Goal: Information Seeking & Learning: Learn about a topic

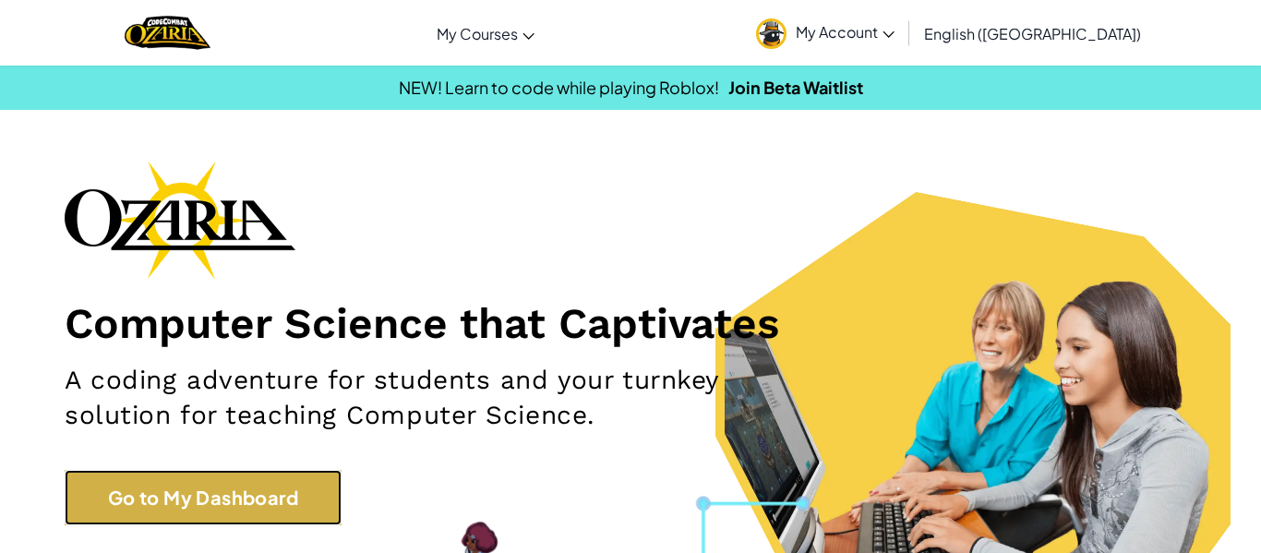
click at [246, 487] on link "Go to My Dashboard" at bounding box center [203, 497] width 277 height 55
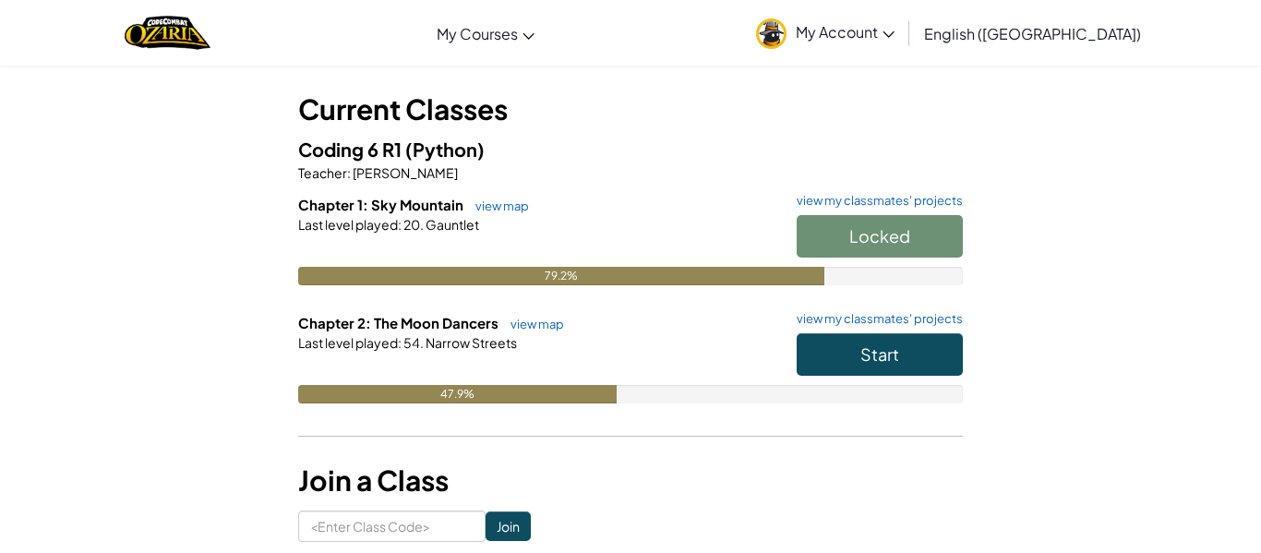
scroll to position [90, 0]
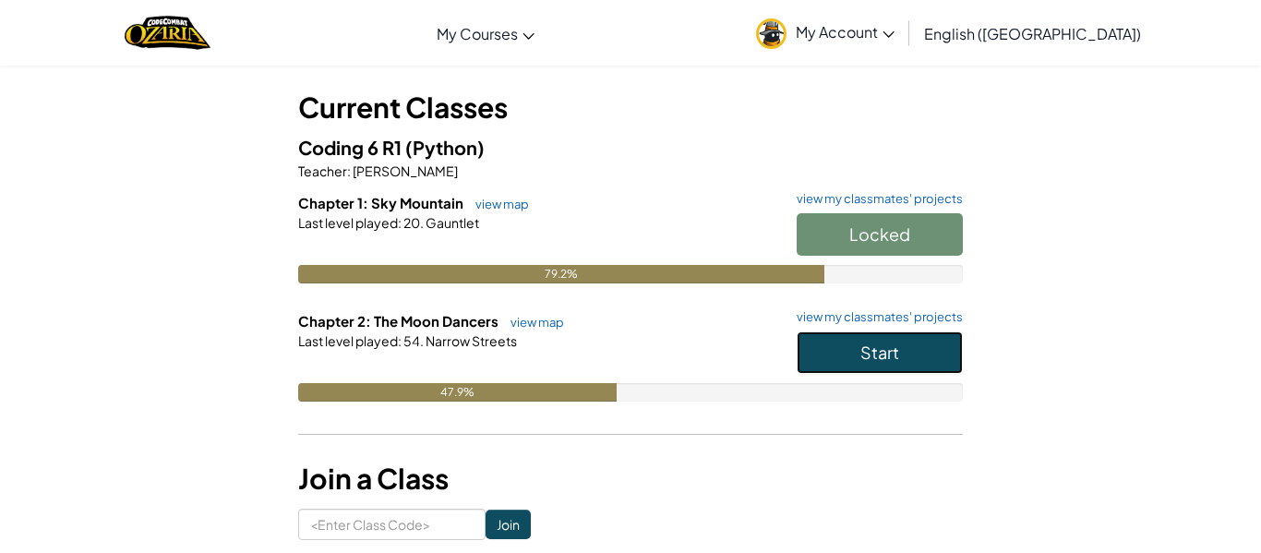
click at [870, 364] on button "Start" at bounding box center [880, 352] width 166 height 42
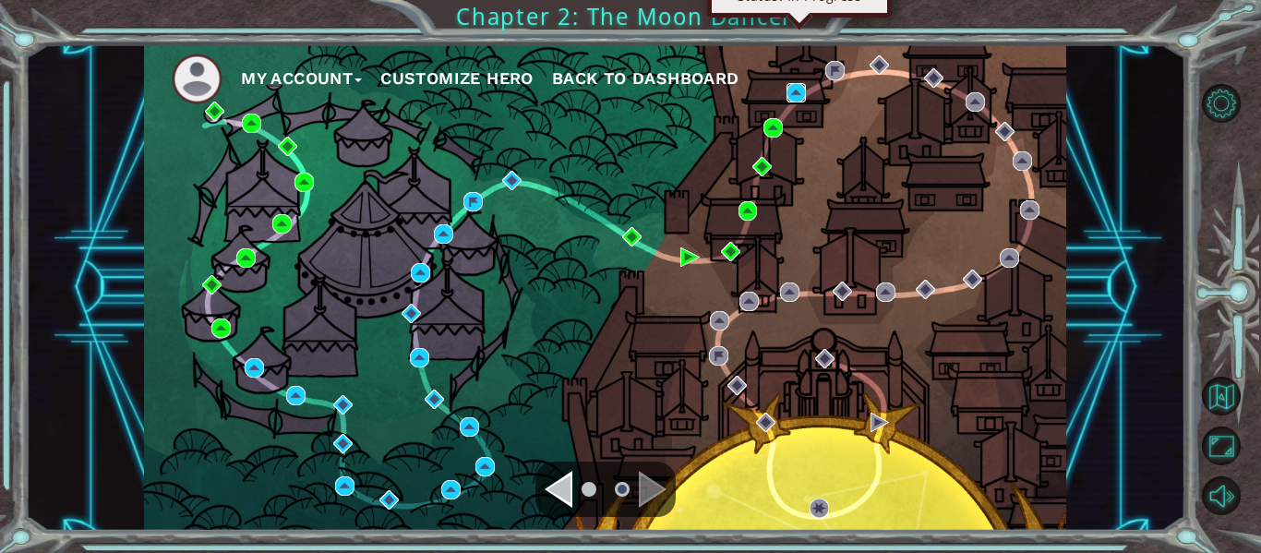
click at [793, 94] on img at bounding box center [796, 92] width 19 height 19
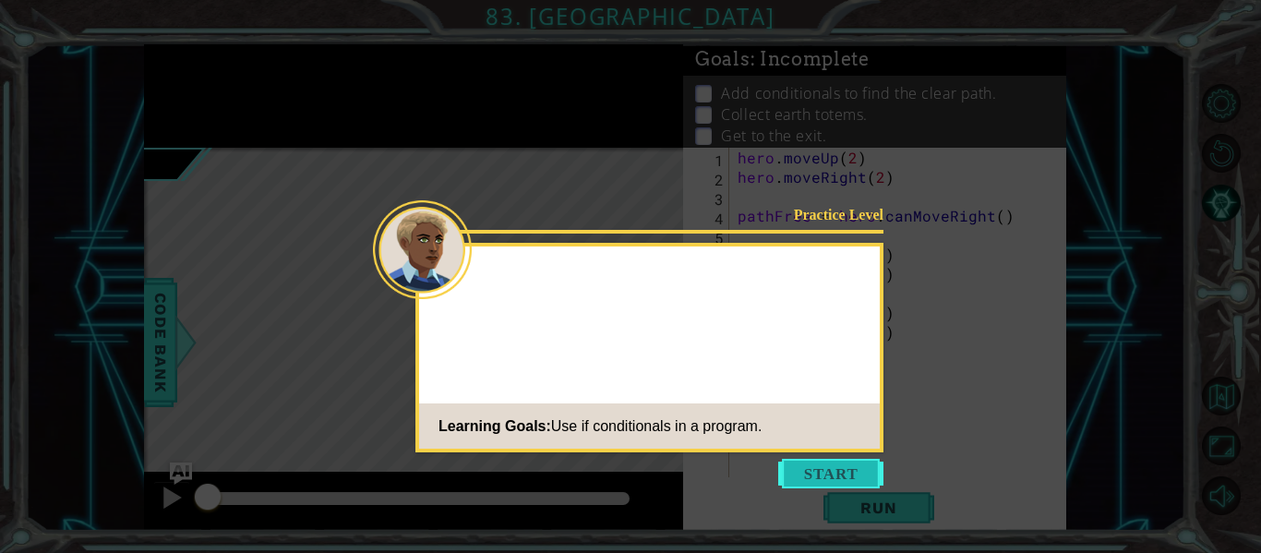
click at [857, 457] on icon at bounding box center [630, 276] width 1261 height 553
click at [858, 468] on button "Start" at bounding box center [830, 474] width 105 height 30
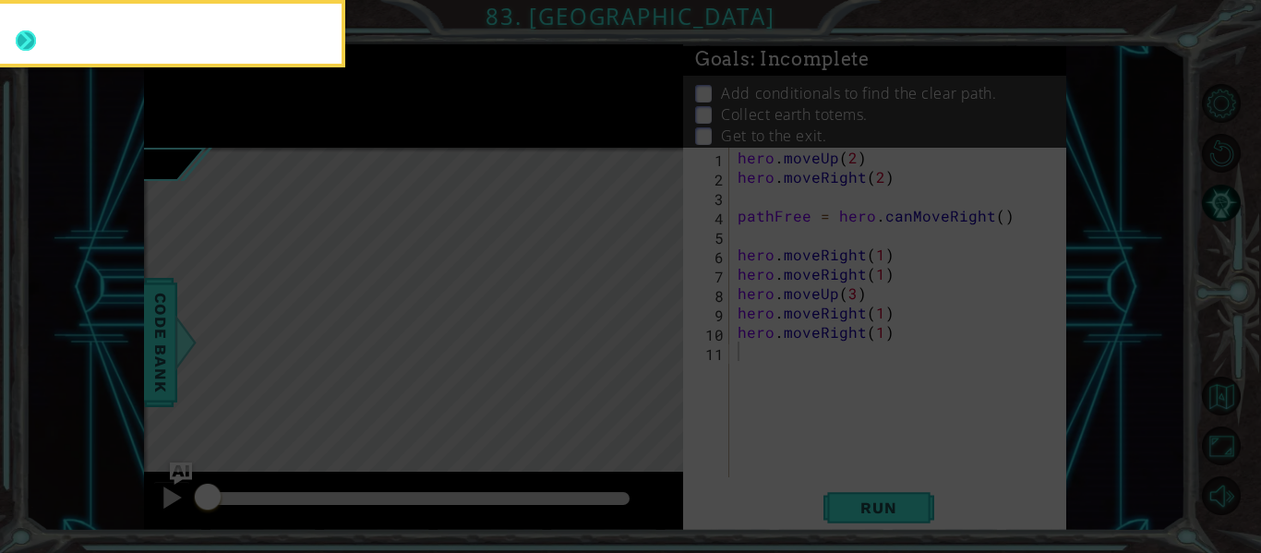
click at [30, 30] on button "Next" at bounding box center [26, 40] width 20 height 20
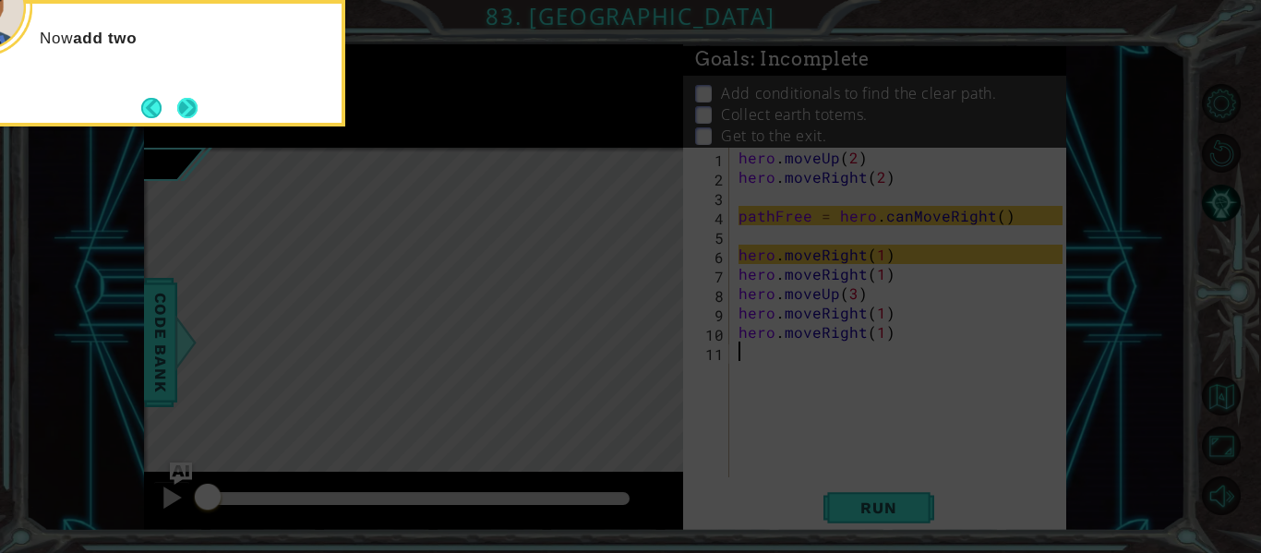
click at [186, 101] on button "Next" at bounding box center [187, 108] width 20 height 20
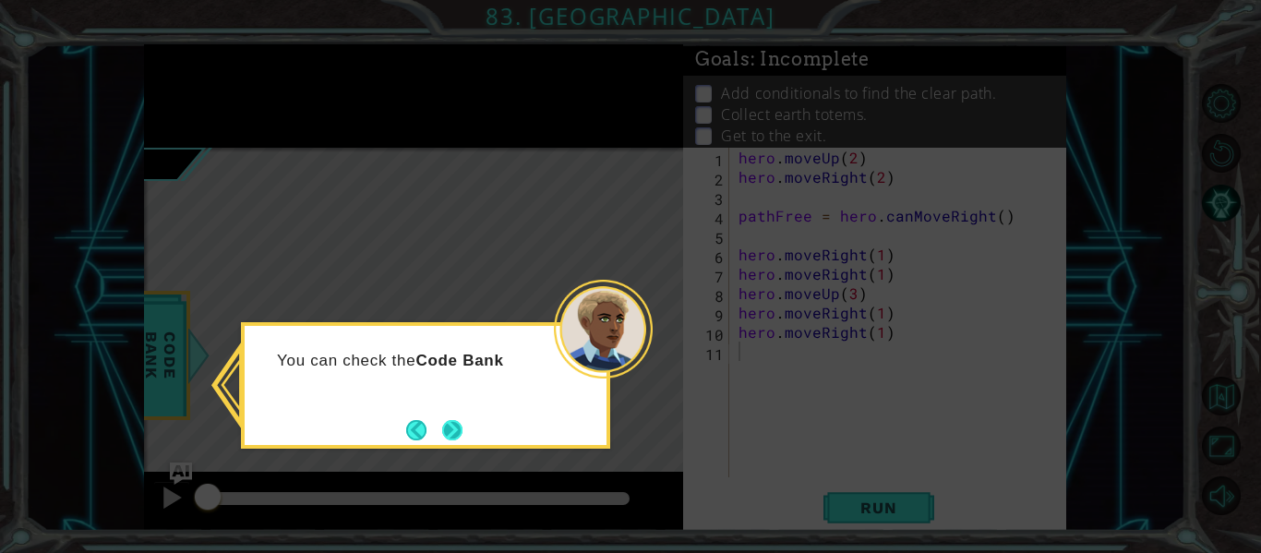
click at [456, 420] on button "Next" at bounding box center [452, 430] width 20 height 20
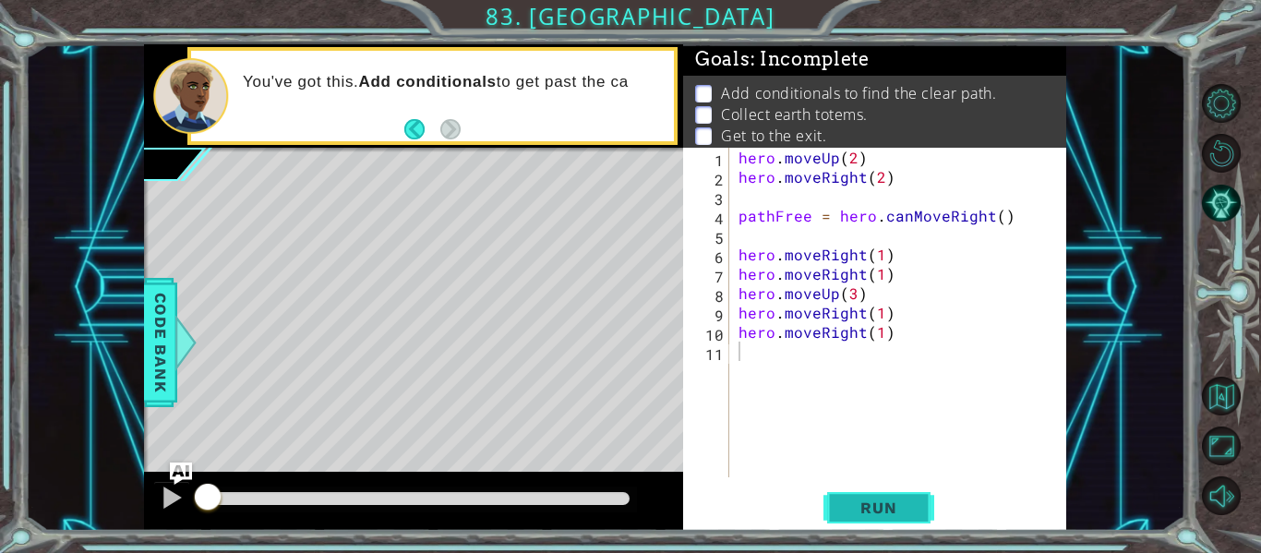
click at [894, 505] on span "Run" at bounding box center [878, 508] width 73 height 18
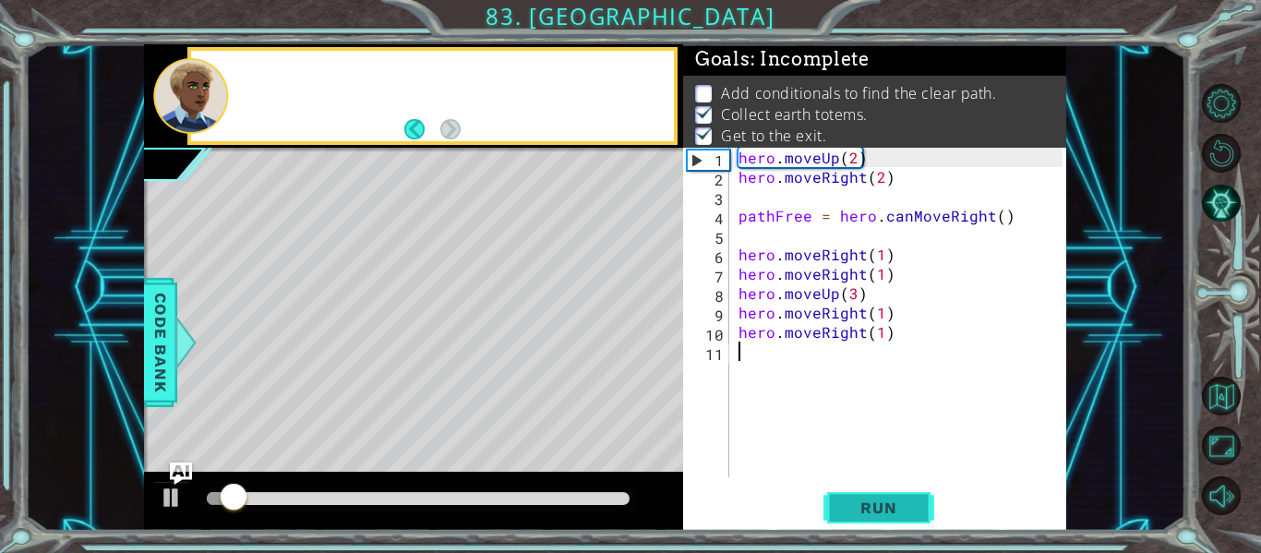
click at [894, 505] on span "Run" at bounding box center [878, 508] width 73 height 18
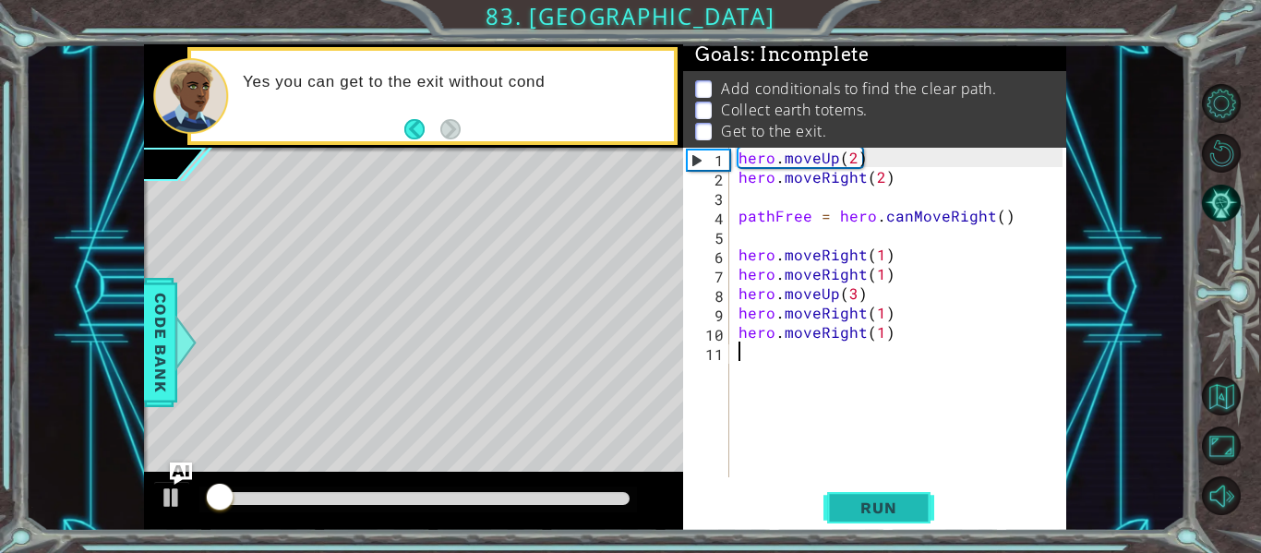
click at [894, 505] on span "Run" at bounding box center [878, 508] width 73 height 18
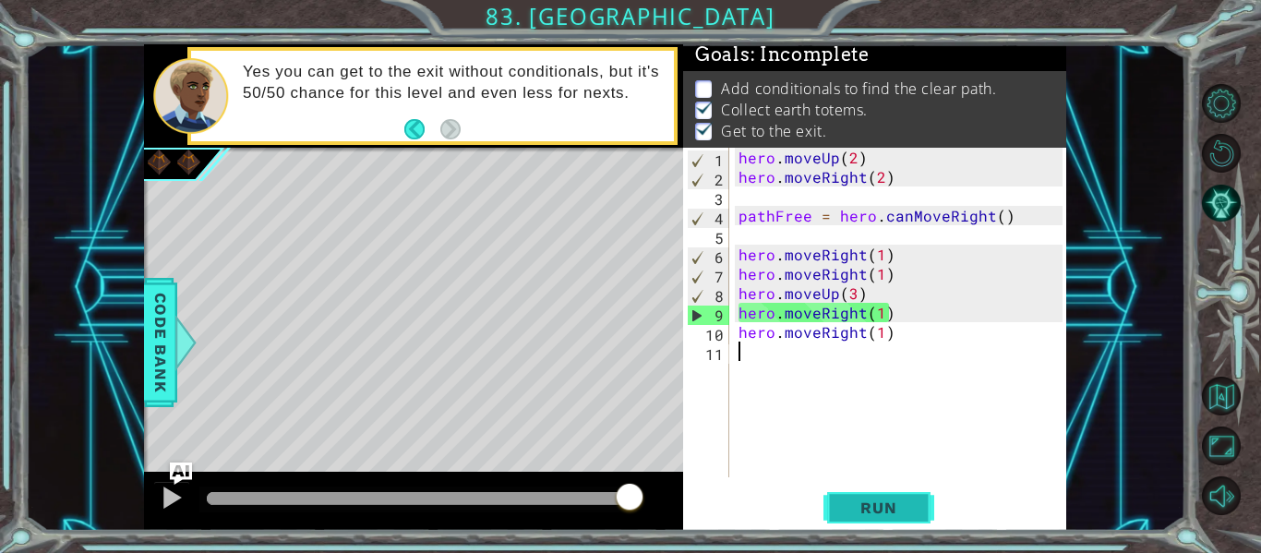
click at [844, 518] on button "Run" at bounding box center [879, 508] width 111 height 38
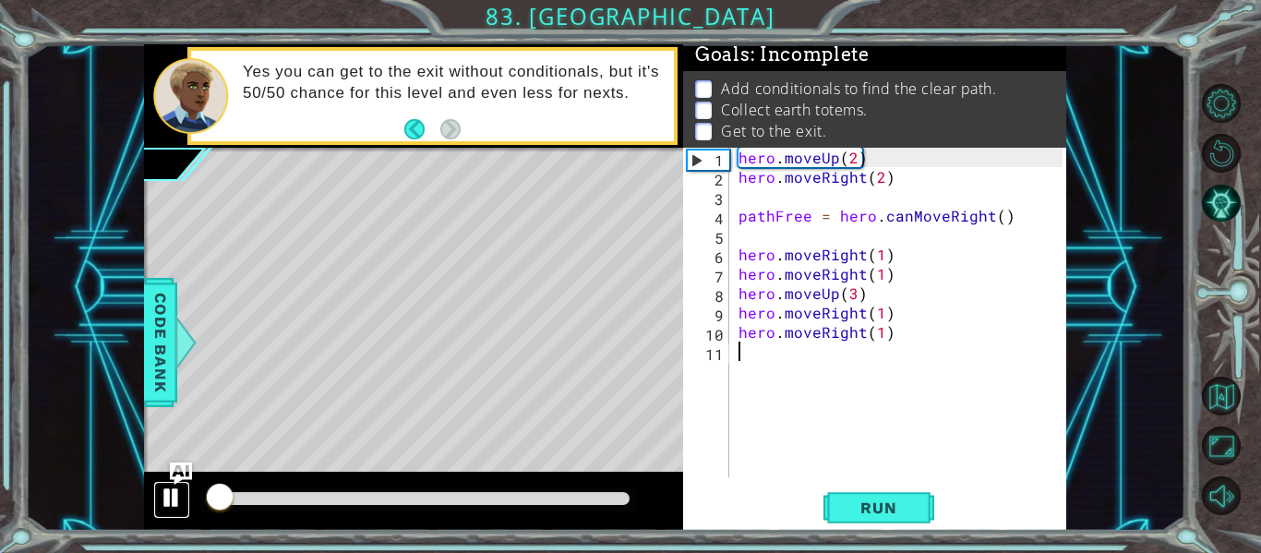
click at [178, 499] on div at bounding box center [172, 498] width 24 height 24
click at [741, 235] on div "hero . moveUp ( 2 ) hero . moveRight ( 2 ) pathFree = hero . canMoveRight ( ) h…" at bounding box center [903, 332] width 337 height 368
click at [914, 506] on span "Run" at bounding box center [878, 508] width 73 height 18
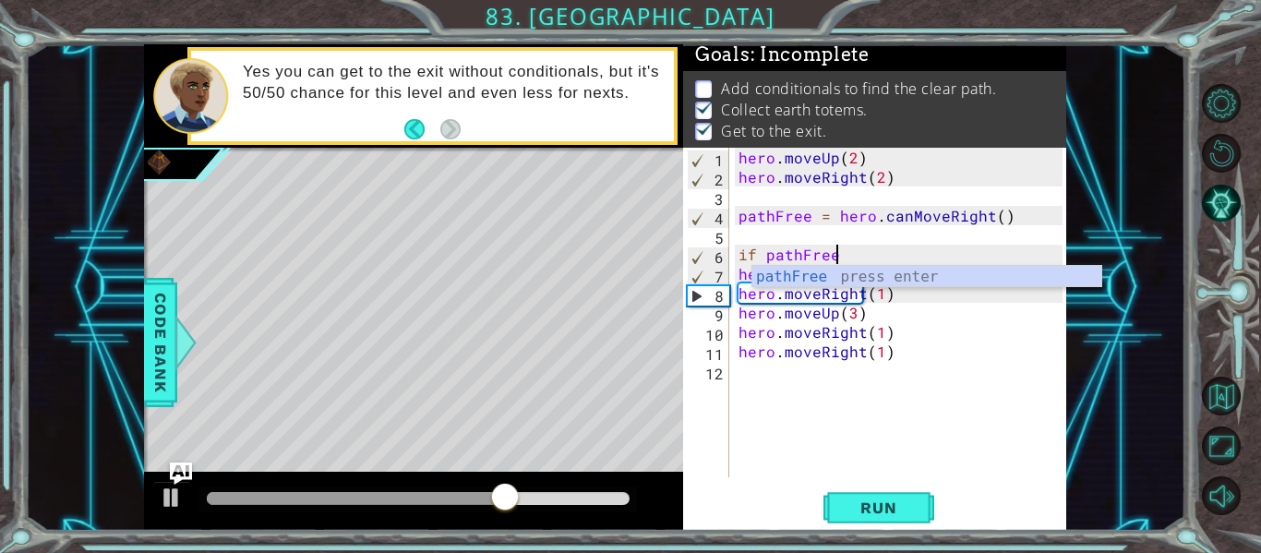
scroll to position [0, 6]
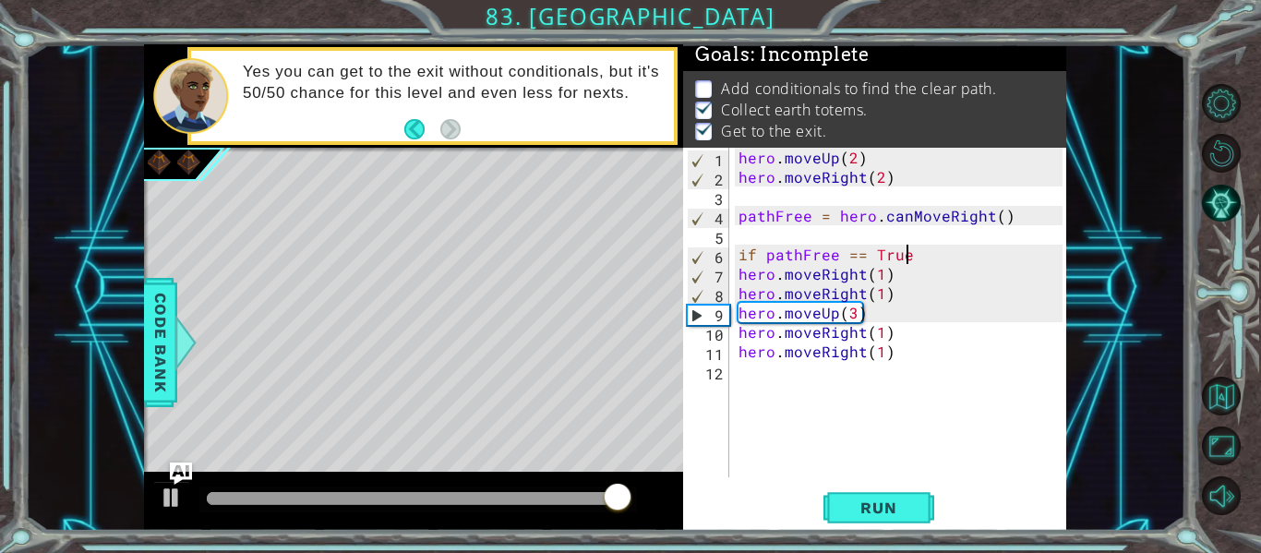
type textarea "if pathFree == True:"
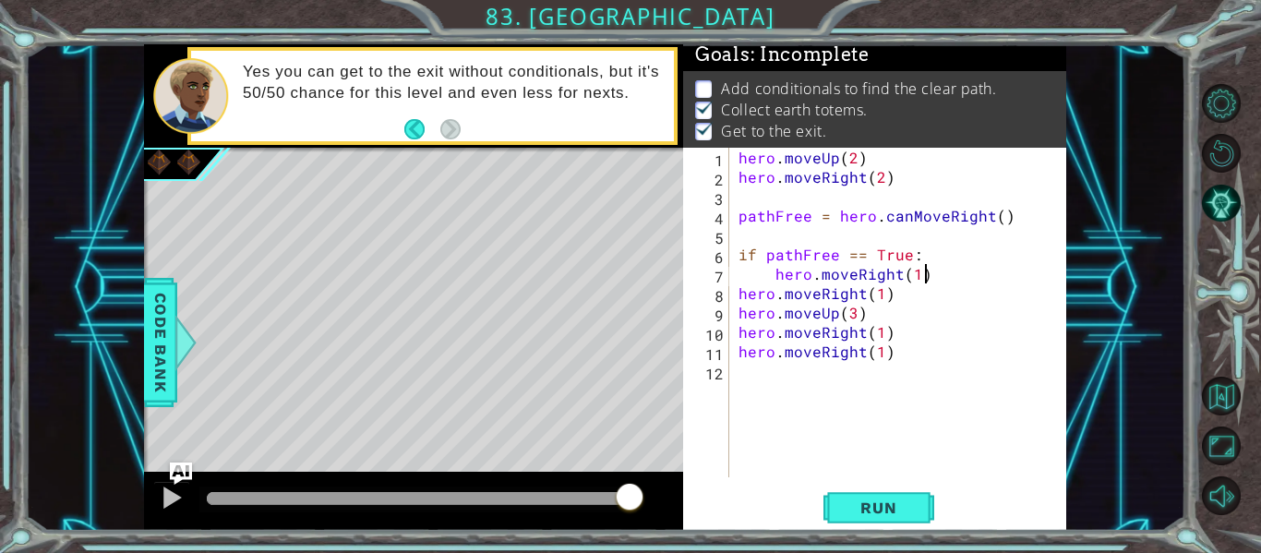
click at [944, 279] on div "hero . moveUp ( 2 ) hero . moveRight ( 2 ) pathFree = hero . canMoveRight ( ) i…" at bounding box center [903, 332] width 337 height 368
click at [914, 274] on div "hero . moveUp ( 2 ) hero . moveRight ( 2 ) pathFree = hero . canMoveRight ( ) i…" at bounding box center [903, 332] width 337 height 368
click at [891, 292] on div "hero . moveUp ( 2 ) hero . moveRight ( 2 ) pathFree = hero . canMoveRight ( ) i…" at bounding box center [903, 332] width 337 height 368
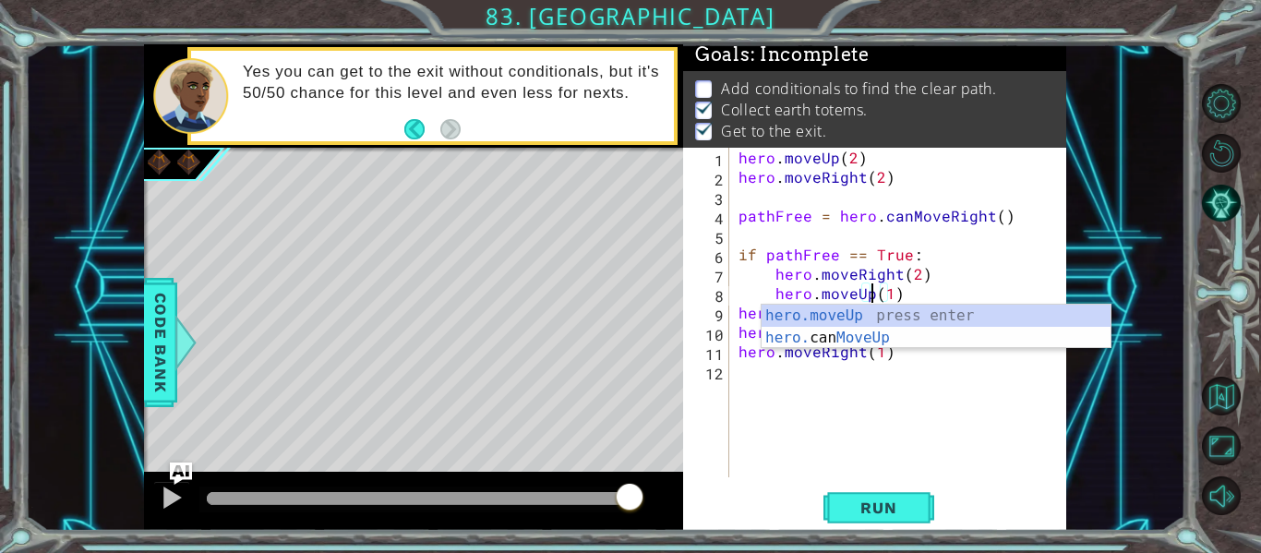
scroll to position [0, 9]
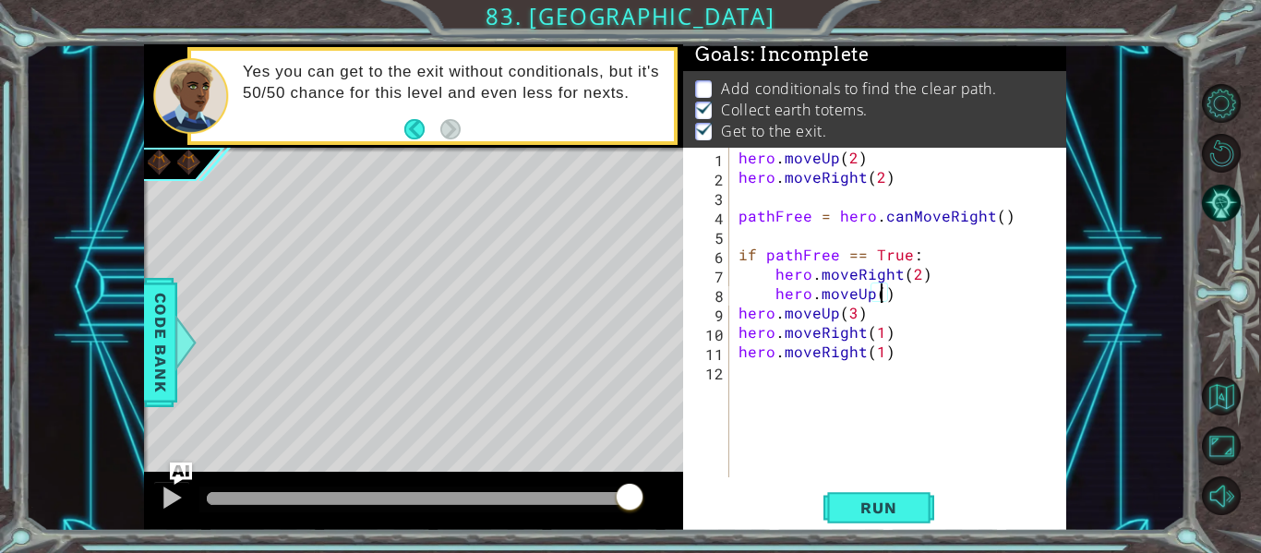
type textarea "hero.moveUp(2)"
click at [914, 295] on div "hero . moveUp ( 2 ) hero . moveRight ( 2 ) pathFree = hero . canMoveRight ( ) i…" at bounding box center [903, 332] width 337 height 368
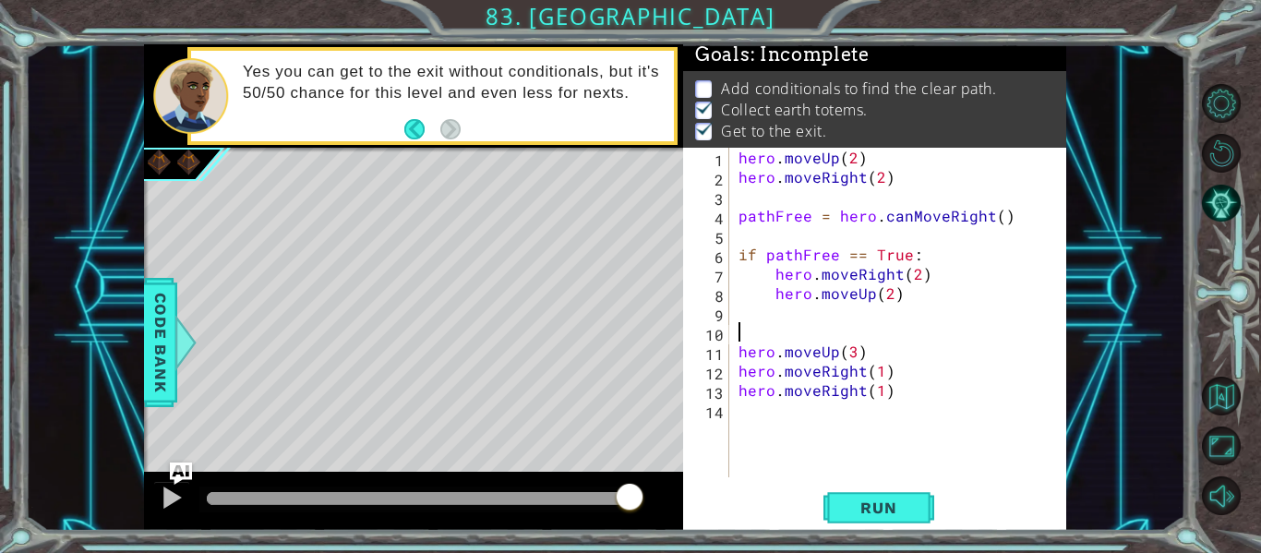
scroll to position [0, 0]
type textarea "if pathFree == False:"
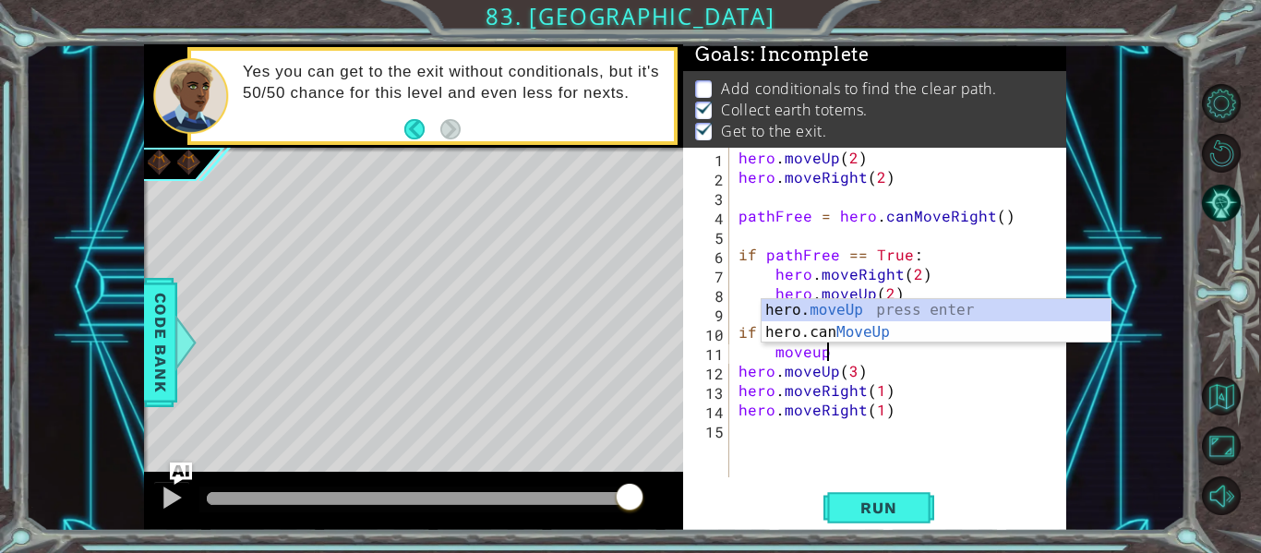
scroll to position [0, 5]
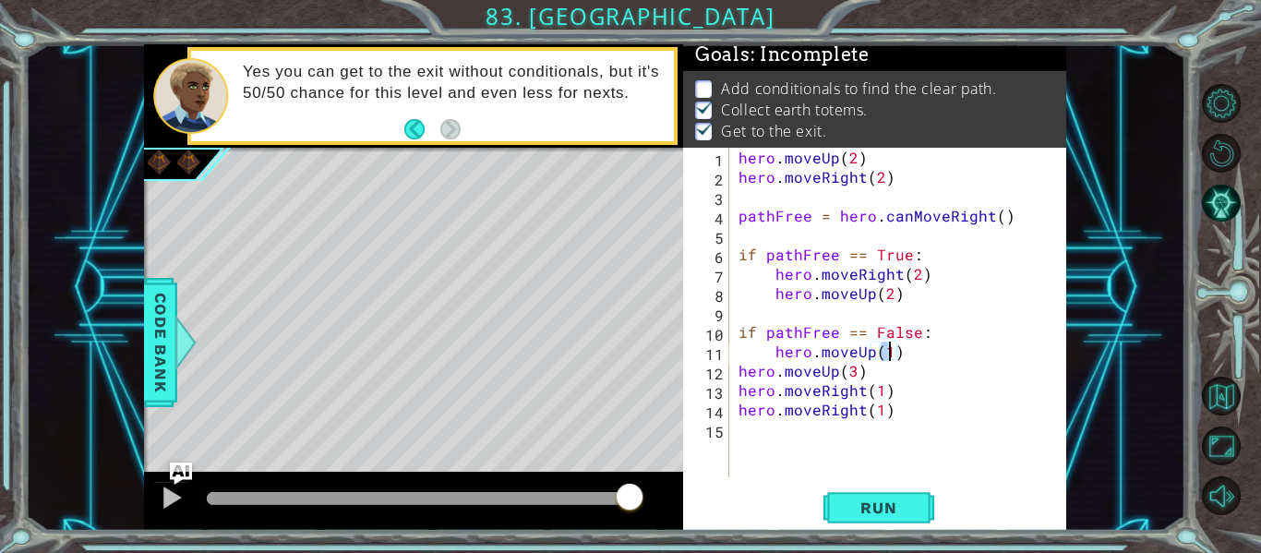
type textarea "hero.moveUp(2)"
type textarea "hero.moveRight(2)"
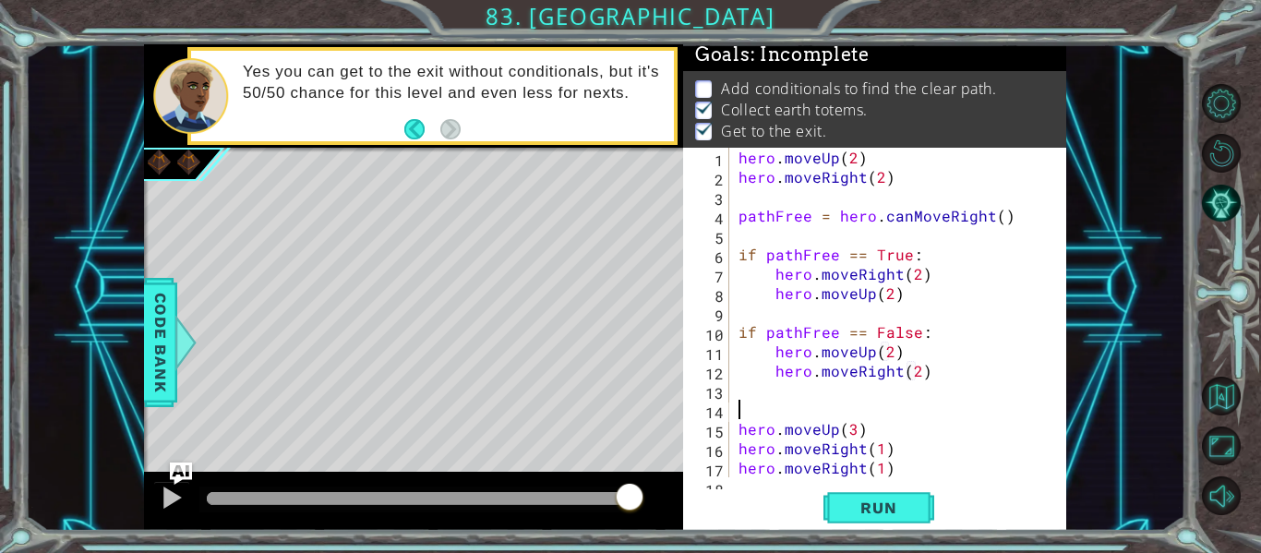
scroll to position [0, 0]
click at [851, 425] on div "hero . moveUp ( 2 ) hero . moveRight ( 2 ) pathFree = hero . canMoveRight ( ) i…" at bounding box center [903, 332] width 337 height 368
type textarea "hero.moveUp()"
click at [876, 516] on span "Run" at bounding box center [878, 508] width 73 height 18
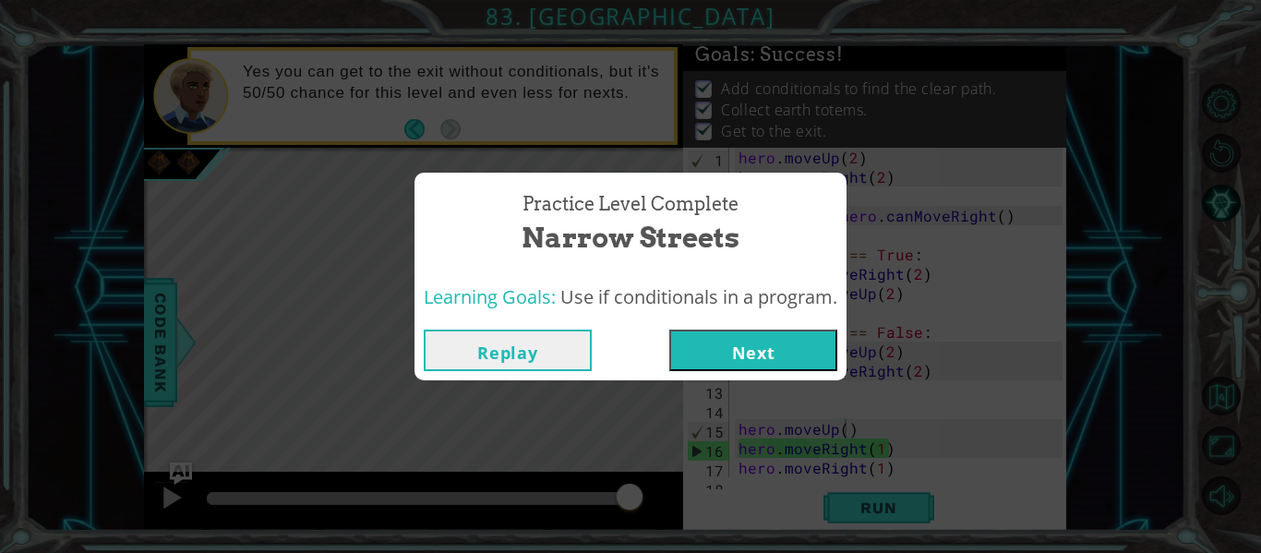
click at [769, 347] on button "Next" at bounding box center [753, 351] width 168 height 42
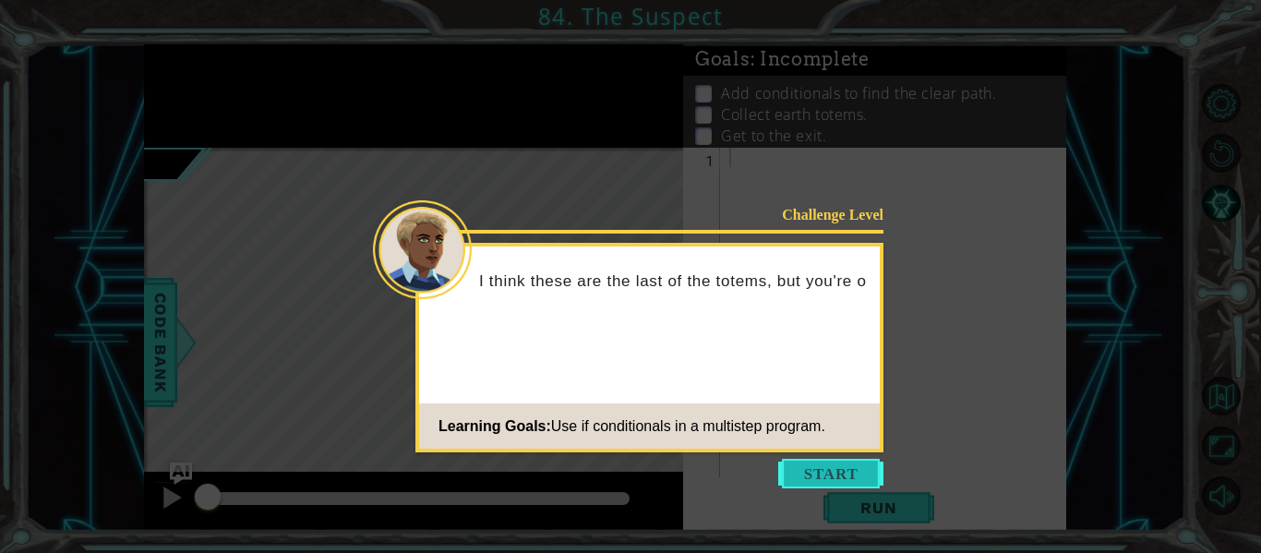
click at [824, 475] on button "Start" at bounding box center [830, 474] width 105 height 30
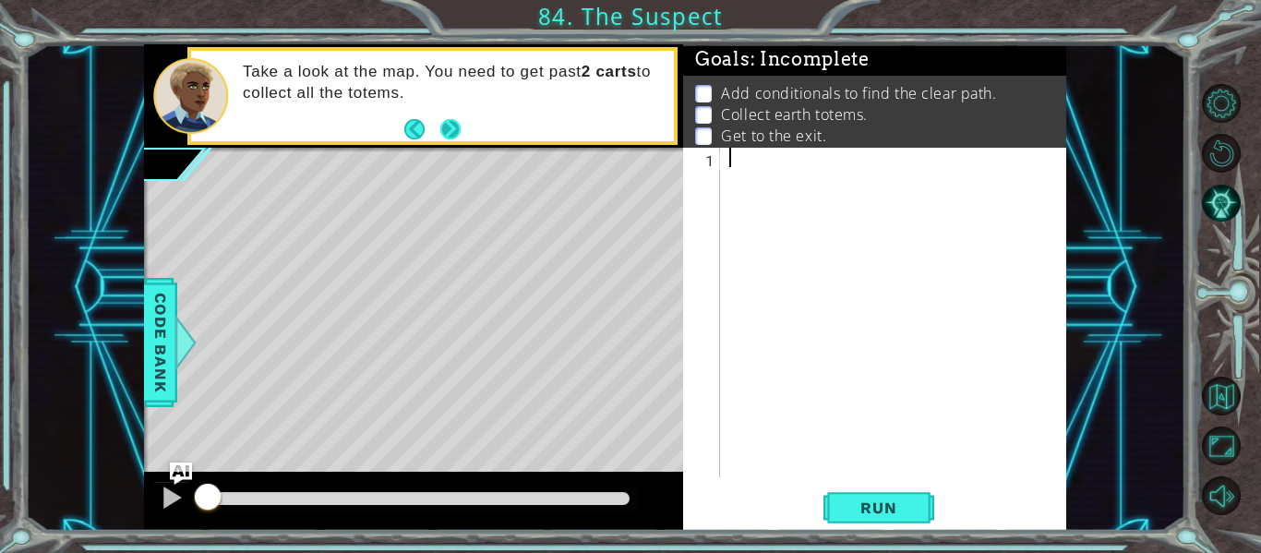
click at [454, 123] on button "Next" at bounding box center [450, 129] width 20 height 20
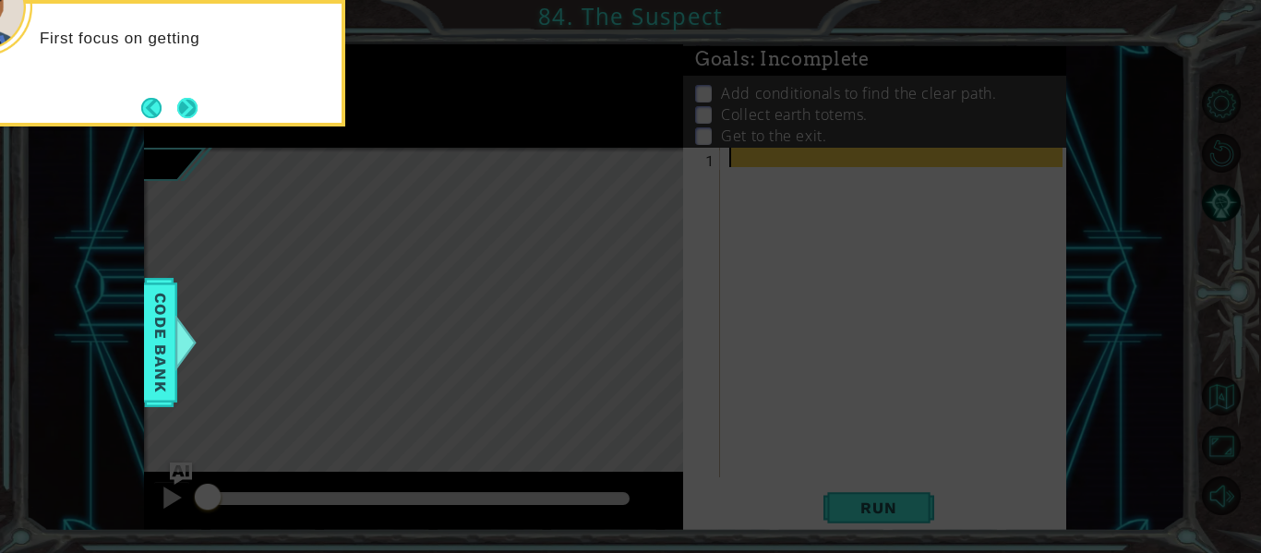
click at [190, 109] on button "Next" at bounding box center [187, 108] width 20 height 20
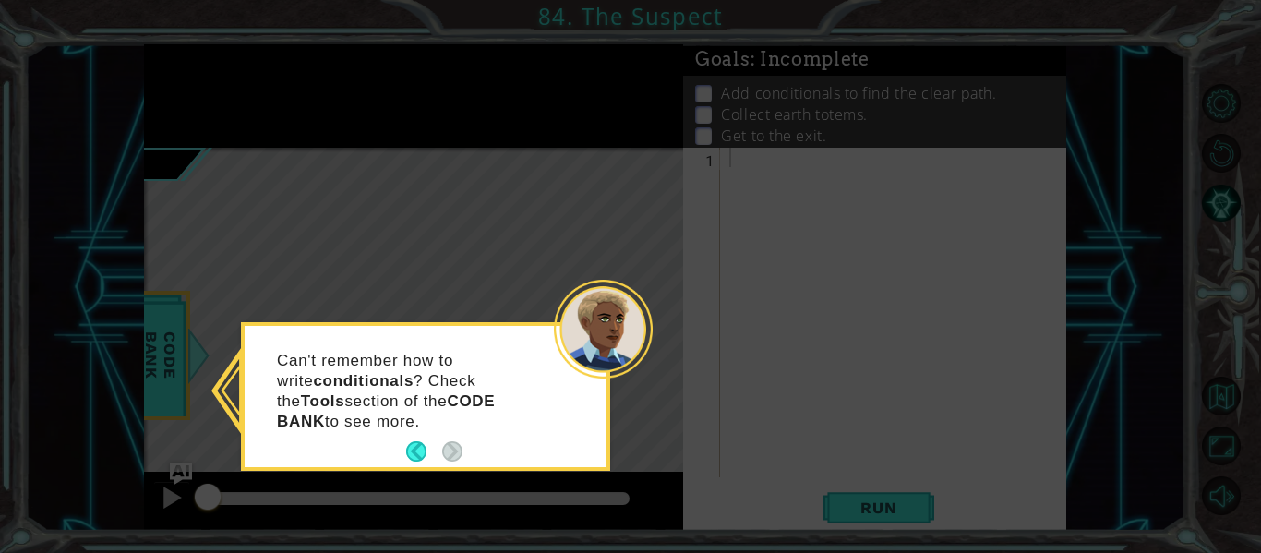
click at [496, 133] on icon at bounding box center [630, 276] width 1261 height 553
click at [1064, 414] on icon at bounding box center [630, 276] width 1261 height 553
click at [1064, 413] on icon at bounding box center [630, 276] width 1261 height 553
click at [546, 263] on icon at bounding box center [630, 276] width 1261 height 553
click at [521, 368] on p "Can't remember how to write conditionals ? Check the Tools section of the CODE …" at bounding box center [415, 391] width 276 height 81
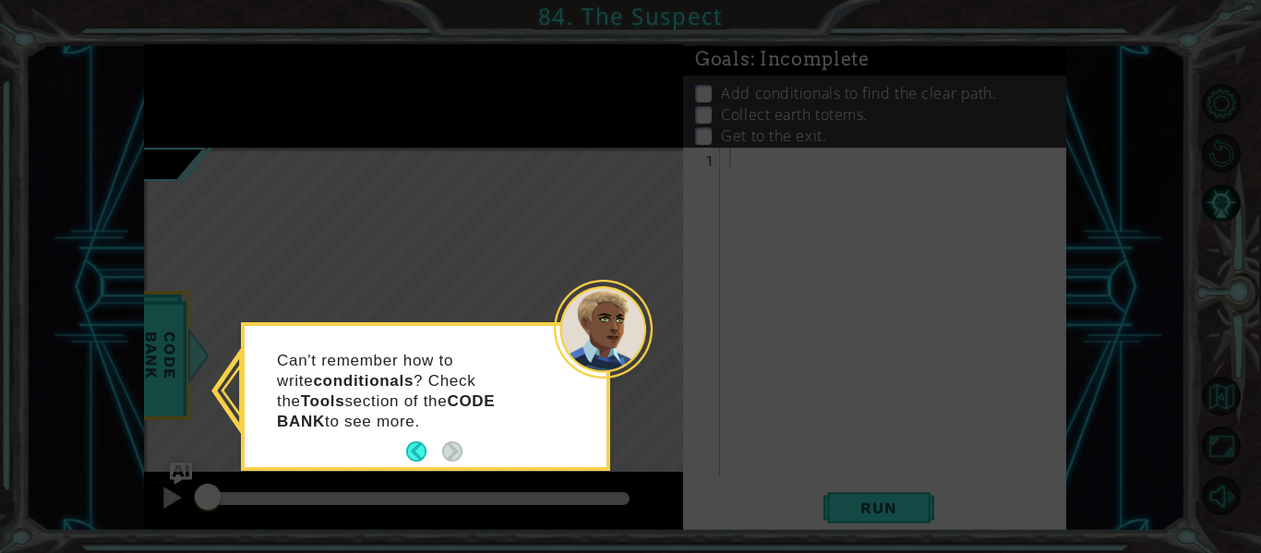
click at [412, 462] on footer at bounding box center [434, 452] width 56 height 28
click at [572, 427] on div "Can't remember how to write conditionals ? Check the Tools section of the CODE …" at bounding box center [426, 400] width 362 height 134
click at [704, 436] on icon at bounding box center [630, 276] width 1261 height 553
click at [655, 307] on icon at bounding box center [630, 276] width 1261 height 553
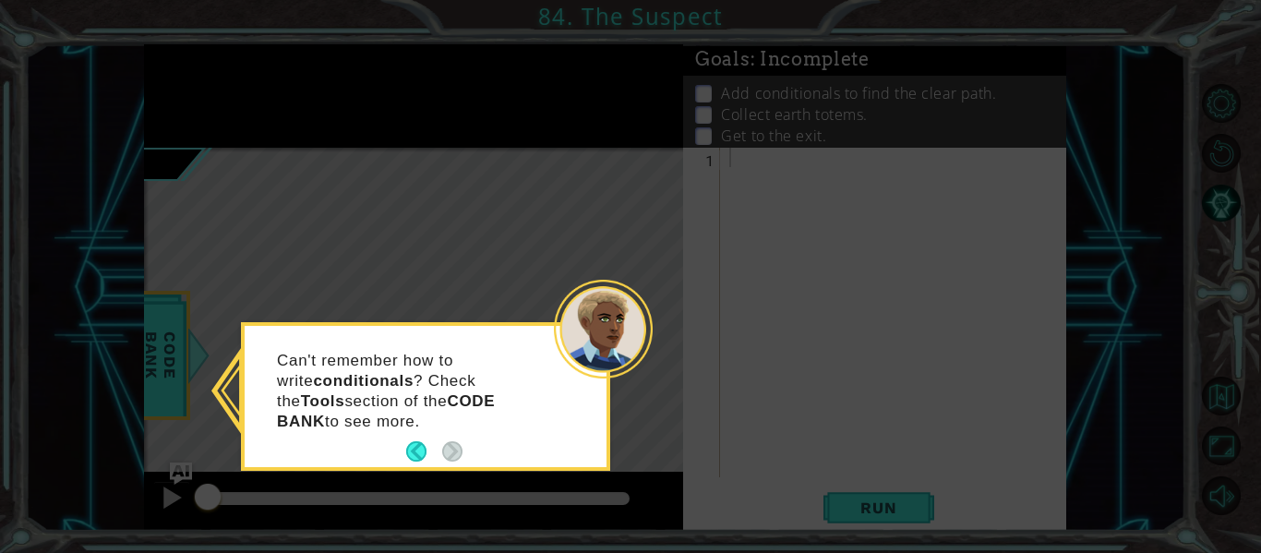
click at [572, 328] on div at bounding box center [603, 329] width 99 height 99
click at [736, 238] on icon at bounding box center [630, 276] width 1261 height 553
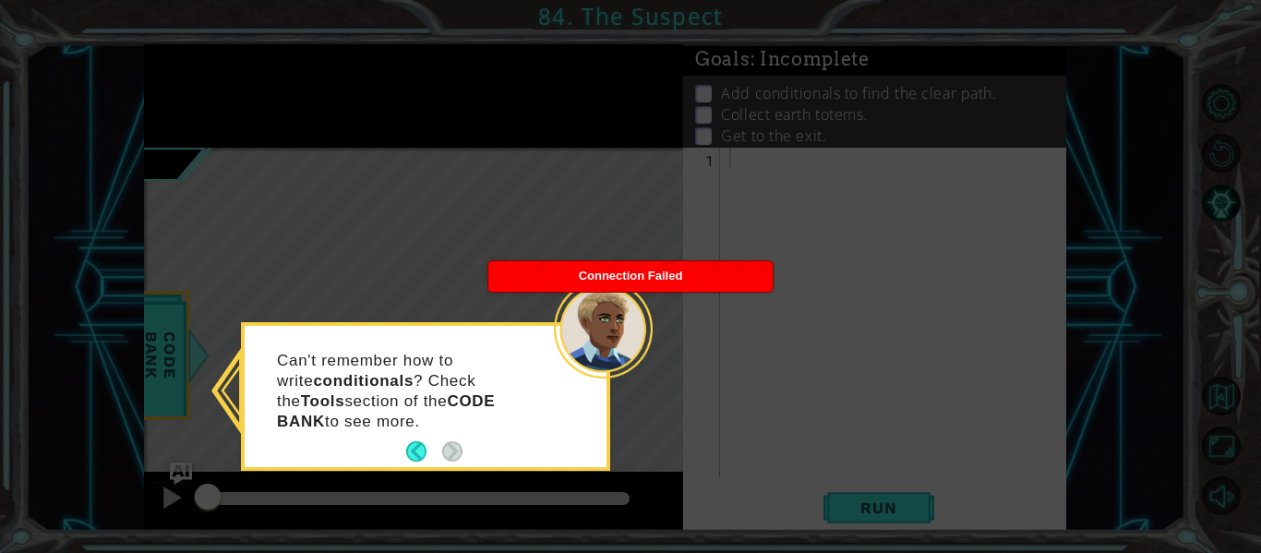
click at [703, 278] on div "Connection Failed" at bounding box center [630, 276] width 284 height 30
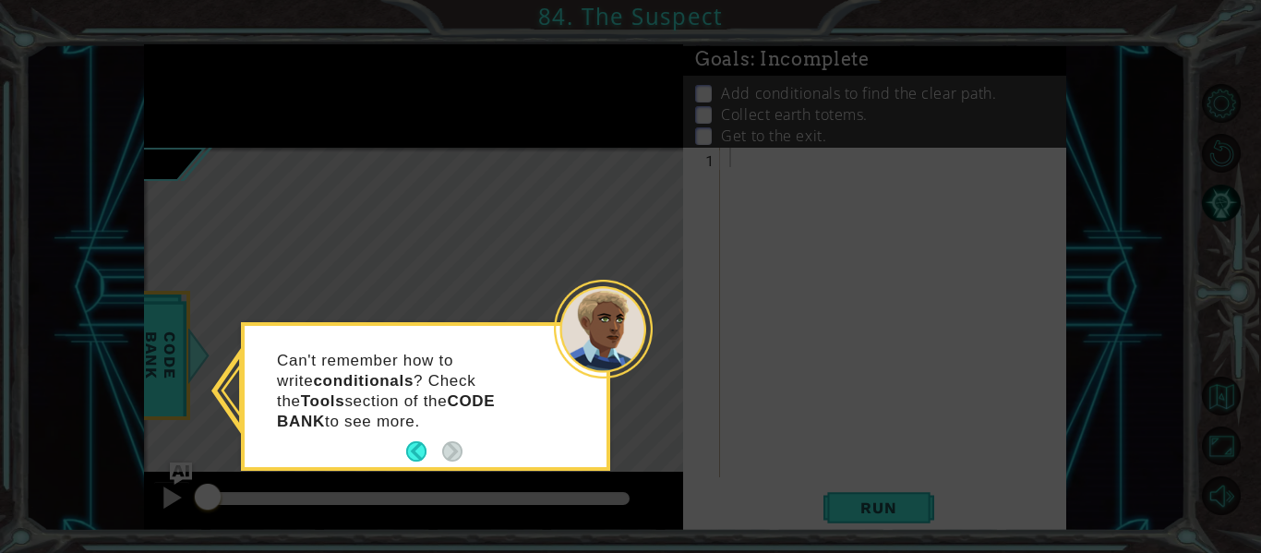
click at [703, 278] on icon at bounding box center [630, 276] width 1261 height 553
click at [413, 451] on button "Back" at bounding box center [424, 451] width 36 height 20
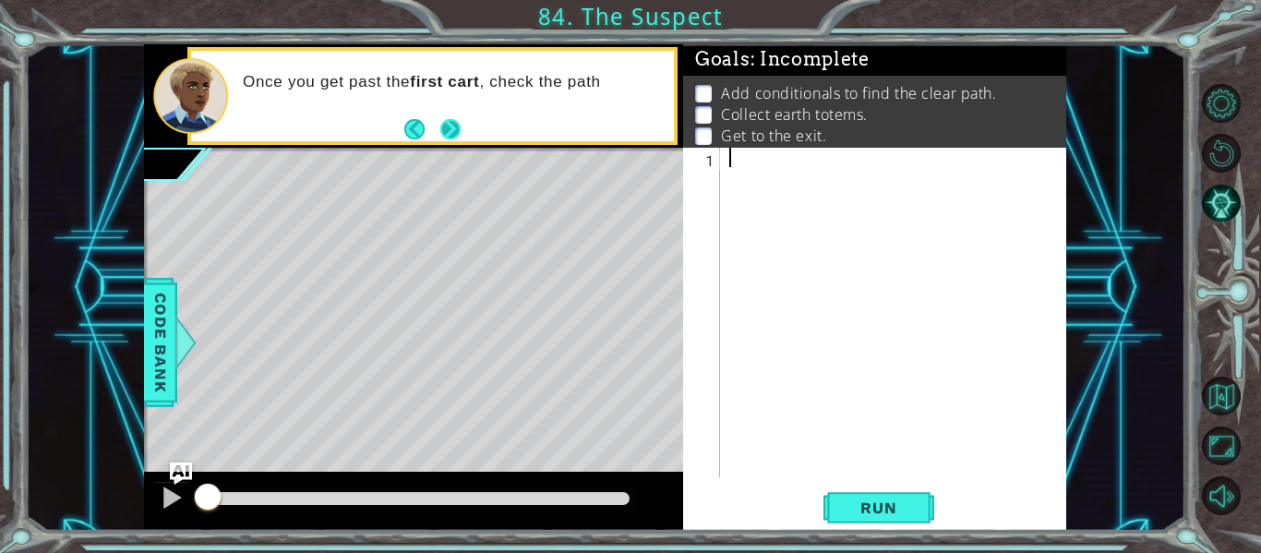
click at [445, 119] on button "Next" at bounding box center [450, 129] width 20 height 20
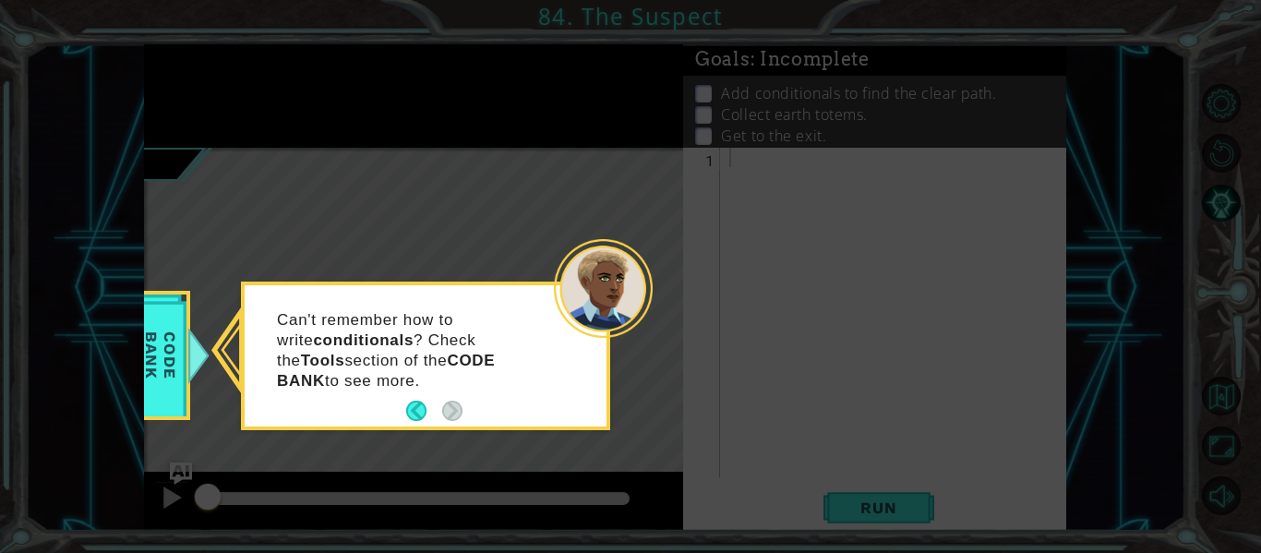
click at [445, 119] on icon at bounding box center [630, 276] width 1261 height 553
click at [158, 326] on span "Code Bank" at bounding box center [161, 356] width 48 height 106
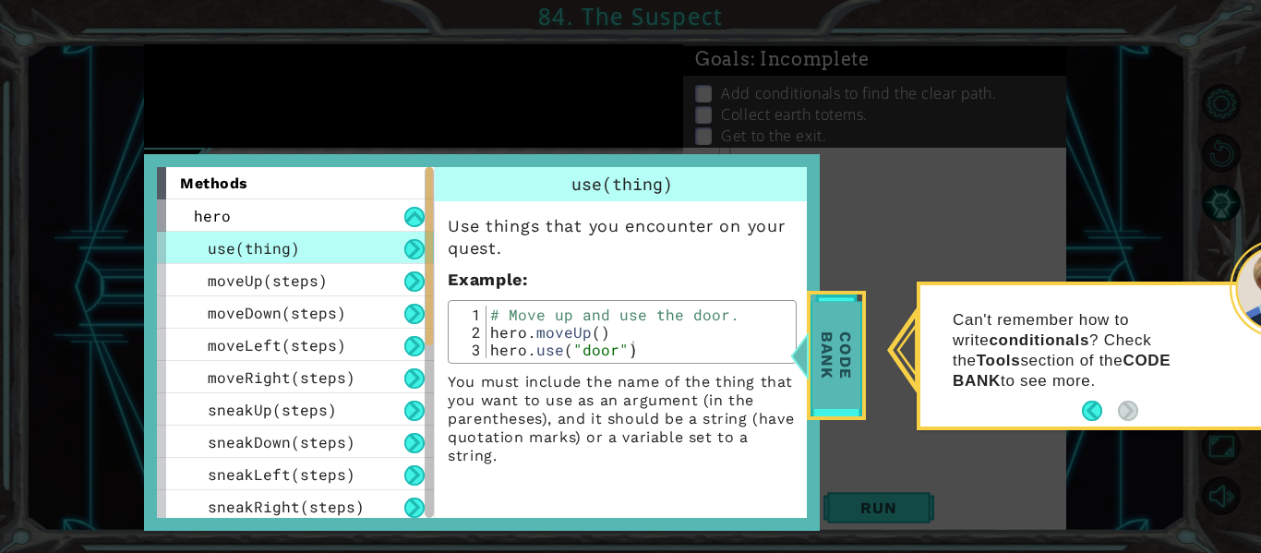
click at [818, 346] on span "Code Bank" at bounding box center [836, 356] width 48 height 106
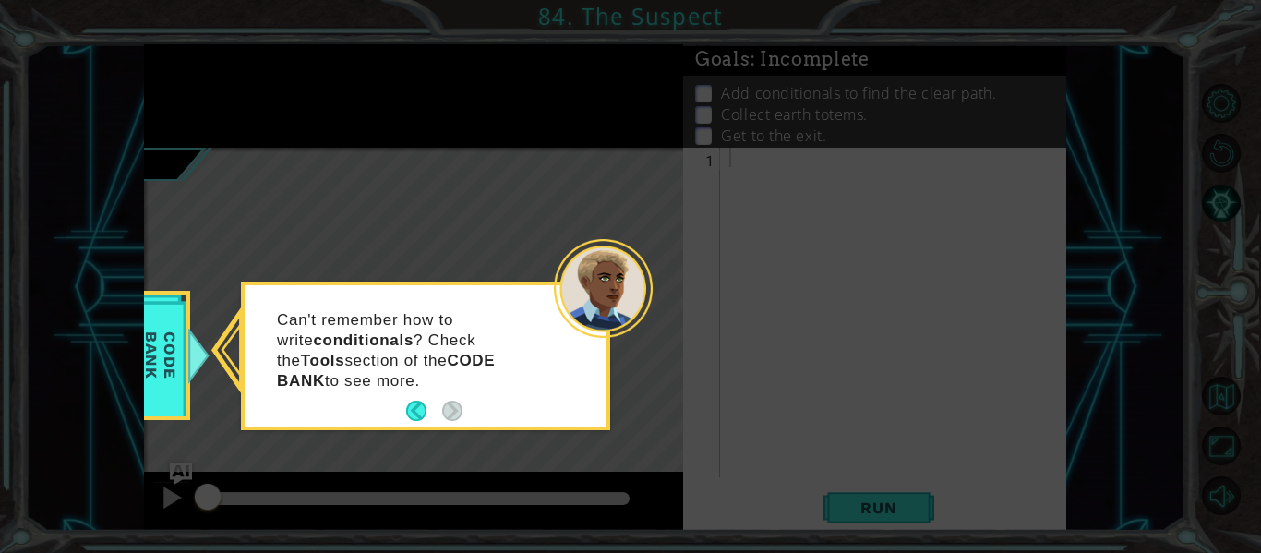
click at [232, 362] on icon at bounding box center [630, 276] width 1261 height 553
click at [174, 359] on span "Code Bank" at bounding box center [161, 356] width 48 height 106
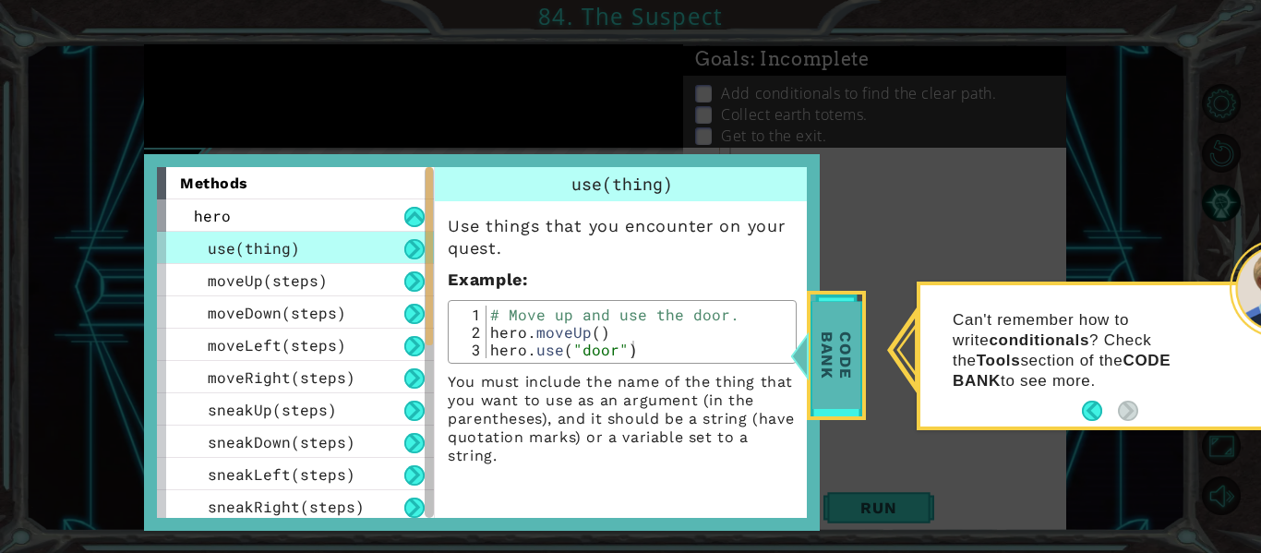
click at [824, 358] on span "Code Bank" at bounding box center [836, 356] width 48 height 106
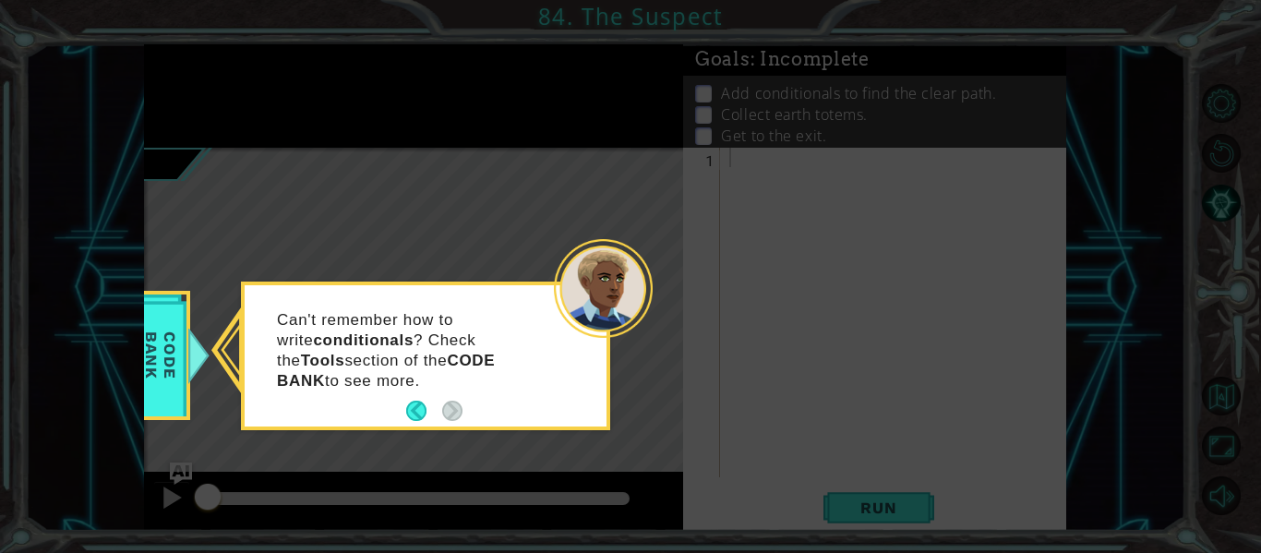
click at [525, 327] on p "Can't remember how to write conditionals ? Check the Tools section of the CODE …" at bounding box center [415, 350] width 276 height 81
click at [183, 374] on span "Code Bank" at bounding box center [161, 356] width 48 height 106
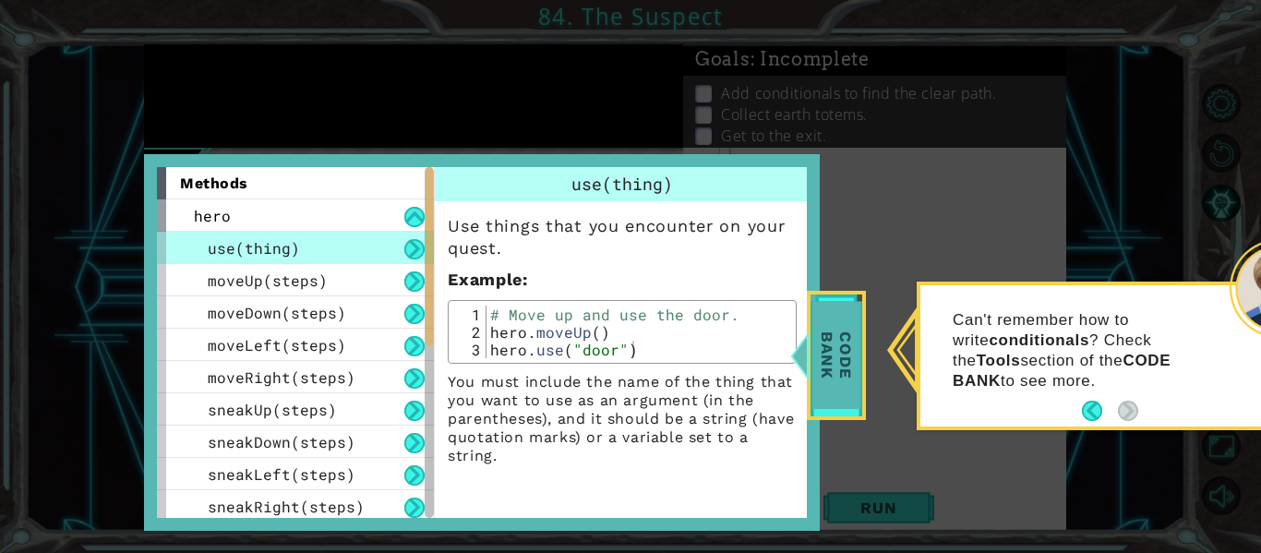
click at [843, 366] on span "Code Bank" at bounding box center [836, 356] width 48 height 106
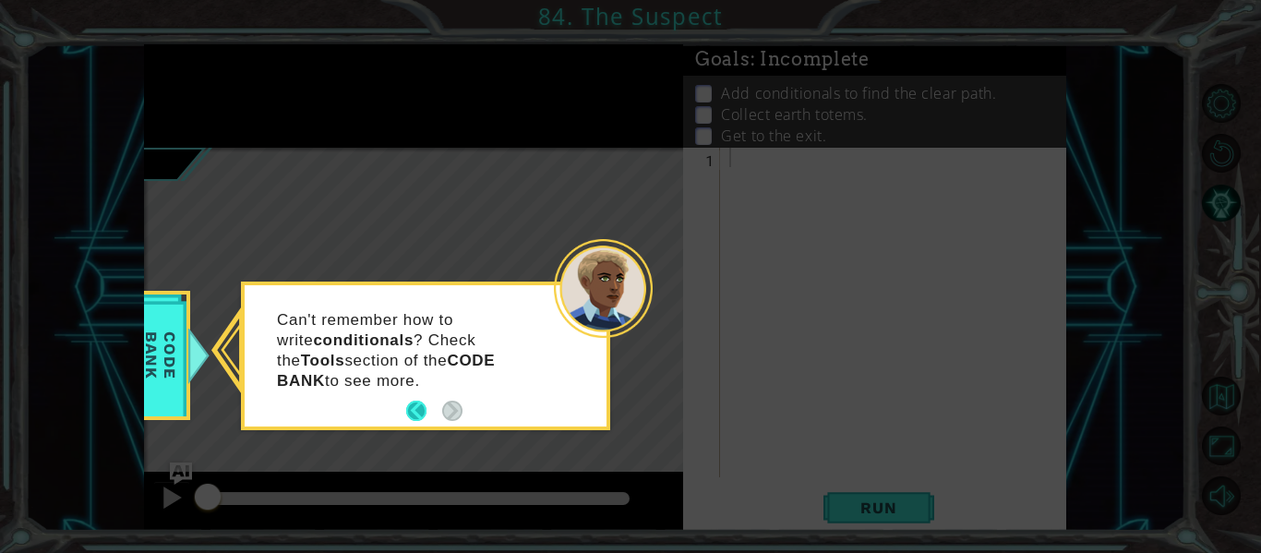
click at [415, 406] on button "Back" at bounding box center [424, 411] width 36 height 20
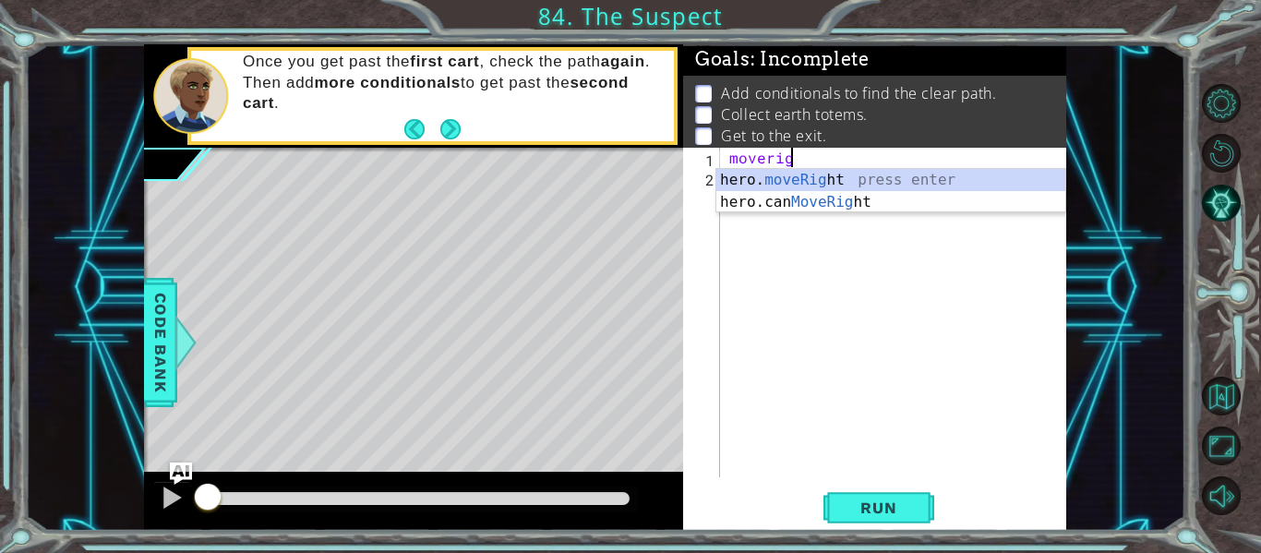
scroll to position [0, 4]
type textarea "hero.moveRight(1)"
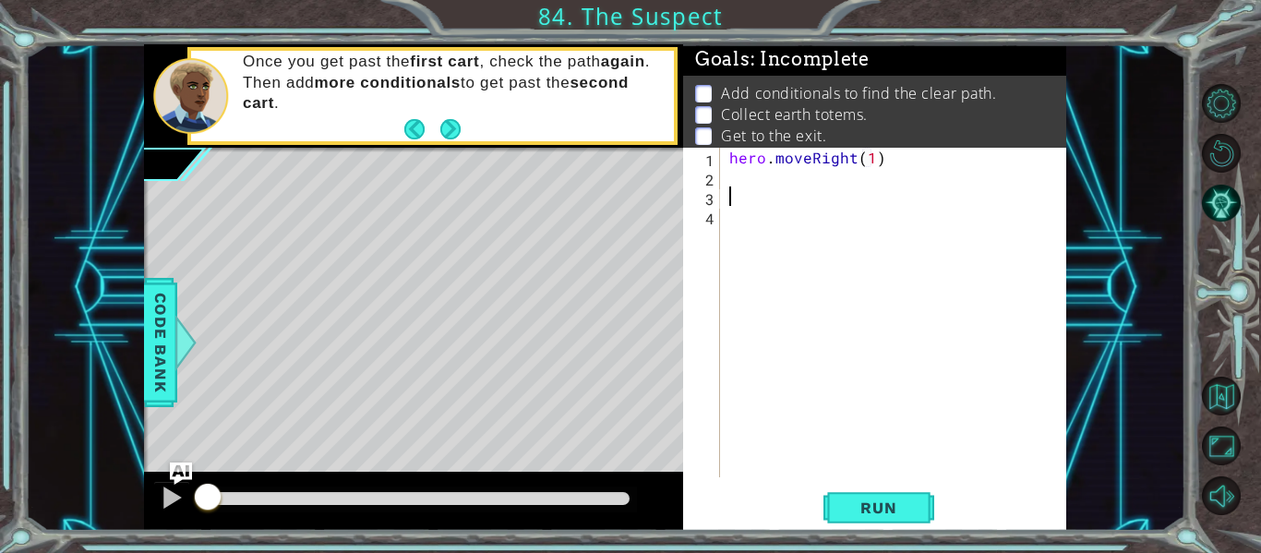
scroll to position [0, 0]
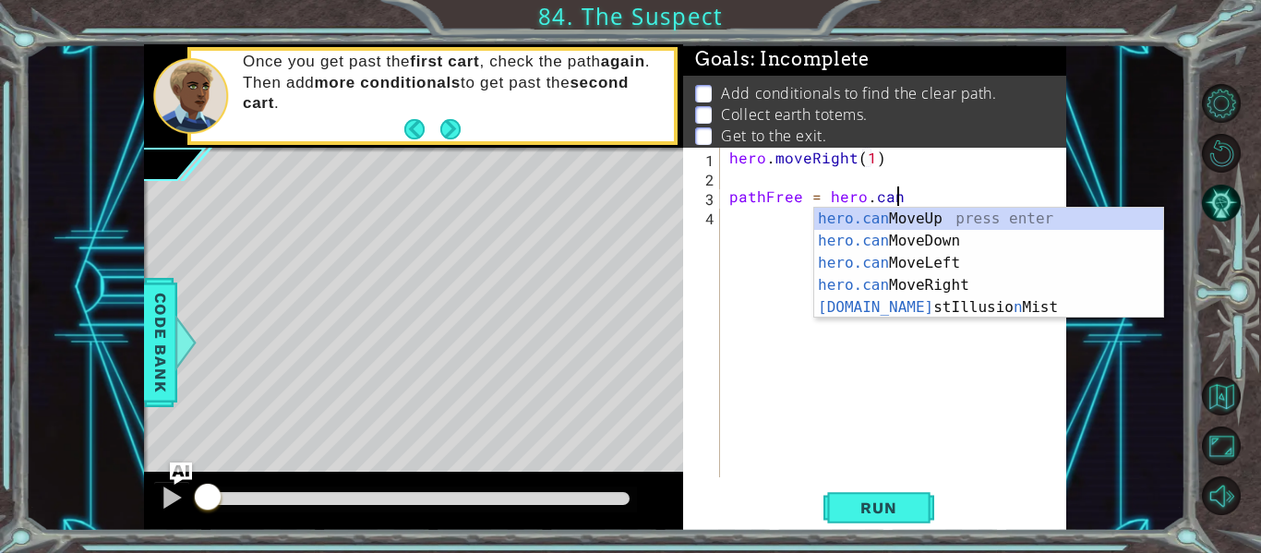
type textarea "pathFree = hero.canm"
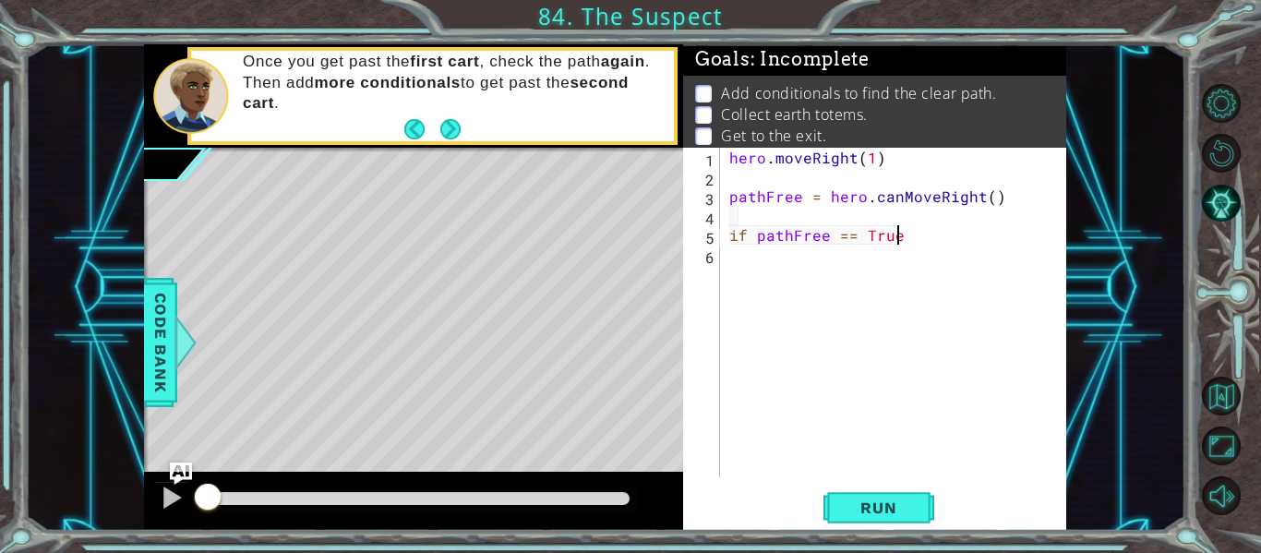
type textarea "if pathFree == True:"
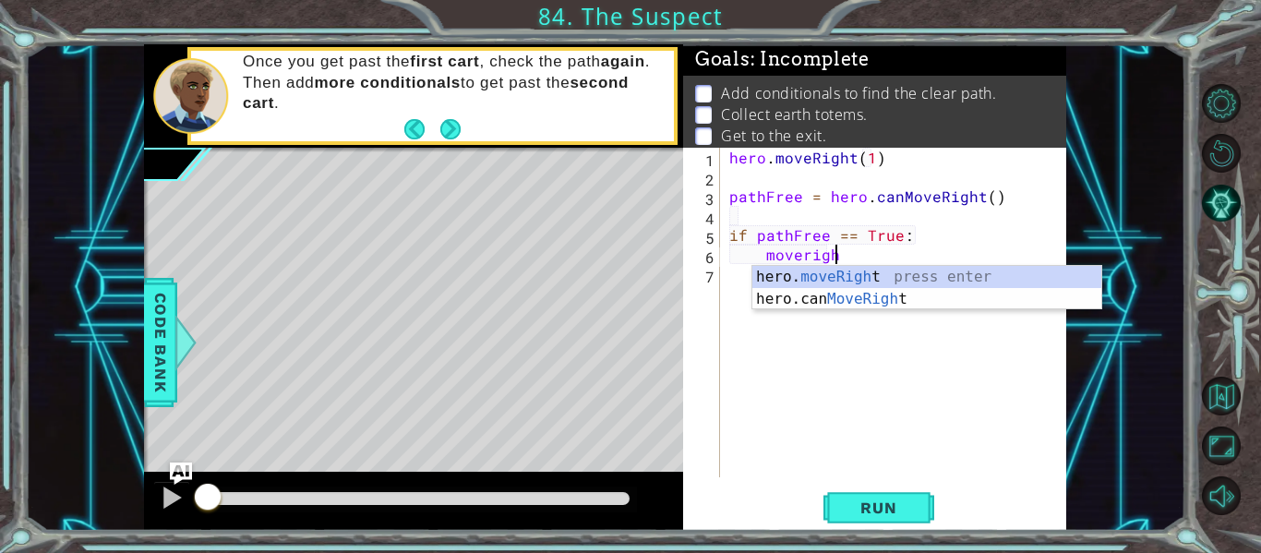
scroll to position [0, 6]
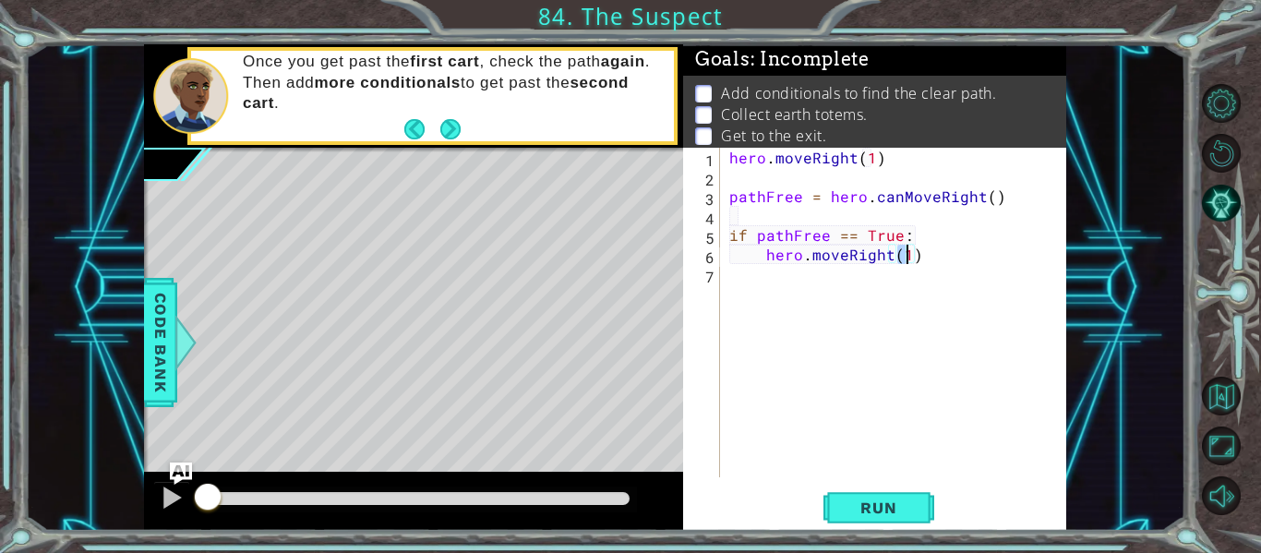
type textarea "hero.moveRight(3)"
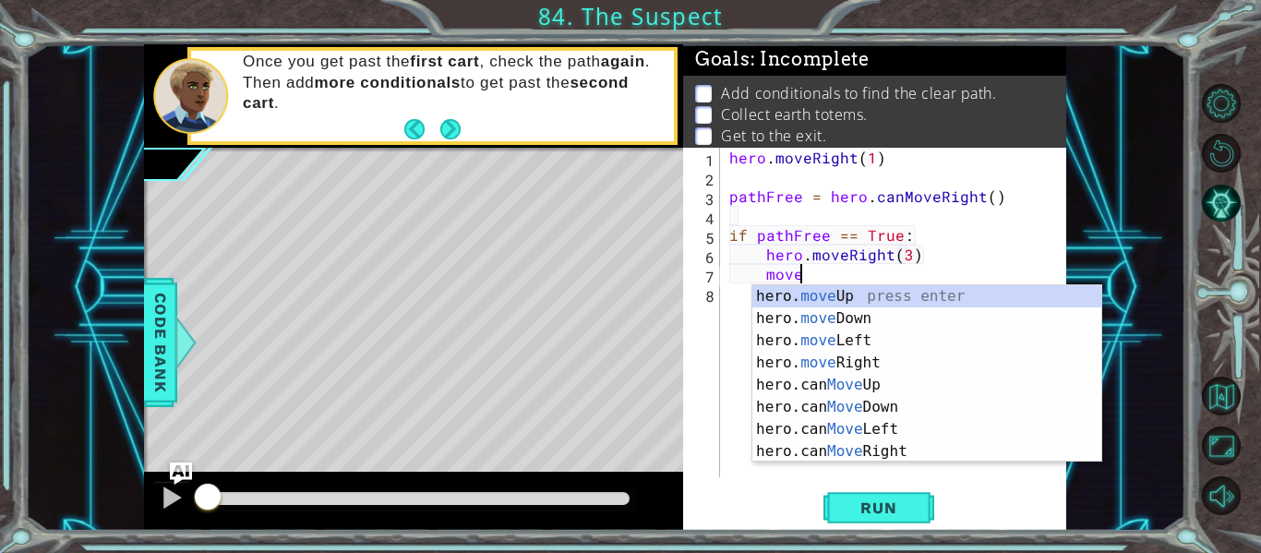
scroll to position [0, 5]
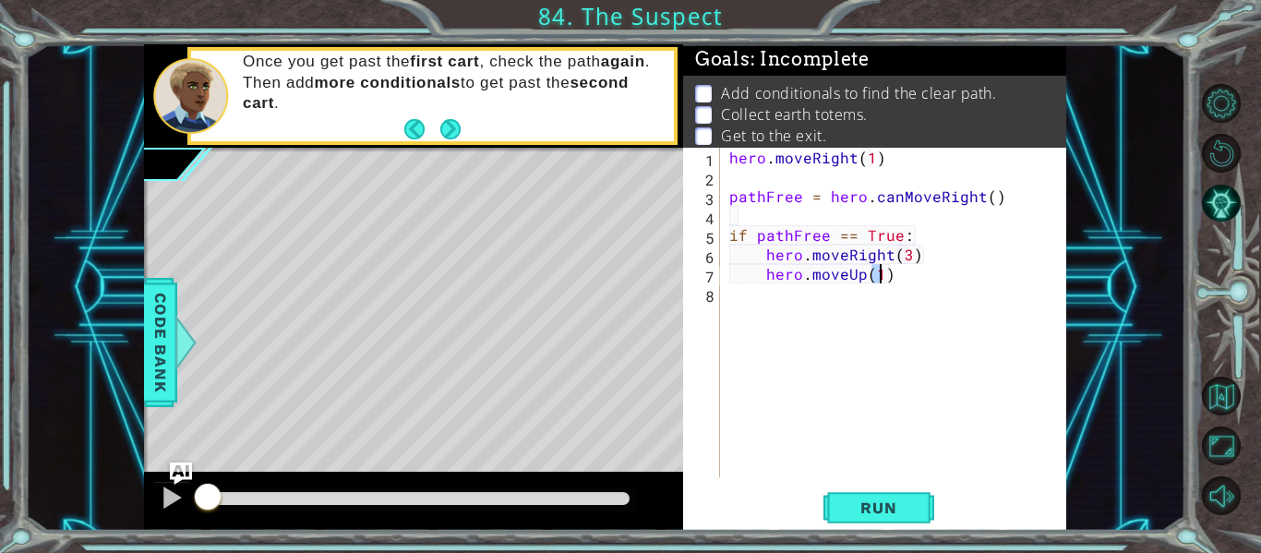
type textarea "hero.moveUp(2)"
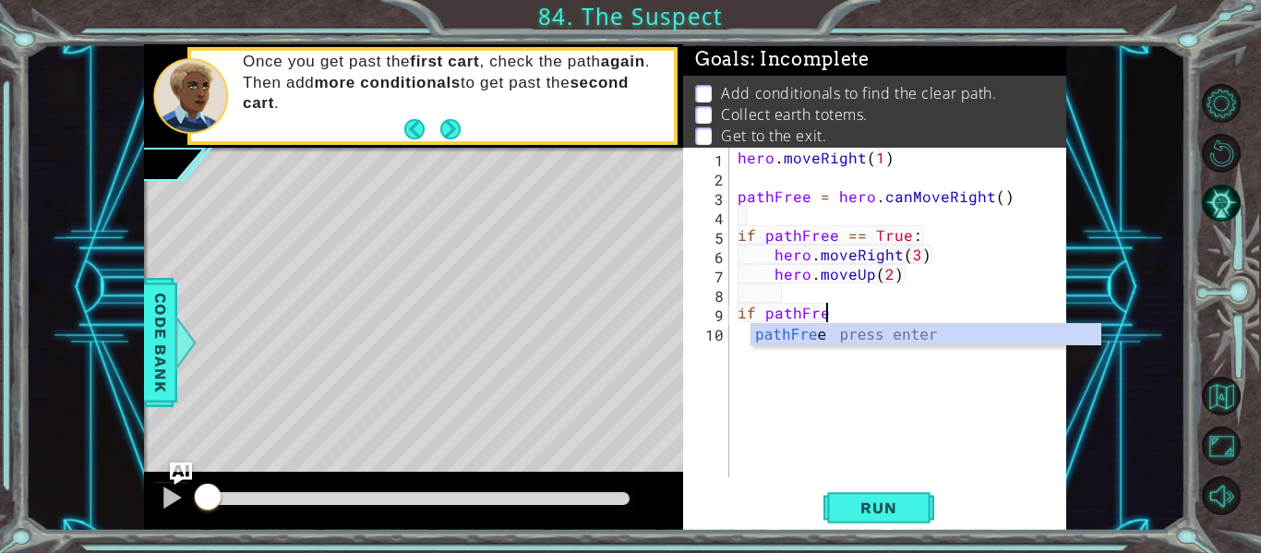
scroll to position [0, 6]
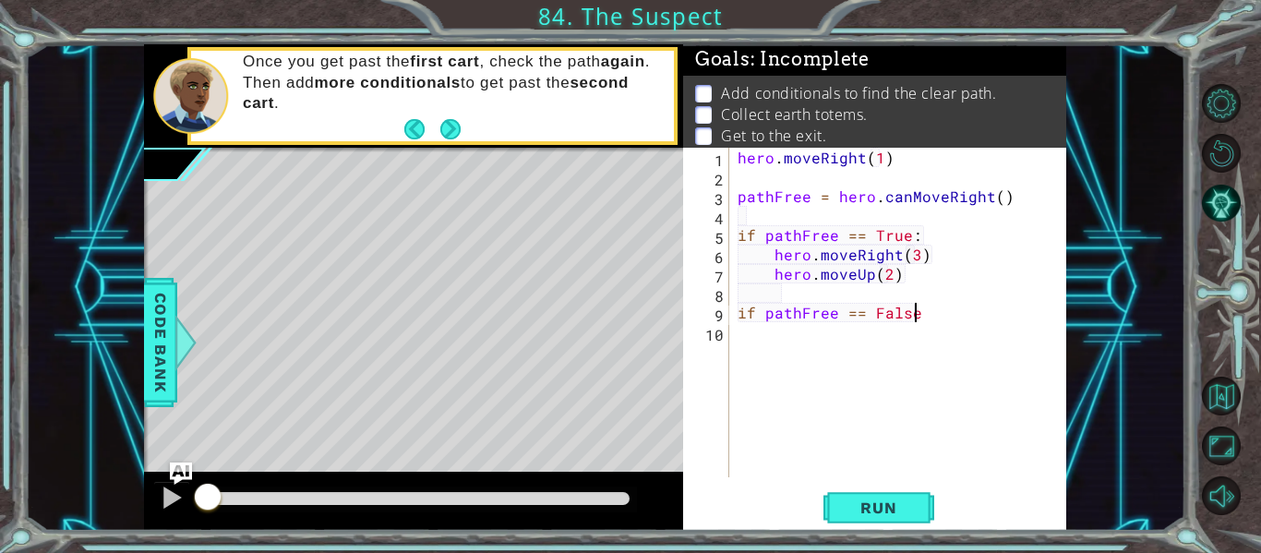
type textarea "if pathFree == False:"
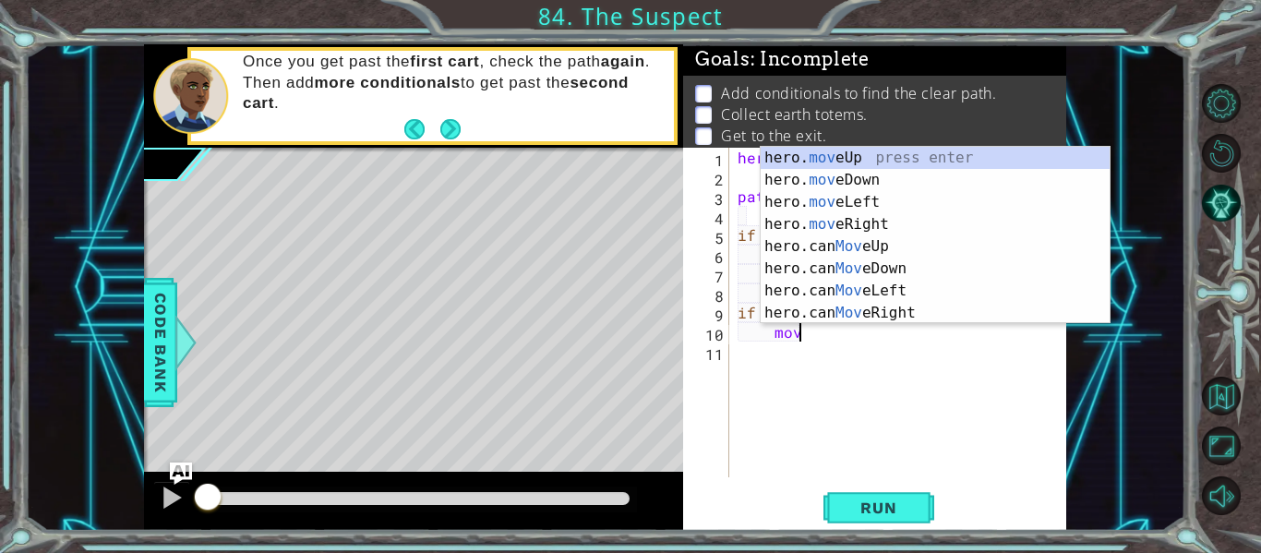
scroll to position [0, 4]
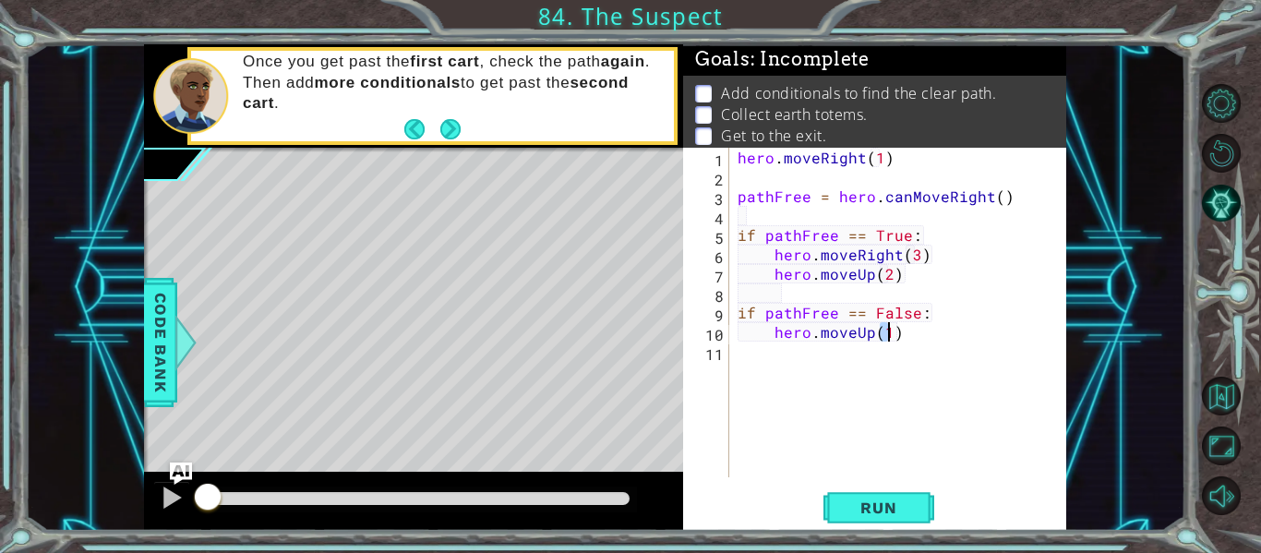
type textarea "hero.moveUp(2)"
type textarea "hero.moveRight(3)"
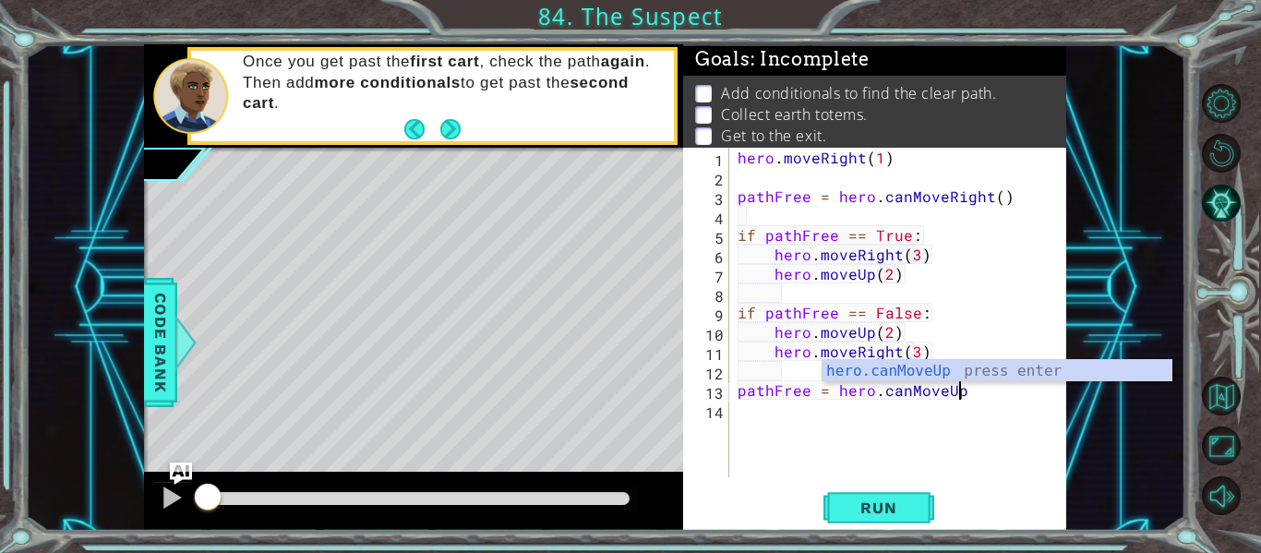
scroll to position [0, 14]
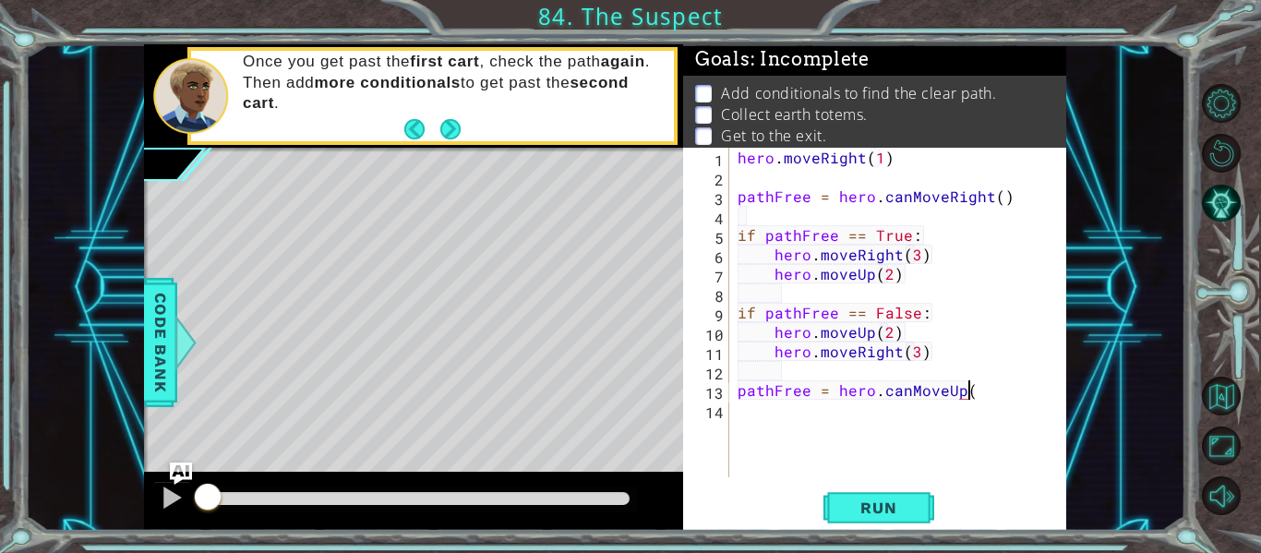
type textarea "pathFree = hero.canMoveUp()"
type textarea "if pathFree == True:"
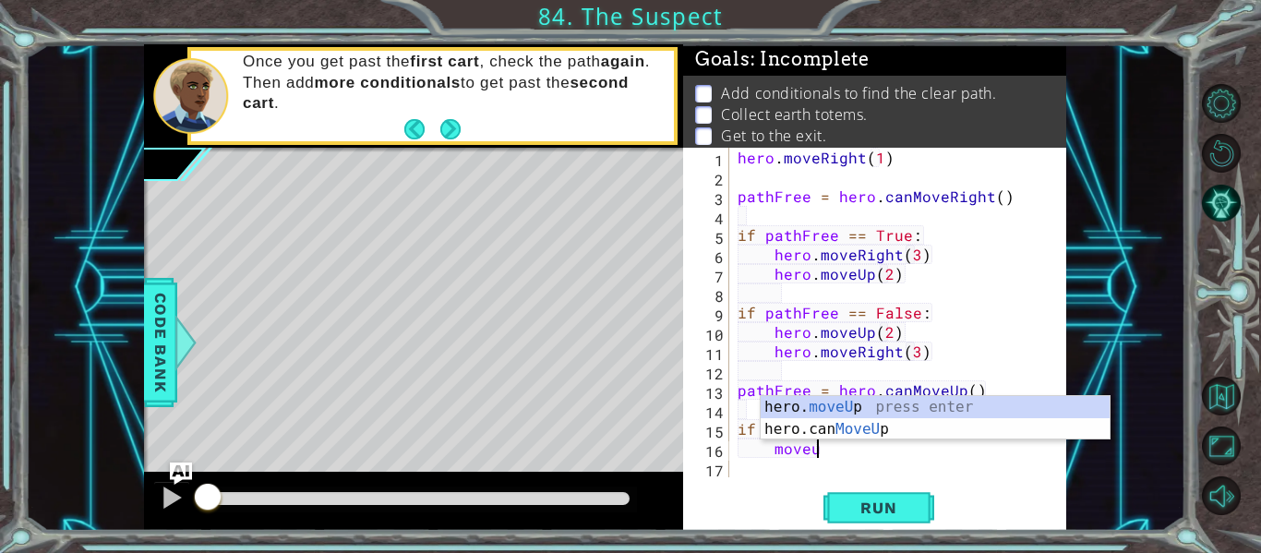
scroll to position [0, 5]
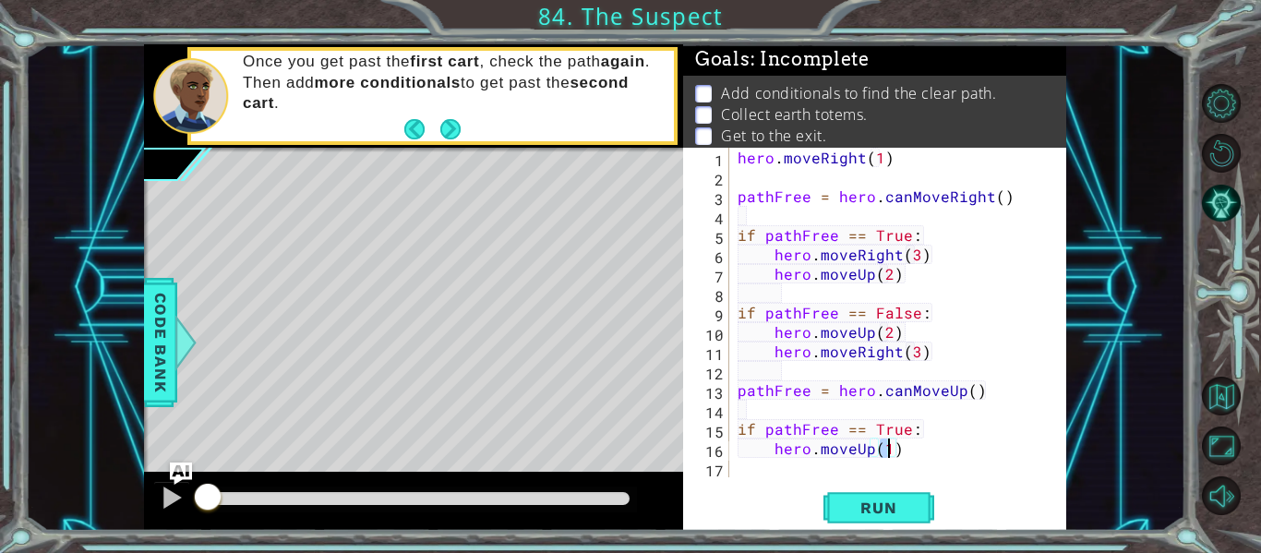
type textarea "hero.moveUp(2)"
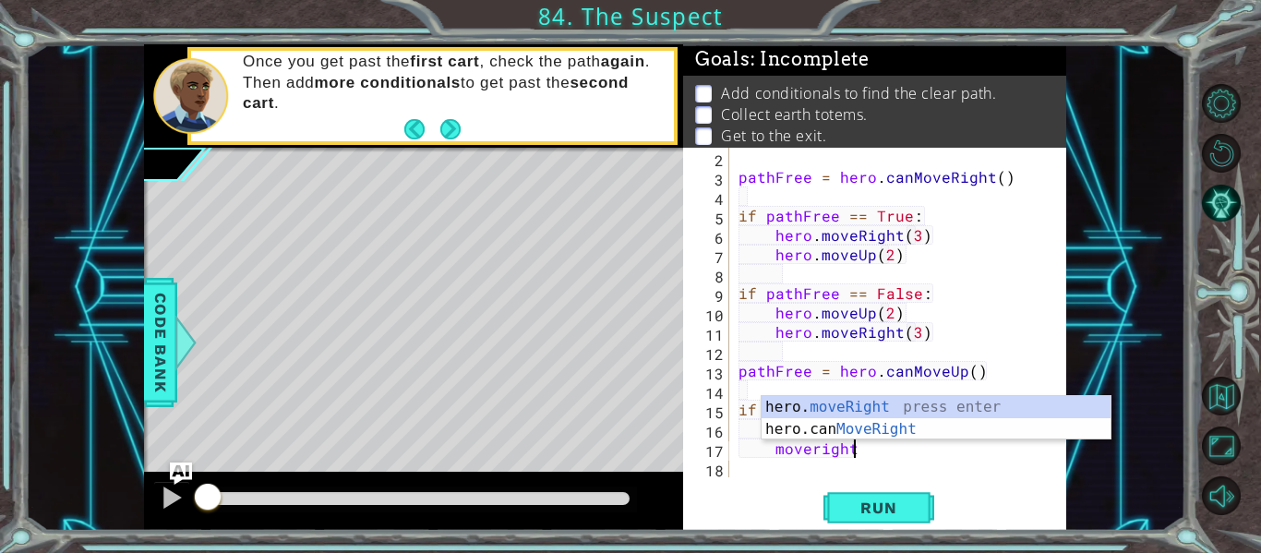
scroll to position [0, 6]
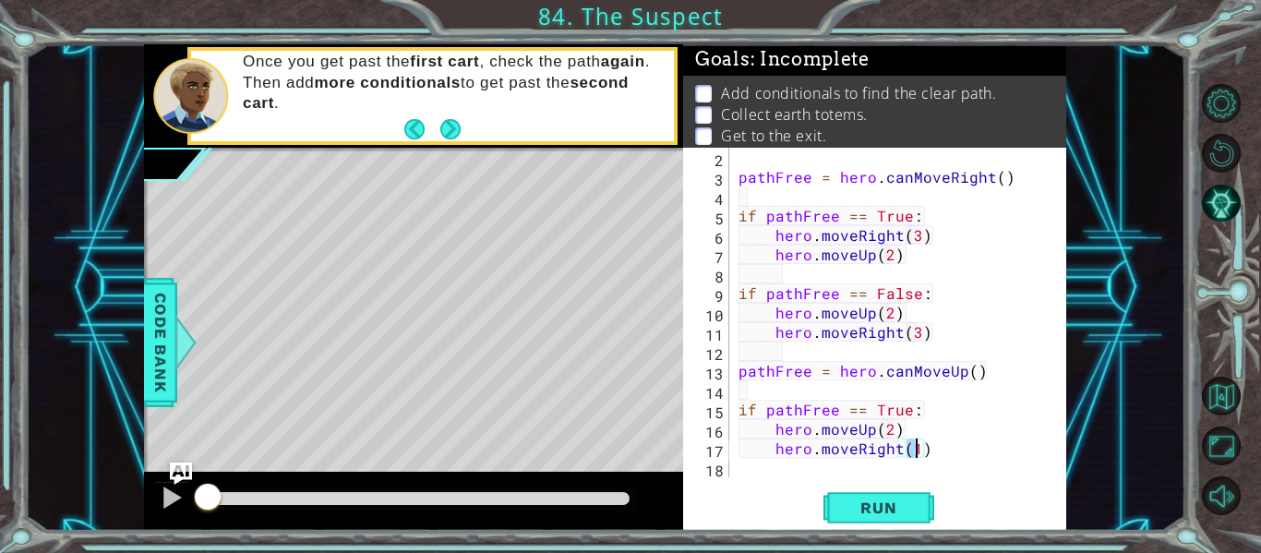
type textarea "hero.moveRight(2)"
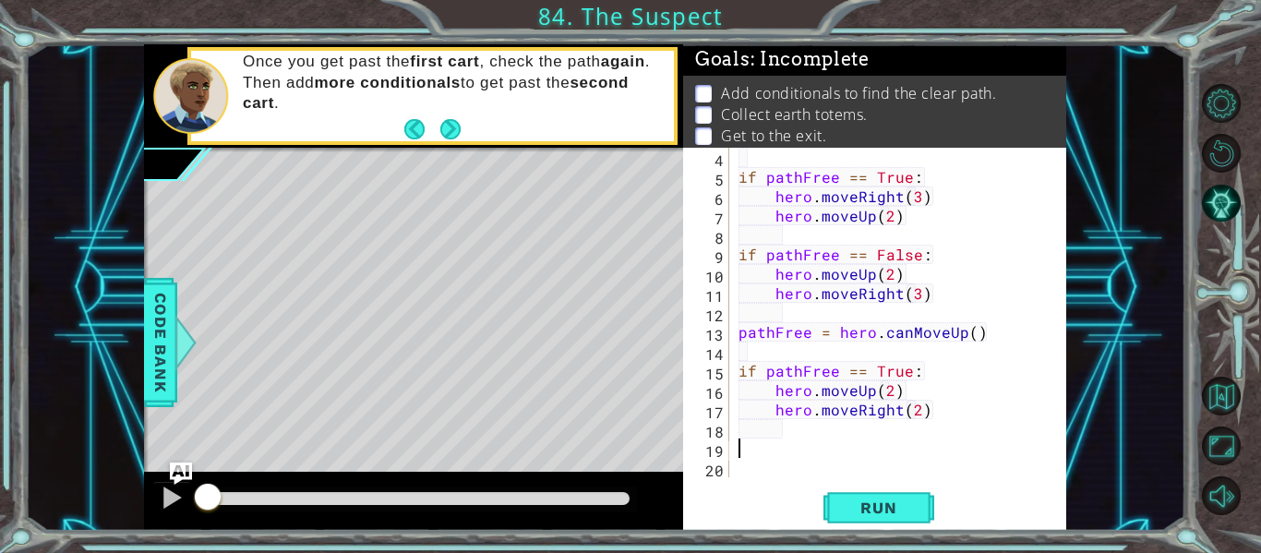
scroll to position [0, 0]
type textarea "if pathFree == False:"
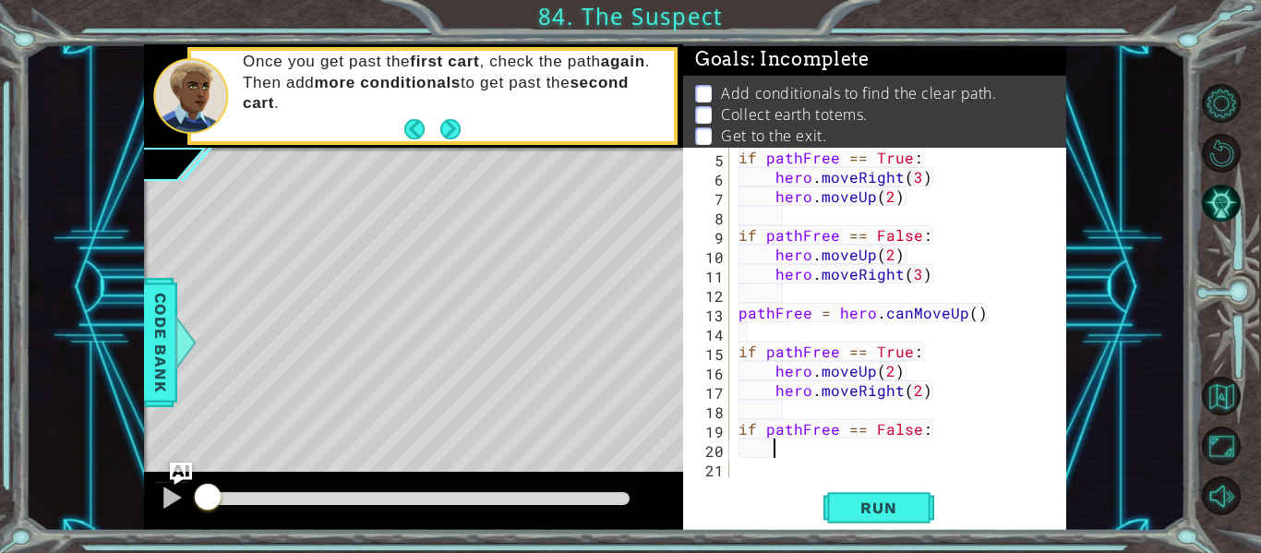
scroll to position [78, 0]
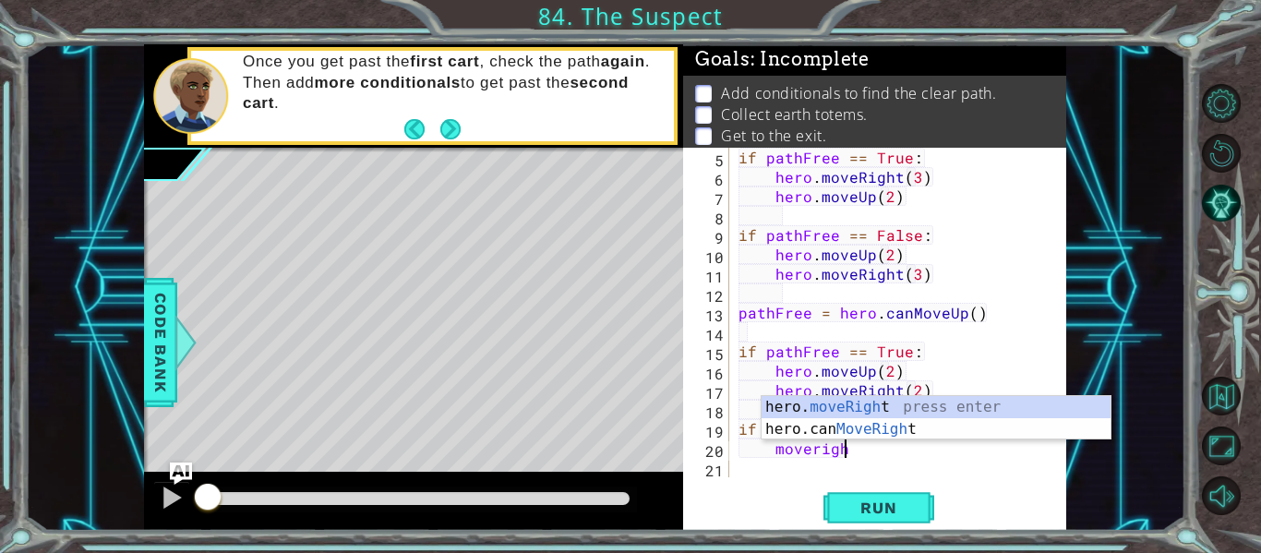
type textarea "moveright"
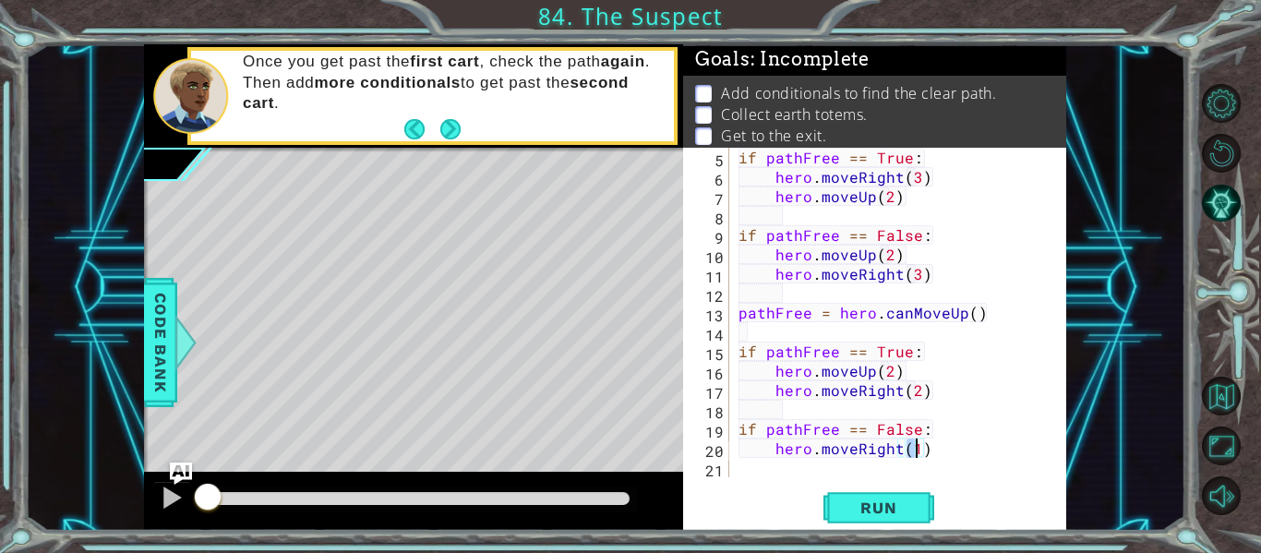
type textarea "hero.moveRight(2)"
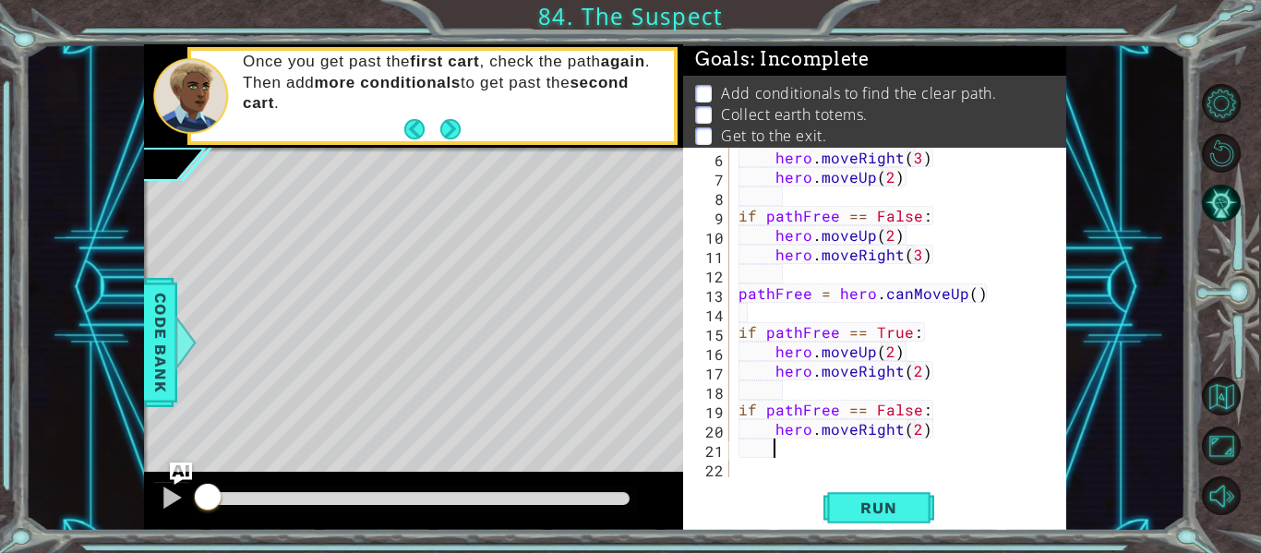
scroll to position [97, 0]
type textarea "hero.moveUp(2)"
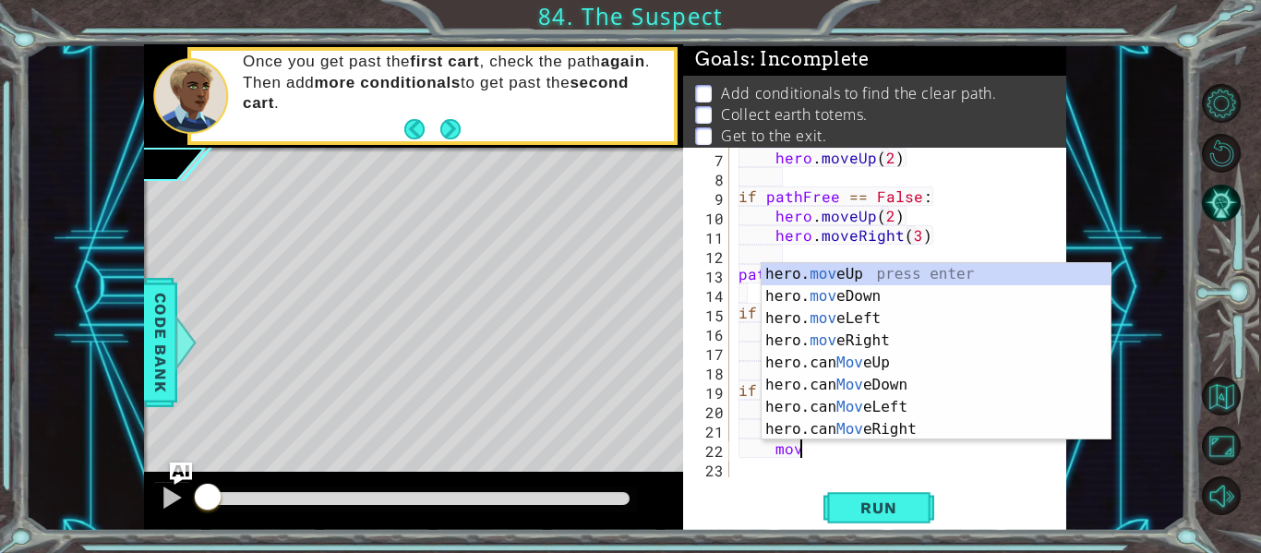
type textarea "m"
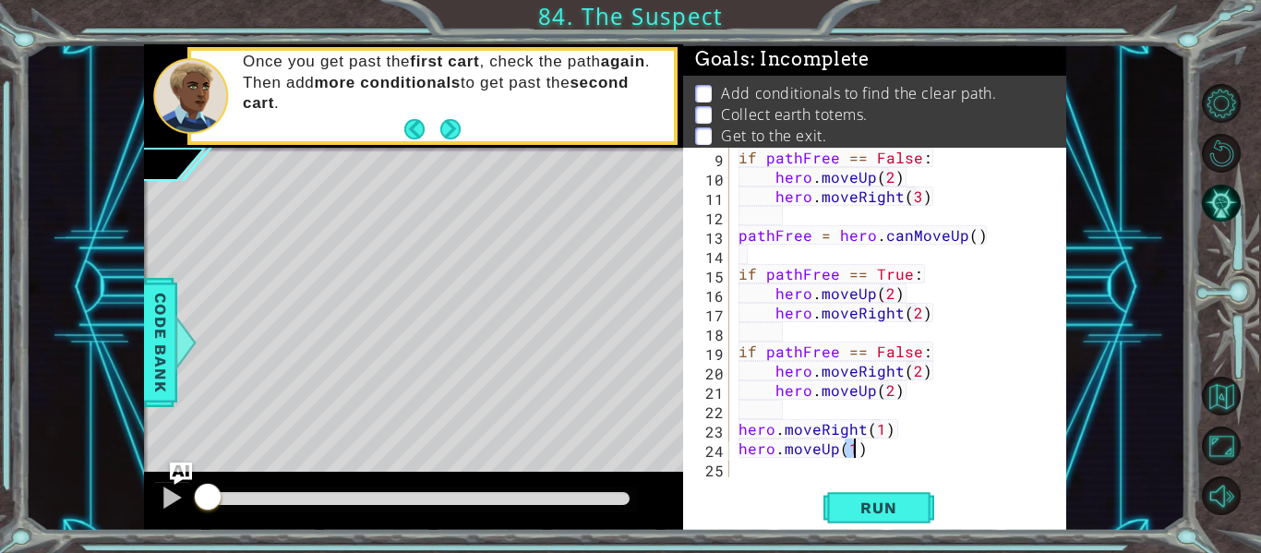
scroll to position [0, 6]
type textarea "hero.moveUp(1)"
click at [848, 489] on button "Run" at bounding box center [879, 508] width 111 height 38
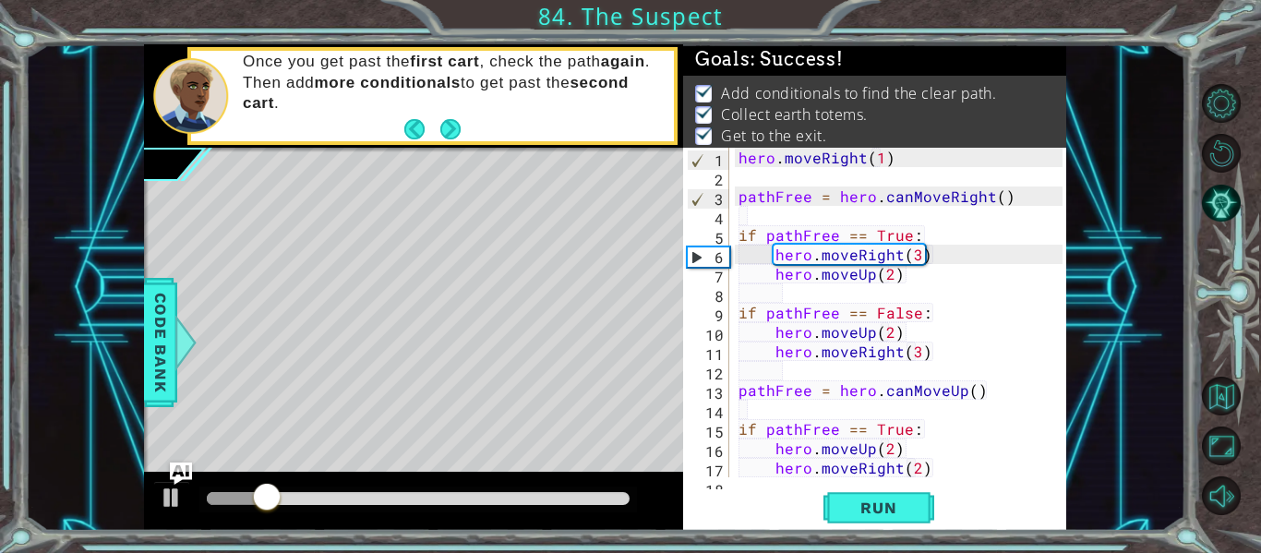
scroll to position [0, 0]
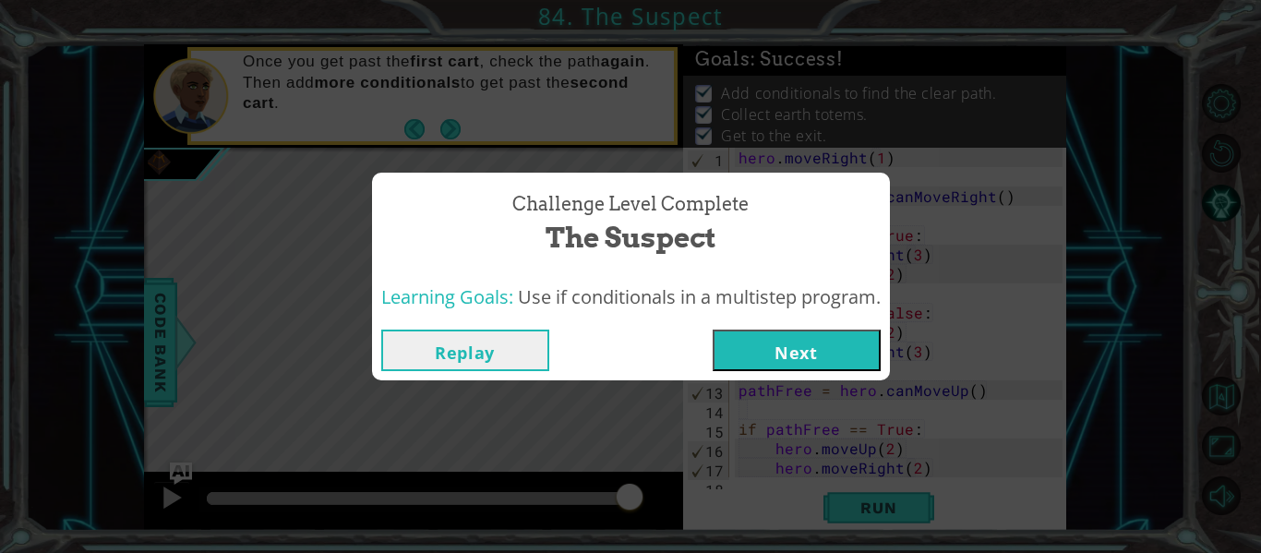
click at [781, 390] on div "Challenge Level Complete The Suspect Learning Goals: Use if conditionals in a m…" at bounding box center [630, 276] width 1261 height 553
click at [816, 360] on button "Next" at bounding box center [797, 351] width 168 height 42
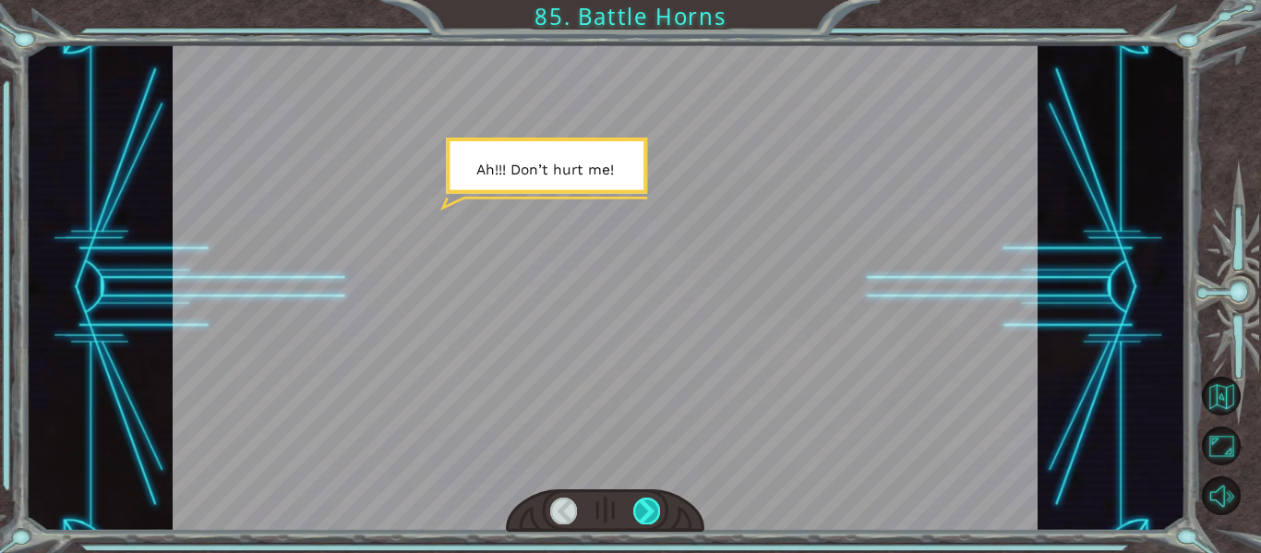
click at [646, 517] on div at bounding box center [646, 511] width 27 height 26
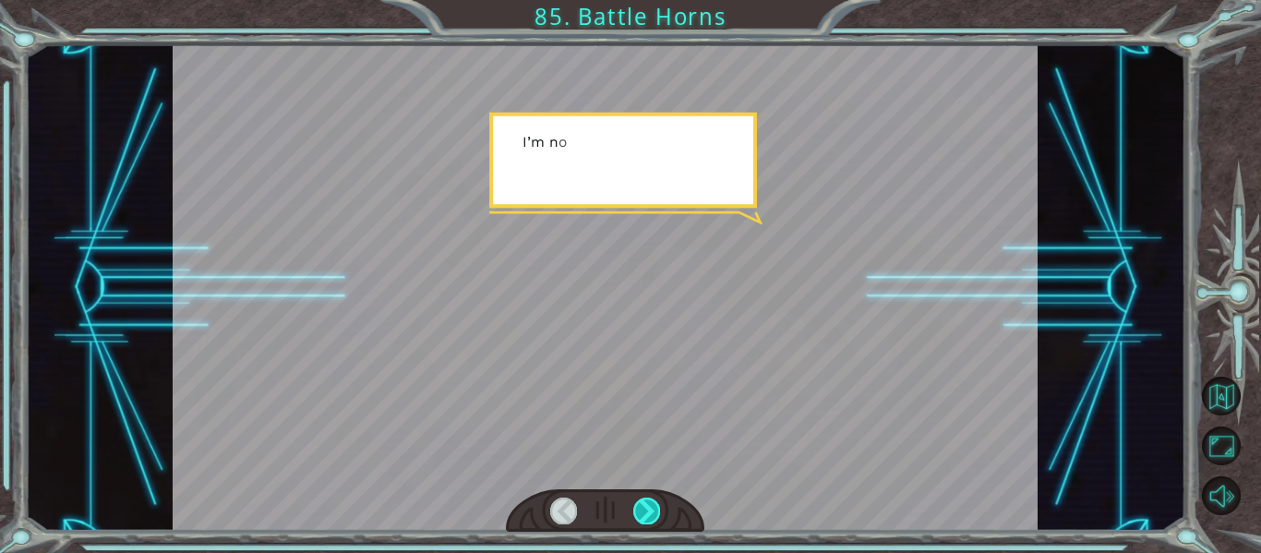
click at [646, 517] on div at bounding box center [646, 511] width 27 height 26
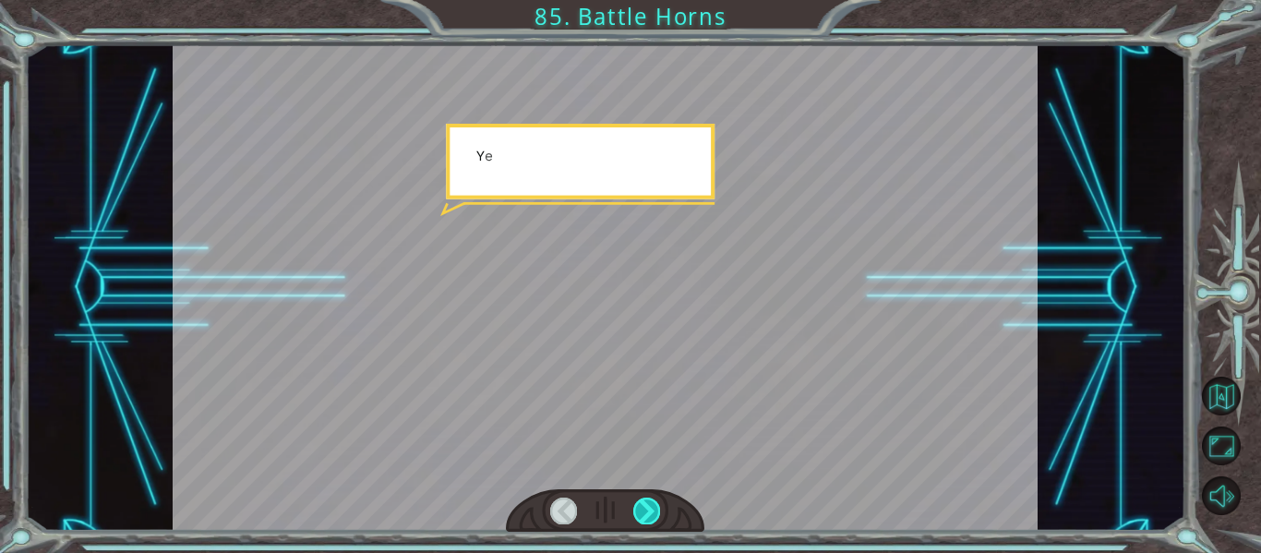
click at [646, 517] on div at bounding box center [646, 511] width 27 height 26
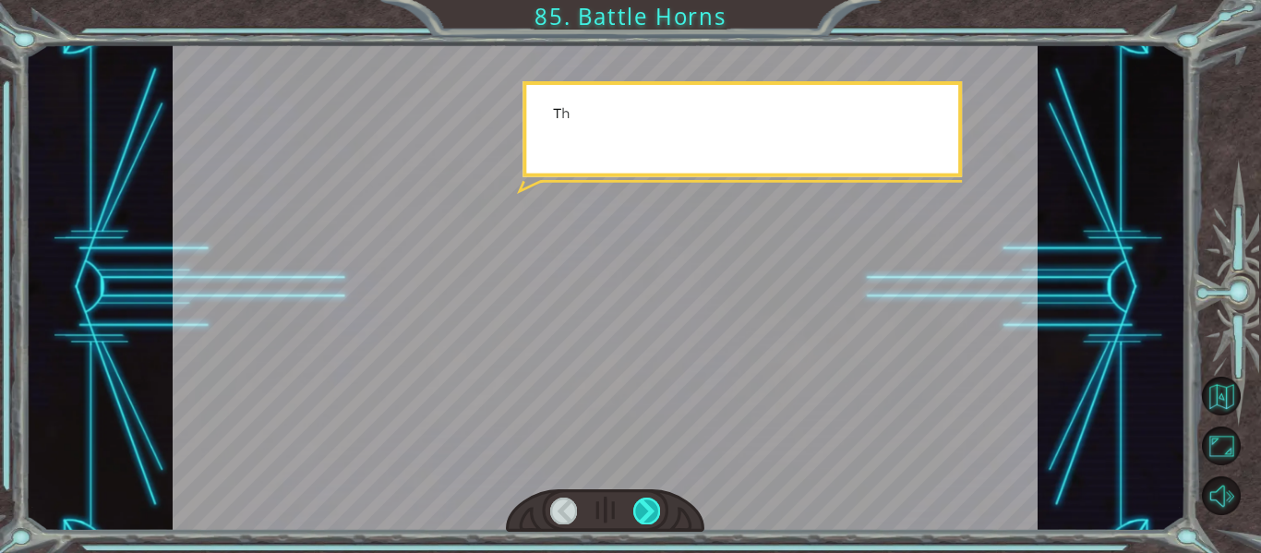
click at [646, 517] on div at bounding box center [646, 511] width 27 height 26
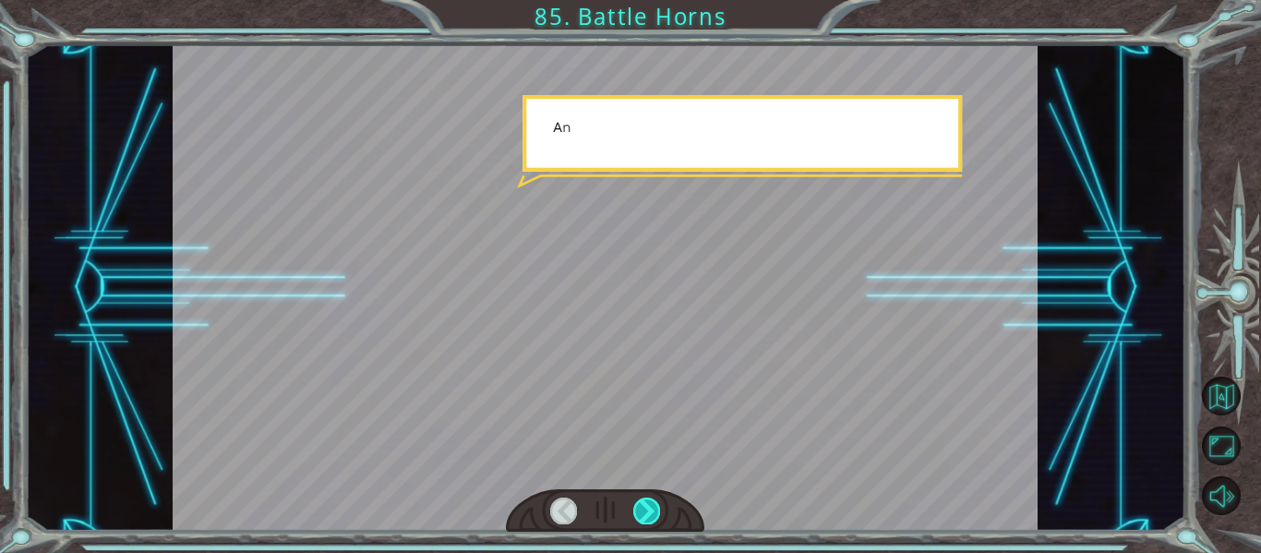
click at [646, 517] on div at bounding box center [646, 511] width 27 height 26
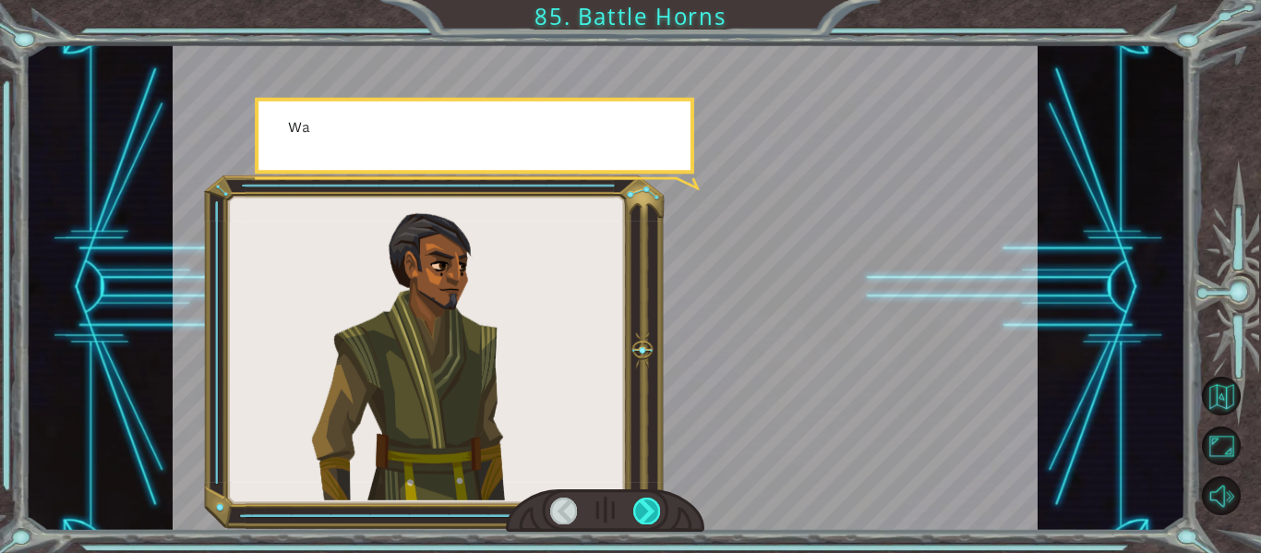
click at [646, 517] on div at bounding box center [646, 511] width 27 height 26
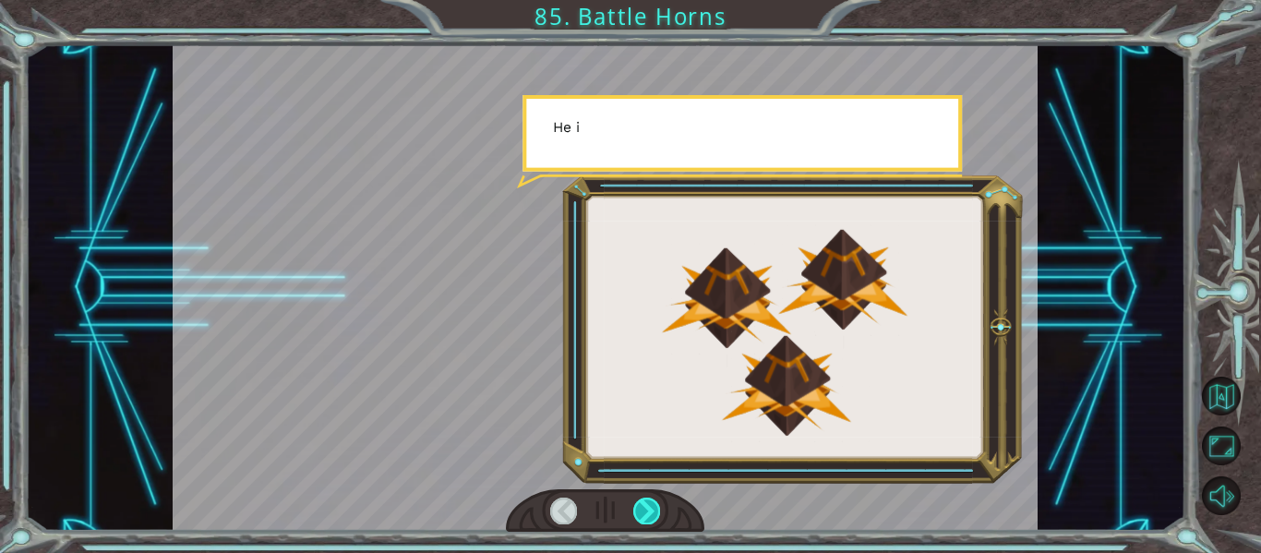
click at [646, 517] on div at bounding box center [646, 511] width 27 height 26
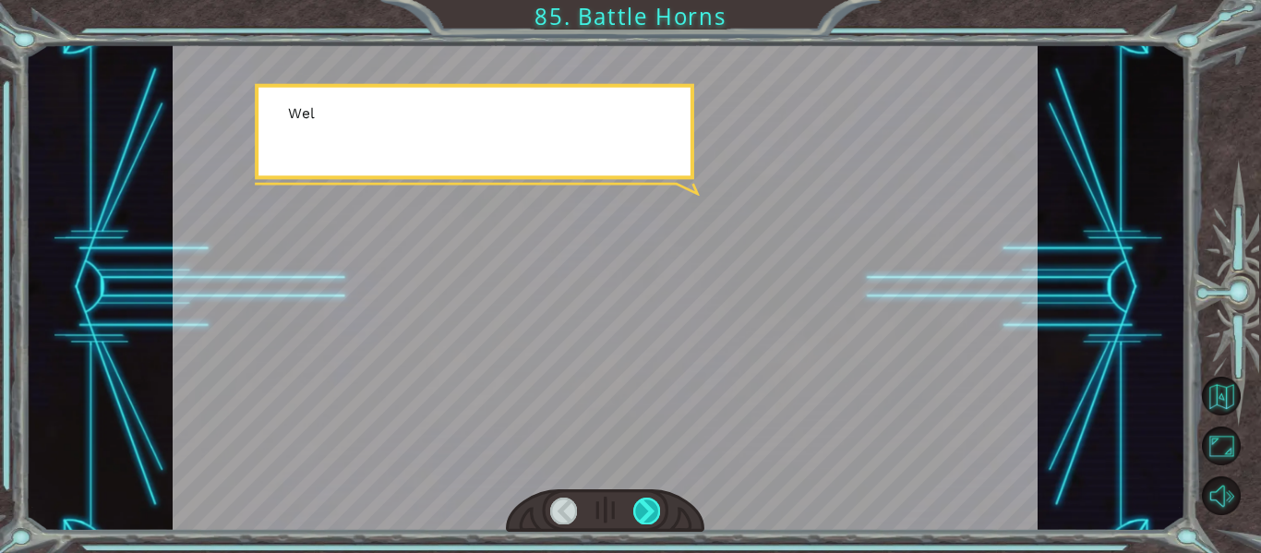
click at [646, 517] on div at bounding box center [646, 511] width 27 height 26
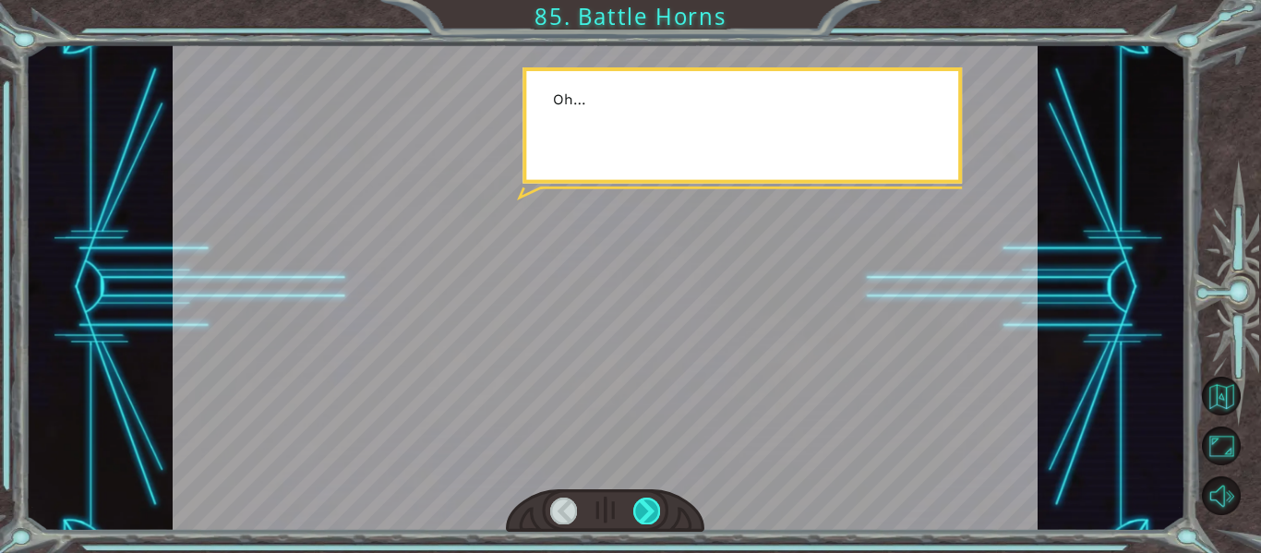
click at [646, 517] on div at bounding box center [646, 511] width 27 height 26
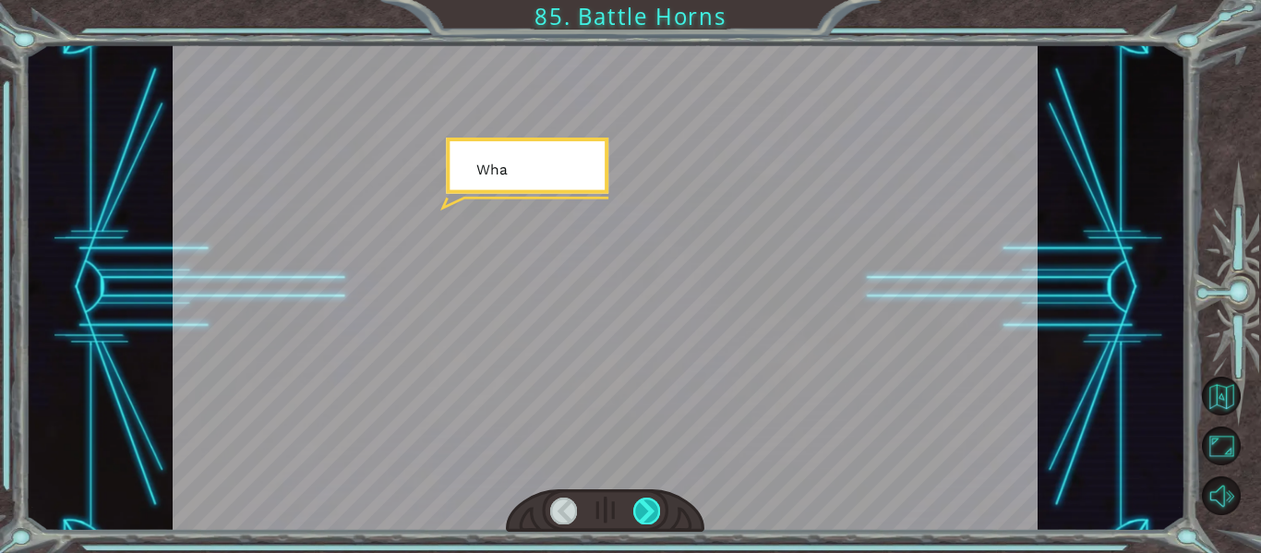
click at [646, 517] on div at bounding box center [646, 511] width 27 height 26
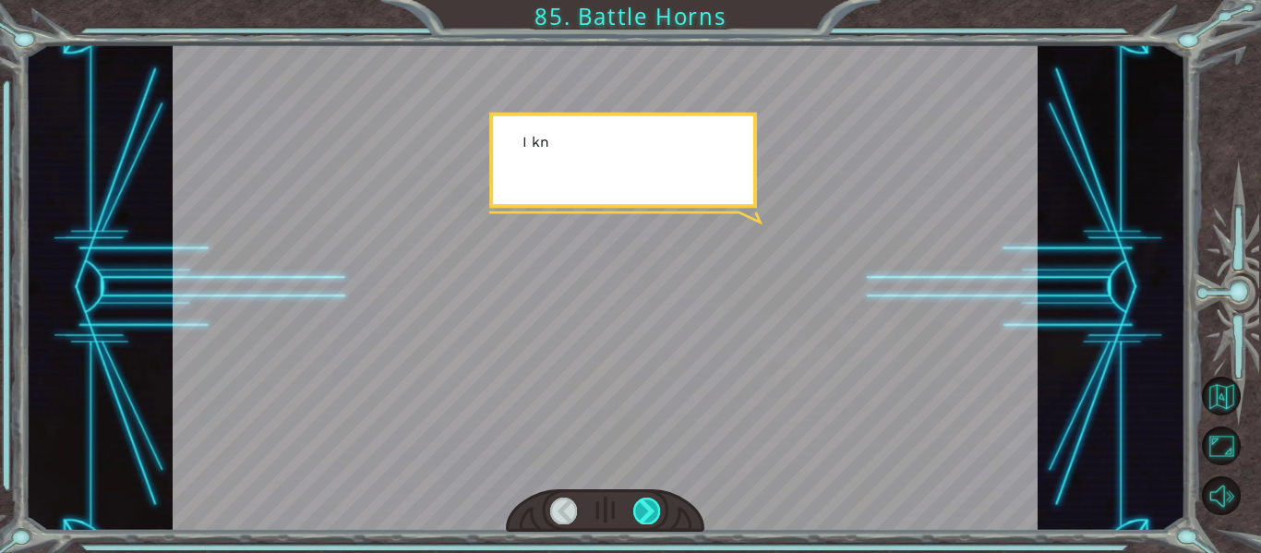
click at [646, 517] on div at bounding box center [646, 511] width 27 height 26
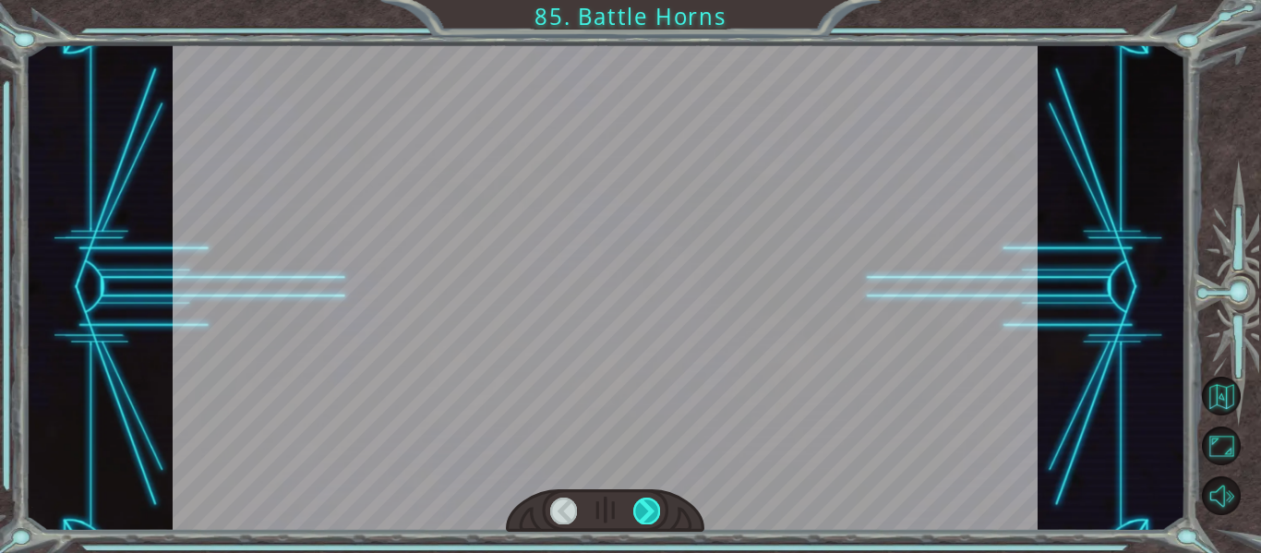
click at [646, 517] on div at bounding box center [646, 511] width 27 height 26
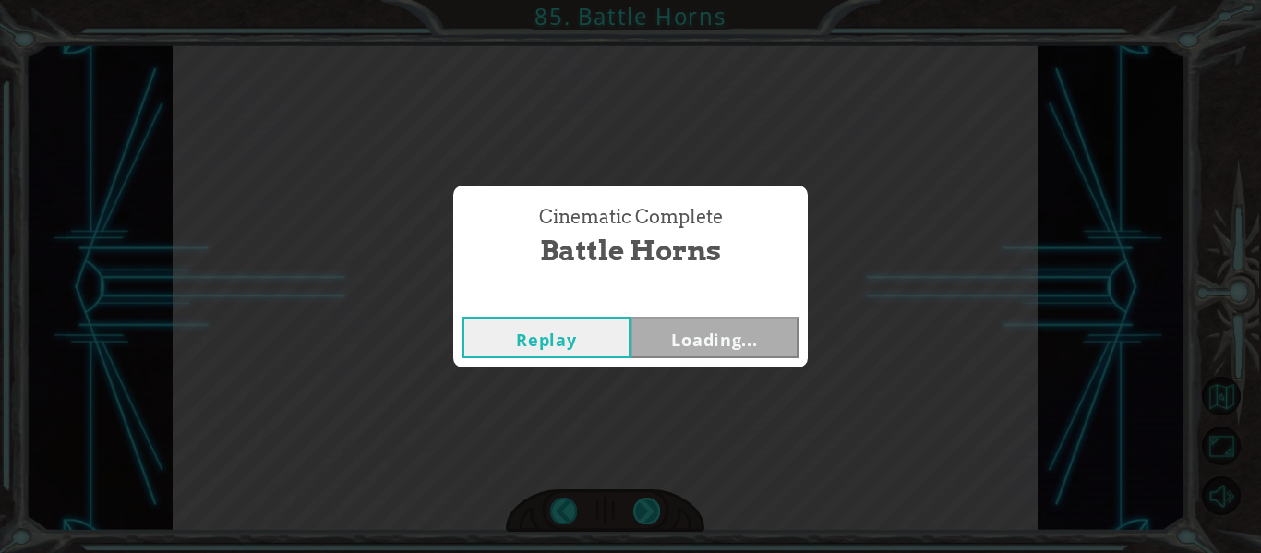
click at [646, 517] on div "Cinematic Complete Battle Horns Replay Loading..." at bounding box center [630, 276] width 1261 height 553
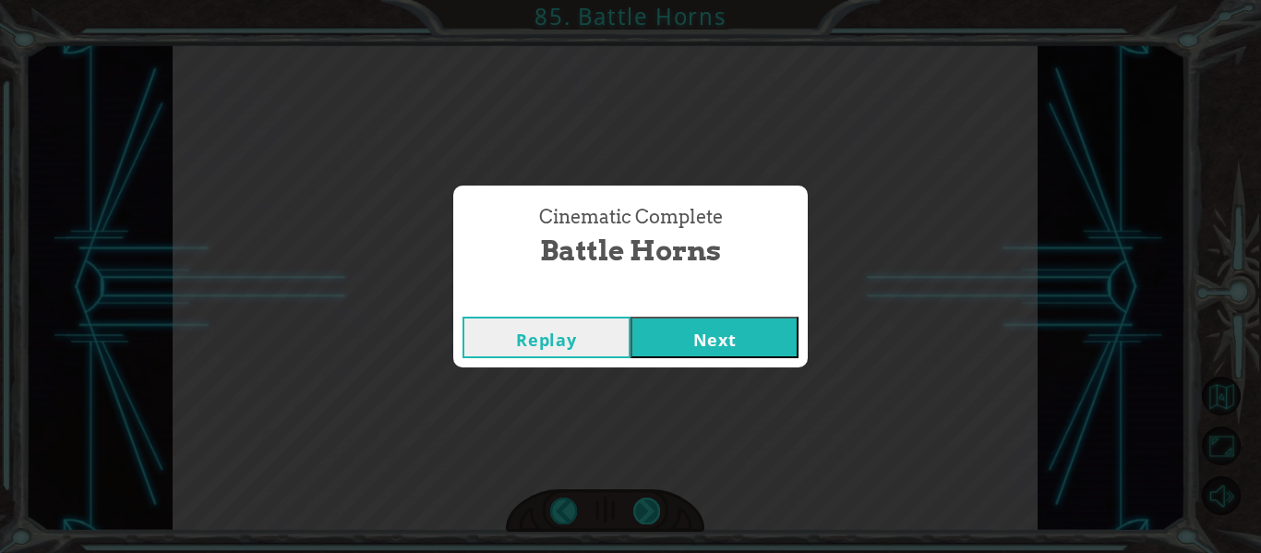
click at [646, 517] on div "Cinematic Complete Battle Horns Replay Next" at bounding box center [630, 276] width 1261 height 553
click at [758, 333] on button "Next" at bounding box center [715, 338] width 168 height 42
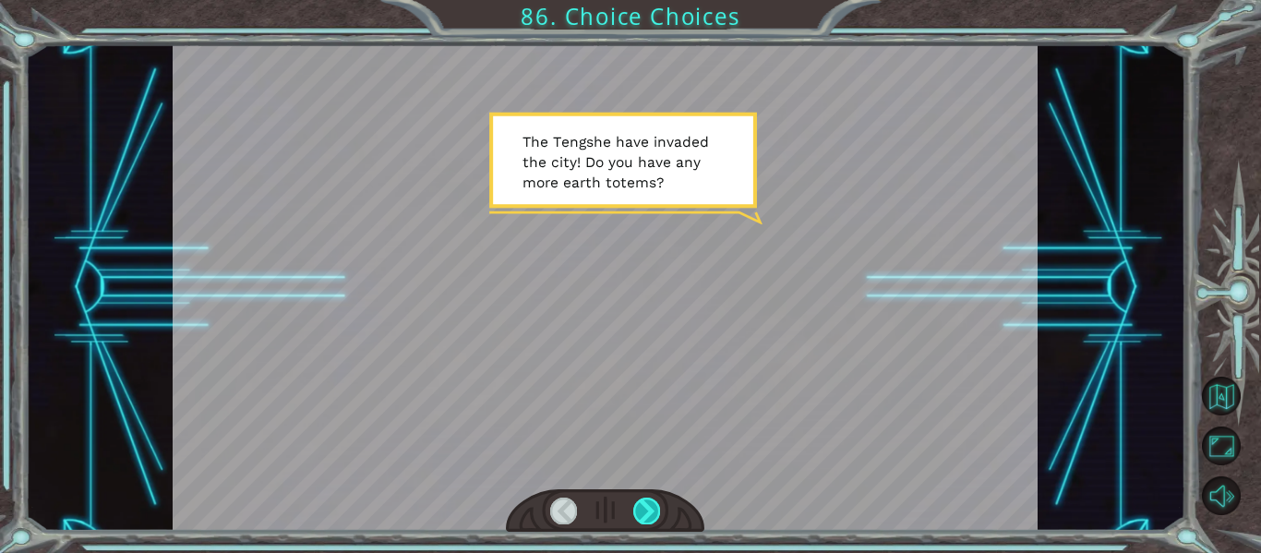
click at [649, 500] on div at bounding box center [646, 511] width 27 height 26
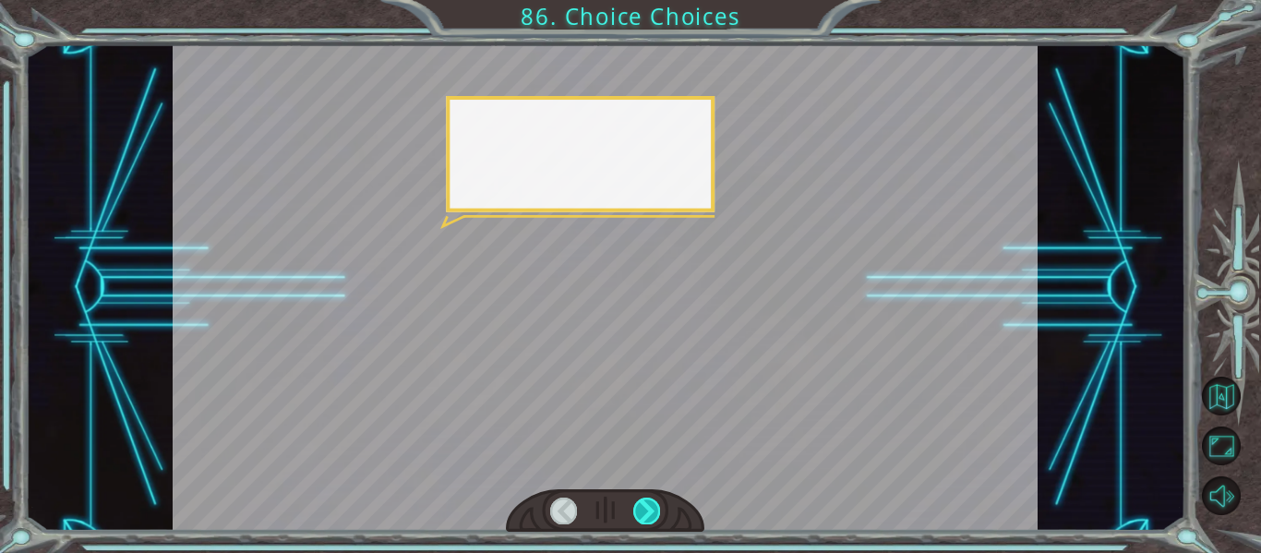
click at [649, 500] on div at bounding box center [646, 511] width 27 height 26
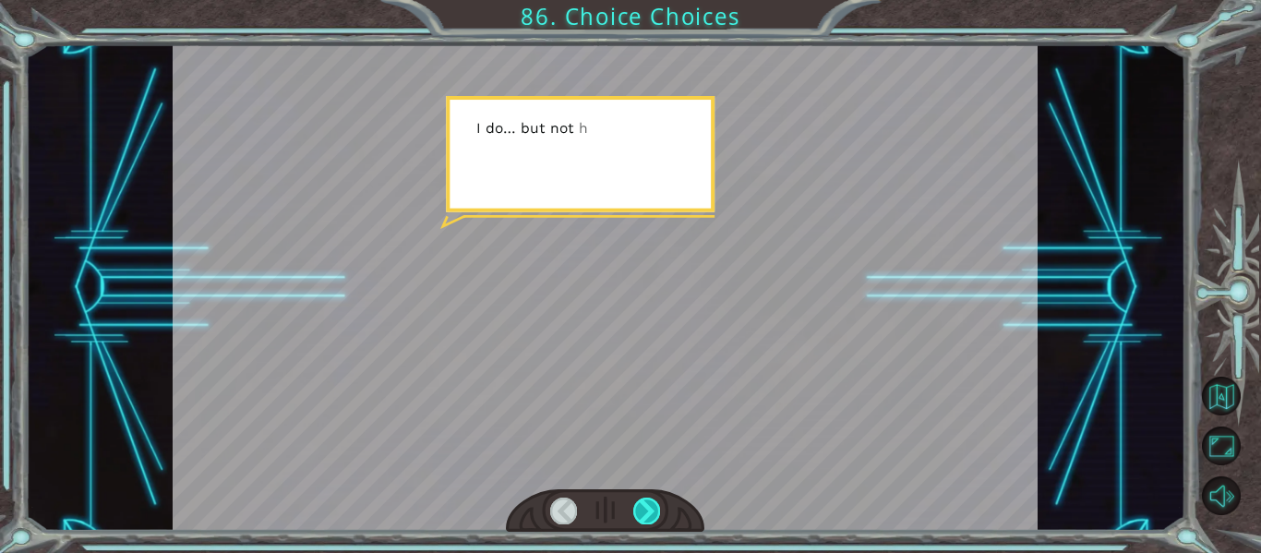
click at [649, 500] on div at bounding box center [646, 511] width 27 height 26
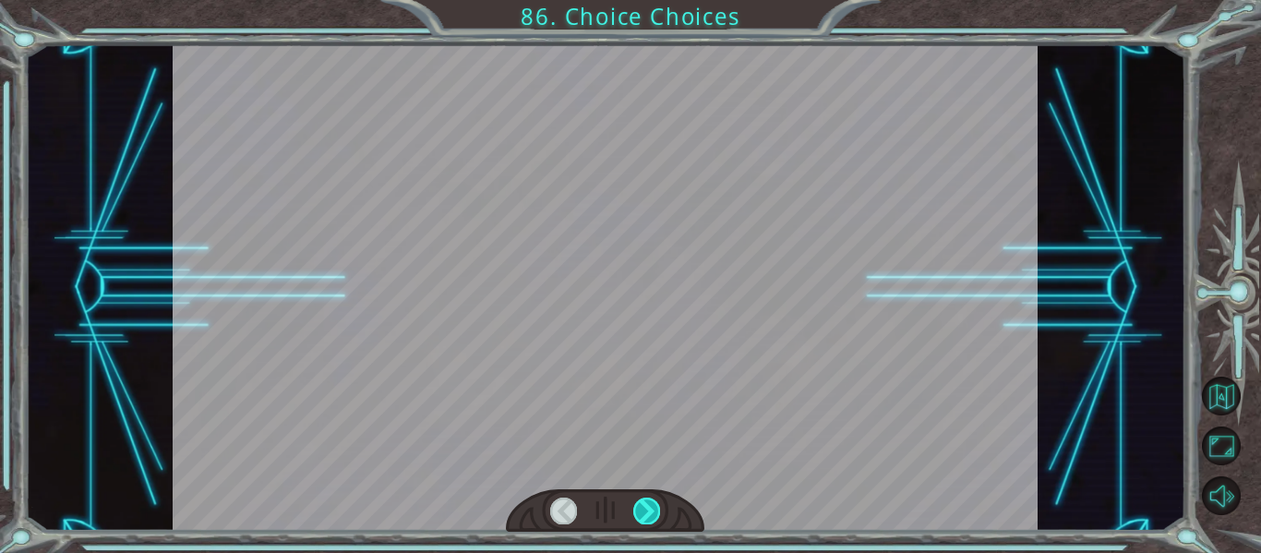
click at [649, 500] on div at bounding box center [646, 511] width 27 height 26
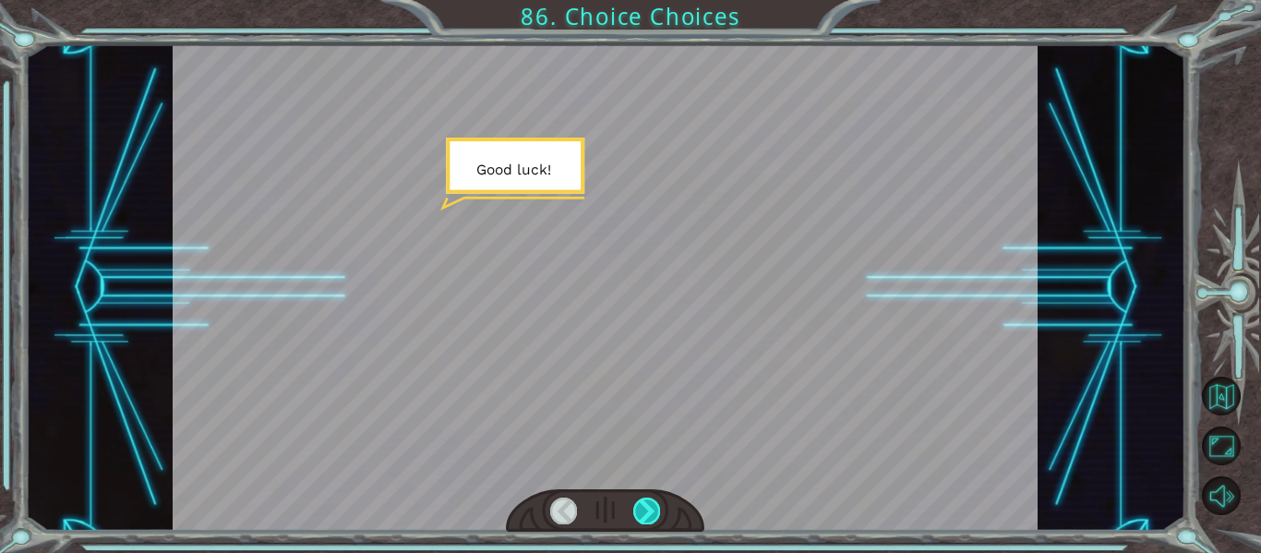
click at [649, 500] on div at bounding box center [646, 511] width 27 height 26
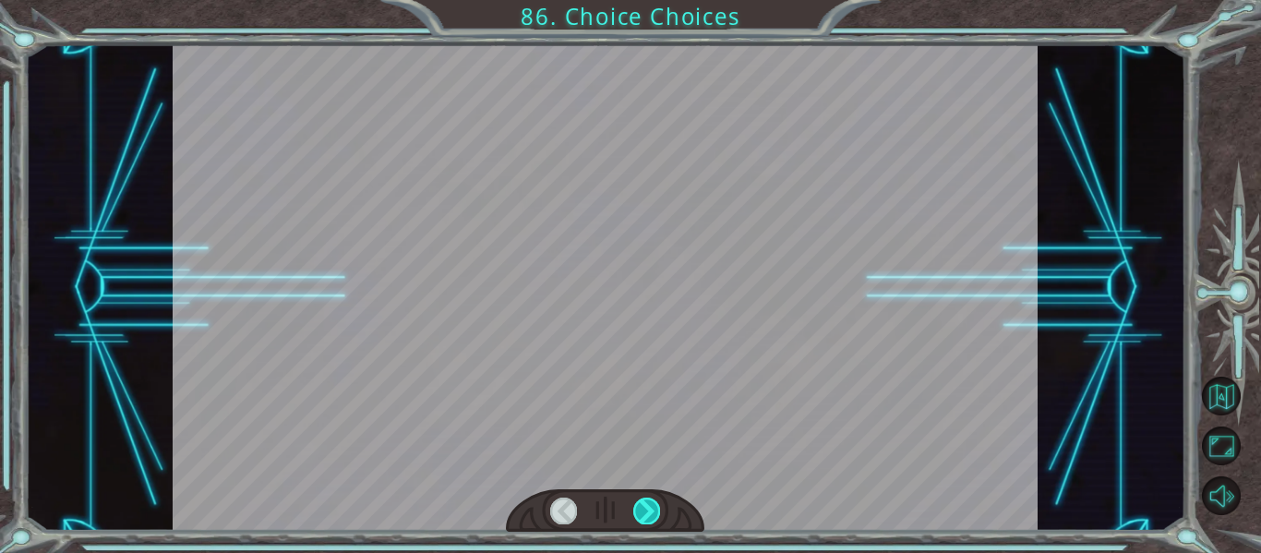
click at [649, 500] on div at bounding box center [646, 511] width 27 height 26
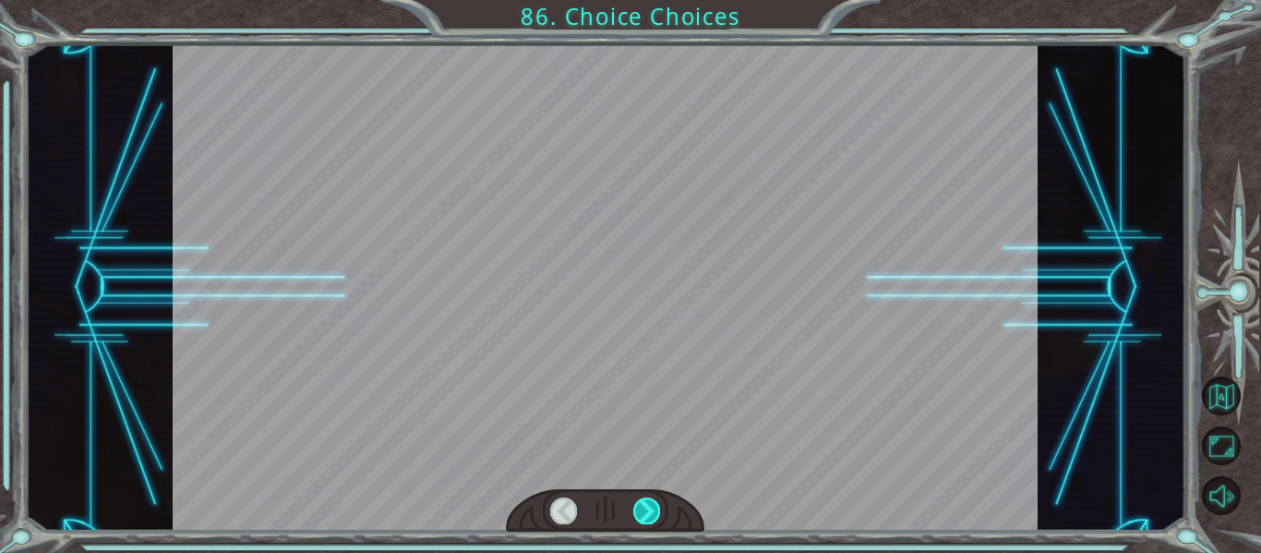
click at [649, 500] on div at bounding box center [646, 511] width 27 height 26
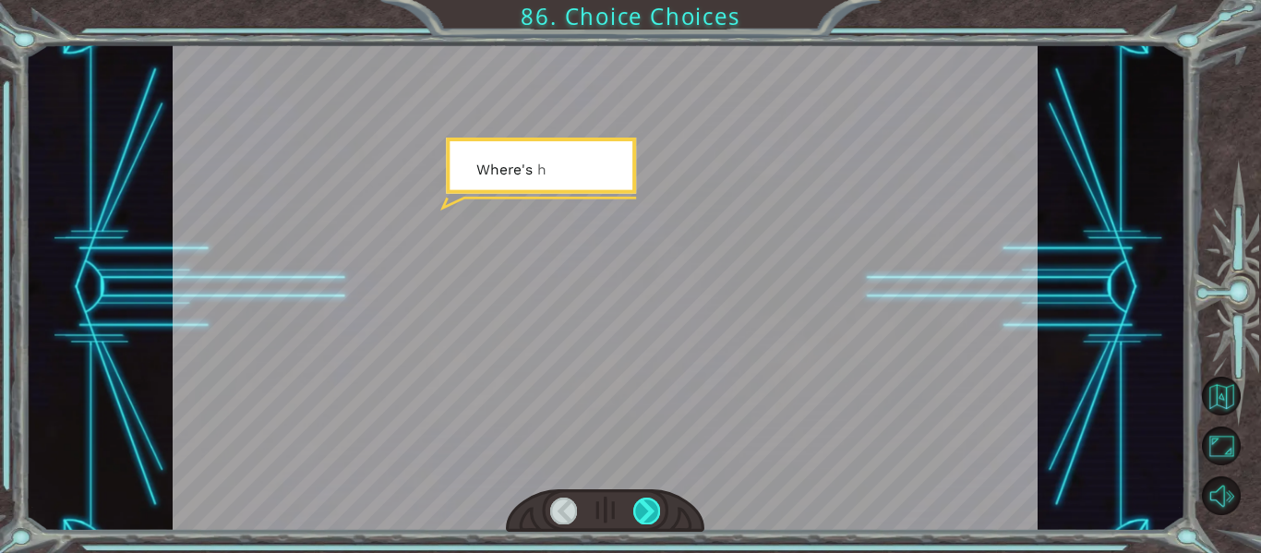
click at [649, 500] on div at bounding box center [646, 511] width 27 height 26
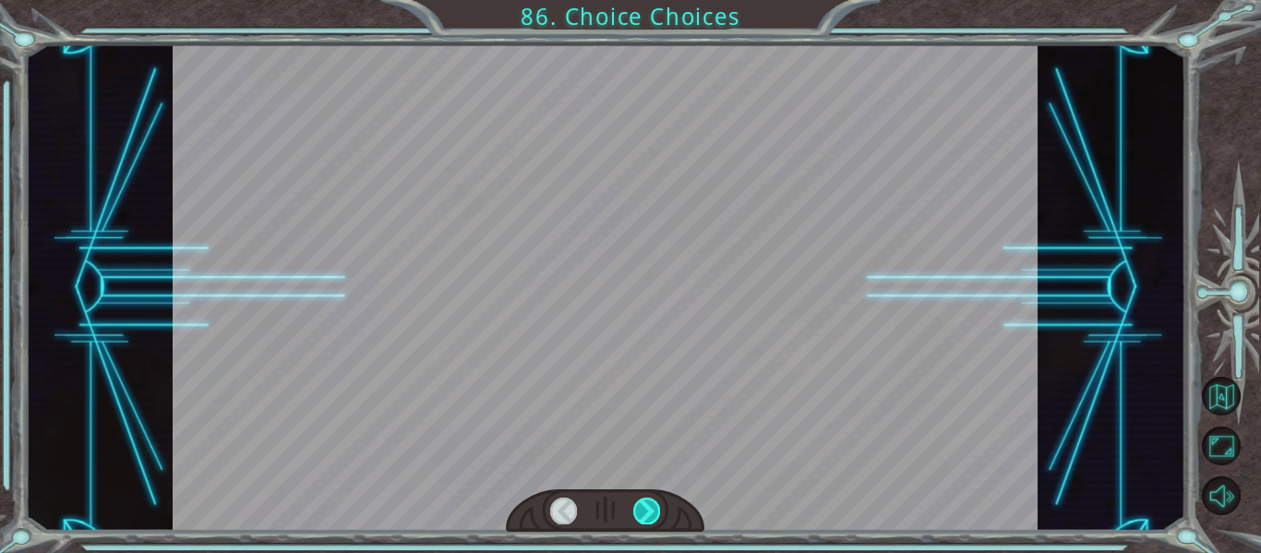
click at [649, 500] on div at bounding box center [646, 511] width 27 height 26
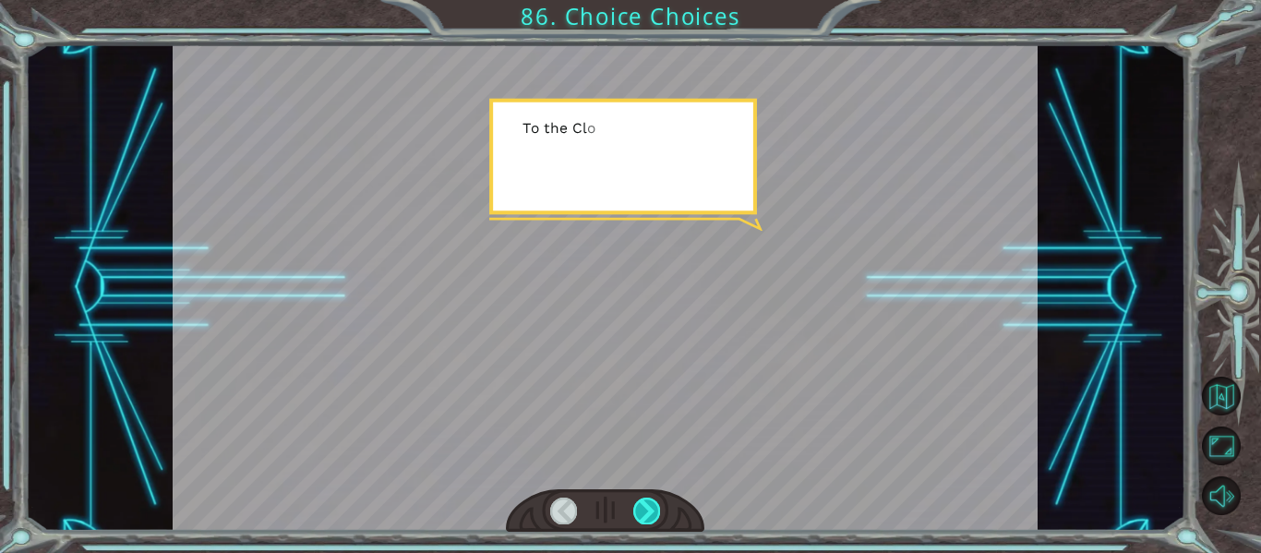
click at [649, 500] on div at bounding box center [646, 511] width 27 height 26
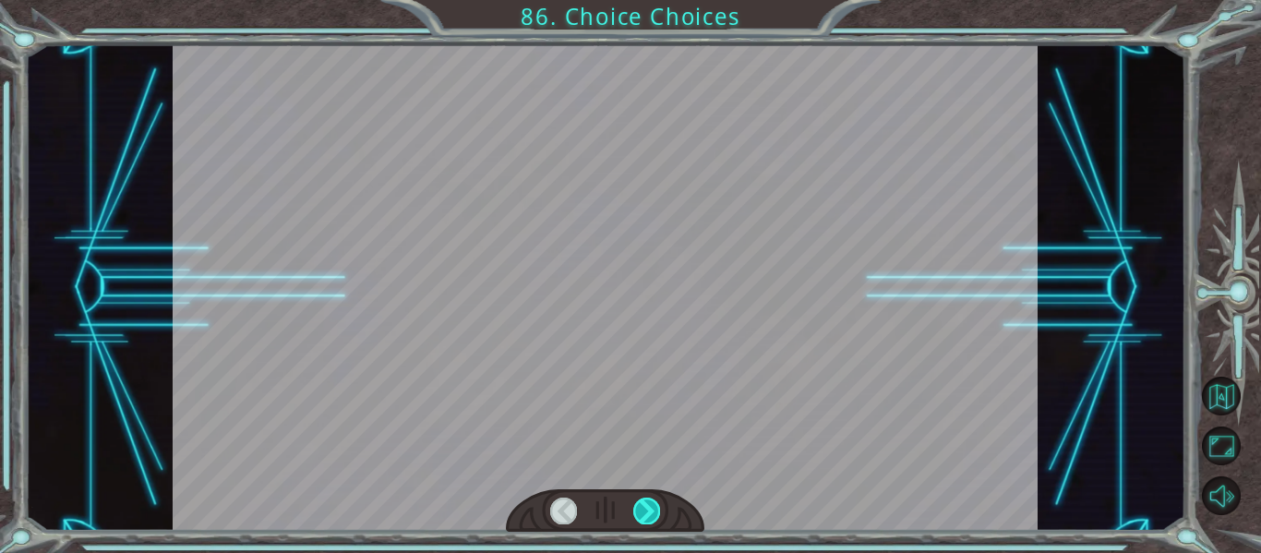
click at [649, 500] on div at bounding box center [646, 511] width 27 height 26
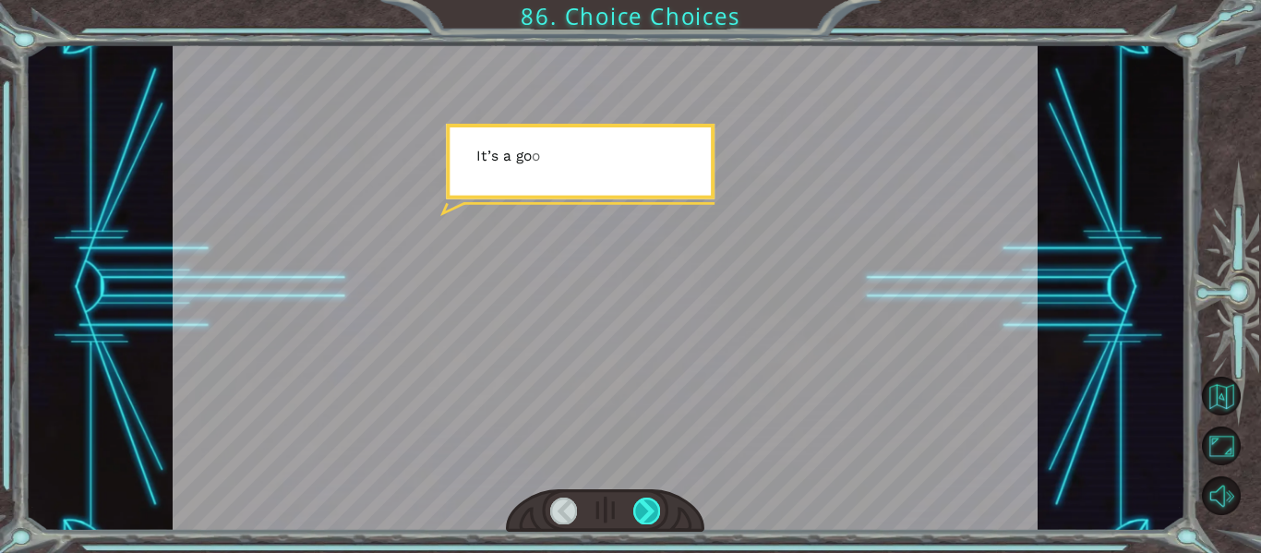
click at [649, 500] on div at bounding box center [646, 511] width 27 height 26
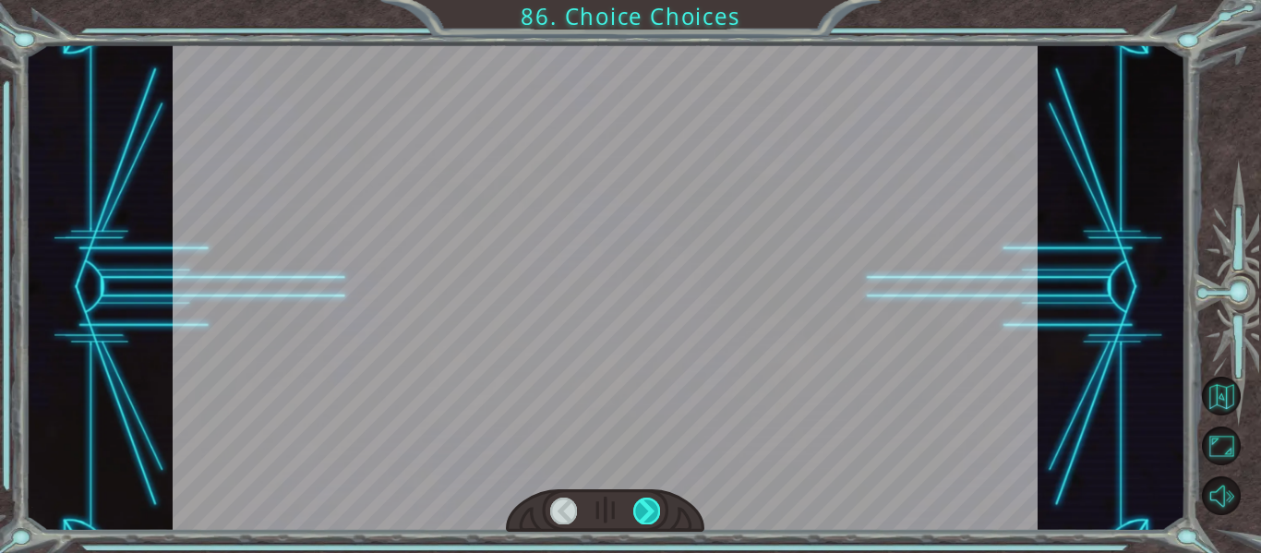
click at [649, 500] on div at bounding box center [646, 511] width 27 height 26
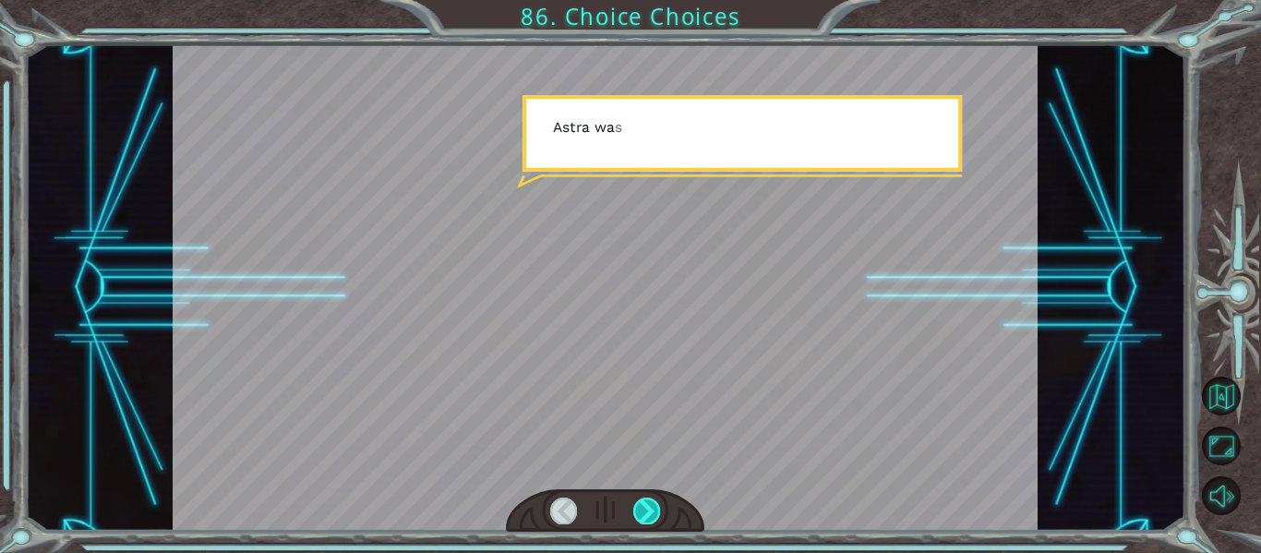
click at [649, 500] on div at bounding box center [646, 511] width 27 height 26
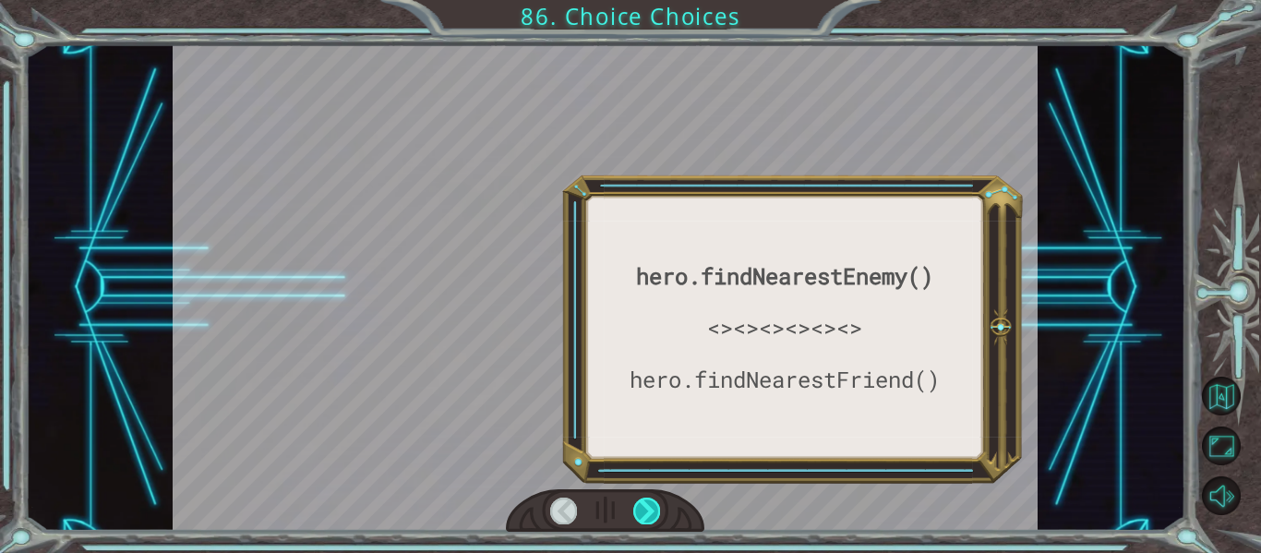
click at [649, 500] on div at bounding box center [646, 511] width 27 height 26
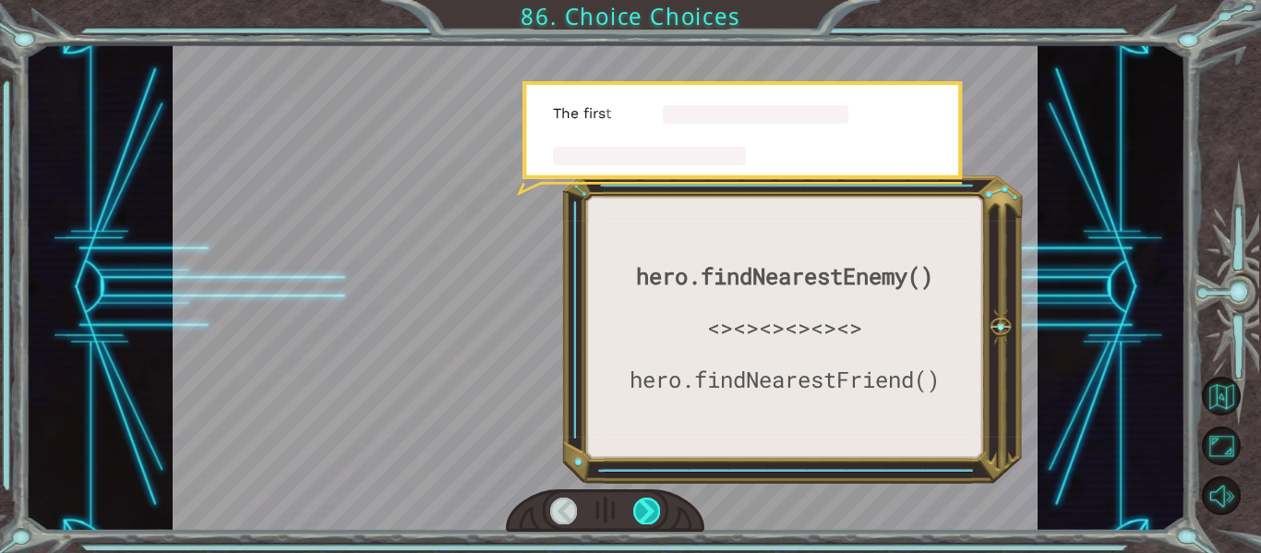
click at [649, 500] on div at bounding box center [646, 511] width 27 height 26
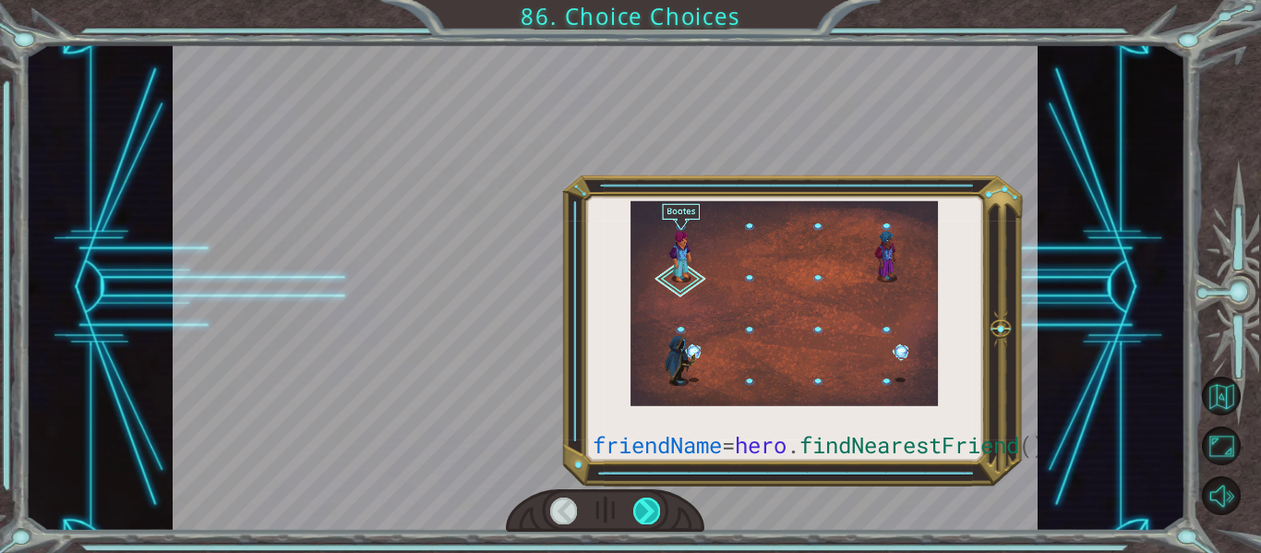
click at [649, 500] on div at bounding box center [646, 511] width 27 height 26
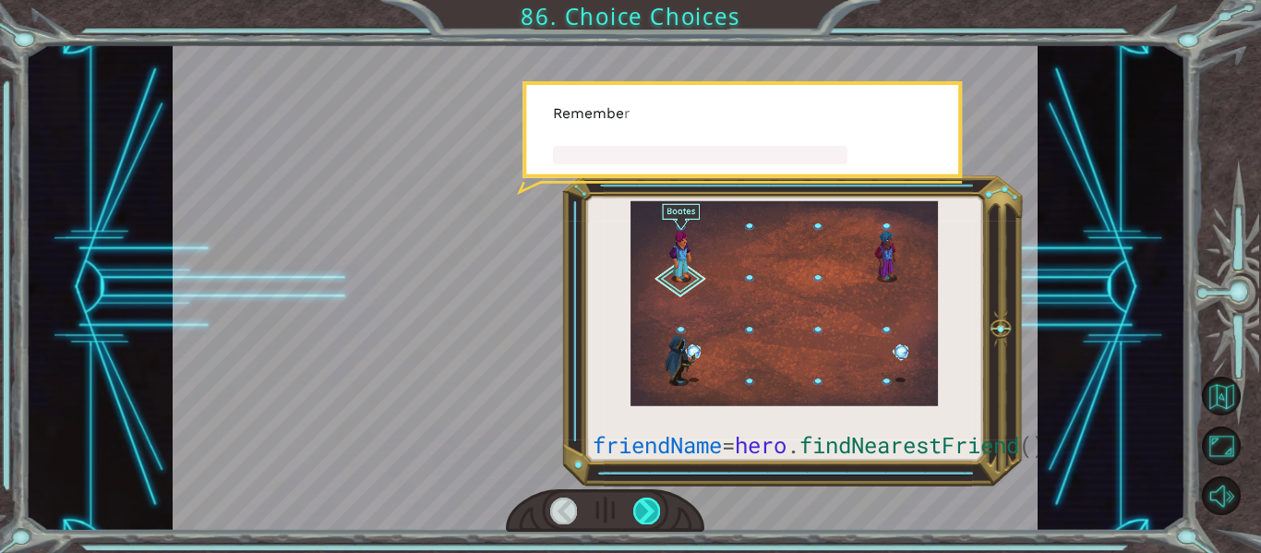
click at [649, 500] on div at bounding box center [646, 511] width 27 height 26
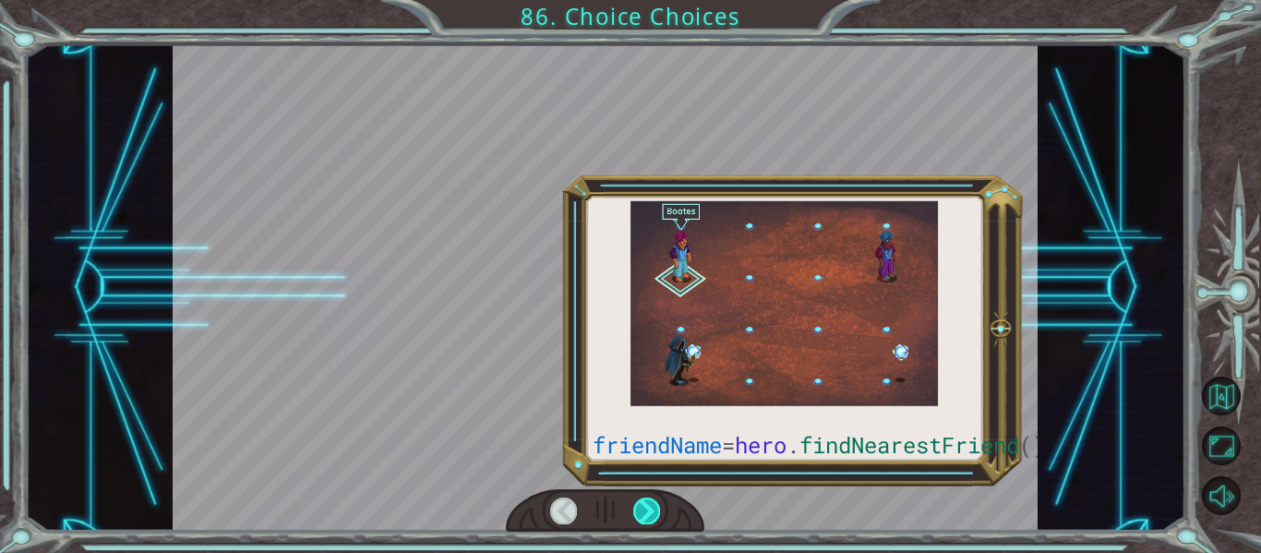
click at [649, 500] on div at bounding box center [646, 511] width 27 height 26
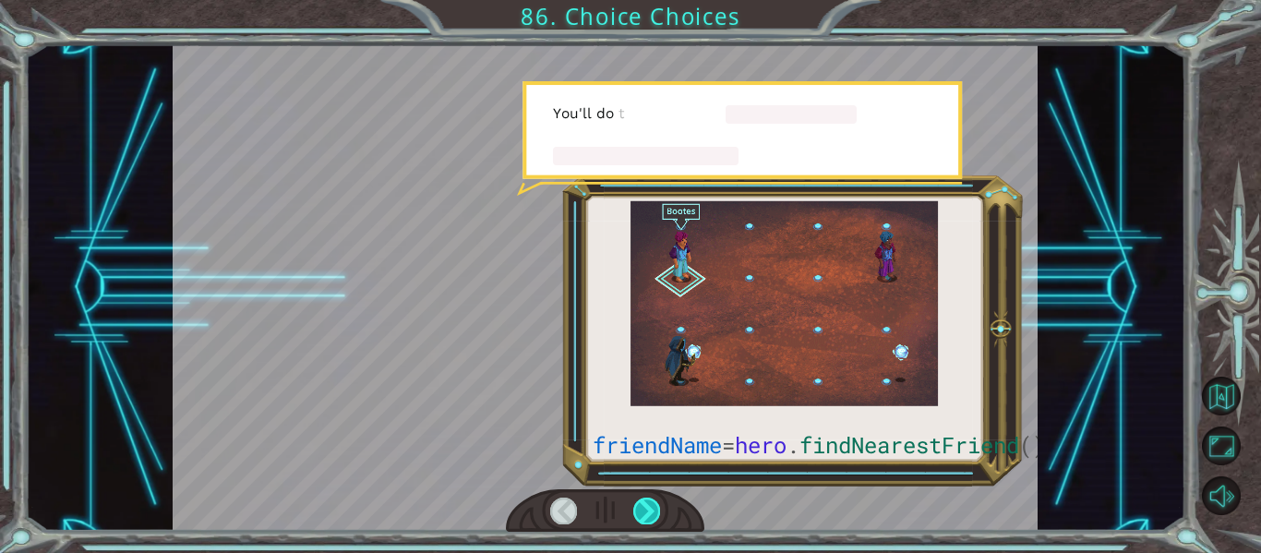
click at [649, 500] on div at bounding box center [646, 511] width 27 height 26
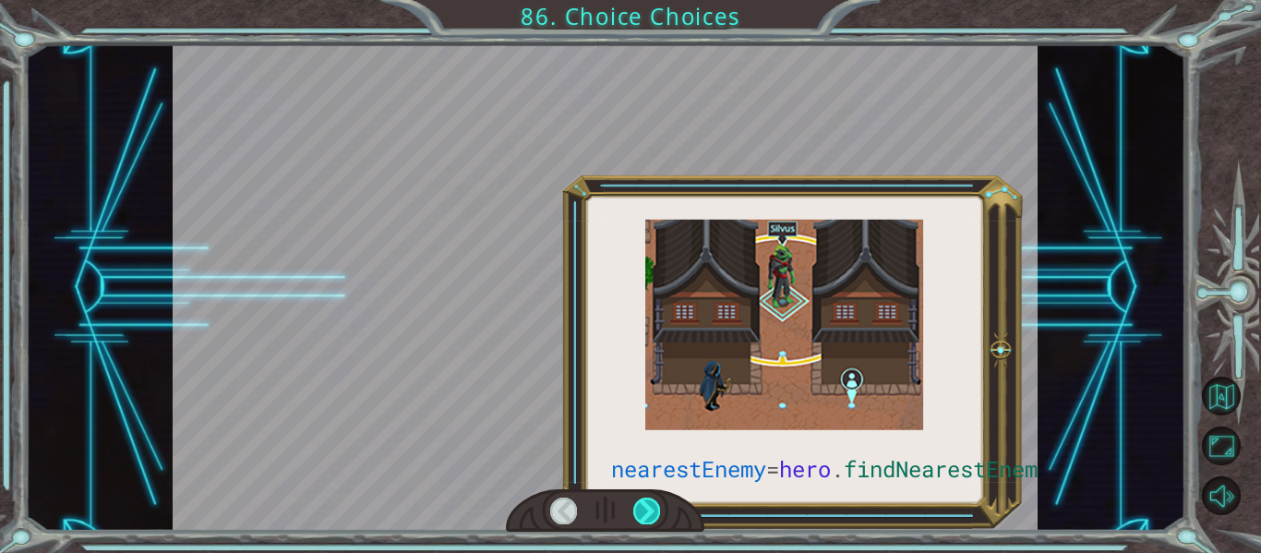
click at [649, 500] on div at bounding box center [646, 511] width 27 height 26
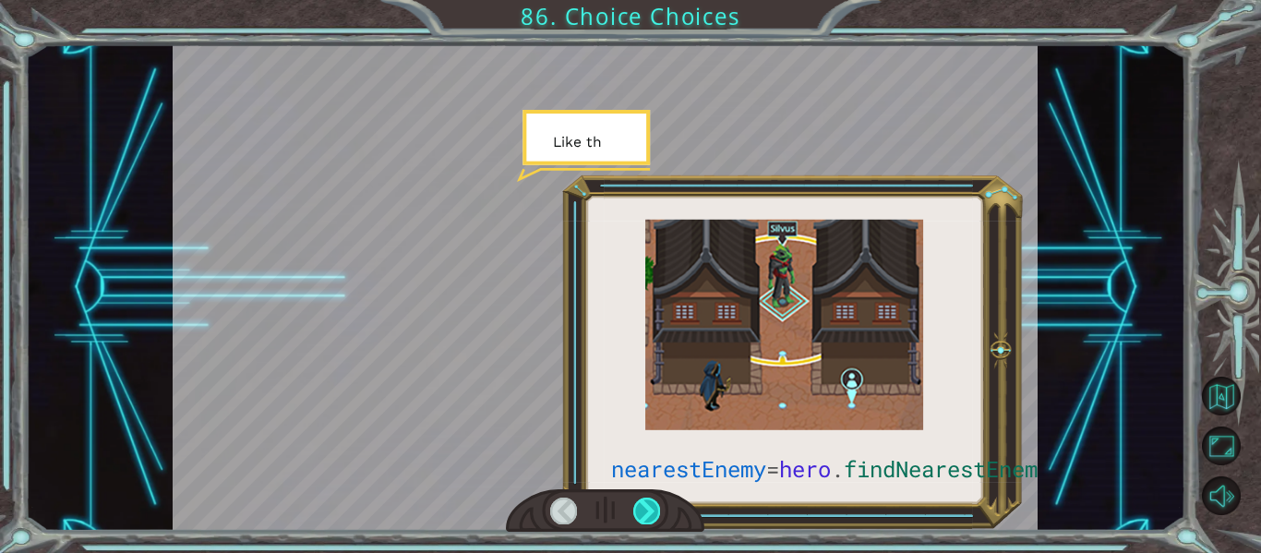
click at [649, 500] on div at bounding box center [646, 511] width 27 height 26
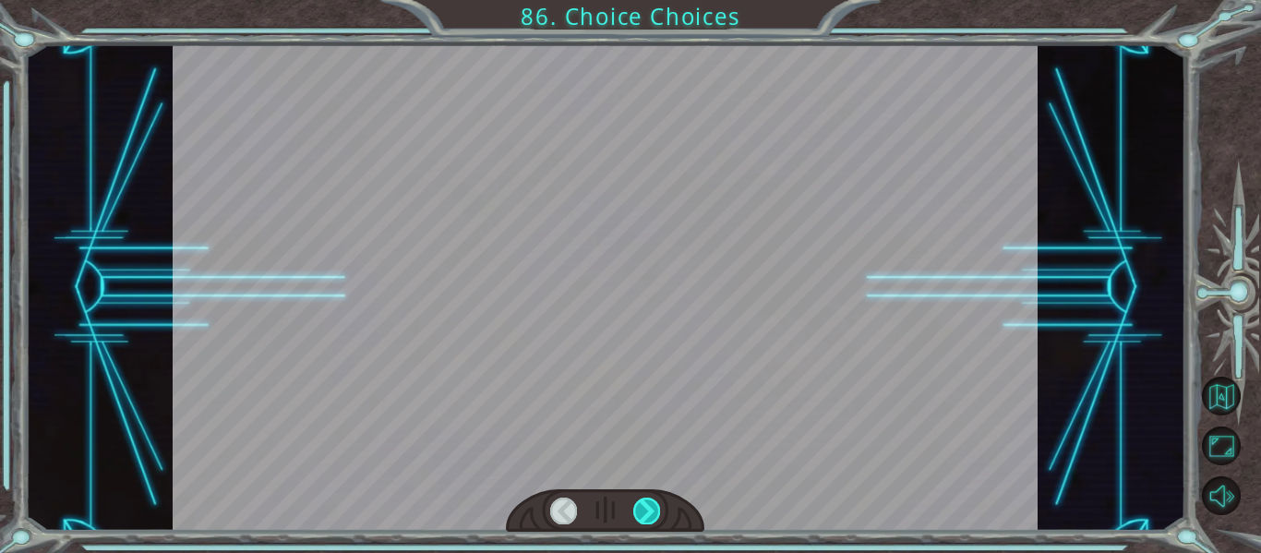
click at [649, 500] on div at bounding box center [646, 511] width 27 height 26
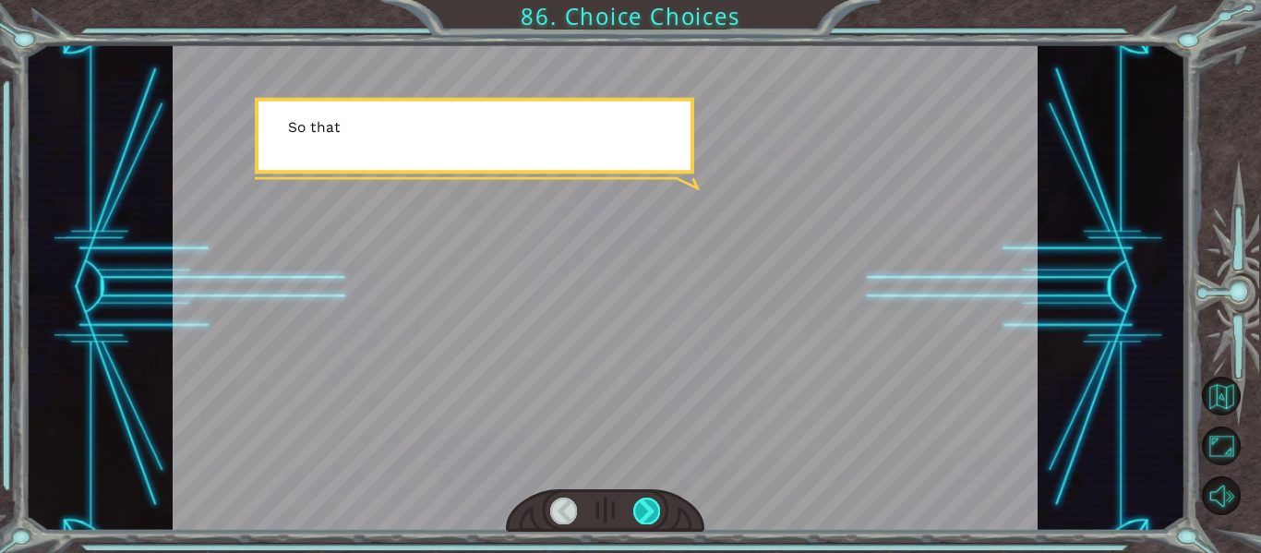
click at [649, 500] on div at bounding box center [646, 511] width 27 height 26
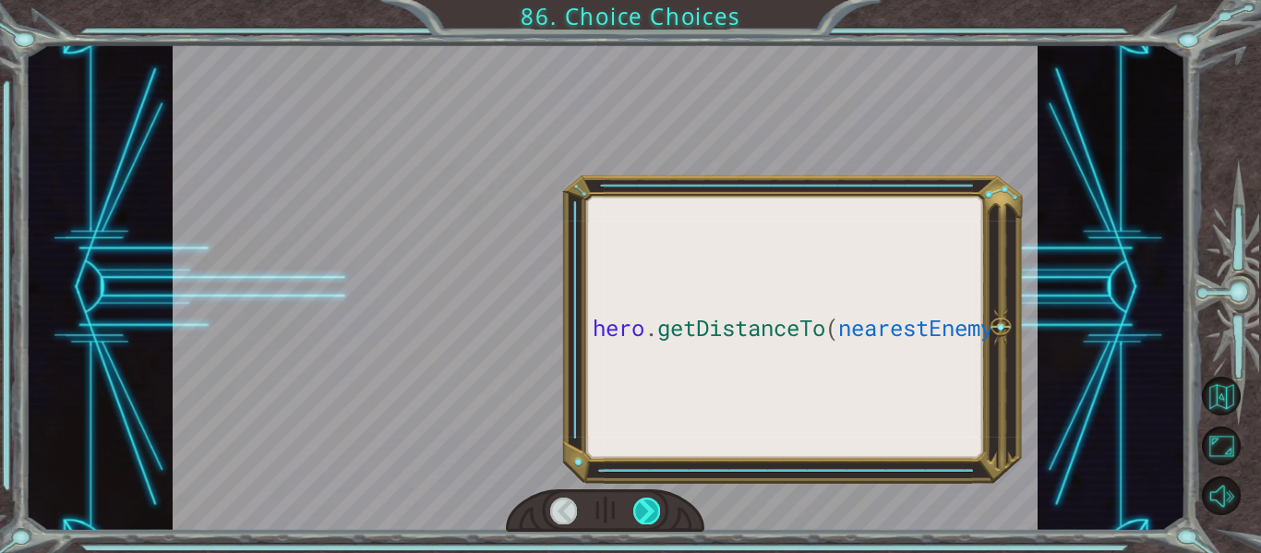
click at [649, 500] on div at bounding box center [646, 511] width 27 height 26
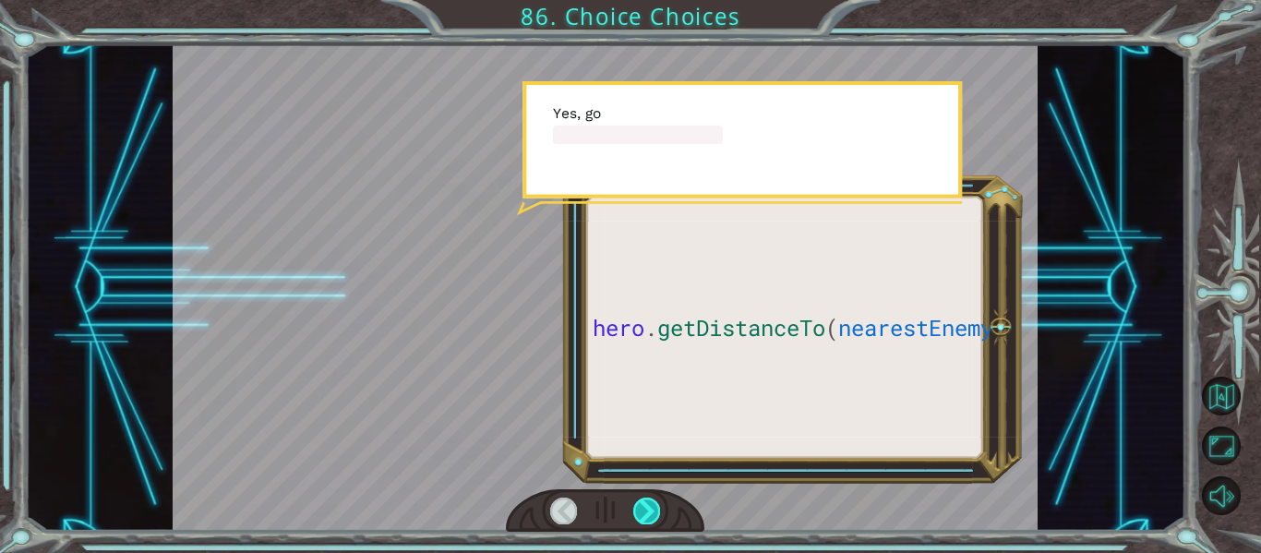
click at [649, 500] on div at bounding box center [646, 511] width 27 height 26
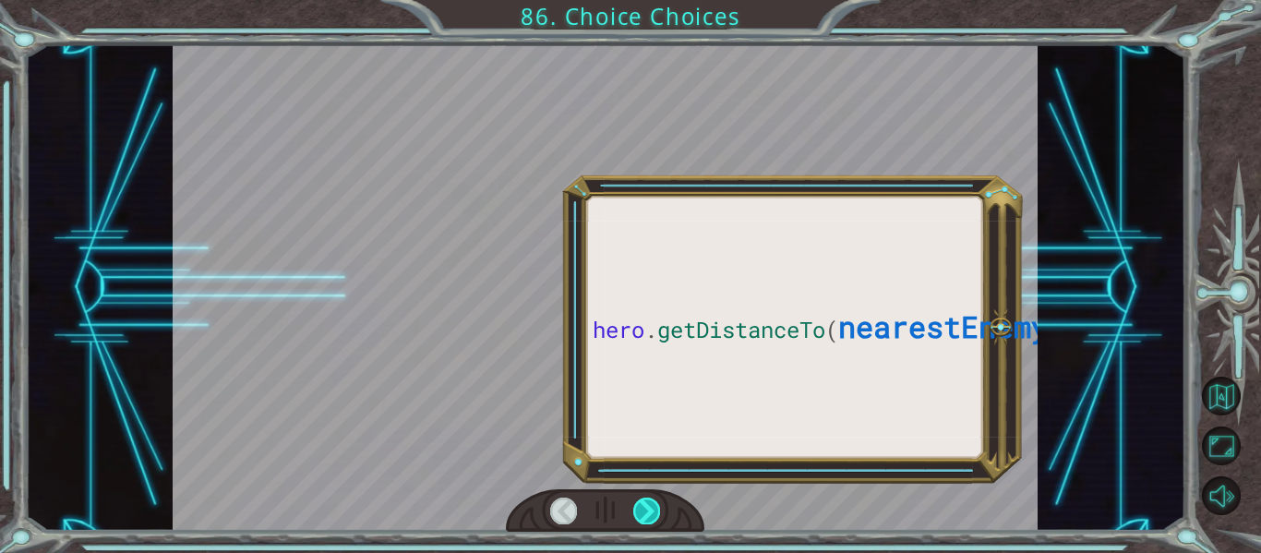
click at [649, 500] on div at bounding box center [646, 511] width 27 height 26
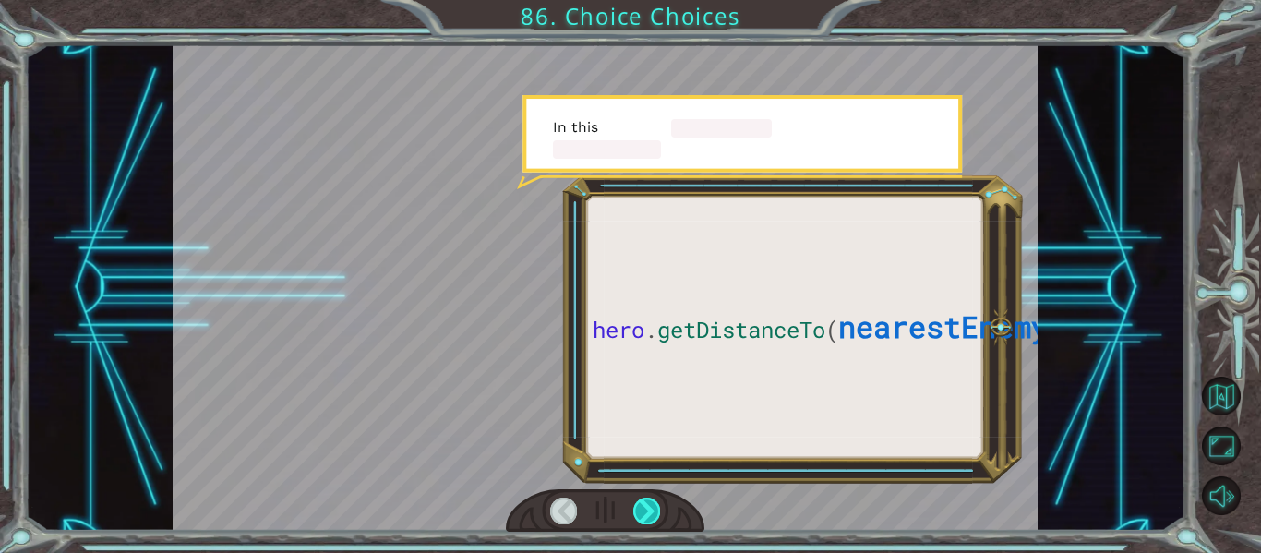
click at [649, 500] on div at bounding box center [646, 511] width 27 height 26
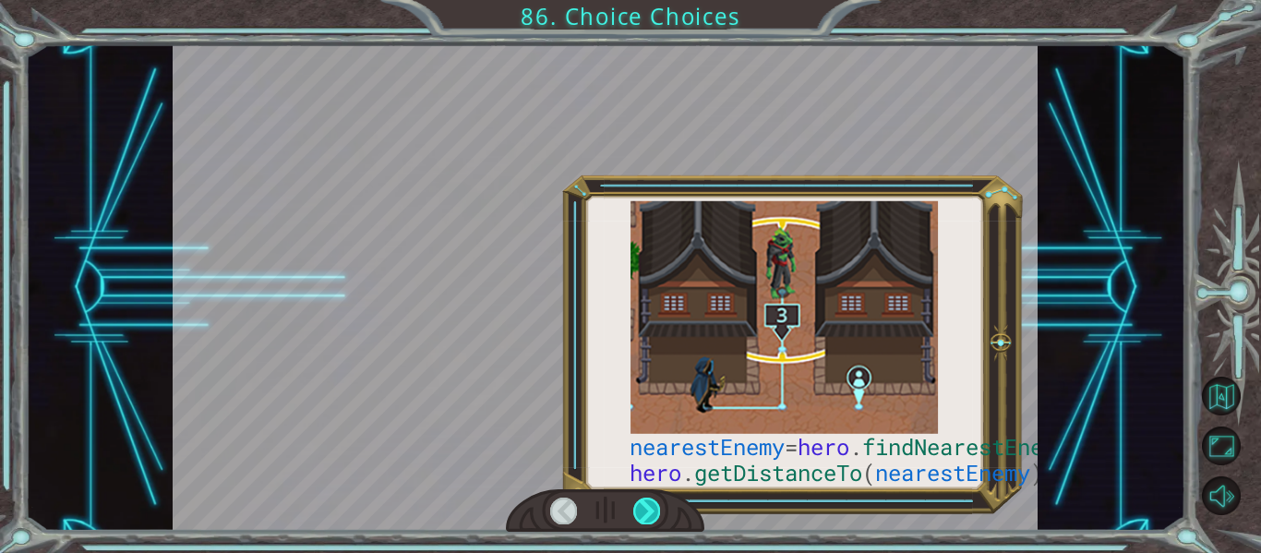
click at [649, 500] on div at bounding box center [646, 511] width 27 height 26
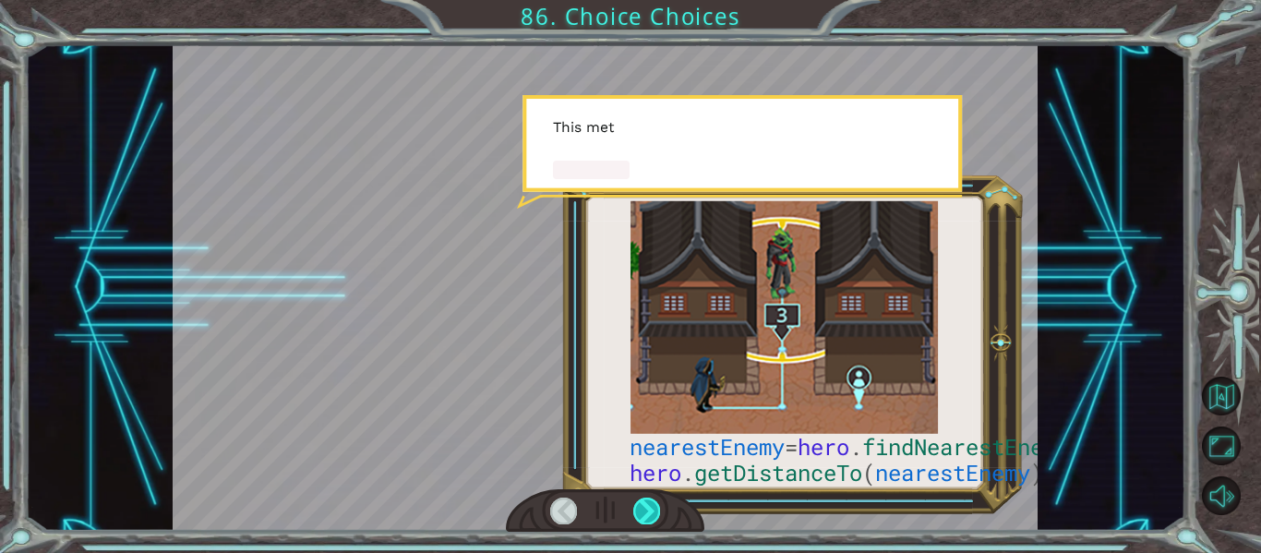
click at [649, 500] on div at bounding box center [646, 511] width 27 height 26
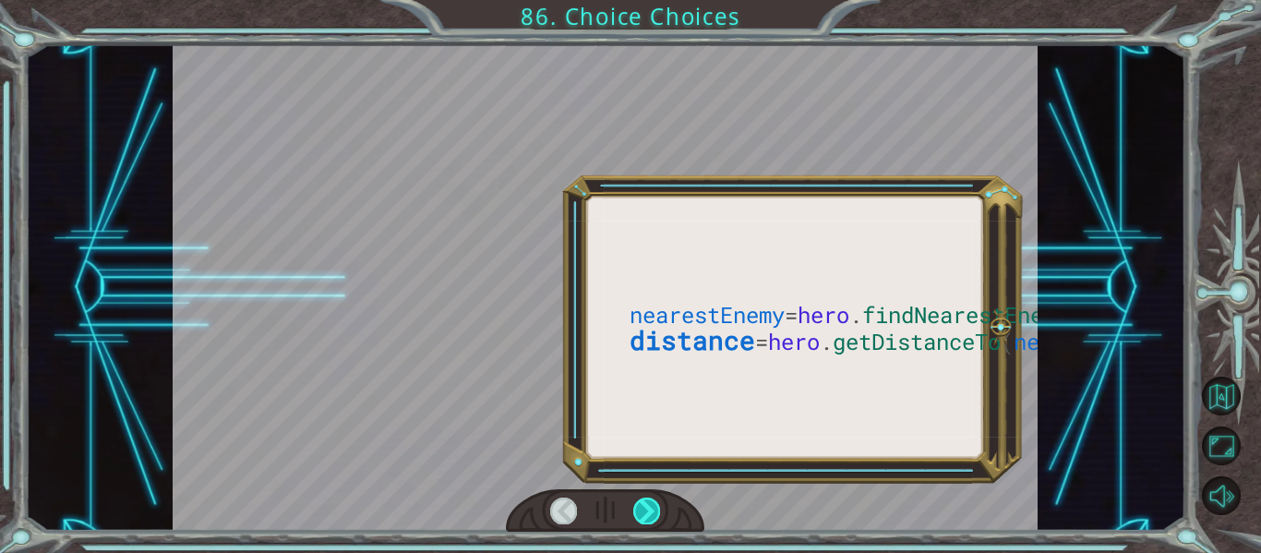
click at [649, 500] on div at bounding box center [646, 511] width 27 height 26
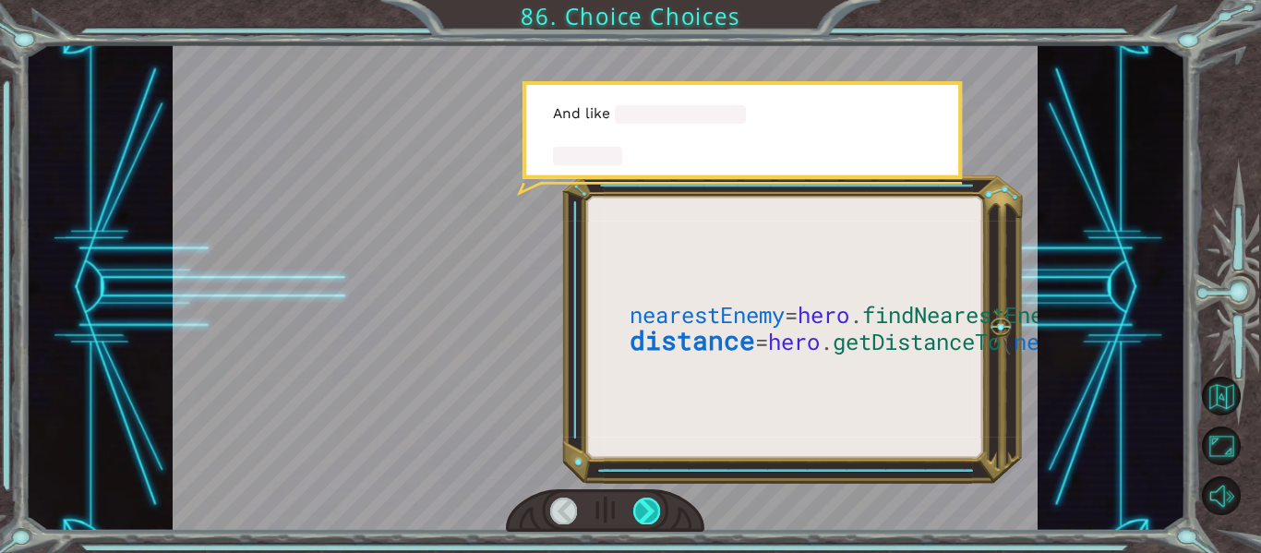
click at [649, 500] on div at bounding box center [646, 511] width 27 height 26
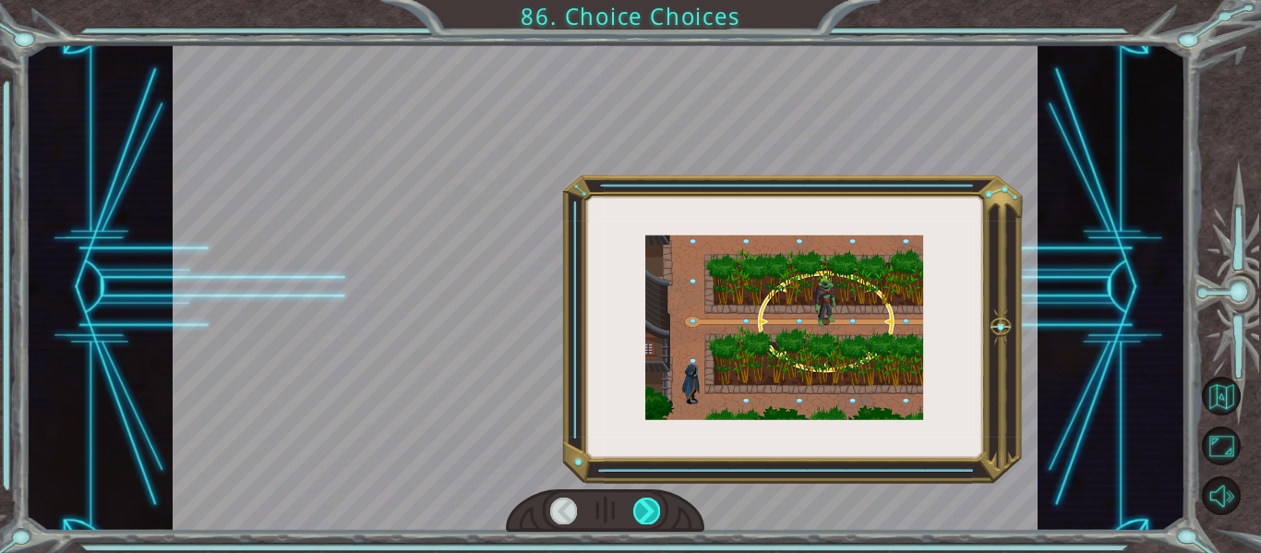
click at [649, 500] on div at bounding box center [646, 511] width 27 height 26
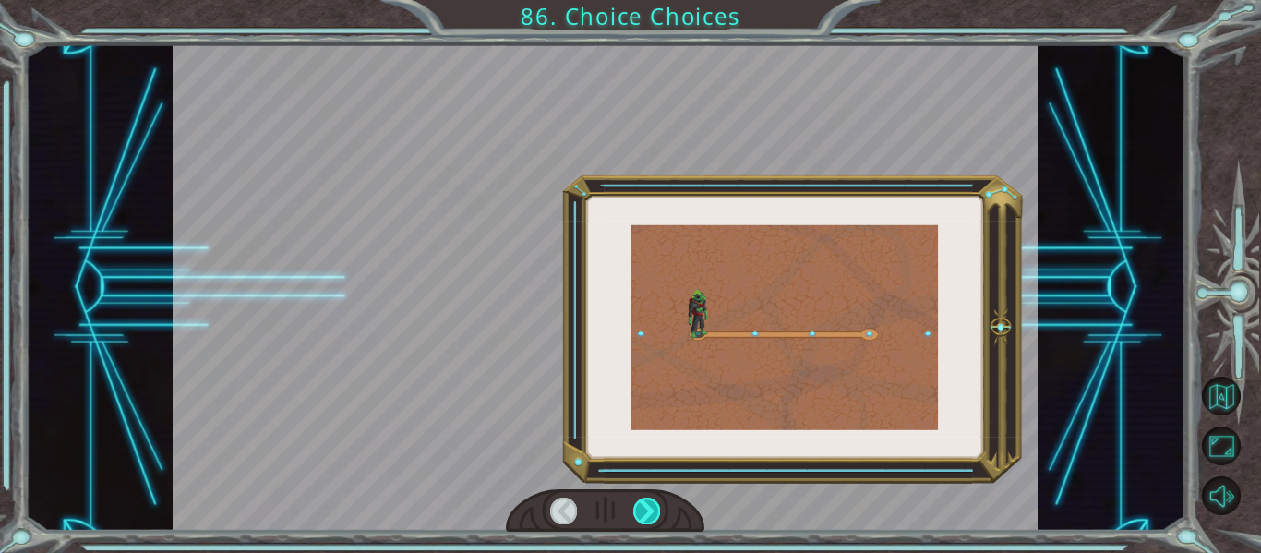
click at [649, 500] on div at bounding box center [646, 511] width 27 height 26
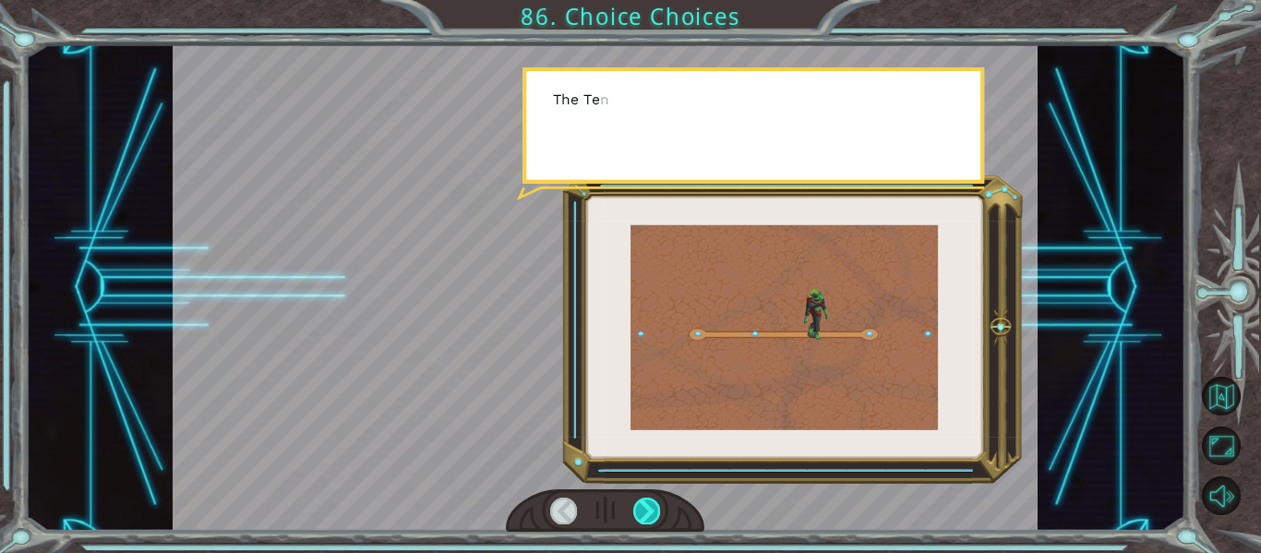
click at [649, 500] on div at bounding box center [646, 511] width 27 height 26
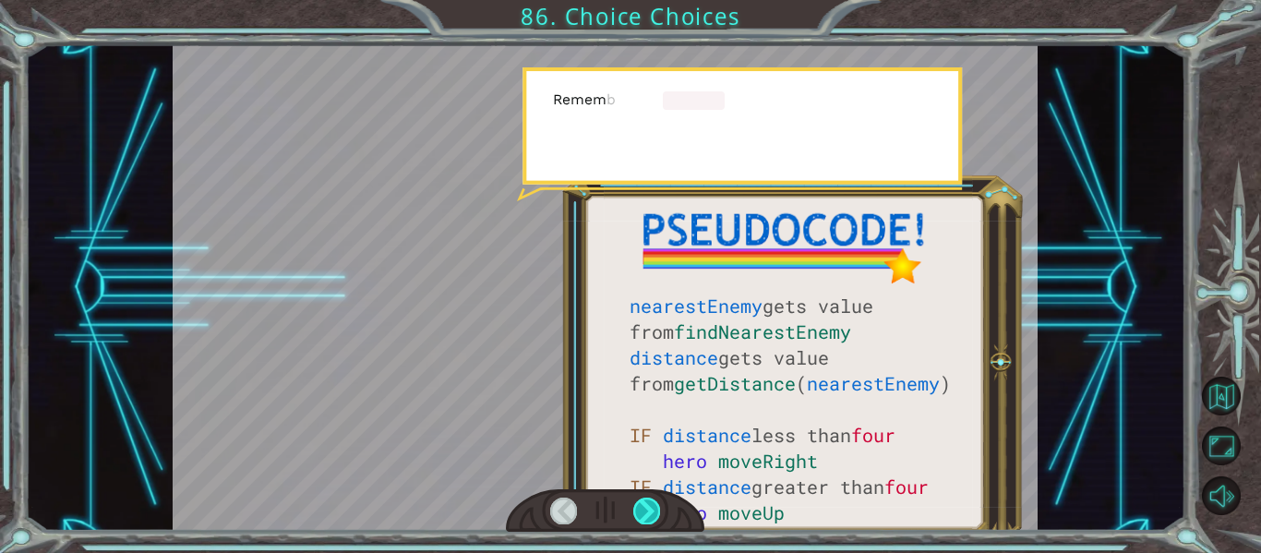
click at [649, 500] on div at bounding box center [646, 511] width 27 height 26
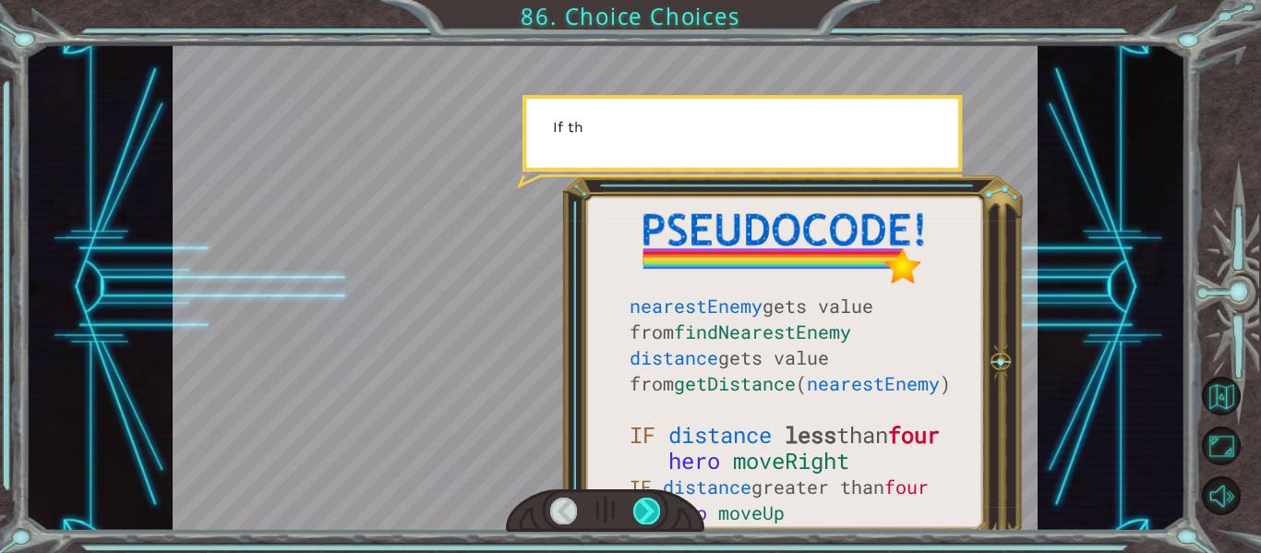
click at [649, 500] on div at bounding box center [646, 511] width 27 height 26
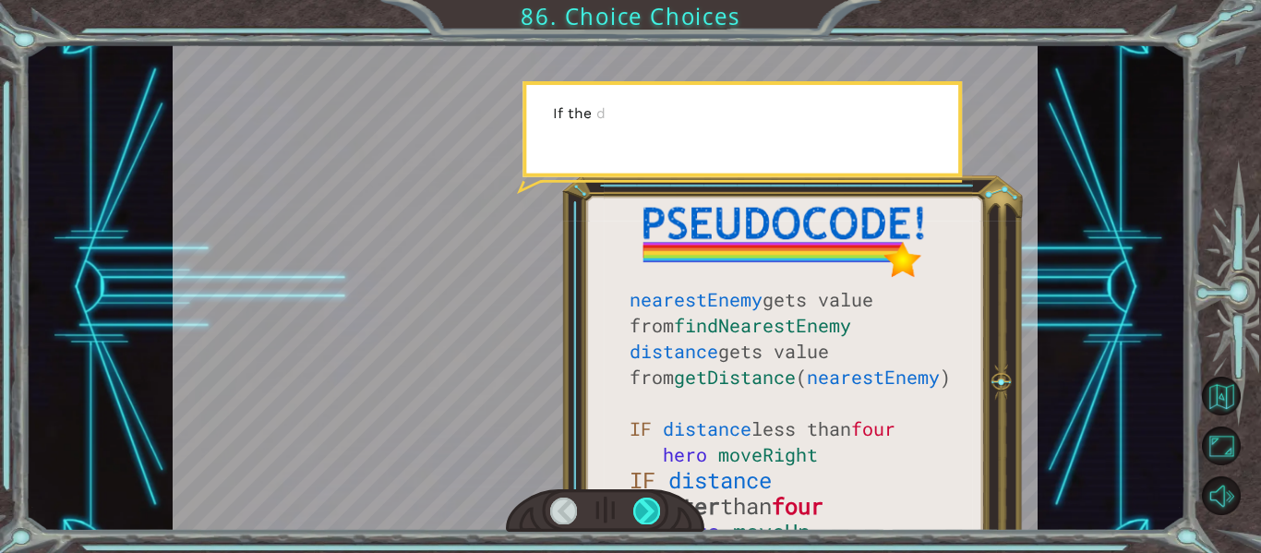
click at [649, 500] on div at bounding box center [646, 511] width 27 height 26
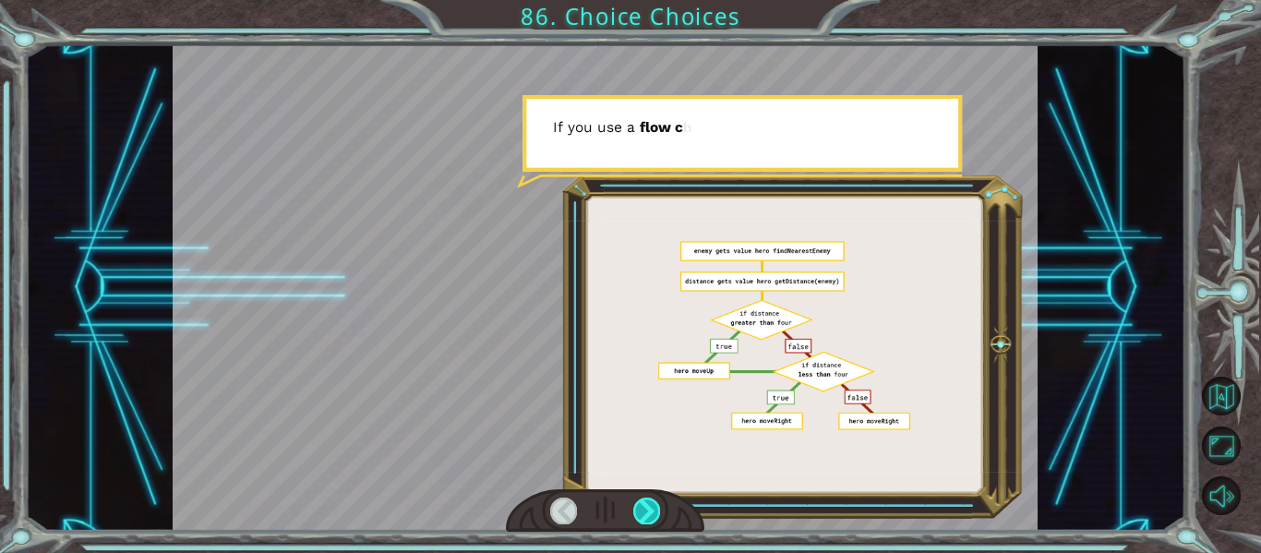
click at [649, 500] on div at bounding box center [646, 511] width 27 height 26
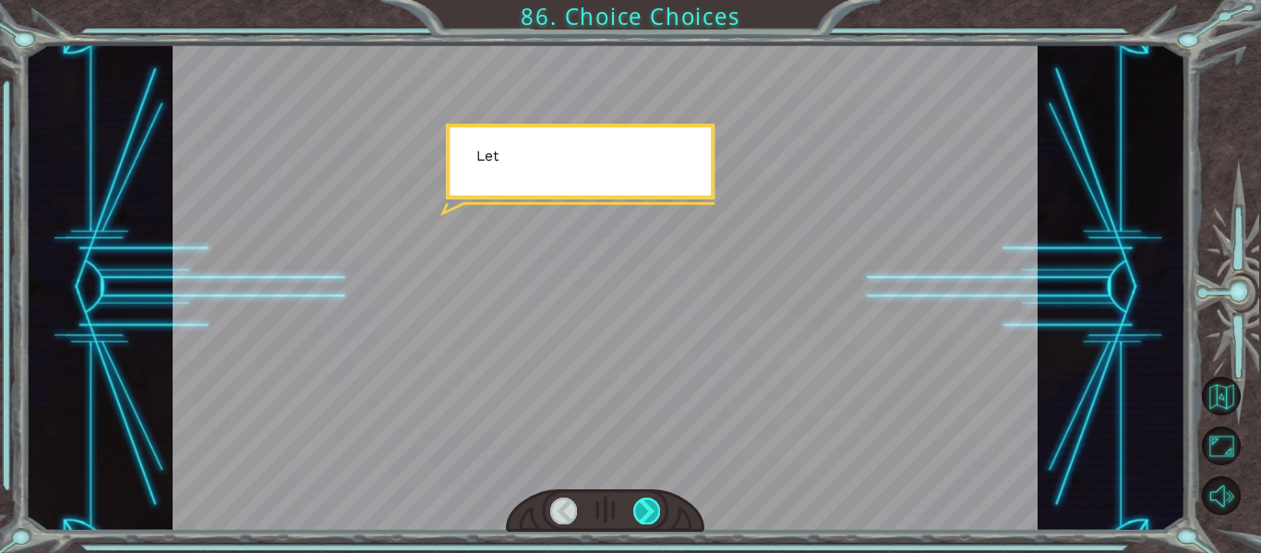
click at [649, 500] on div at bounding box center [646, 511] width 27 height 26
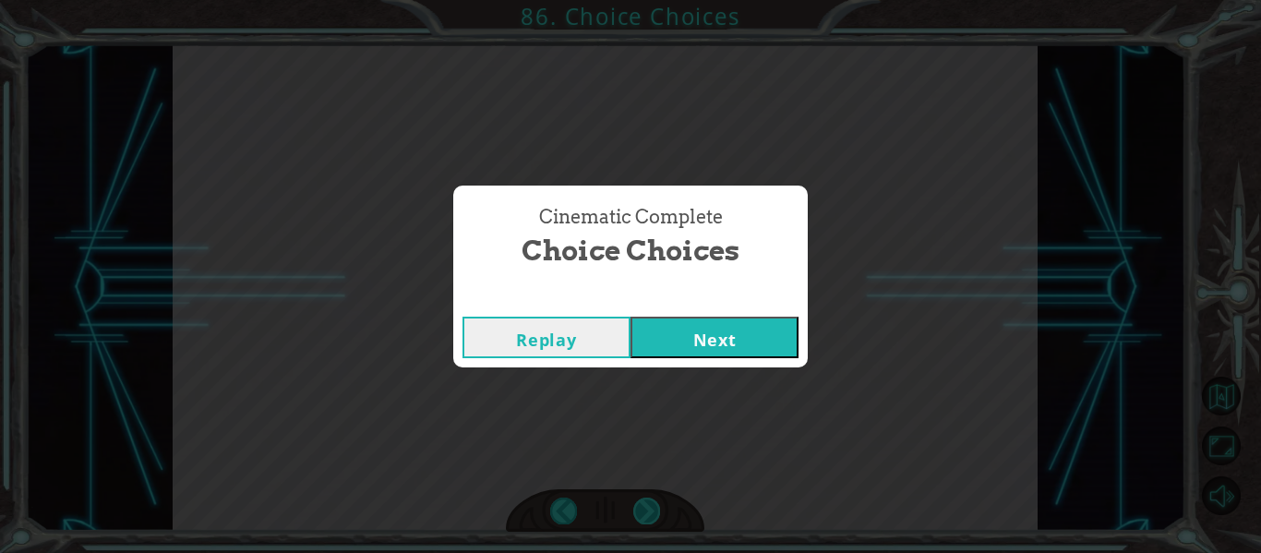
click at [649, 500] on div "Cinematic Complete Choice Choices Replay Next" at bounding box center [630, 276] width 1261 height 553
click at [757, 321] on button "Next" at bounding box center [715, 338] width 168 height 42
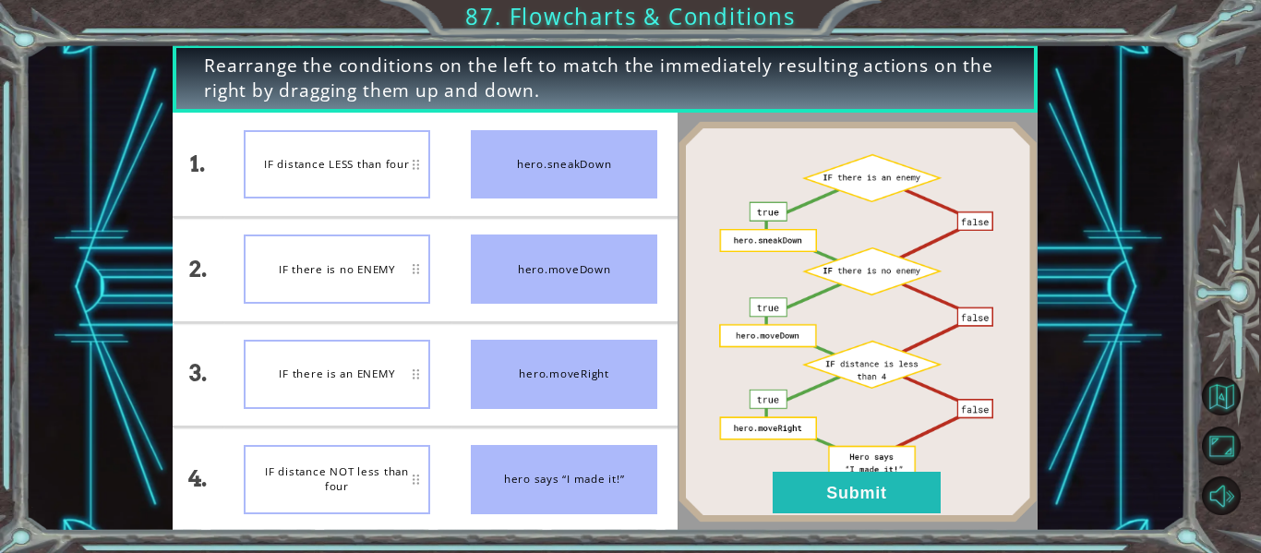
click at [343, 185] on div "IF distance LESS than four" at bounding box center [337, 164] width 186 height 69
click at [848, 483] on button "Submit" at bounding box center [857, 493] width 168 height 42
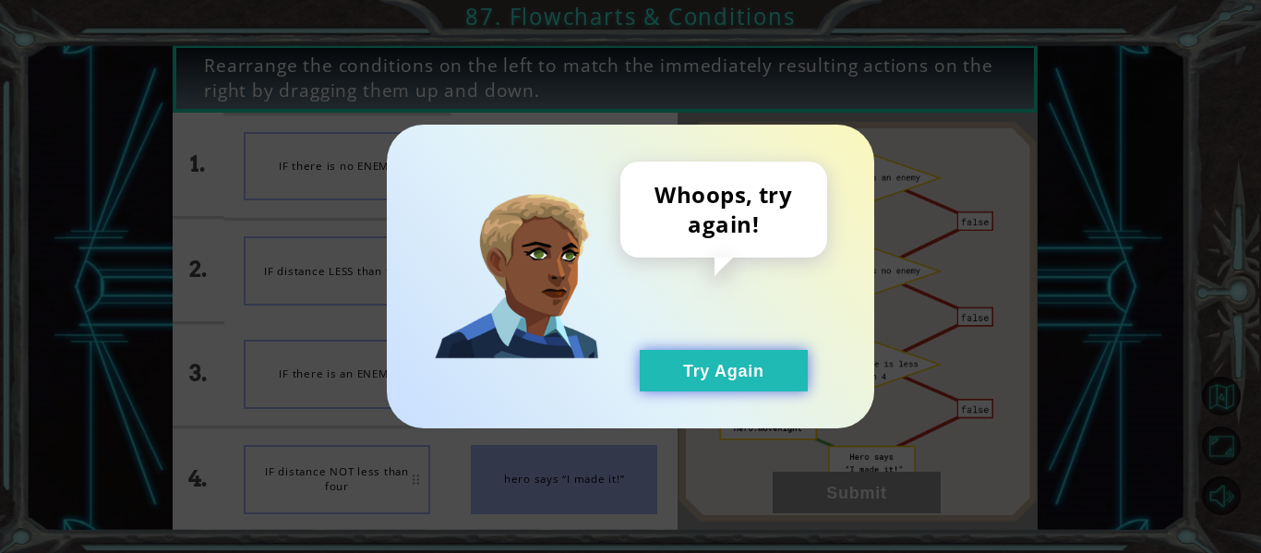
click at [692, 364] on button "Try Again" at bounding box center [724, 371] width 168 height 42
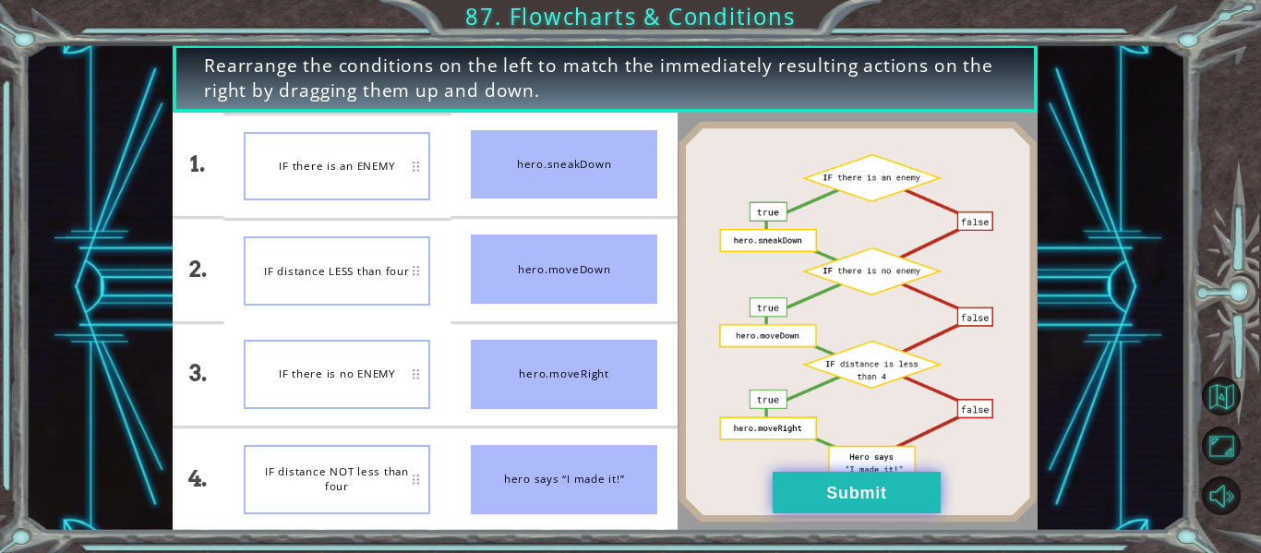
click at [860, 498] on button "Submit" at bounding box center [857, 493] width 168 height 42
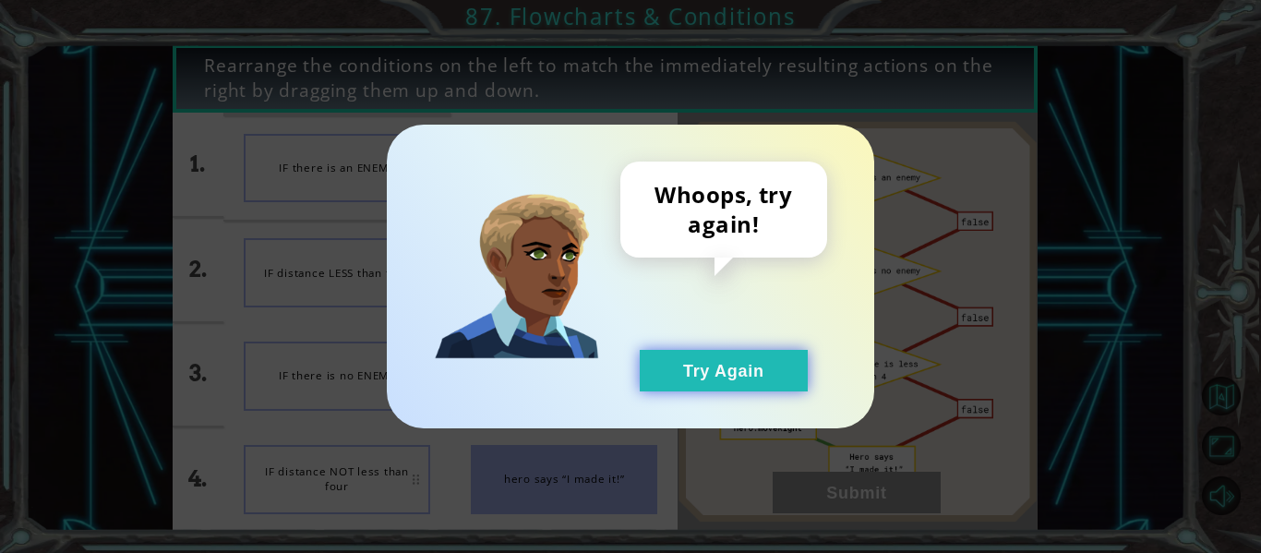
click at [740, 360] on button "Try Again" at bounding box center [724, 371] width 168 height 42
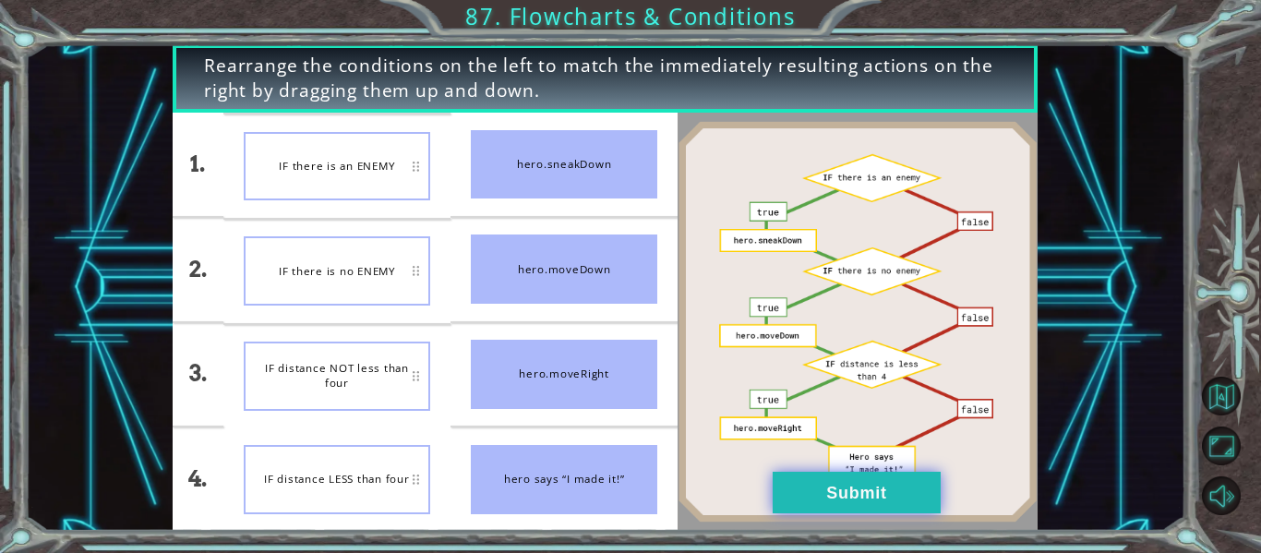
click at [936, 489] on button "Submit" at bounding box center [857, 493] width 168 height 42
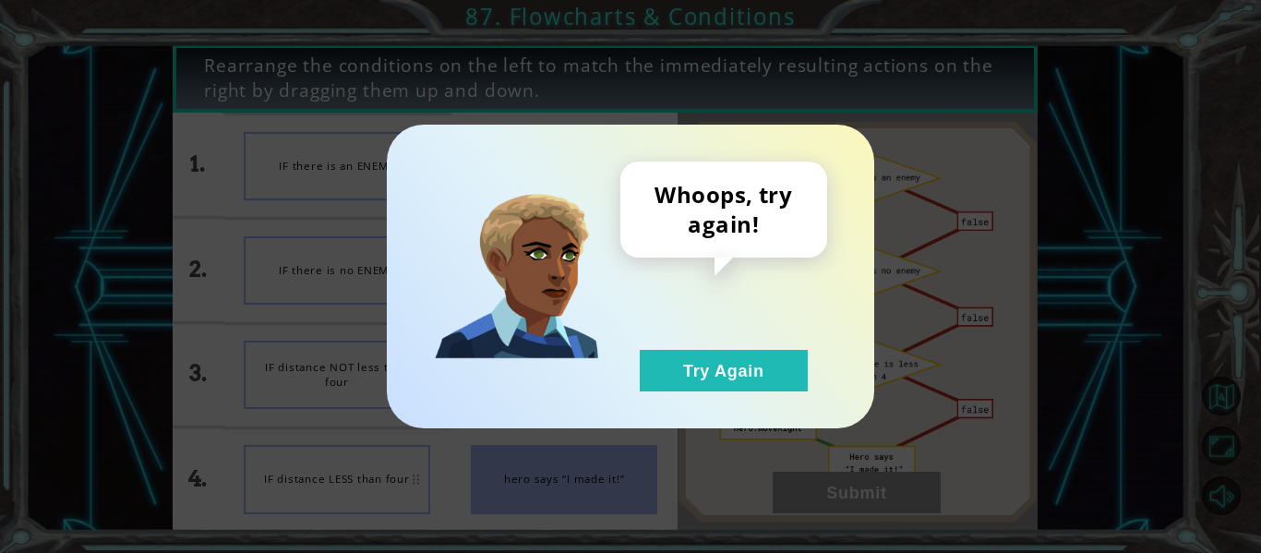
click at [711, 347] on div "Whoops, try again! Try Again" at bounding box center [723, 277] width 207 height 230
click at [716, 355] on button "Try Again" at bounding box center [724, 371] width 168 height 42
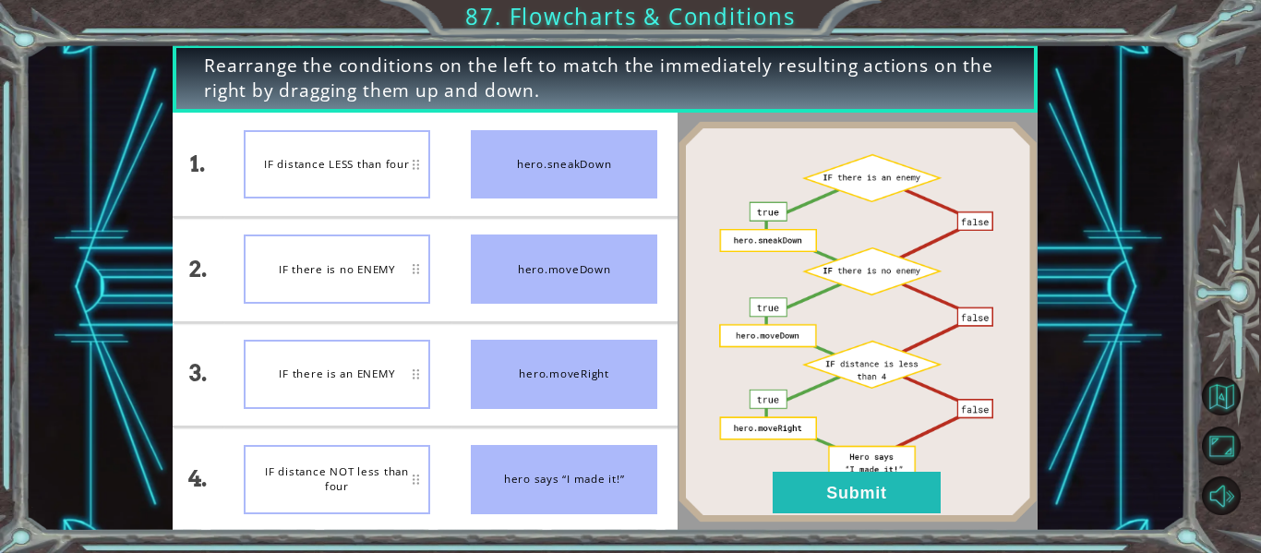
click at [307, 495] on div "IF distance NOT less than four" at bounding box center [337, 479] width 186 height 69
click at [776, 480] on button "Submit" at bounding box center [857, 493] width 168 height 42
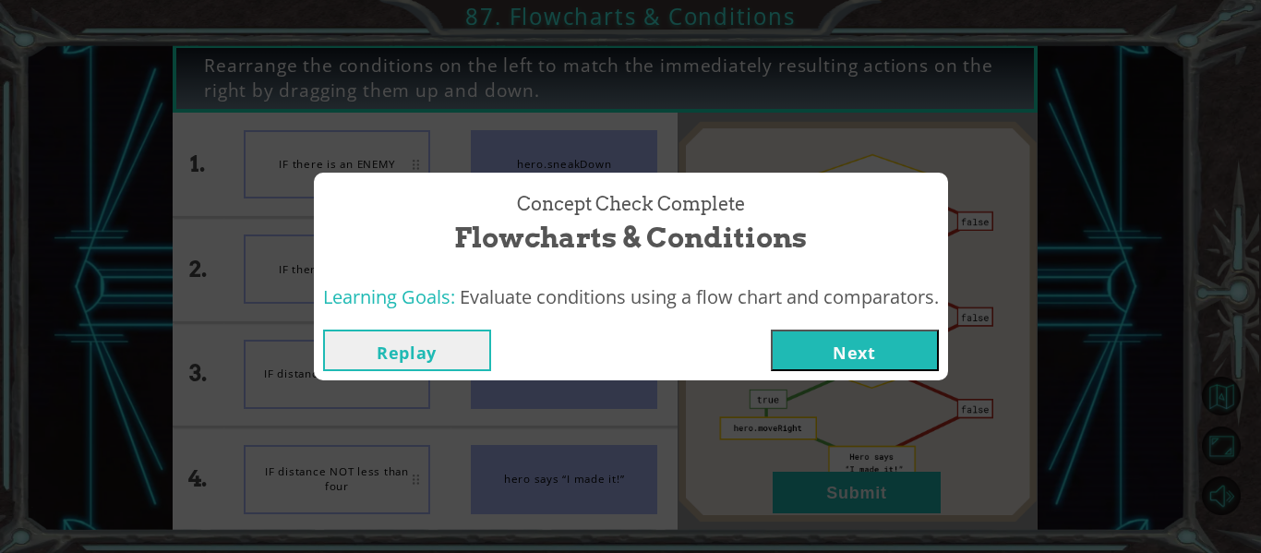
click at [799, 375] on div "Replay Next" at bounding box center [631, 350] width 634 height 60
click at [803, 355] on button "Next" at bounding box center [855, 351] width 168 height 42
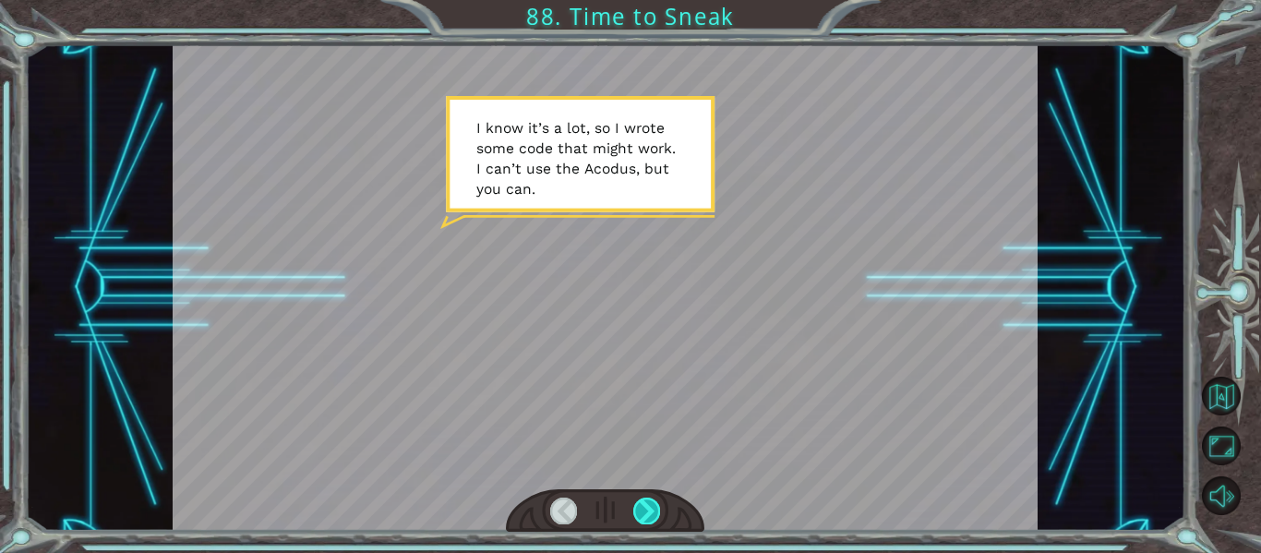
click at [641, 513] on div at bounding box center [646, 511] width 27 height 26
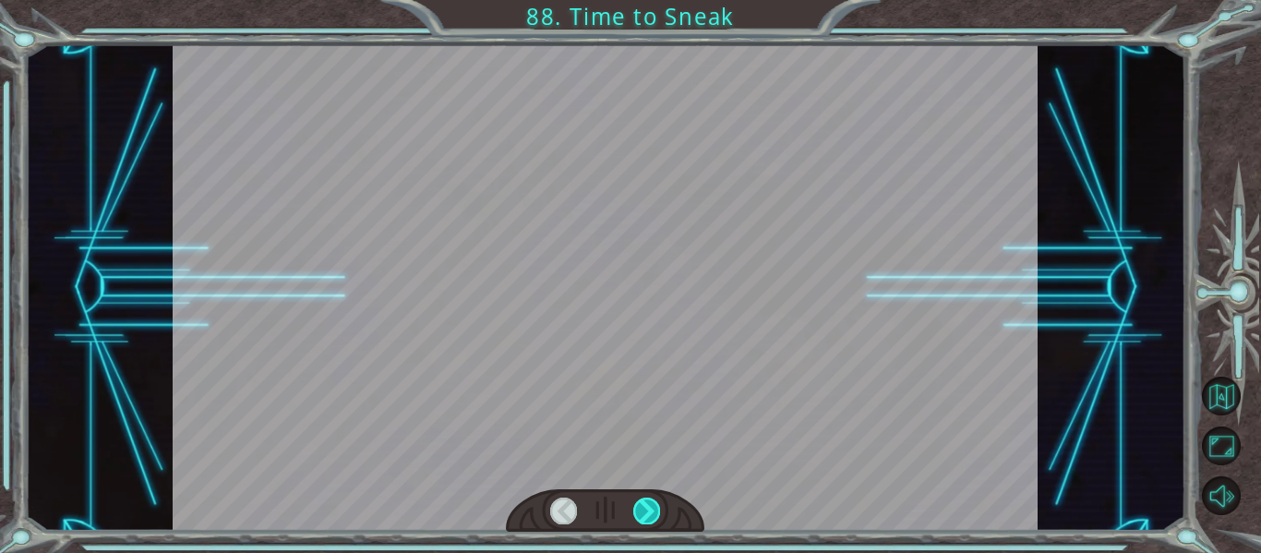
click at [641, 513] on div at bounding box center [646, 511] width 27 height 26
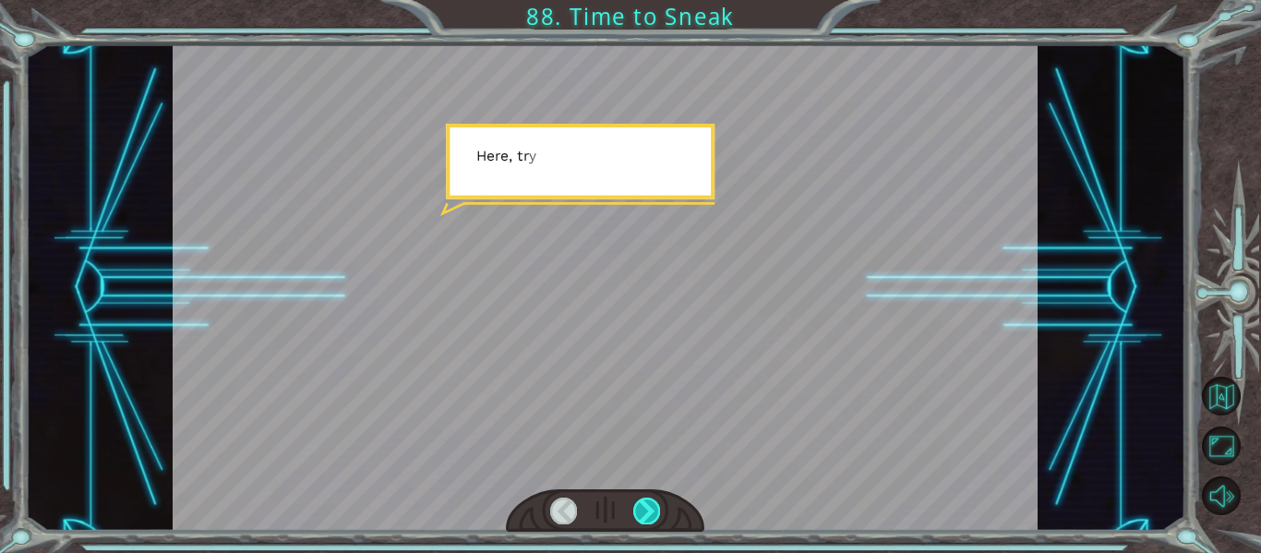
click at [641, 513] on div at bounding box center [646, 511] width 27 height 26
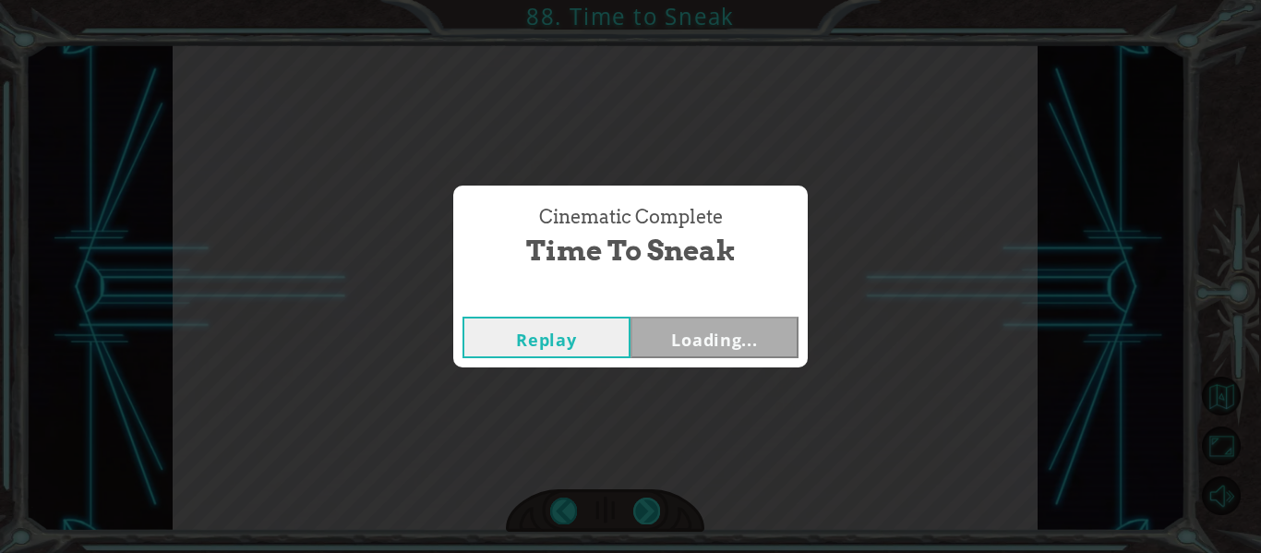
click at [641, 513] on div "Cinematic Complete Time to Sneak Replay Loading..." at bounding box center [630, 276] width 1261 height 553
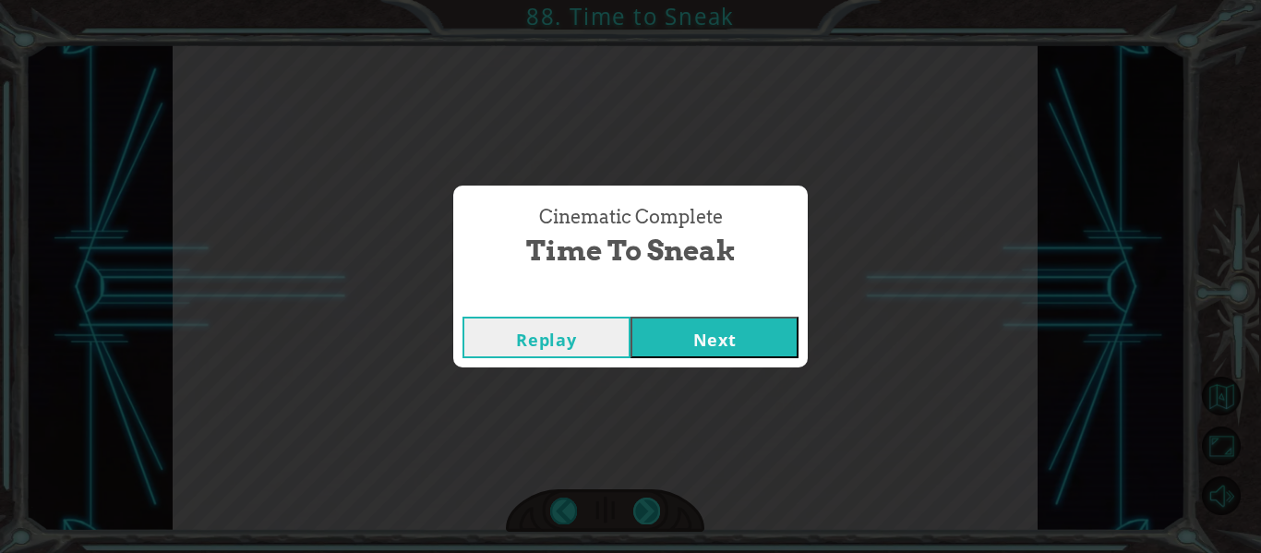
click at [641, 513] on div "Cinematic Complete Time to Sneak Replay Next" at bounding box center [630, 276] width 1261 height 553
click at [741, 335] on button "Next" at bounding box center [715, 338] width 168 height 42
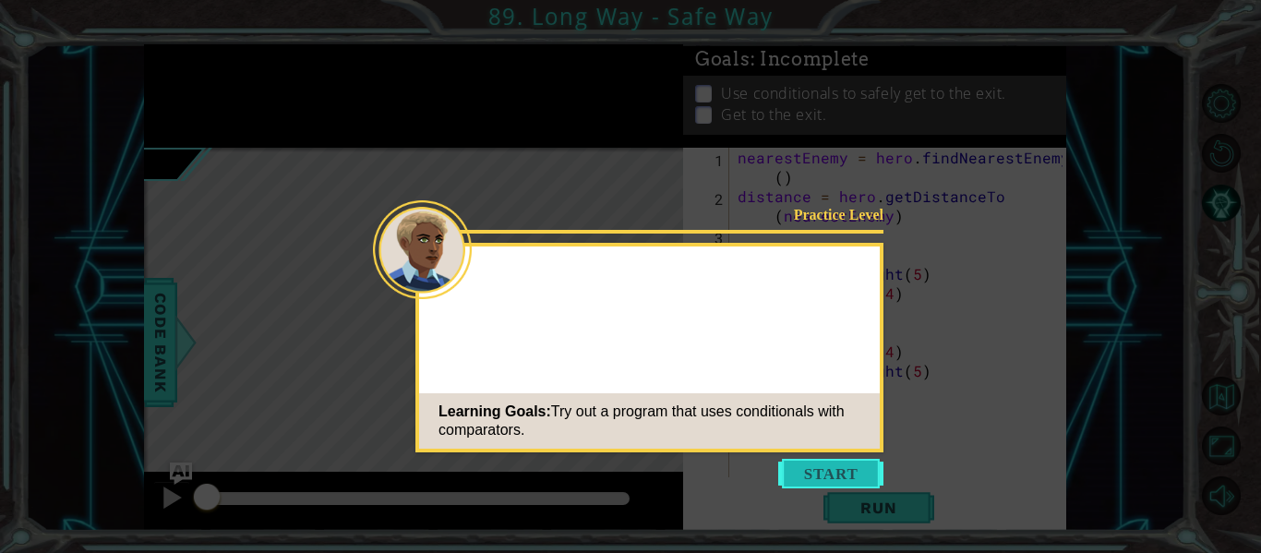
click at [791, 474] on button "Start" at bounding box center [830, 474] width 105 height 30
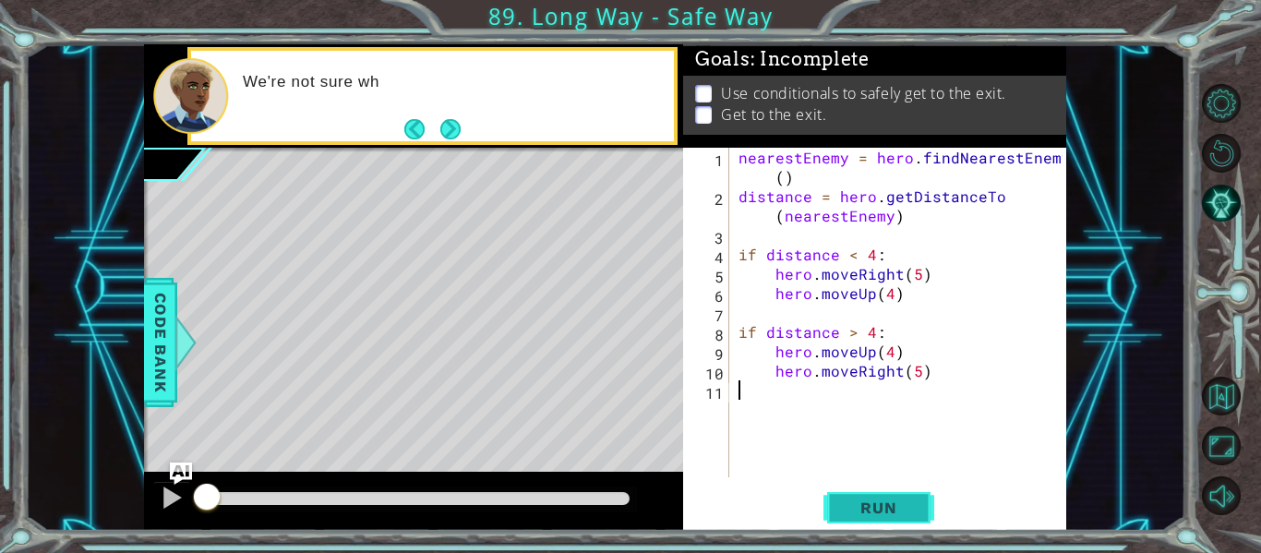
click at [853, 506] on span "Run" at bounding box center [878, 508] width 73 height 18
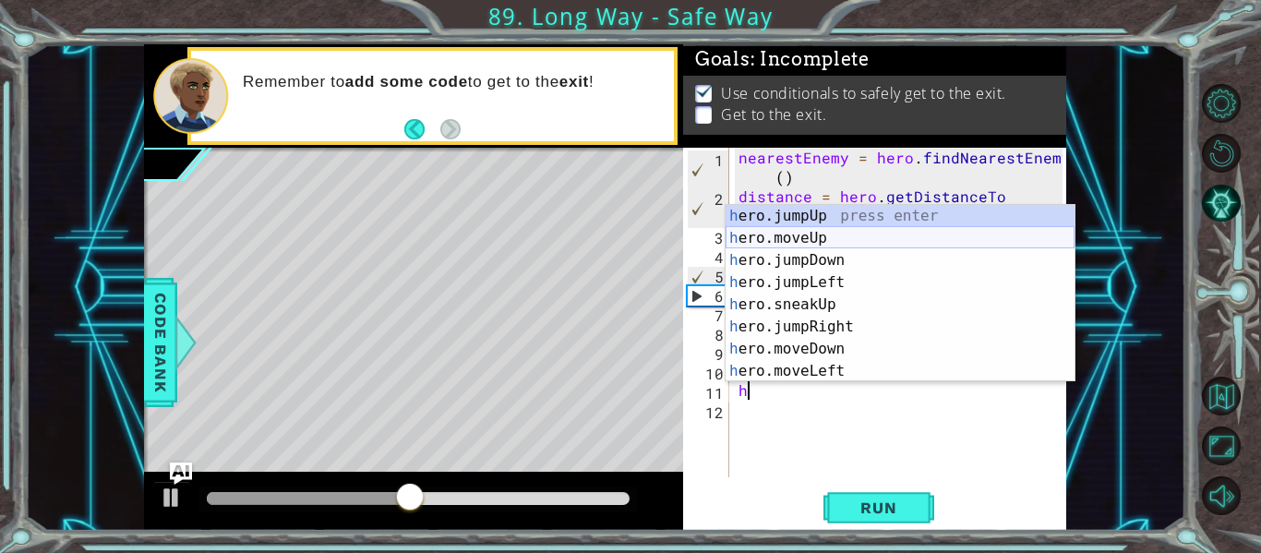
click at [769, 246] on div "h ero.jumpUp press enter h ero.moveUp press enter h ero.jumpDown press enter h …" at bounding box center [900, 316] width 349 height 222
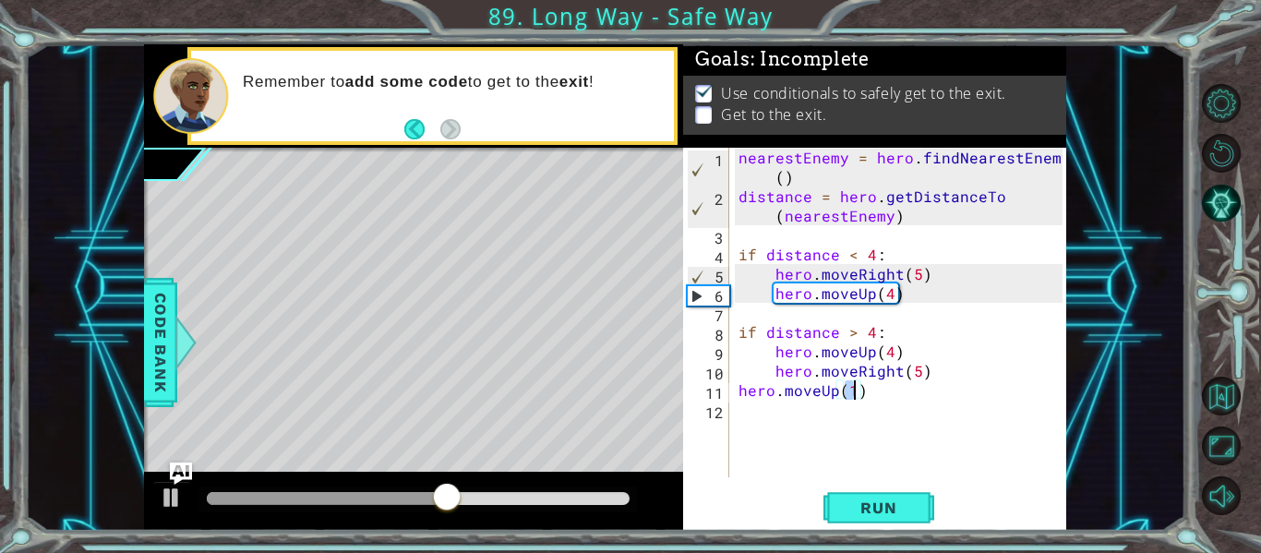
type textarea "hero.moveUp(2)"
click at [909, 504] on span "Run" at bounding box center [878, 508] width 73 height 18
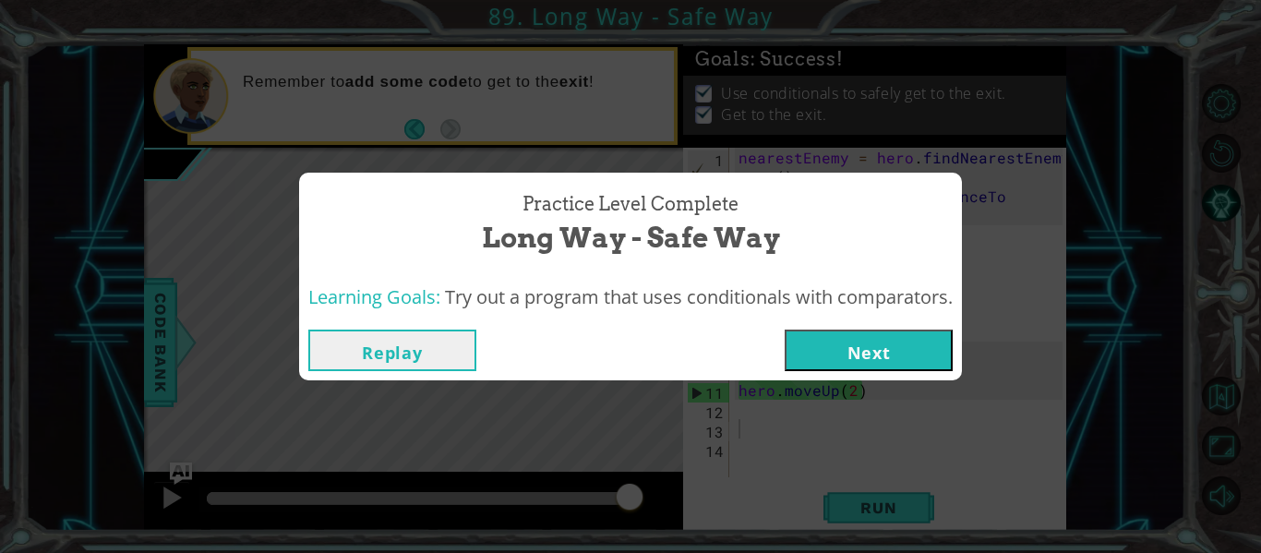
click at [900, 367] on button "Next" at bounding box center [869, 351] width 168 height 42
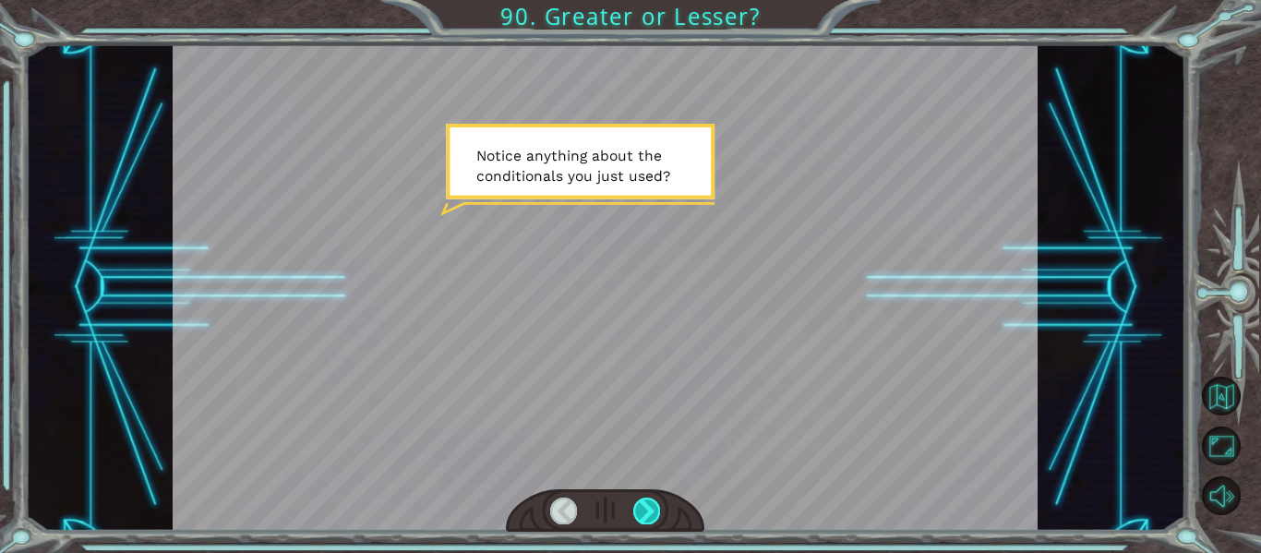
click at [649, 501] on div at bounding box center [646, 511] width 27 height 26
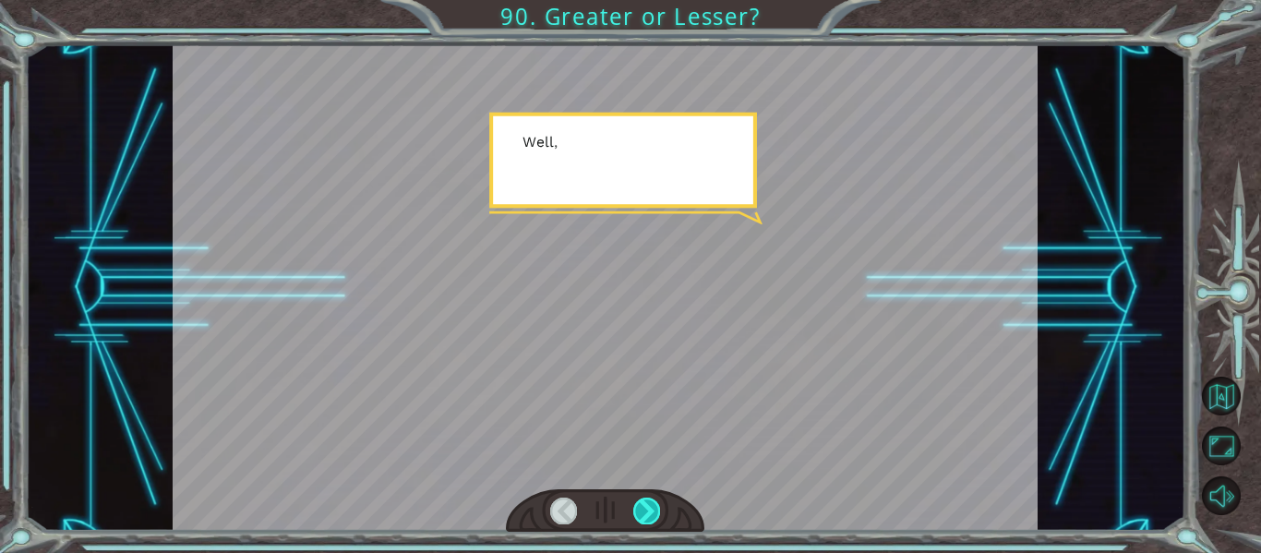
click at [649, 501] on div at bounding box center [646, 511] width 27 height 26
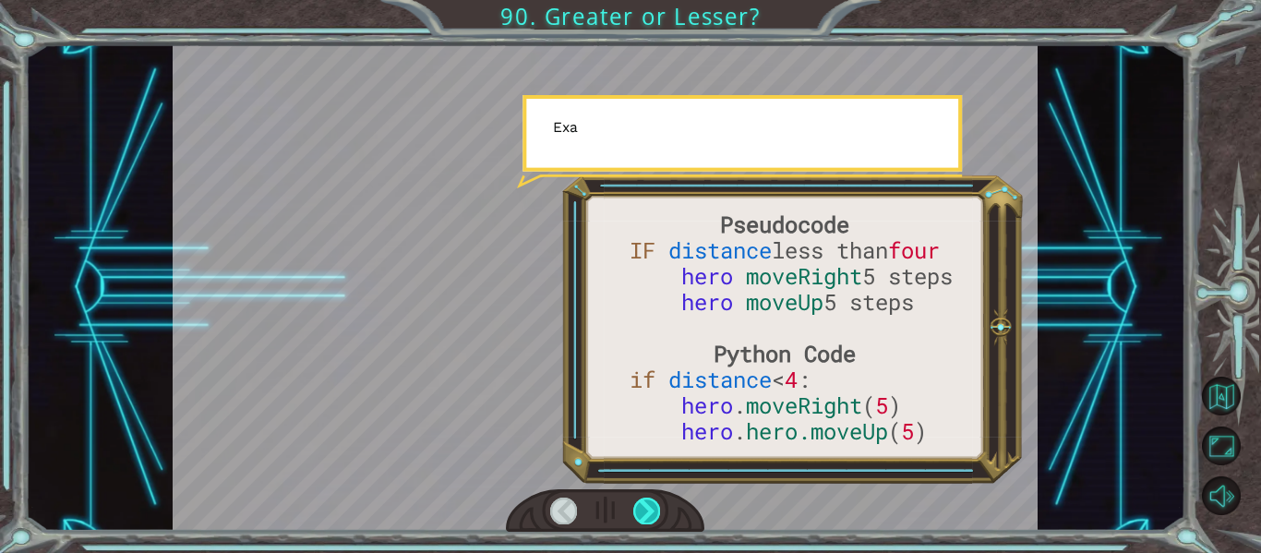
click at [649, 501] on div at bounding box center [646, 511] width 27 height 26
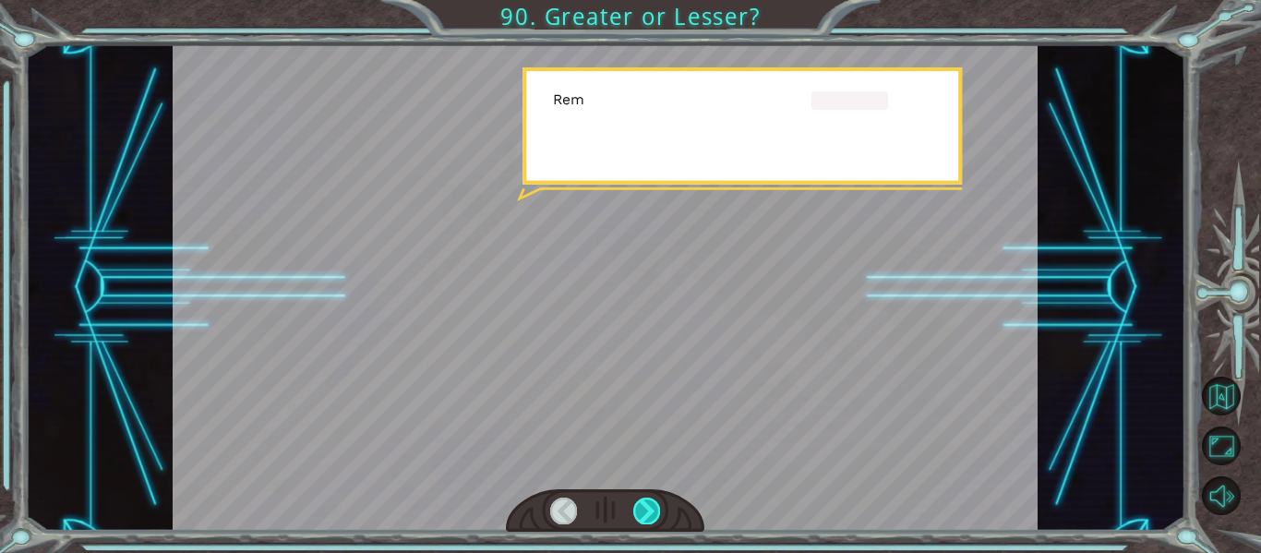
click at [649, 501] on div at bounding box center [646, 511] width 27 height 26
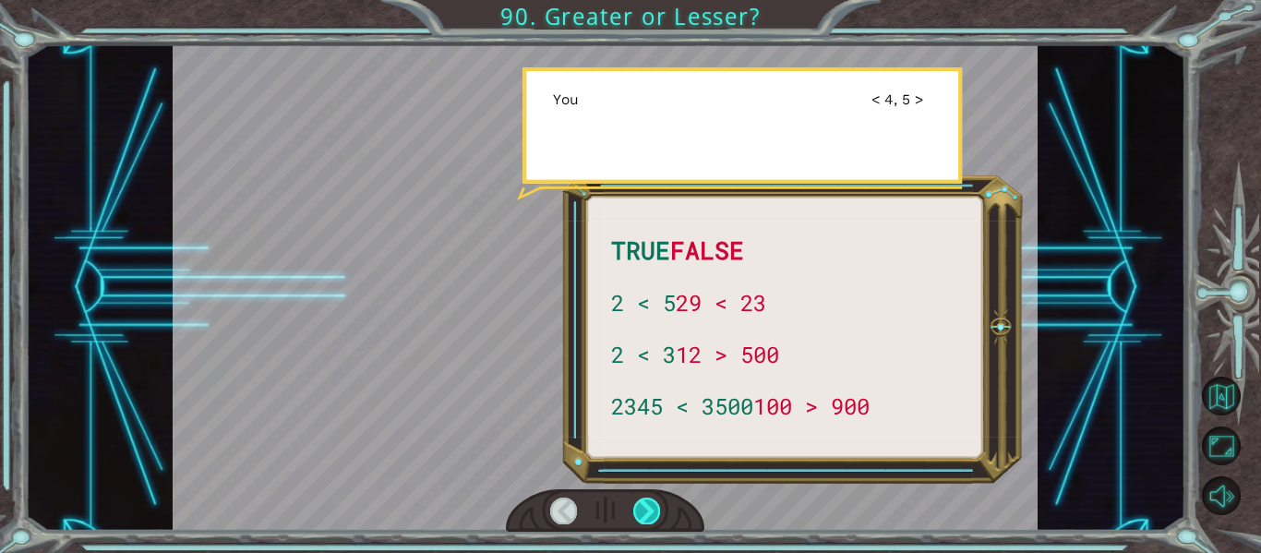
click at [649, 501] on div at bounding box center [646, 511] width 27 height 26
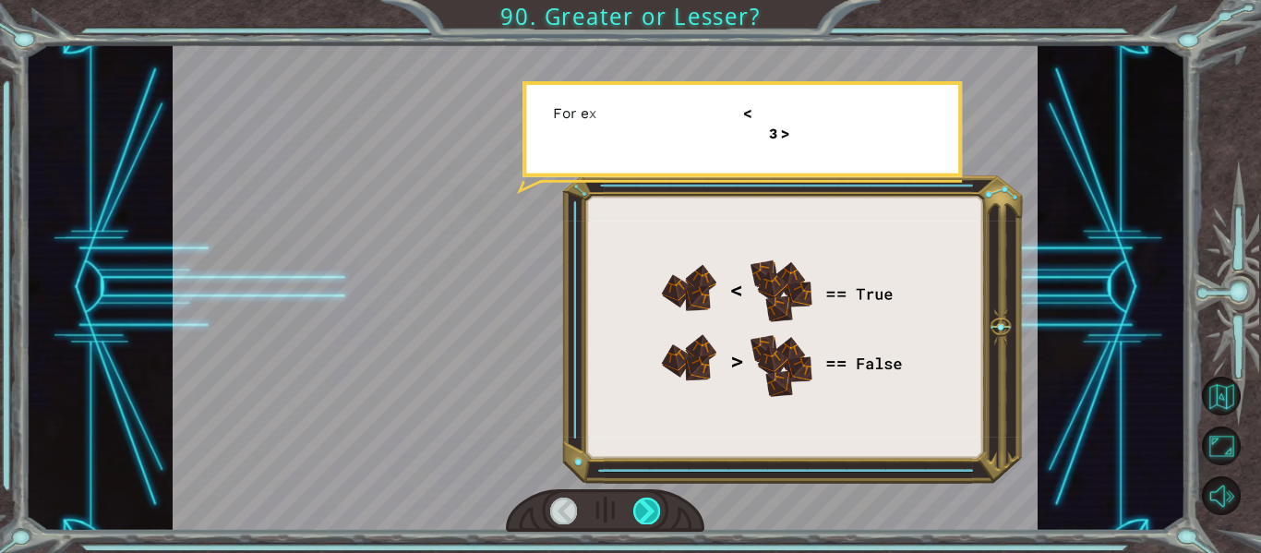
click at [649, 501] on div at bounding box center [646, 511] width 27 height 26
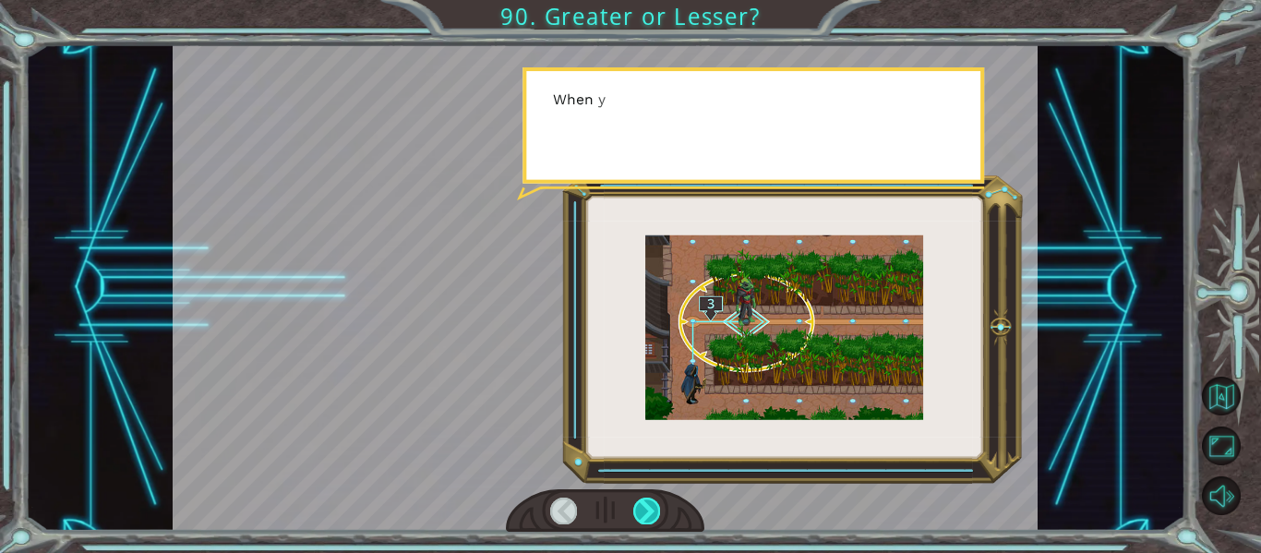
click at [649, 501] on div at bounding box center [646, 511] width 27 height 26
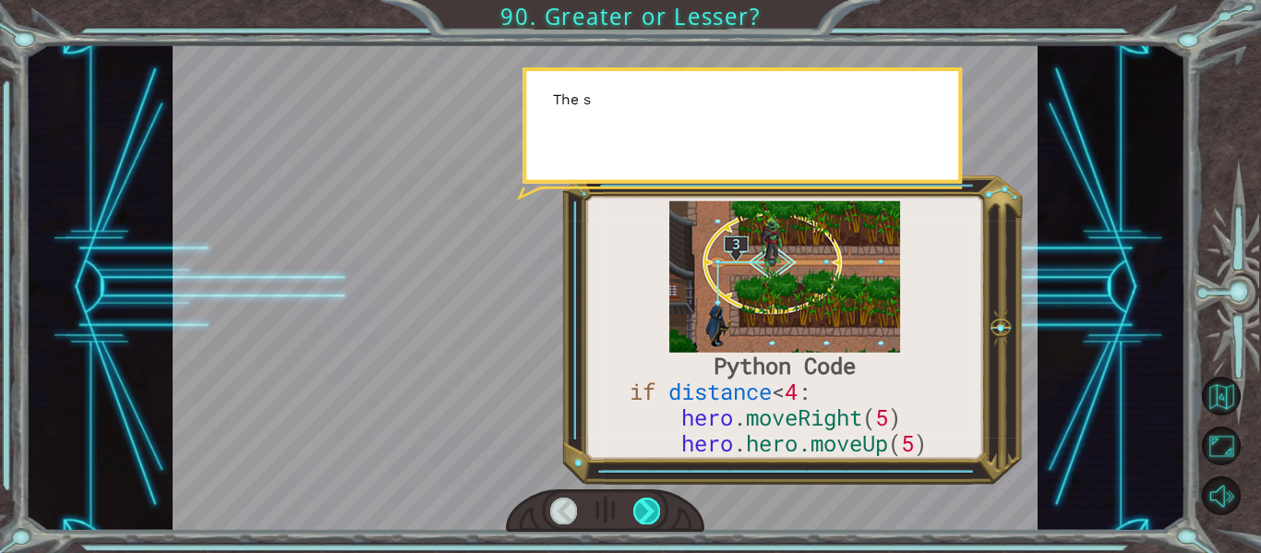
click at [649, 501] on div at bounding box center [646, 511] width 27 height 26
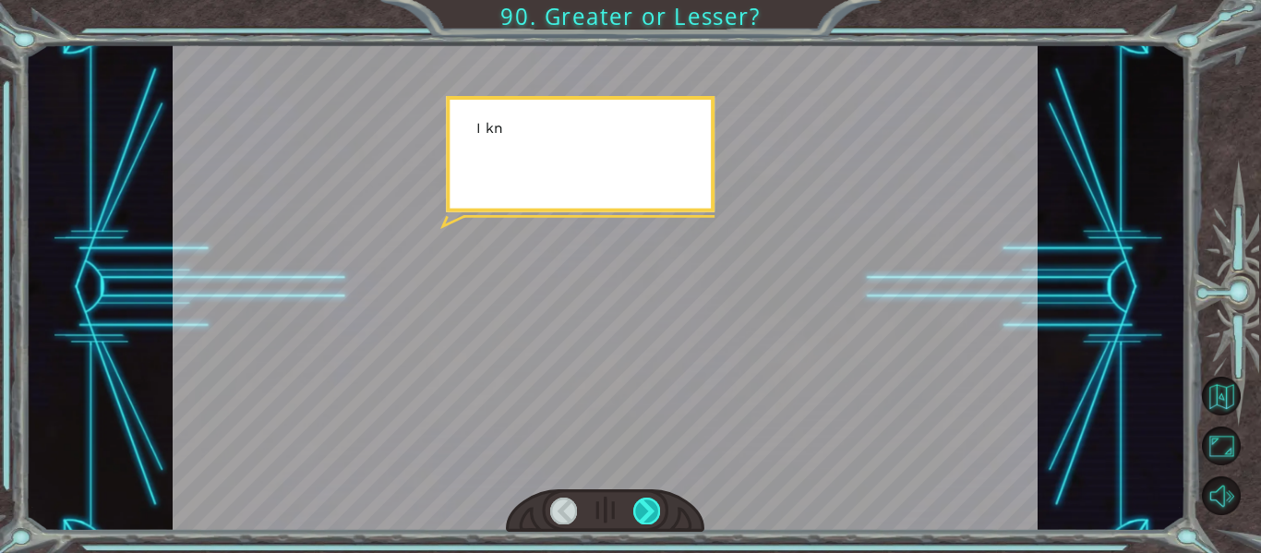
click at [649, 501] on div at bounding box center [646, 511] width 27 height 26
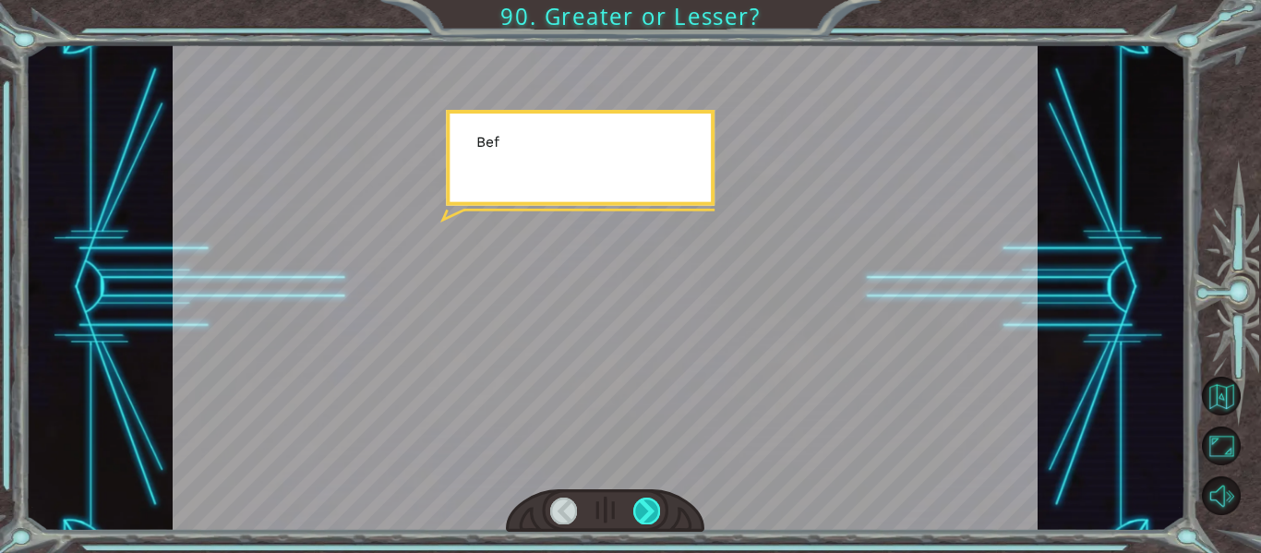
click at [649, 501] on div at bounding box center [646, 511] width 27 height 26
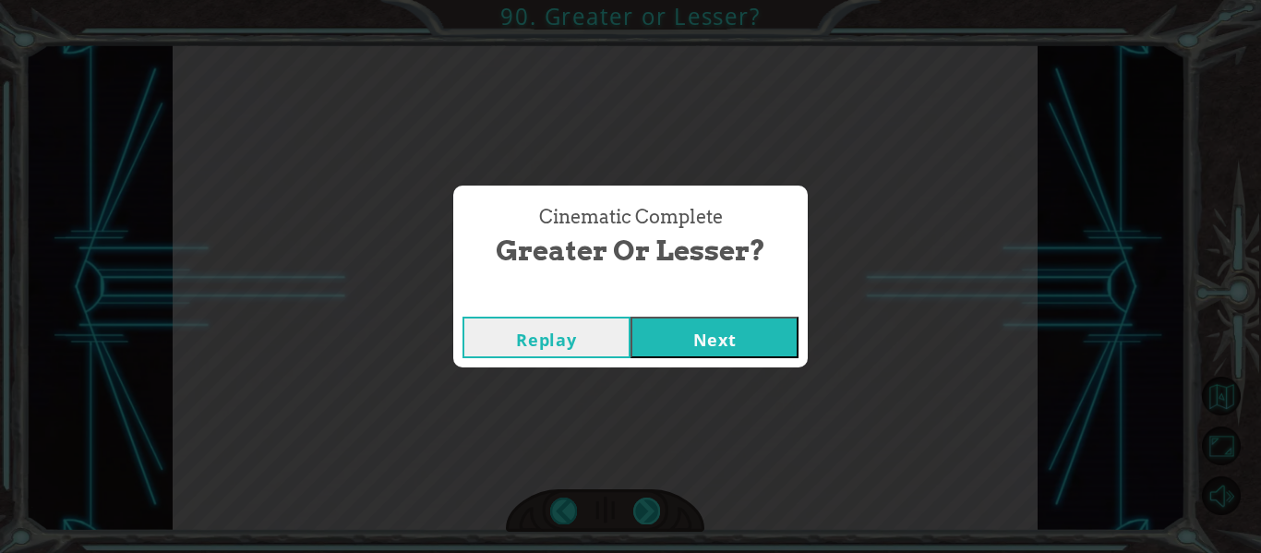
click at [649, 501] on div "Cinematic Complete Greater or Lesser? Replay Next" at bounding box center [630, 276] width 1261 height 553
click at [776, 338] on button "Next" at bounding box center [715, 338] width 168 height 42
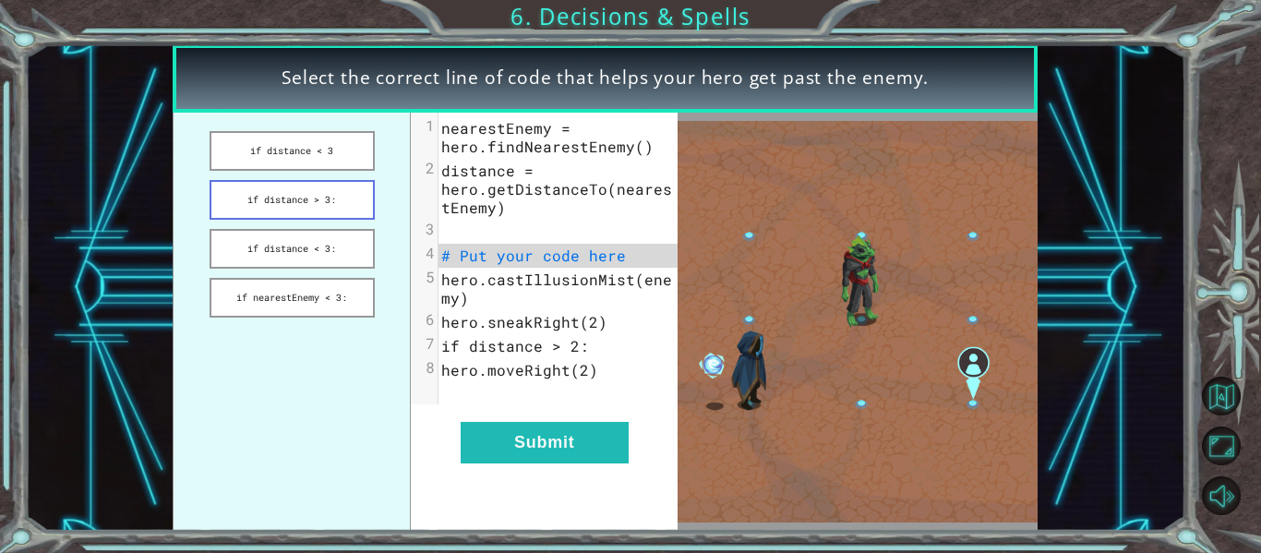
click at [335, 204] on button "if distance > 3:" at bounding box center [292, 200] width 165 height 40
click at [595, 471] on div "xxxxxxxxxx 8 1 nearestEnemy = hero.findNearestEnemy() 2 distance = hero.getDist…" at bounding box center [544, 322] width 267 height 418
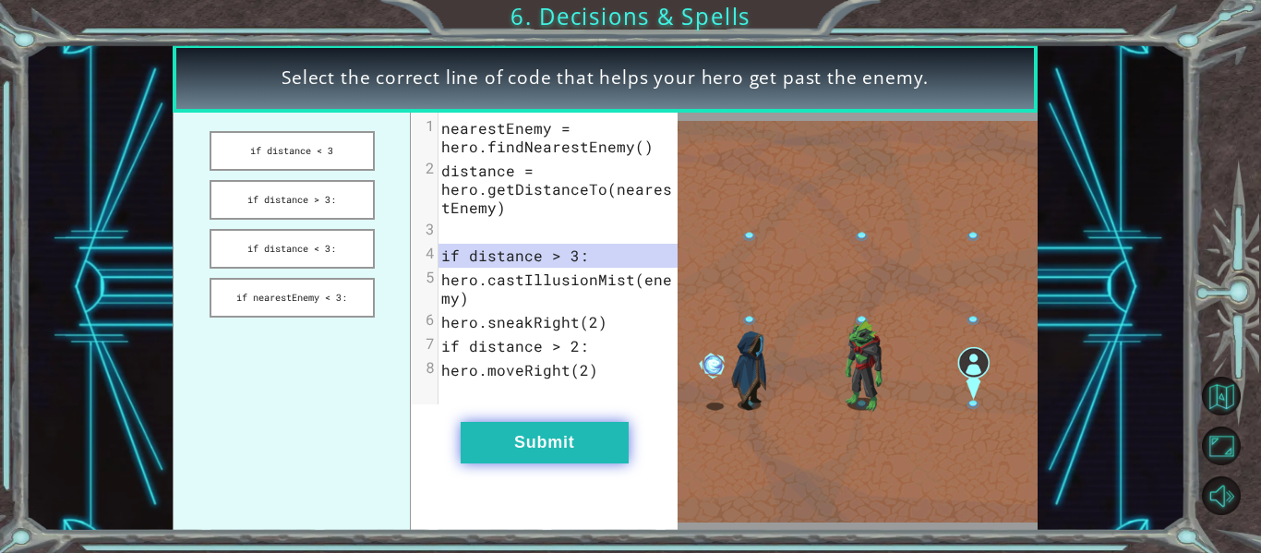
click at [567, 445] on button "Submit" at bounding box center [545, 443] width 168 height 42
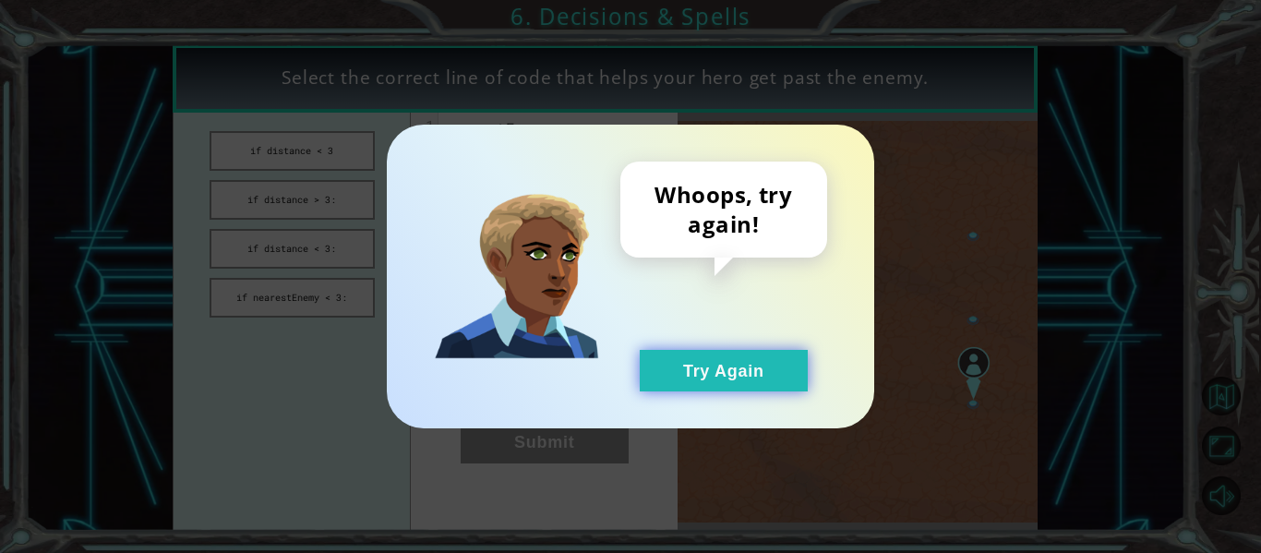
click at [697, 353] on button "Try Again" at bounding box center [724, 371] width 168 height 42
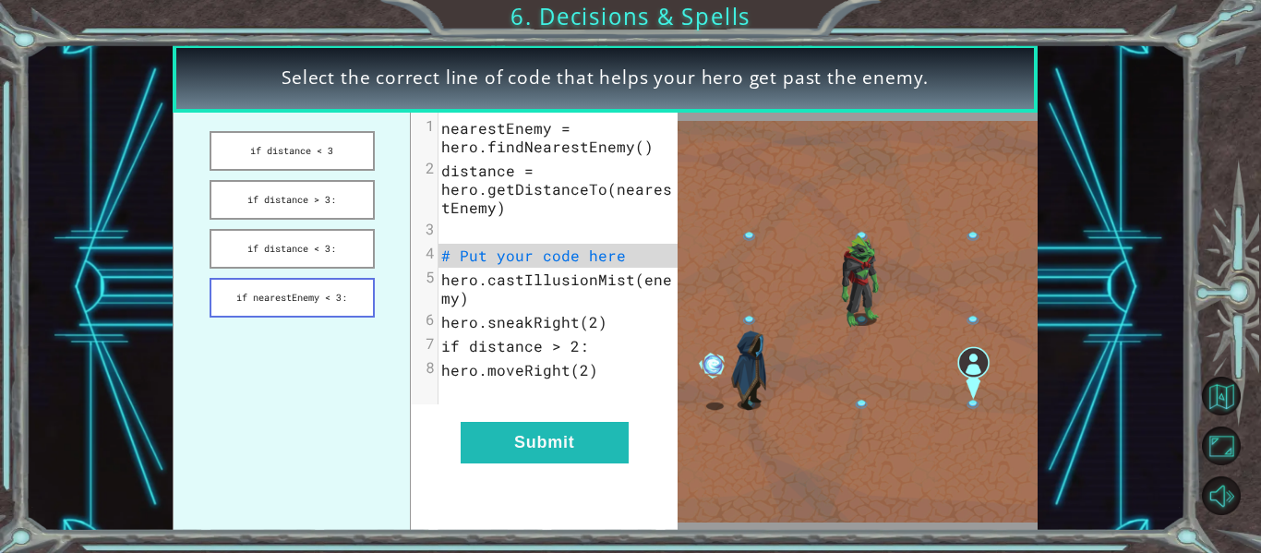
click at [308, 302] on button "if nearestEnemy < 3:" at bounding box center [292, 298] width 165 height 40
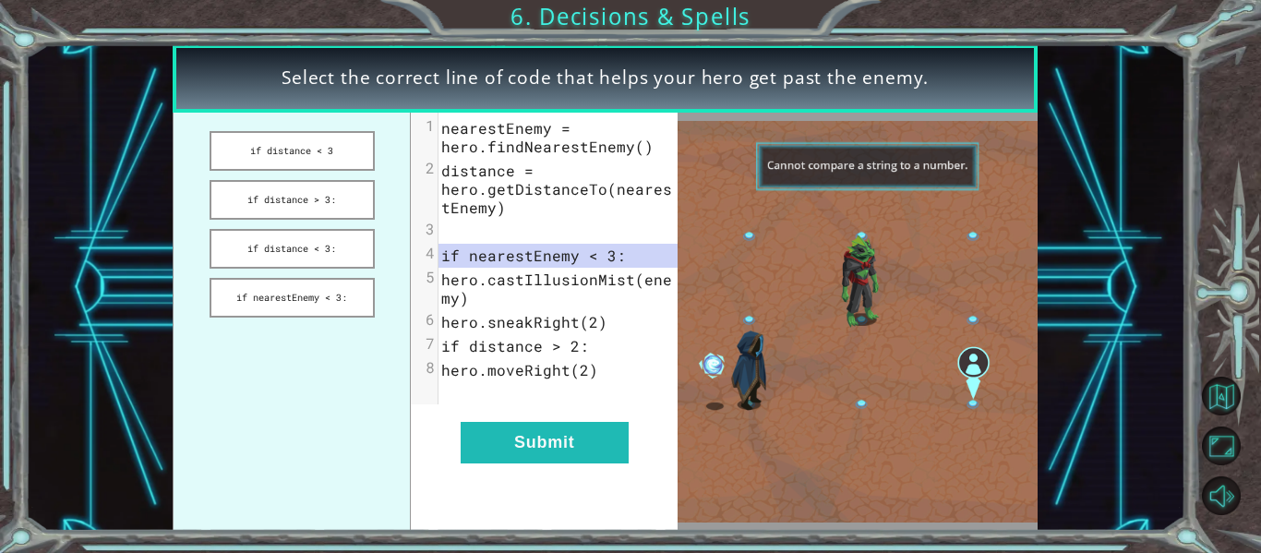
click at [568, 464] on div "xxxxxxxxxx 8 1 nearestEnemy = hero.findNearestEnemy() 2 distance = hero.getDist…" at bounding box center [544, 322] width 267 height 418
click at [558, 451] on button "Submit" at bounding box center [545, 443] width 168 height 42
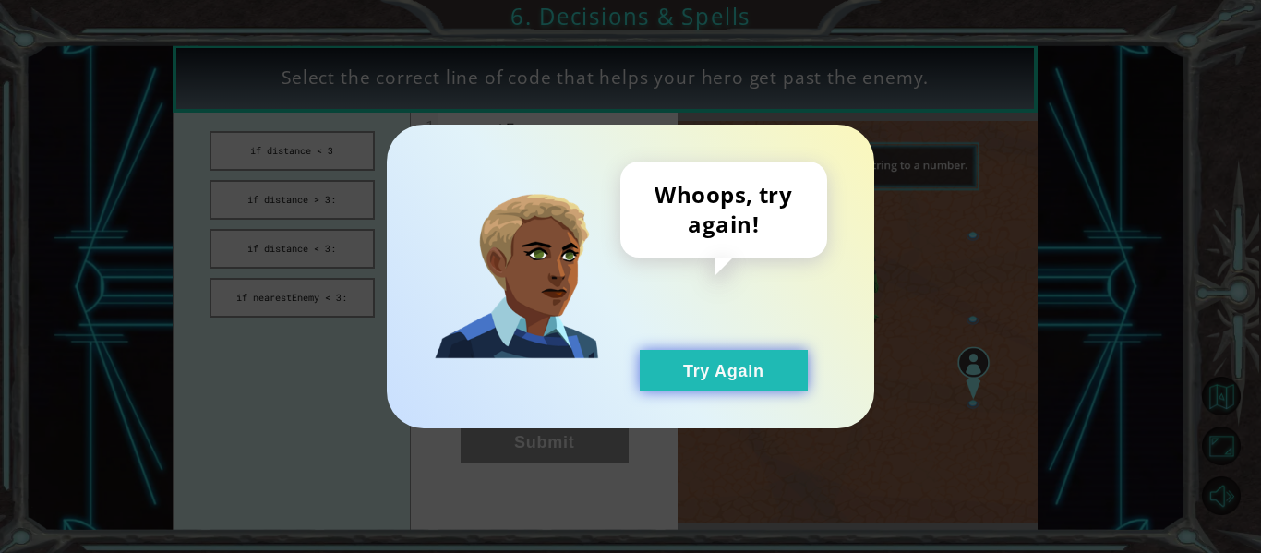
click at [692, 358] on button "Try Again" at bounding box center [724, 371] width 168 height 42
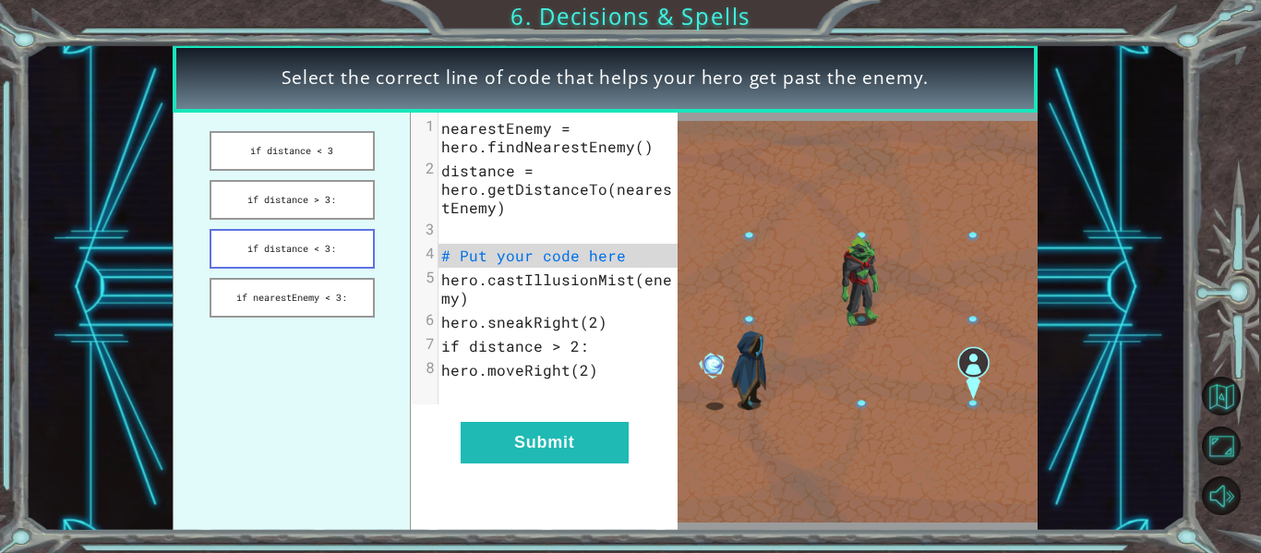
click at [357, 261] on button "if distance < 3:" at bounding box center [292, 249] width 165 height 40
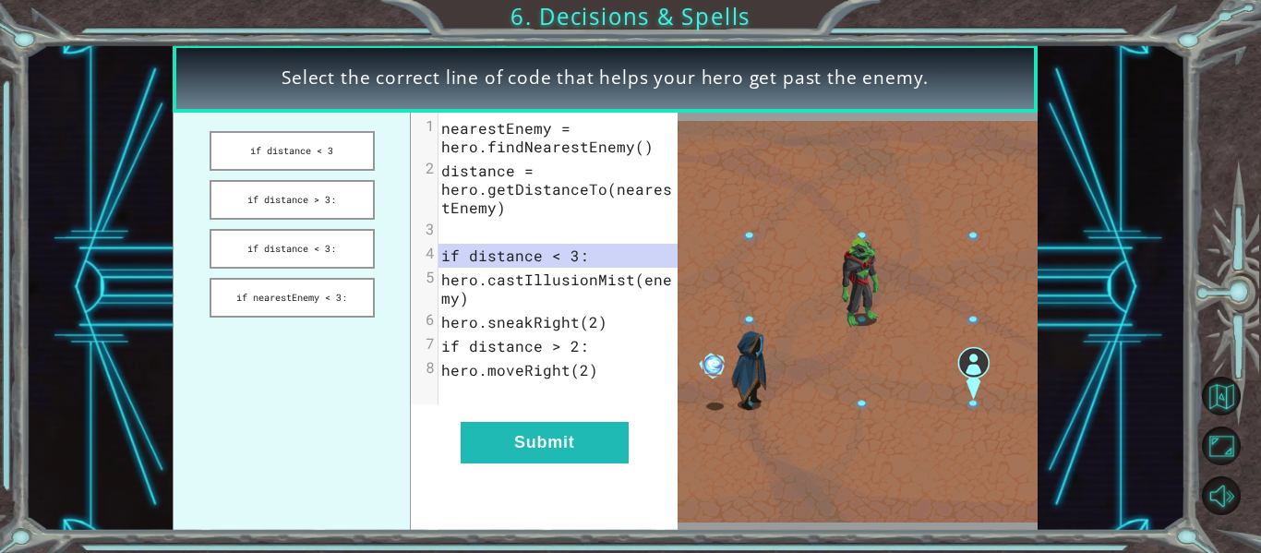
click at [556, 465] on div "xxxxxxxxxx 8 1 nearestEnemy = hero.findNearestEnemy() 2 distance = hero.getDist…" at bounding box center [544, 322] width 267 height 418
click at [534, 440] on button "Submit" at bounding box center [545, 443] width 168 height 42
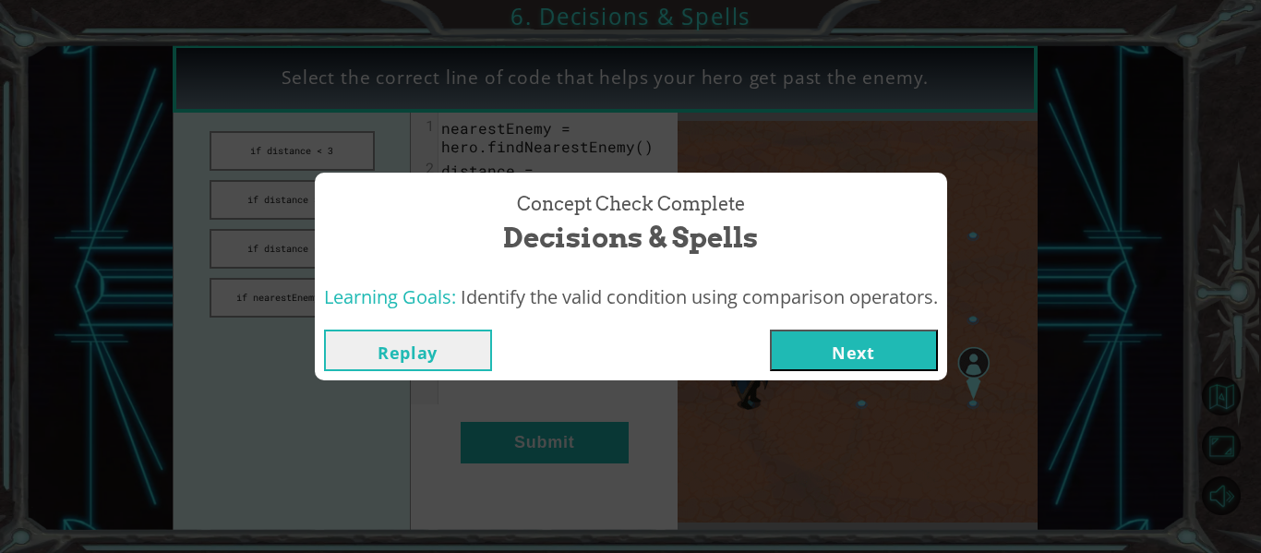
click at [844, 340] on button "Next" at bounding box center [854, 351] width 168 height 42
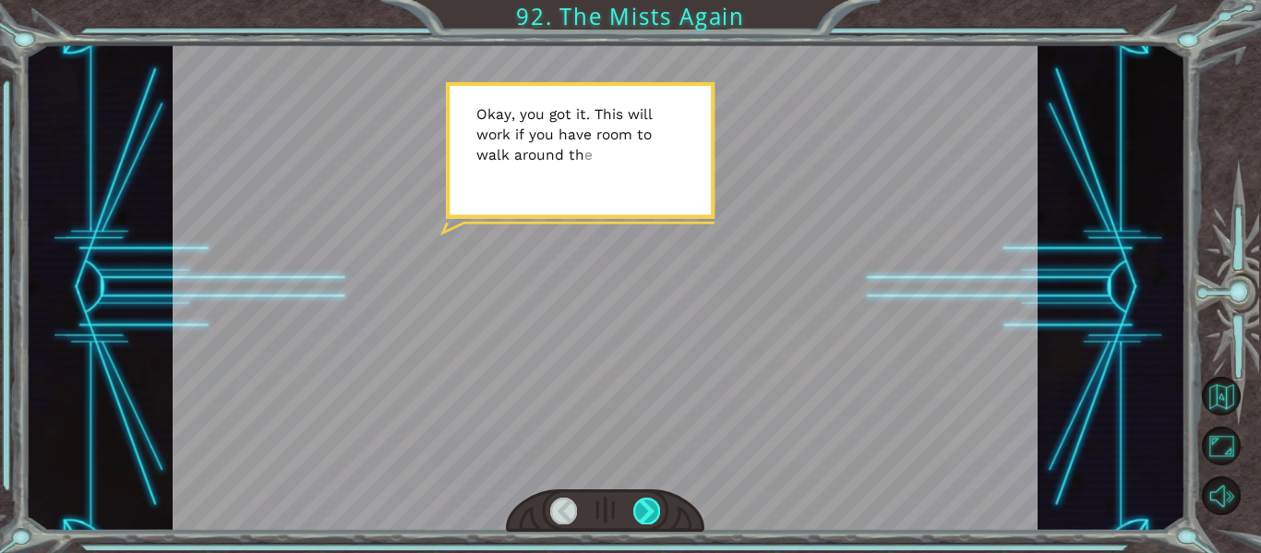
click at [649, 501] on div at bounding box center [646, 511] width 27 height 26
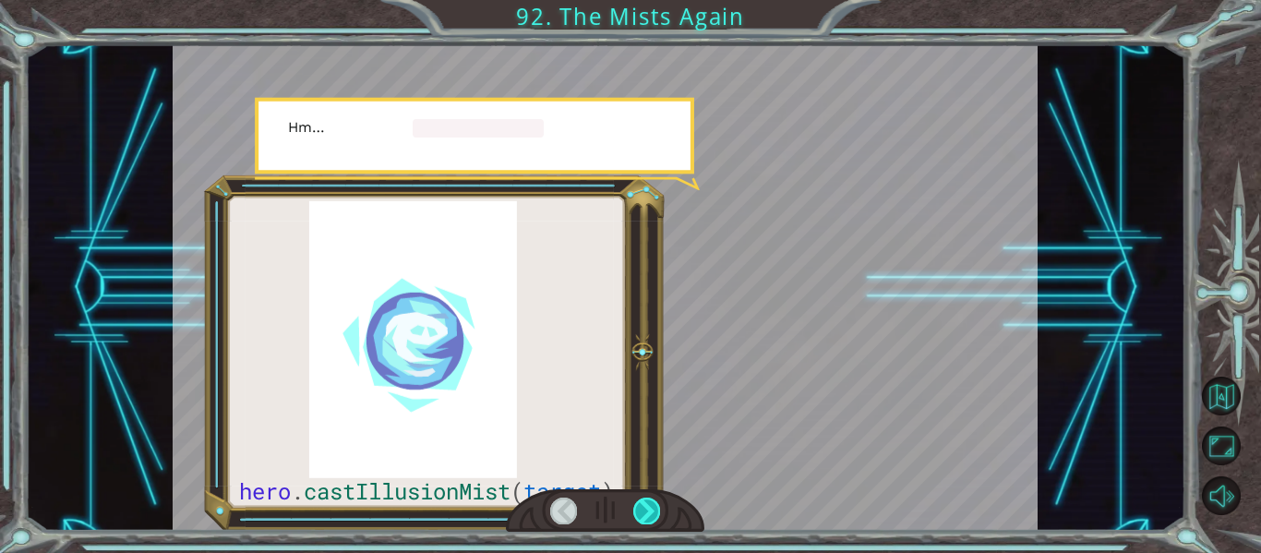
click at [649, 501] on div at bounding box center [646, 511] width 27 height 26
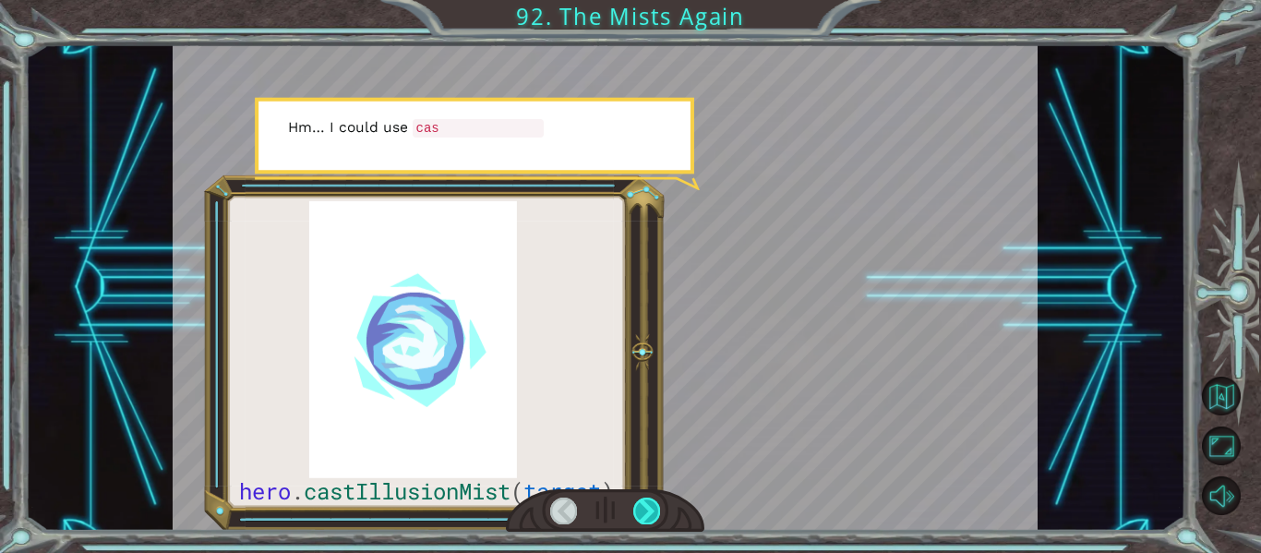
click at [649, 501] on div at bounding box center [646, 511] width 27 height 26
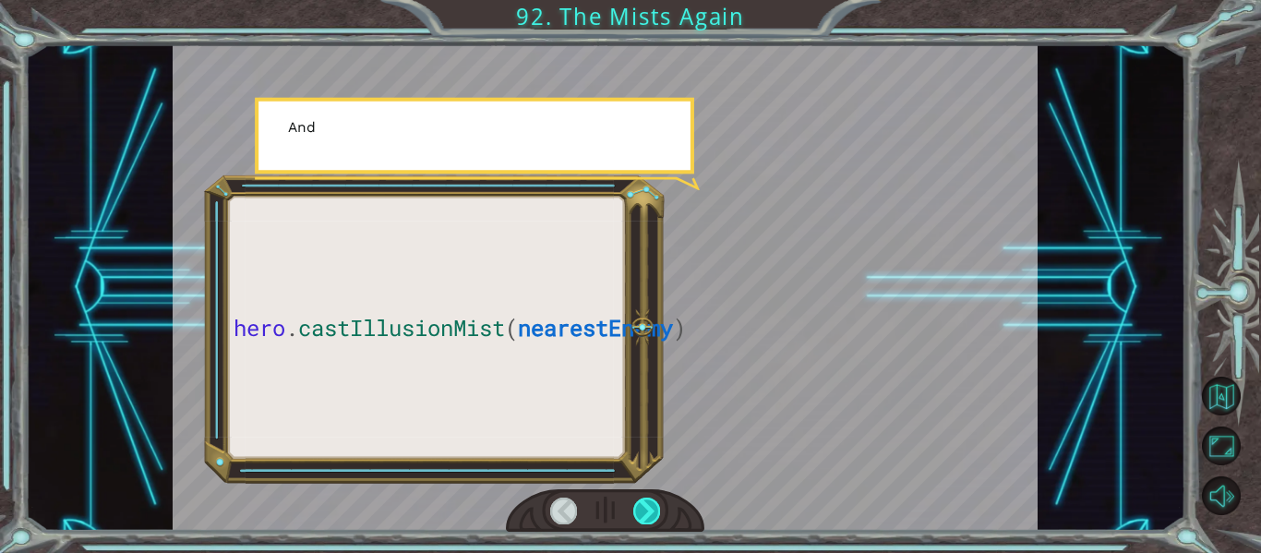
click at [649, 501] on div at bounding box center [646, 511] width 27 height 26
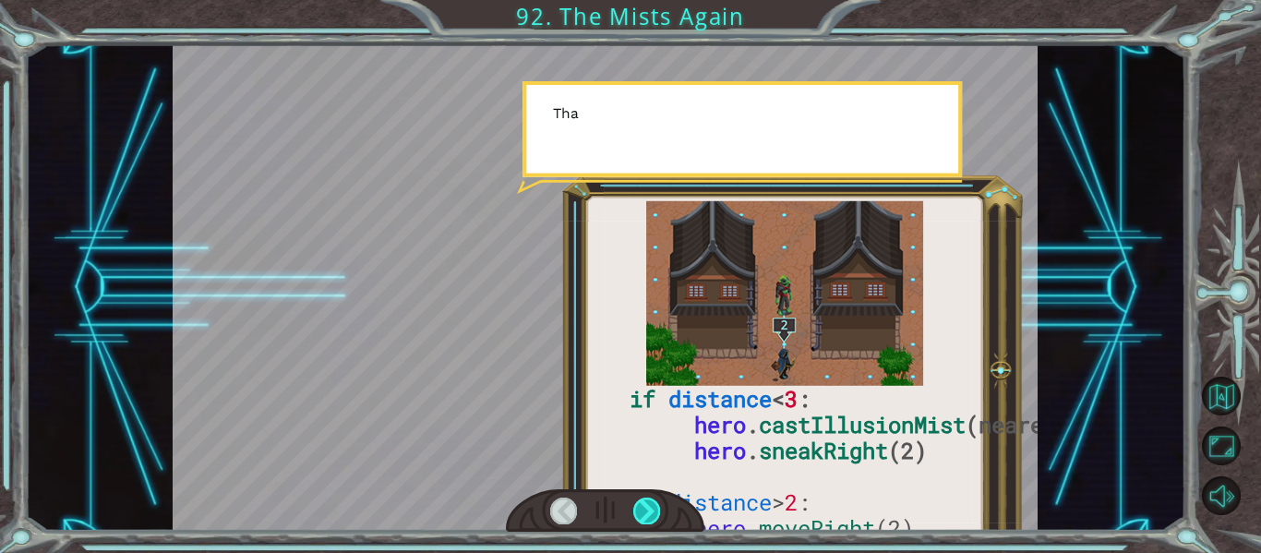
click at [649, 501] on div at bounding box center [646, 511] width 27 height 26
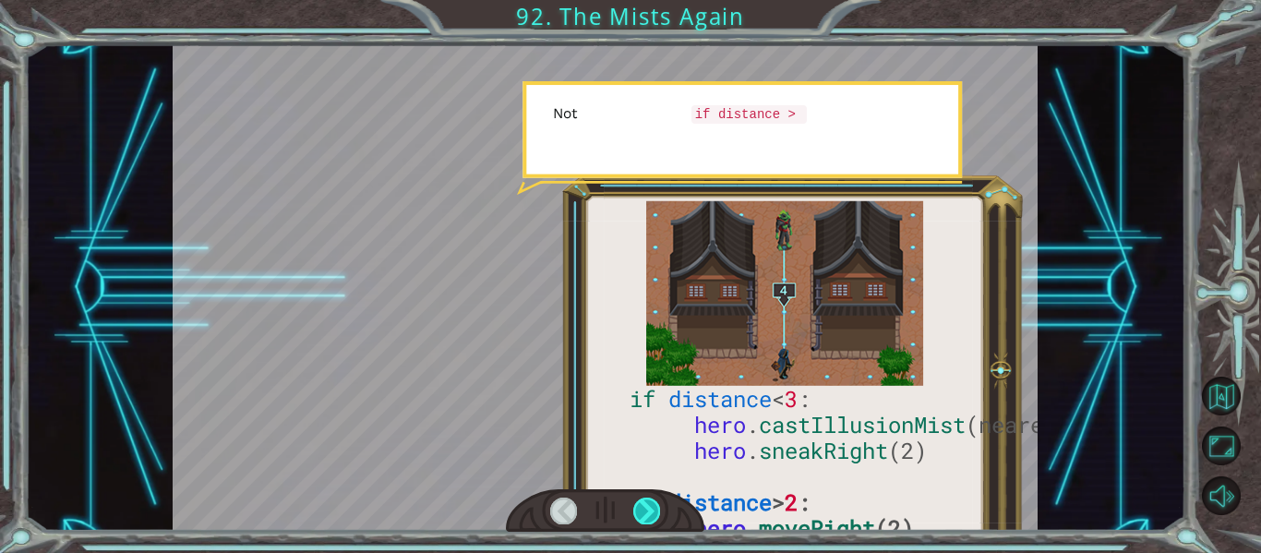
click at [649, 501] on div at bounding box center [646, 511] width 27 height 26
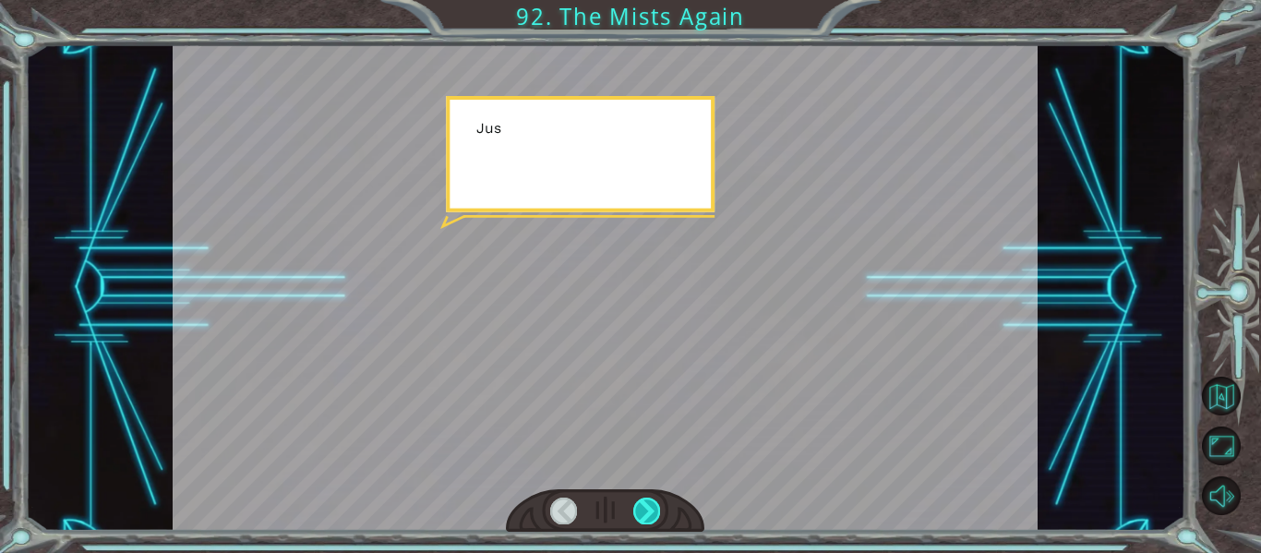
click at [649, 501] on div at bounding box center [646, 511] width 27 height 26
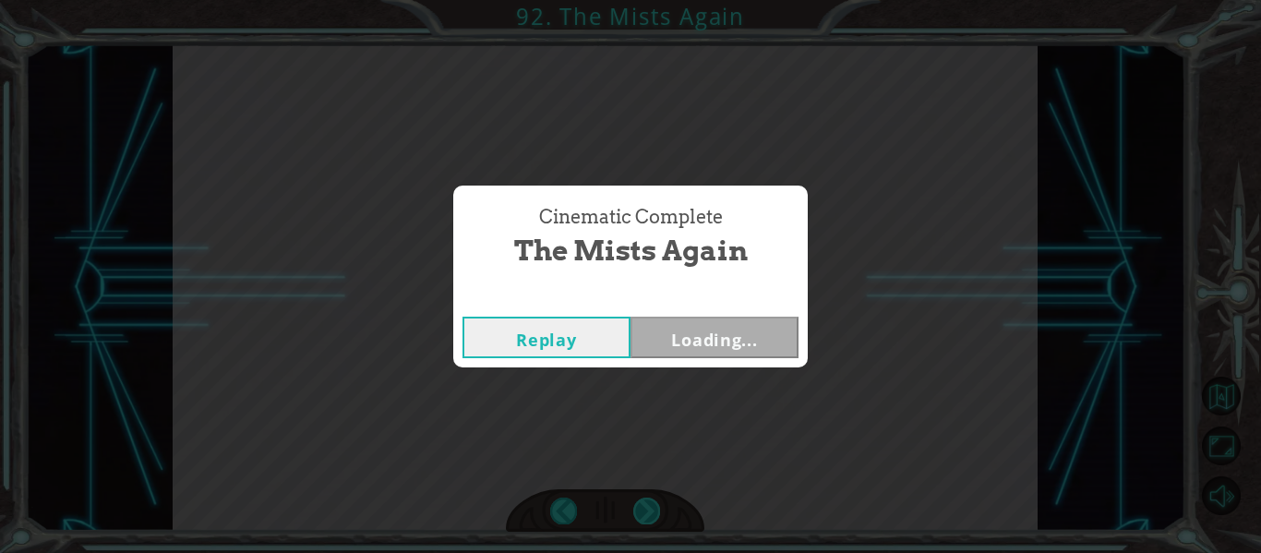
click at [649, 501] on div "Cinematic Complete The Mists Again Replay Loading..." at bounding box center [630, 276] width 1261 height 553
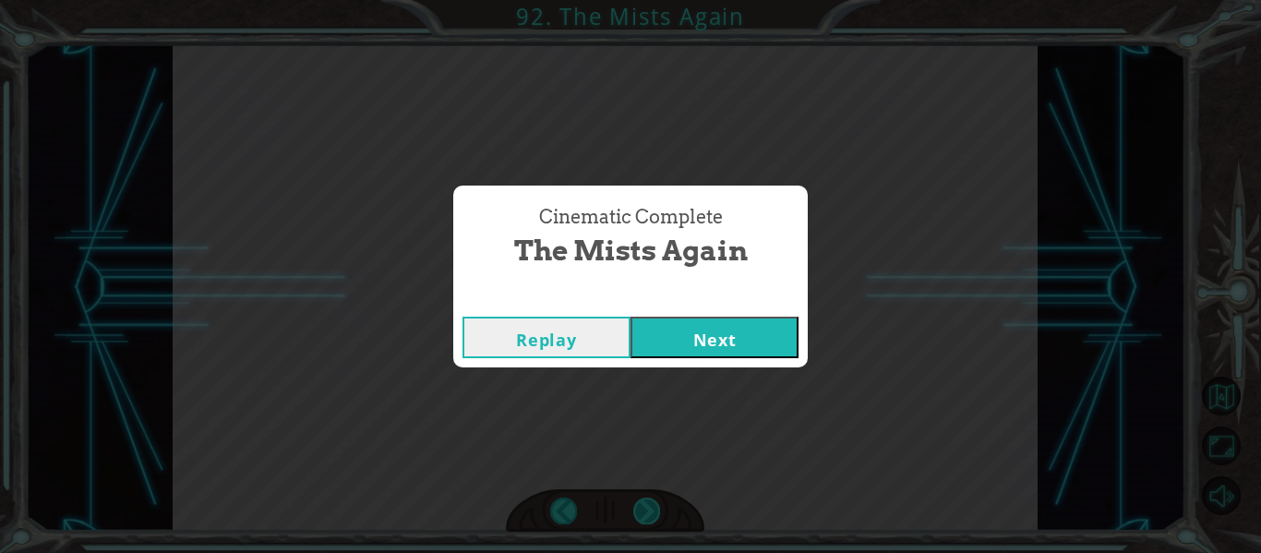
click at [649, 501] on div "Cinematic Complete The Mists Again Replay Next" at bounding box center [630, 276] width 1261 height 553
click at [703, 341] on button "Next" at bounding box center [715, 338] width 168 height 42
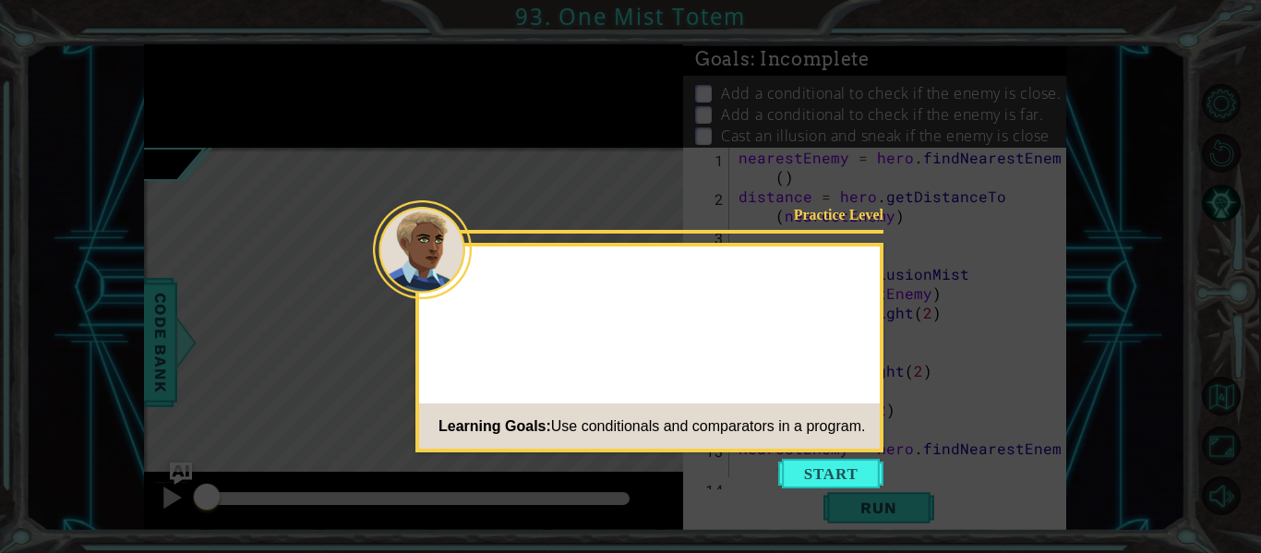
click at [836, 452] on icon at bounding box center [630, 276] width 1261 height 553
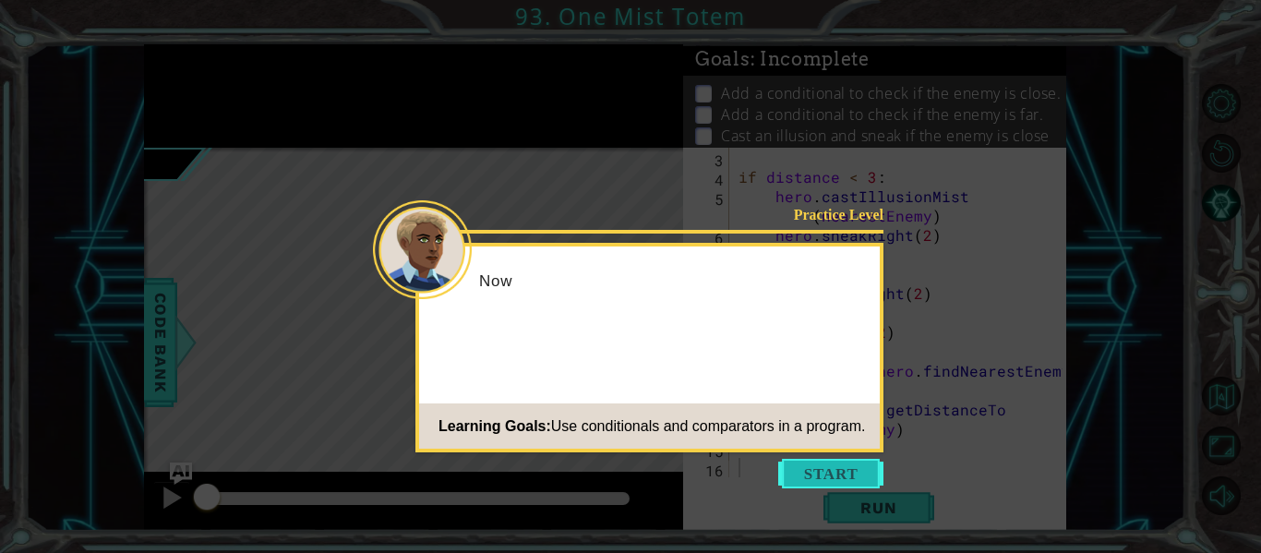
click at [859, 487] on button "Start" at bounding box center [830, 474] width 105 height 30
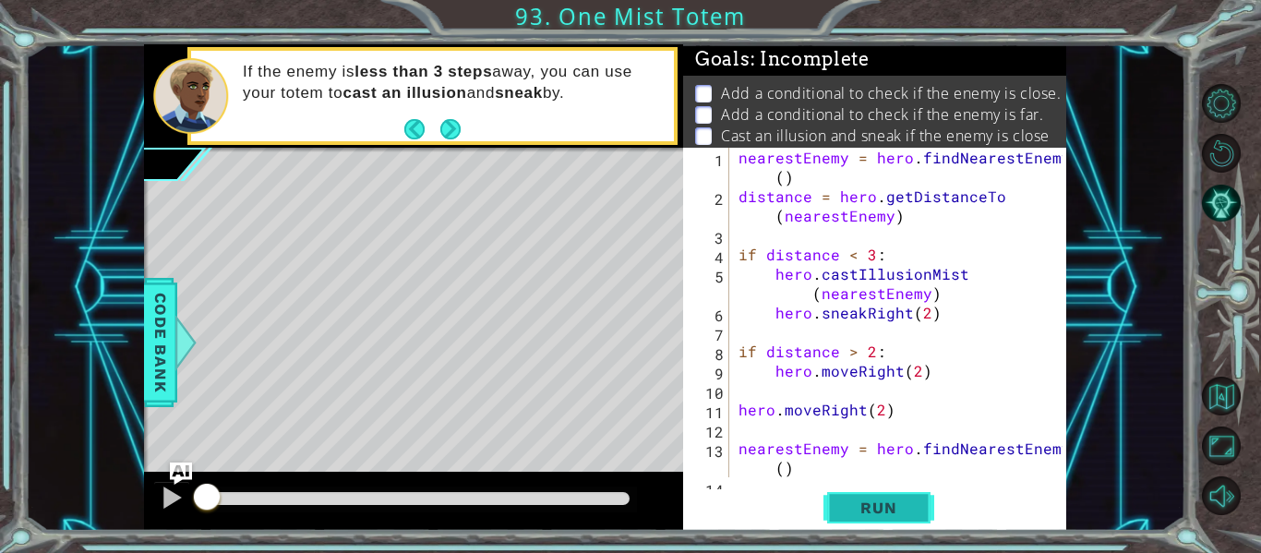
click at [895, 493] on button "Run" at bounding box center [879, 508] width 111 height 38
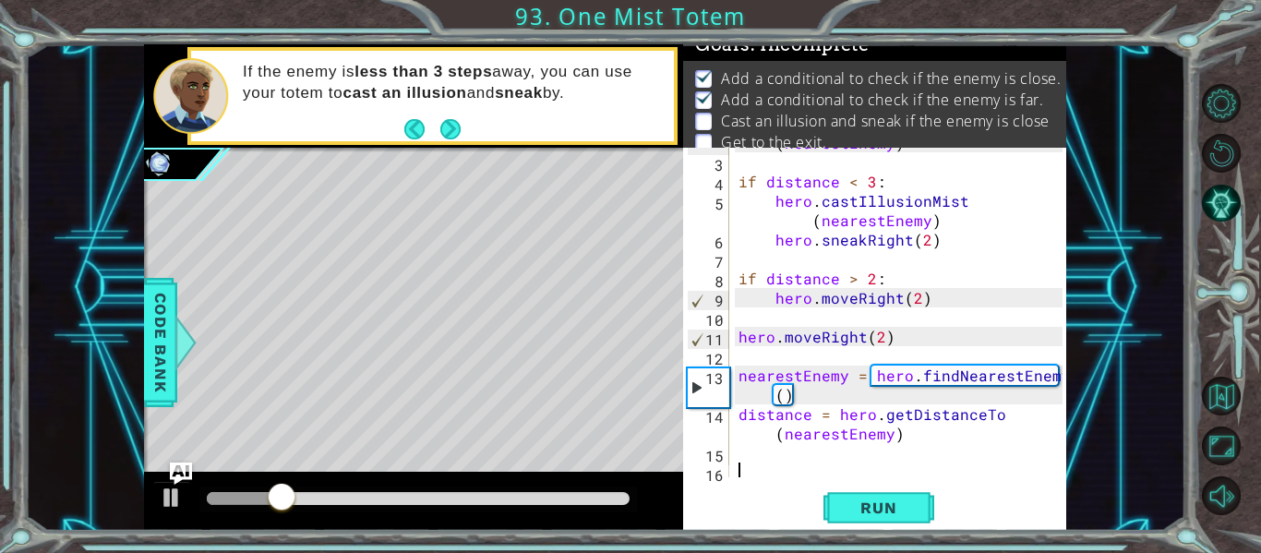
scroll to position [78, 0]
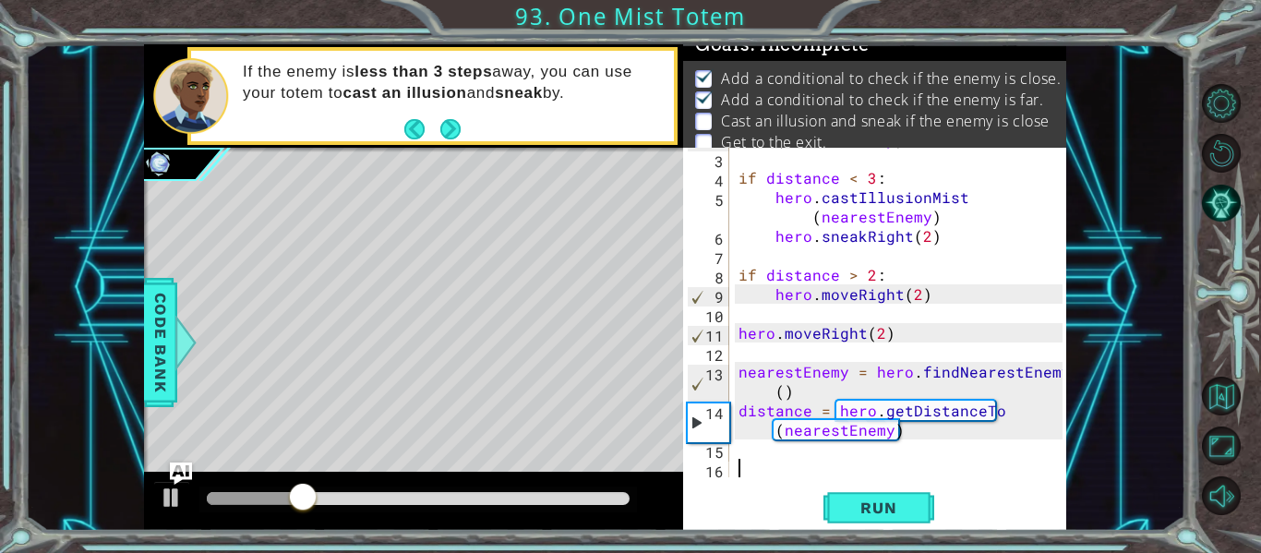
click at [748, 454] on div "distance = hero . getDistanceTo ( nearestEnemy ) if distance < 3 : hero . castI…" at bounding box center [903, 304] width 337 height 388
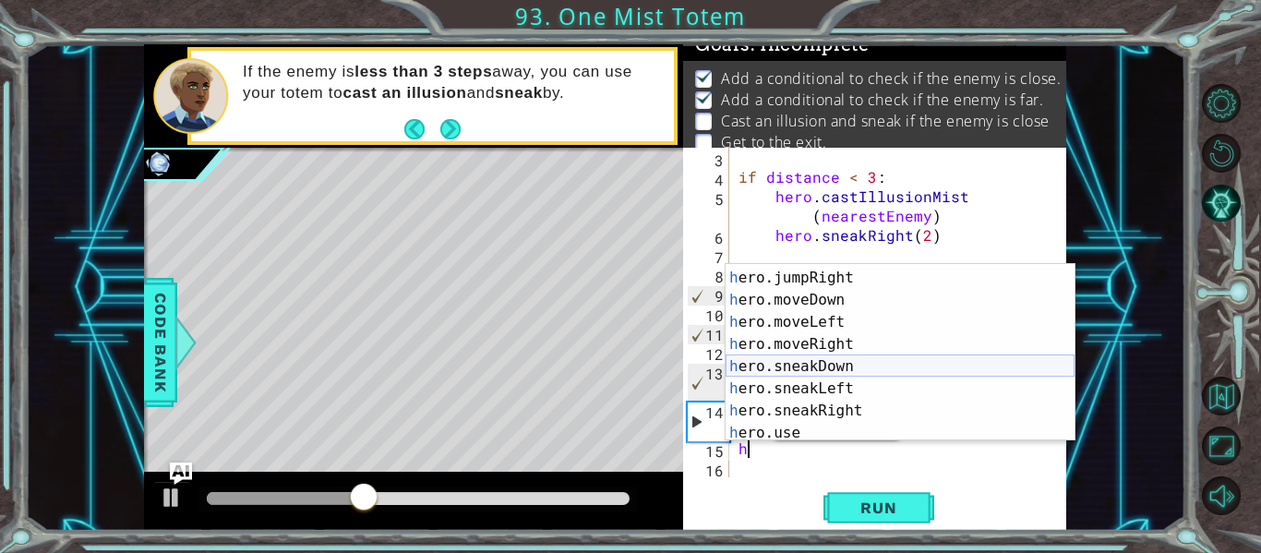
scroll to position [112, 0]
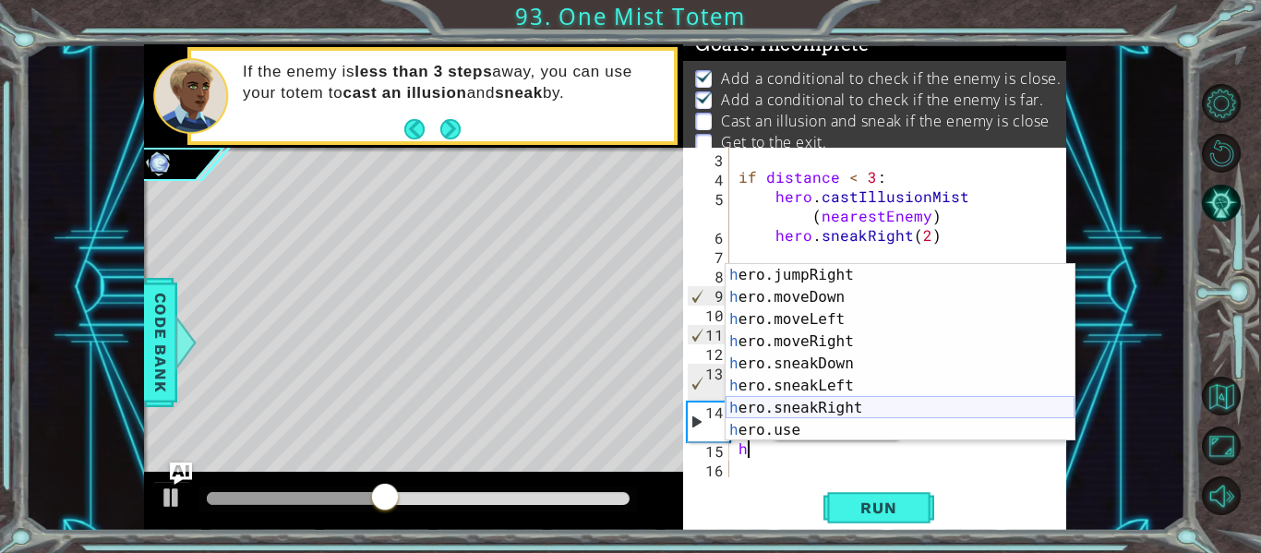
click at [813, 401] on div "h ero.jumpRight press enter h ero.moveDown press enter h ero.moveLeft press ent…" at bounding box center [900, 375] width 349 height 222
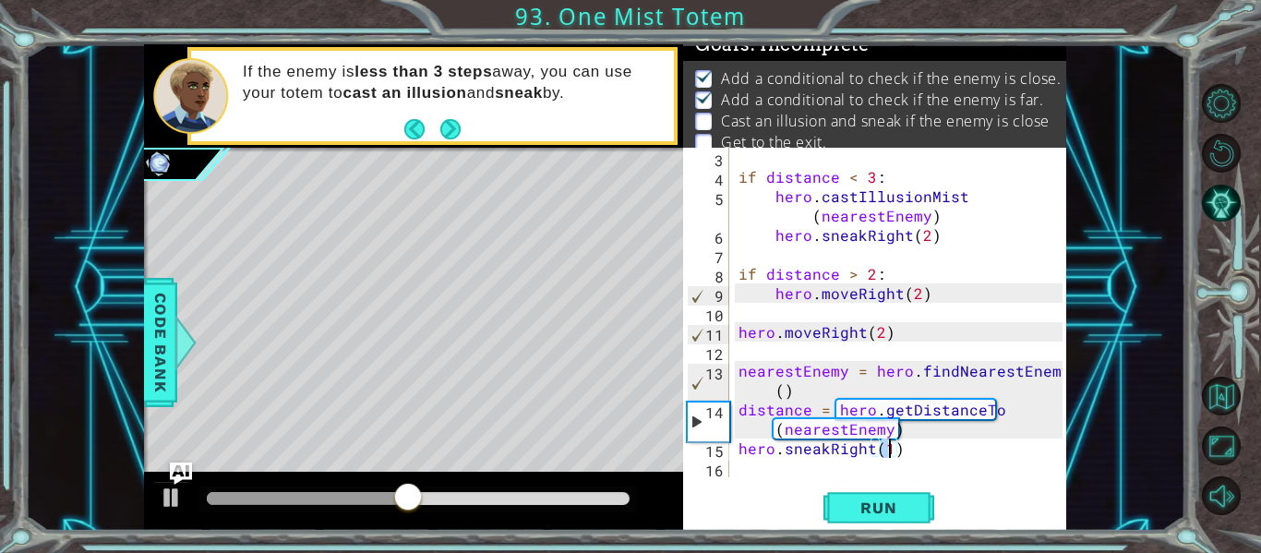
click at [887, 446] on div "if distance < 3 : hero . castIllusionMist ( nearestEnemy ) hero . sneakRight ( …" at bounding box center [899, 313] width 328 height 330
type textarea "hero.sneakRight(2)"
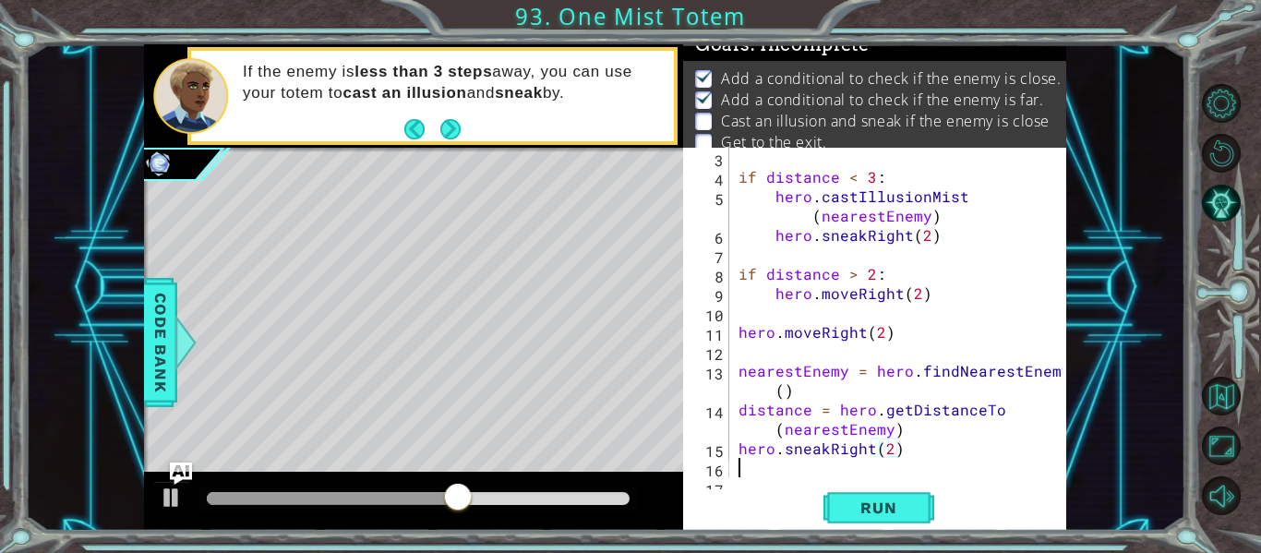
scroll to position [97, 0]
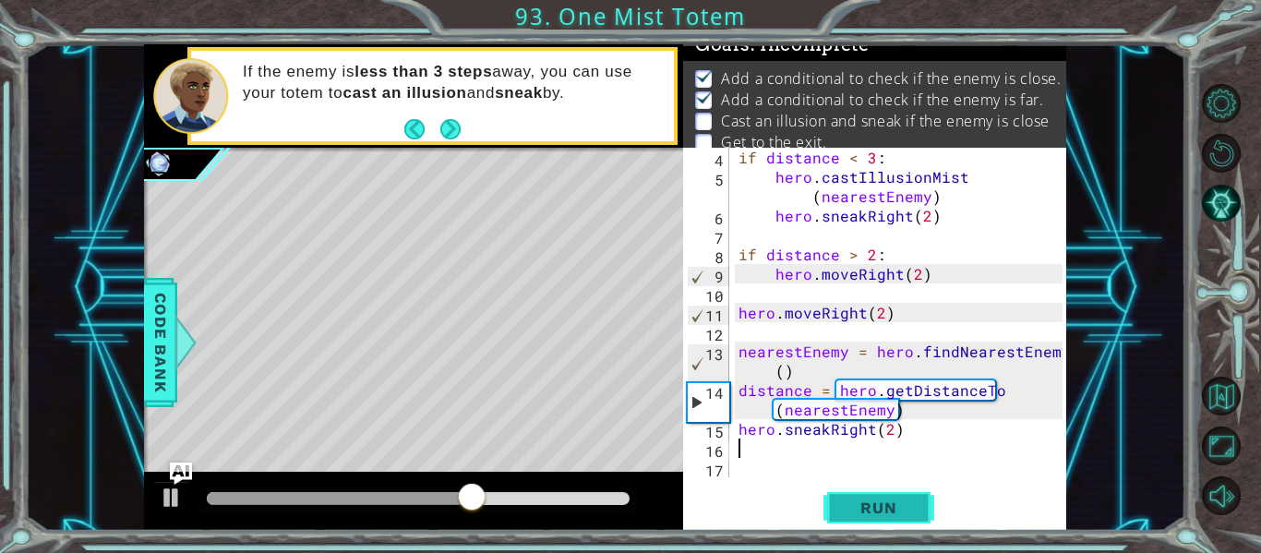
click at [920, 501] on button "Run" at bounding box center [879, 508] width 111 height 38
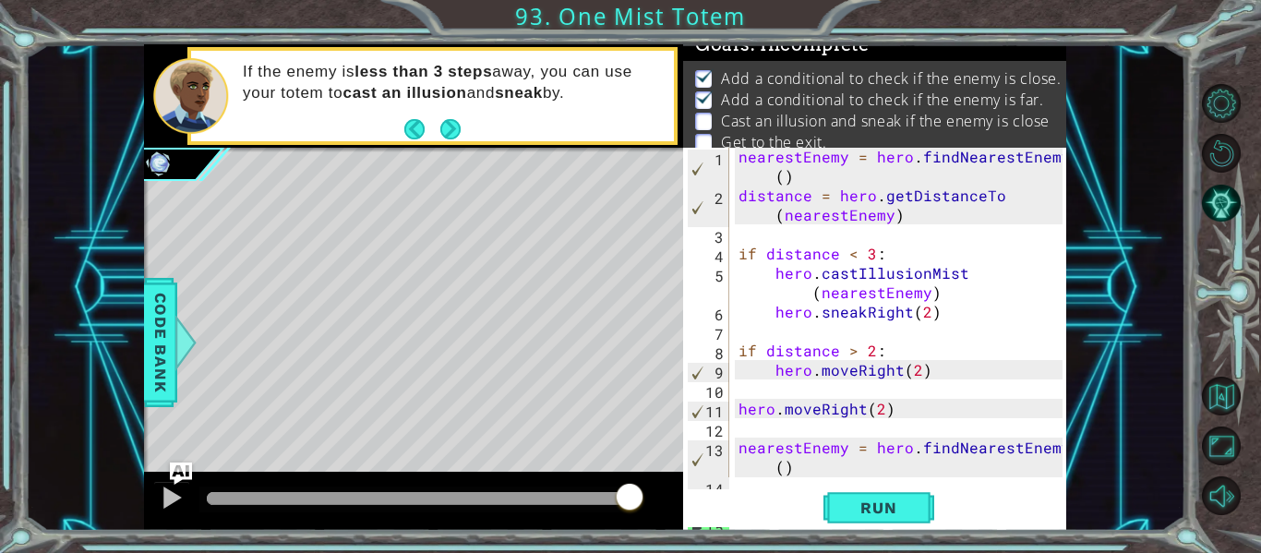
scroll to position [4, 0]
click at [740, 157] on div "nearestEnemy = hero . findNearestEnemy ( ) distance = hero . getDistanceTo ( ne…" at bounding box center [903, 351] width 337 height 407
type textarea "nearestEnemy = hero.findNearestEnemy()"
click at [744, 236] on div "nearestEnemy = hero . findNearestEnemy ( ) distance = hero . getDistanceTo ( ne…" at bounding box center [903, 351] width 337 height 407
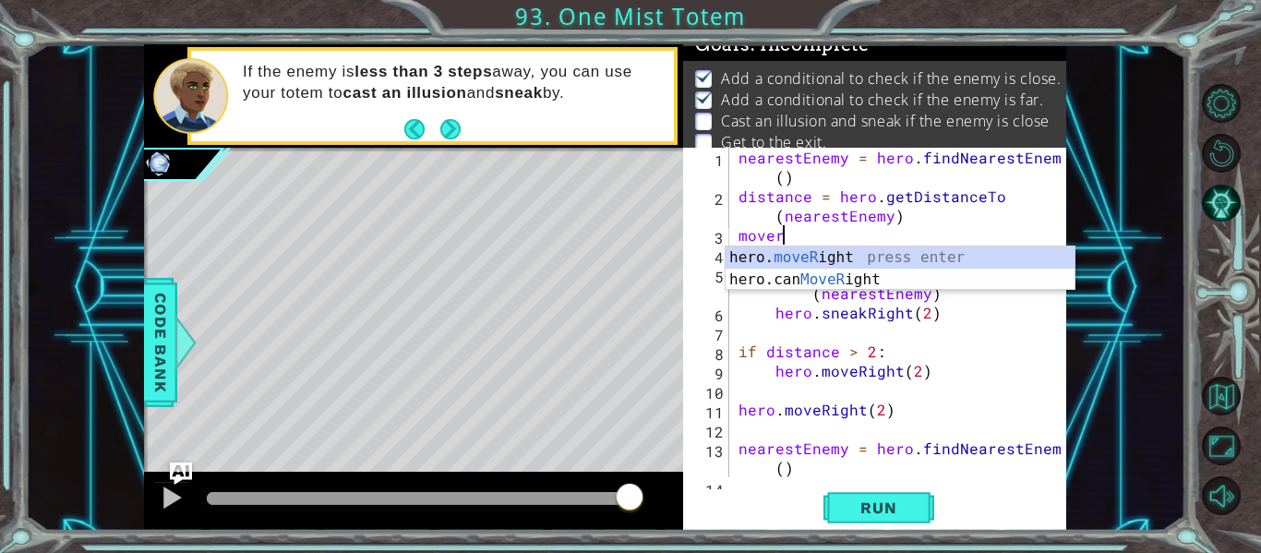
scroll to position [0, 2]
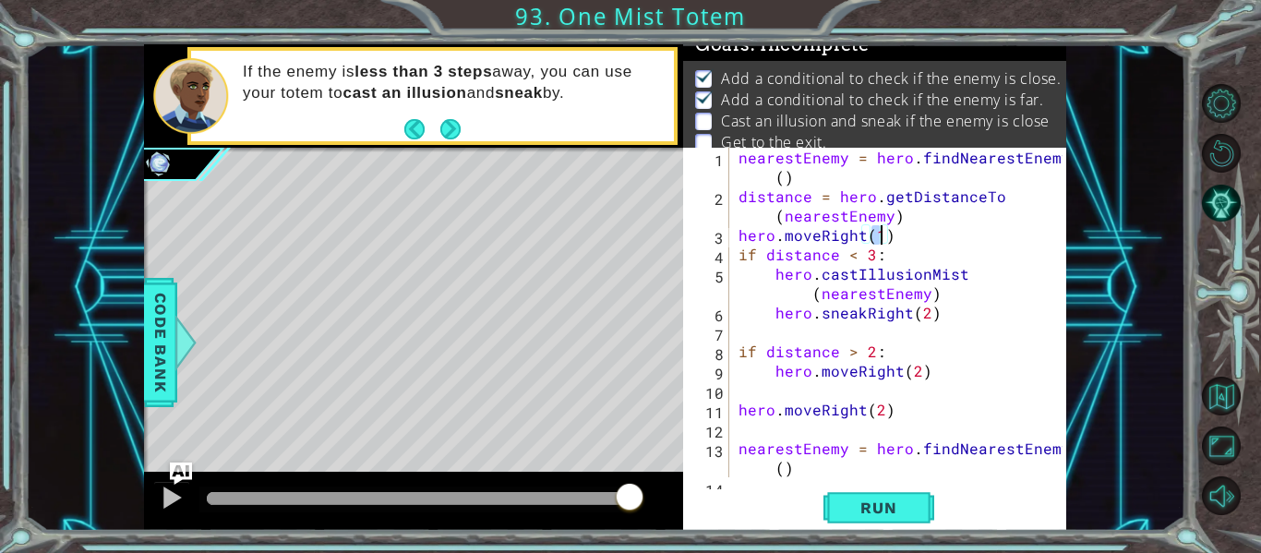
click at [756, 231] on div "nearestEnemy = hero . findNearestEnemy ( ) distance = hero . getDistanceTo ( ne…" at bounding box center [903, 351] width 337 height 407
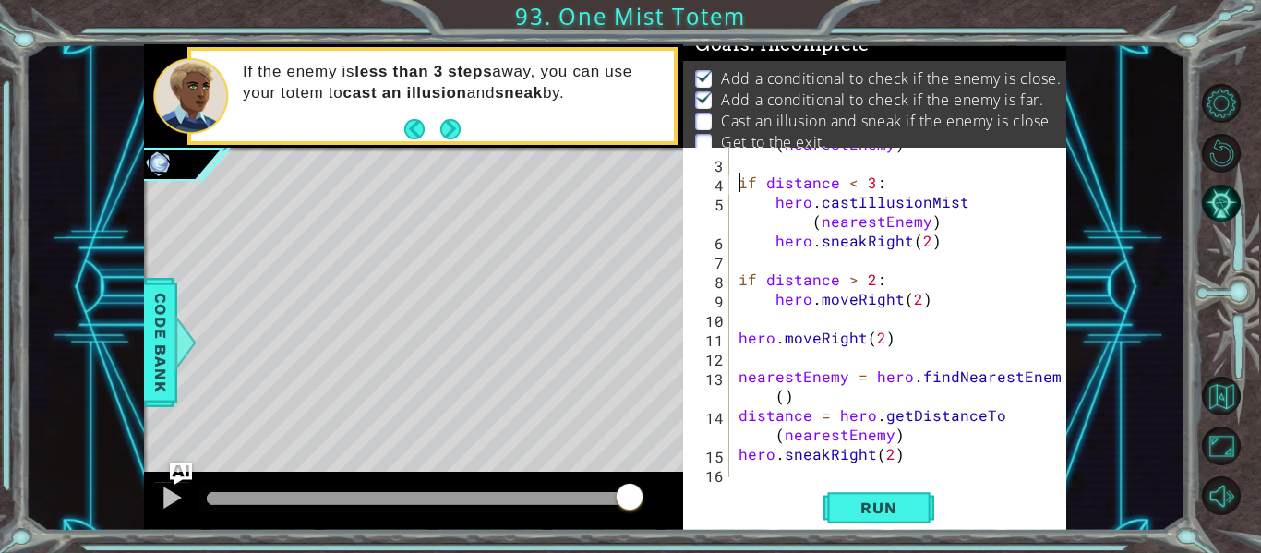
scroll to position [97, 0]
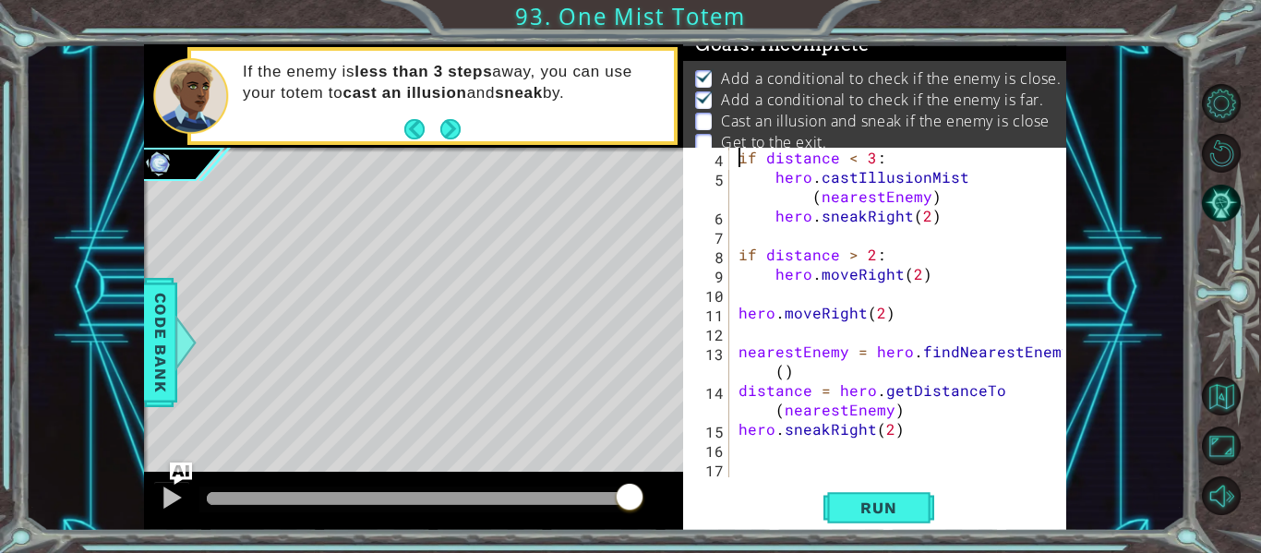
click at [901, 408] on div "if distance < 3 : hero . castIllusionMist ( nearestEnemy ) hero . sneakRight ( …" at bounding box center [903, 332] width 337 height 368
type textarea "distance = hero.getDistanceTo(nearestEnemy)"
type textarea "if distance < 3:"
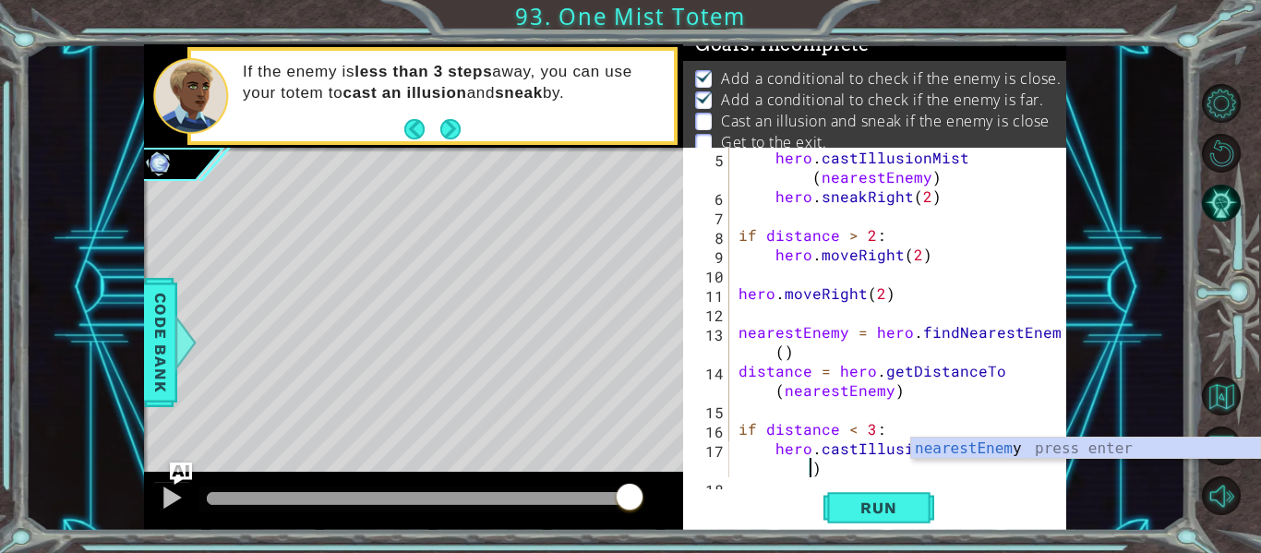
scroll to position [116, 0]
type textarea "hero.castIllusionMist(nearestEnemy)"
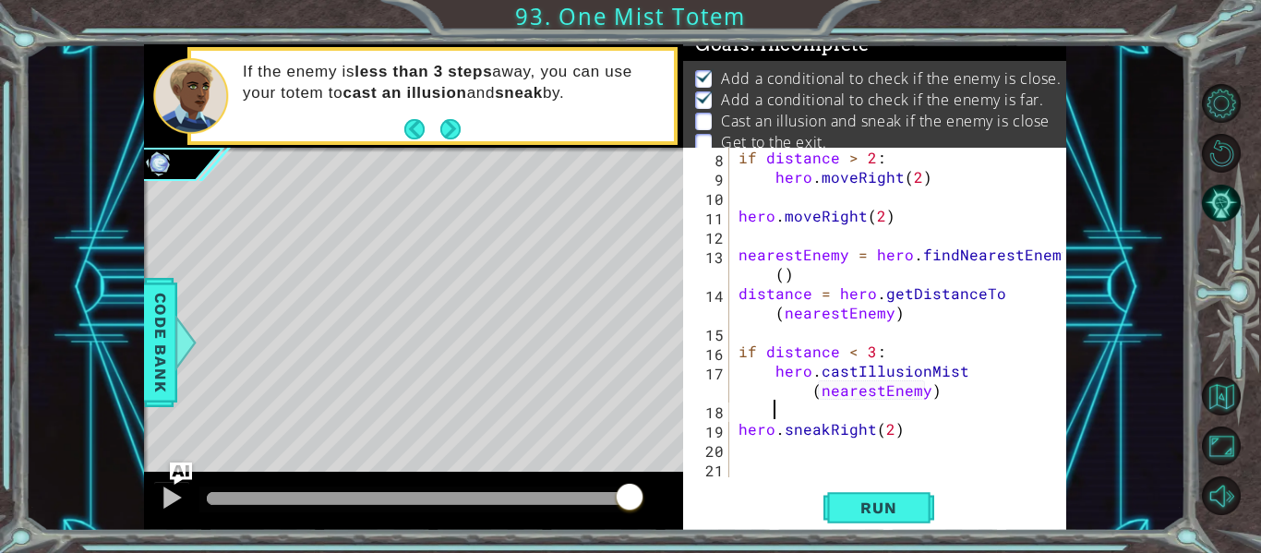
scroll to position [194, 0]
type textarea "hero.sneakRight(2)"
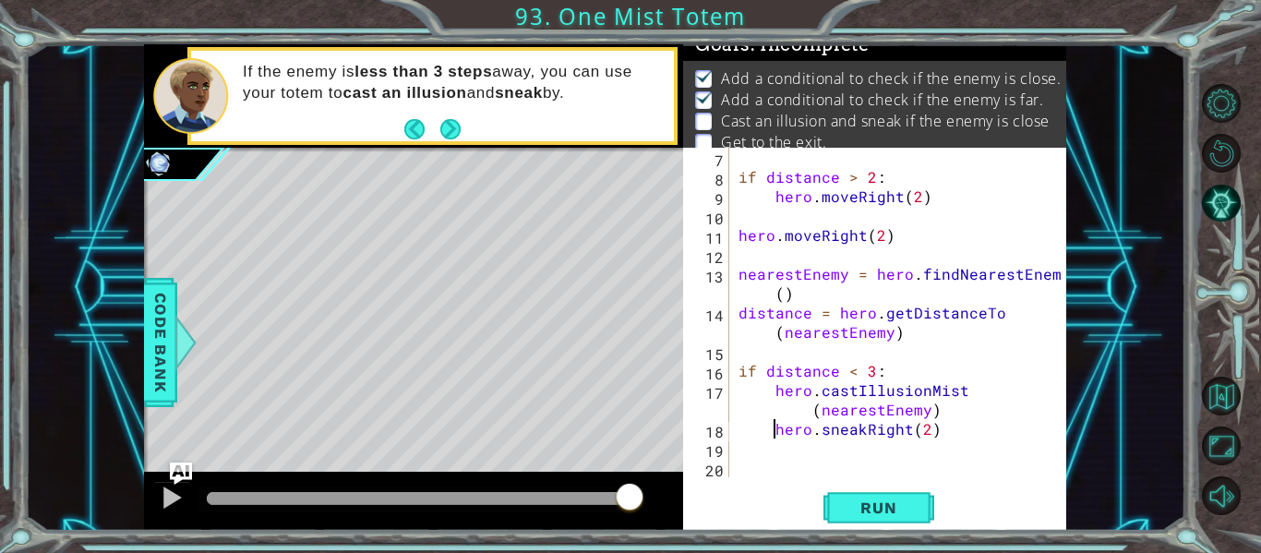
scroll to position [174, 0]
click at [1000, 425] on div "if distance > 2 : hero . moveRight ( 2 ) hero . moveRight ( 2 ) nearestEnemy = …" at bounding box center [903, 332] width 337 height 368
type textarea "if distance > 3:"
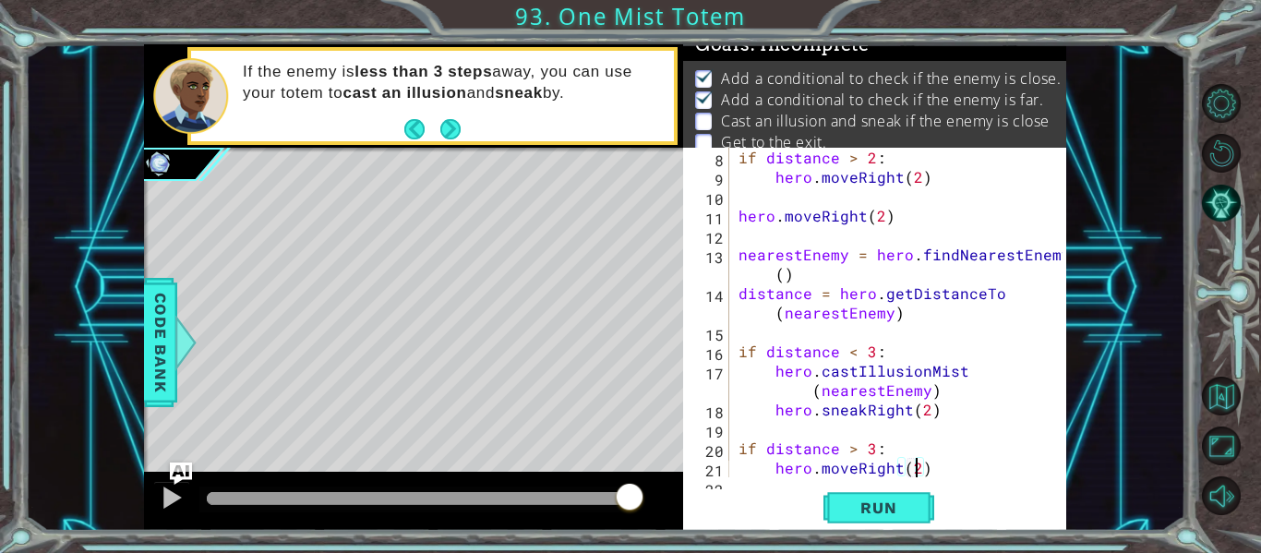
scroll to position [0, 11]
type textarea "hero.moveRight(2)"
click at [899, 519] on button "Run" at bounding box center [879, 508] width 111 height 38
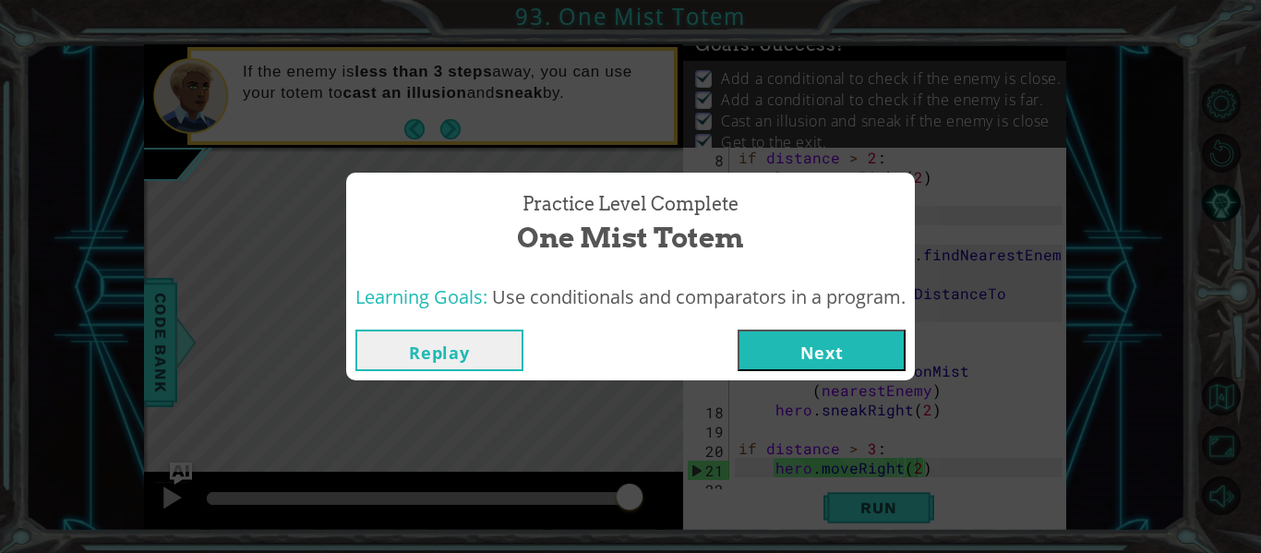
click at [805, 330] on button "Next" at bounding box center [822, 351] width 168 height 42
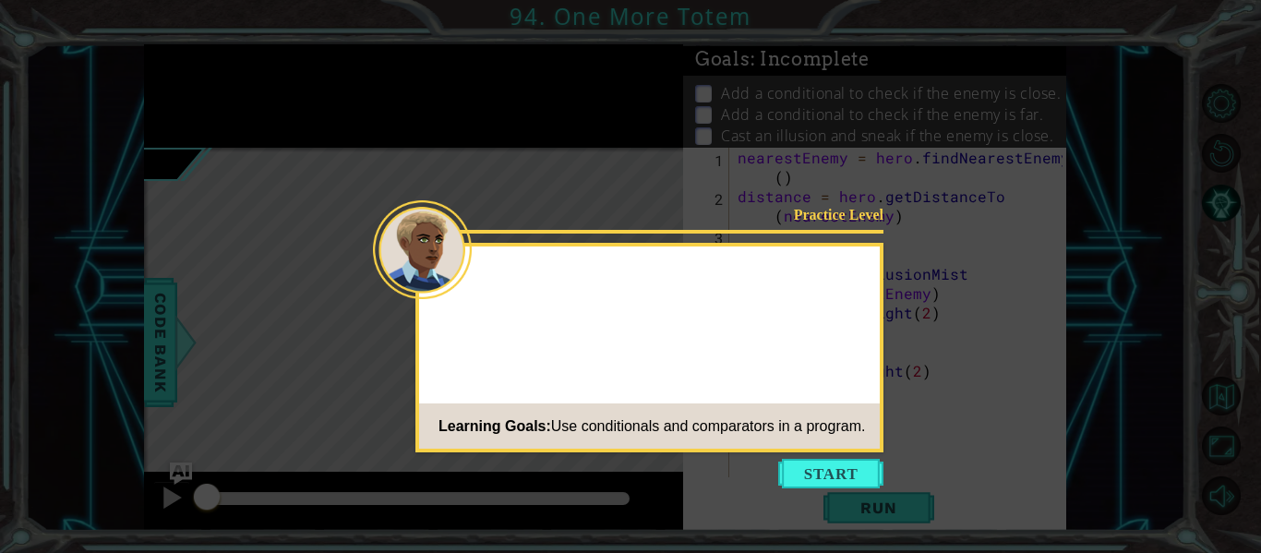
click at [857, 330] on div "Practice Level Learning Goals: Use conditionals and comparators in a program." at bounding box center [649, 348] width 468 height 210
click at [835, 485] on button "Start" at bounding box center [830, 474] width 105 height 30
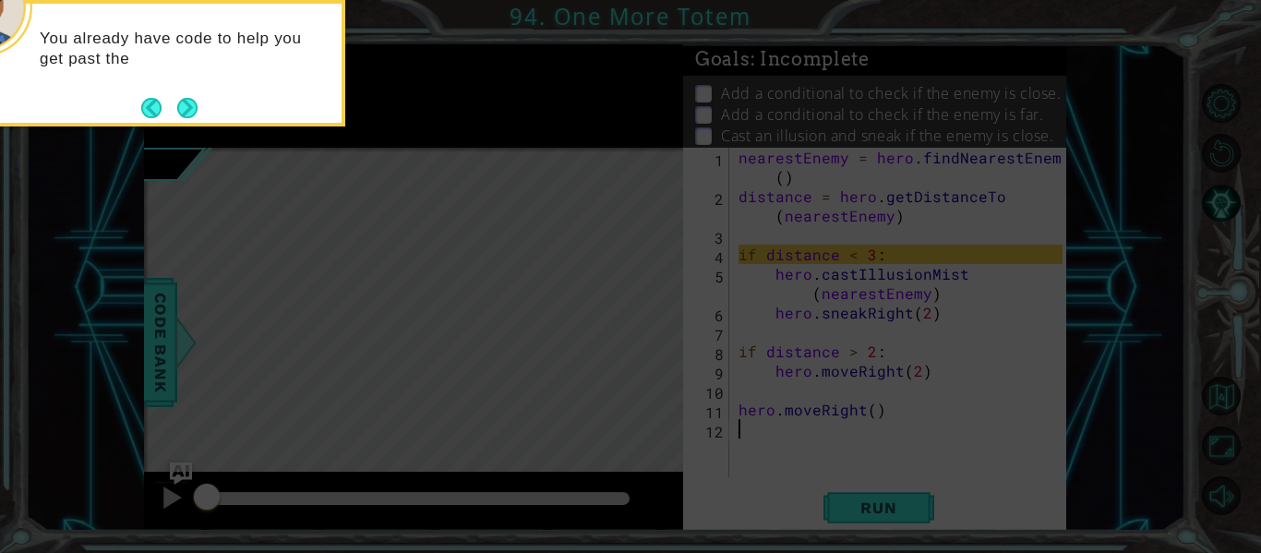
click at [180, 84] on div "You already have code to help you get past the" at bounding box center [161, 57] width 362 height 93
click at [180, 84] on div "You already have code to help you get past the first enemy." at bounding box center [161, 57] width 362 height 93
click at [192, 102] on button "Next" at bounding box center [187, 108] width 20 height 20
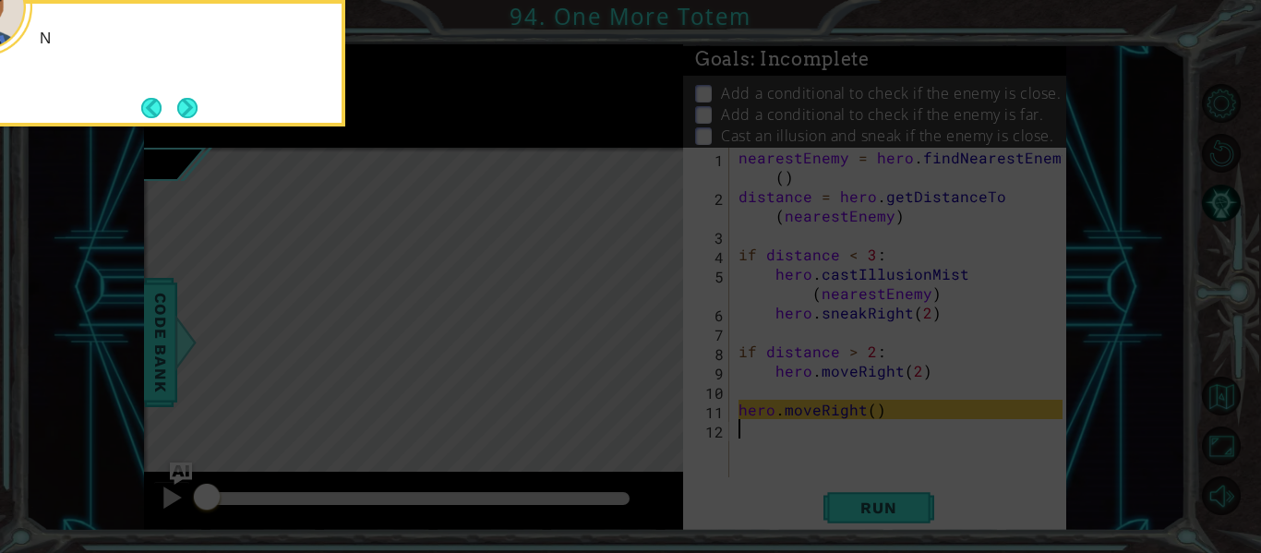
click at [192, 102] on button "Next" at bounding box center [187, 108] width 20 height 20
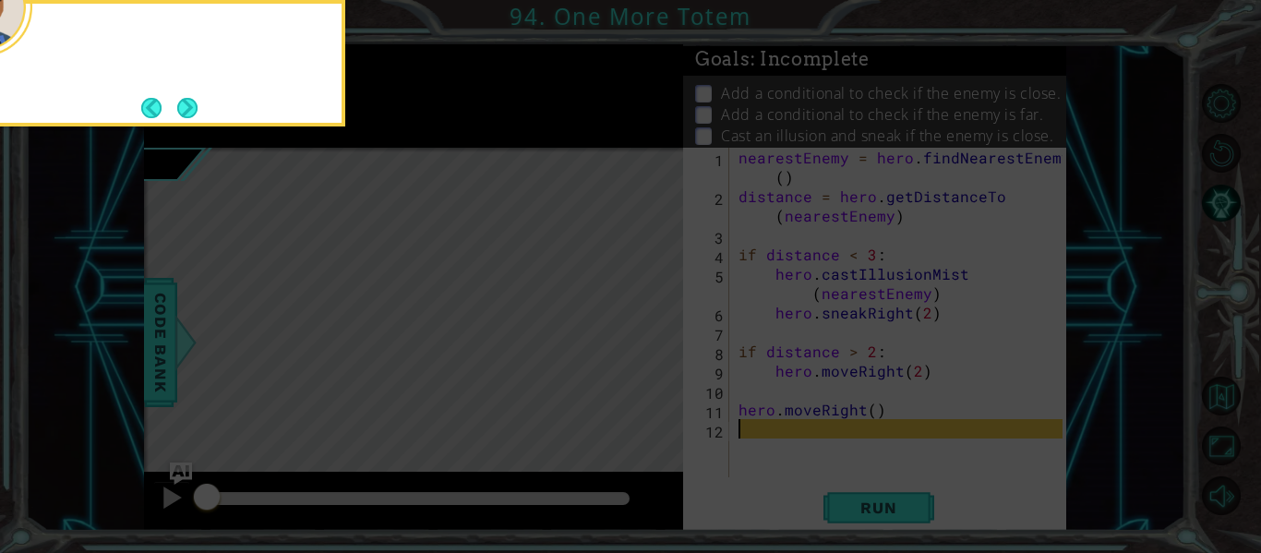
click at [192, 102] on button "Next" at bounding box center [187, 107] width 21 height 21
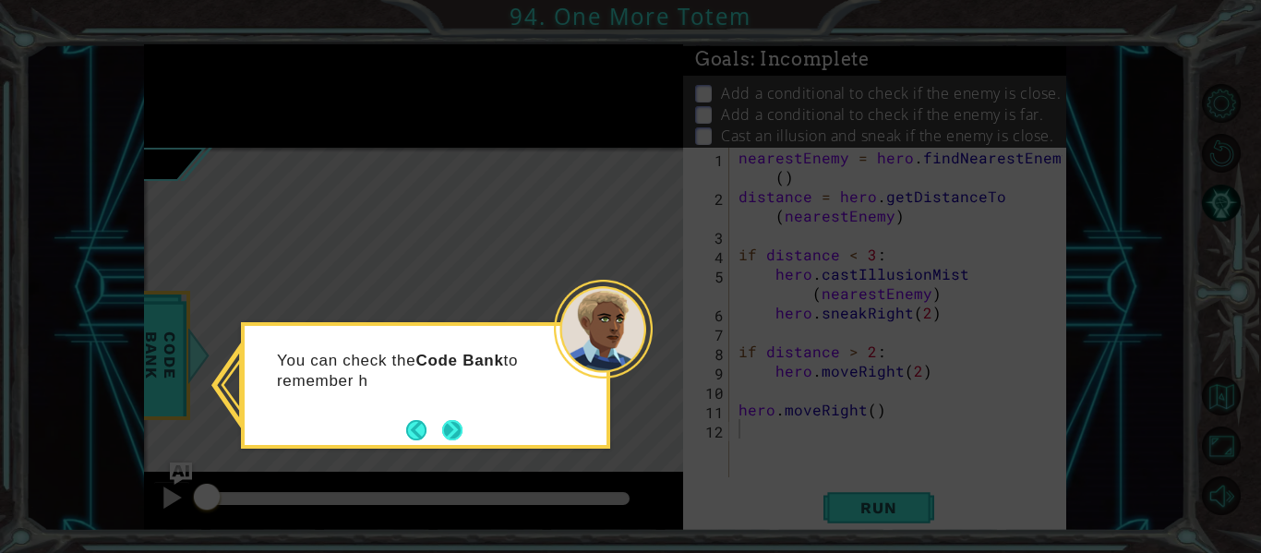
click at [445, 426] on button "Next" at bounding box center [452, 430] width 20 height 20
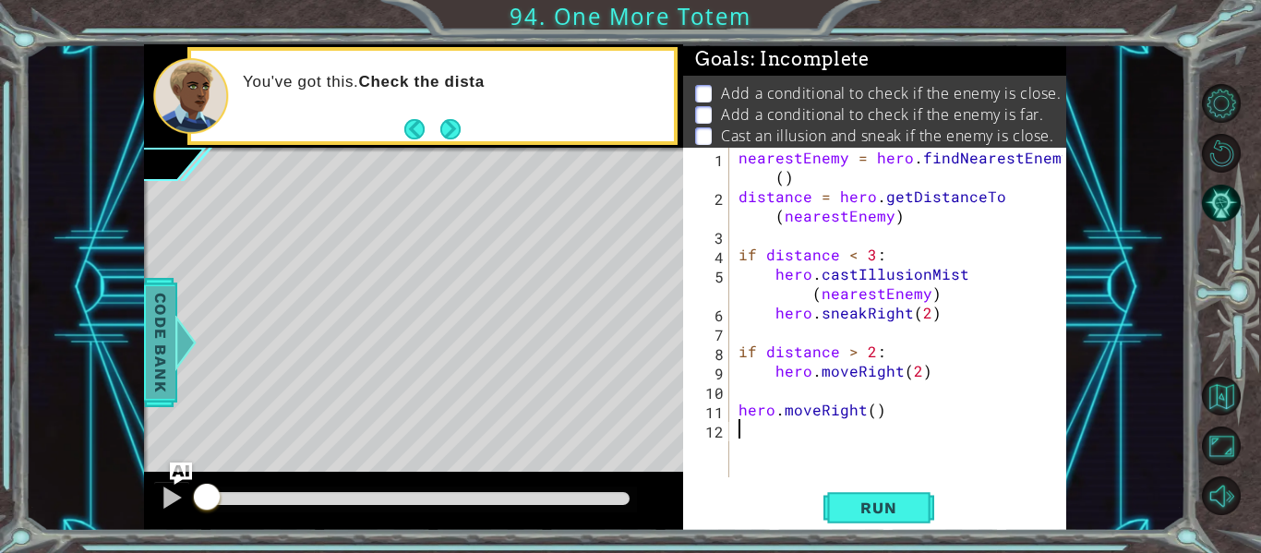
click at [164, 334] on span "Code Bank" at bounding box center [161, 342] width 30 height 113
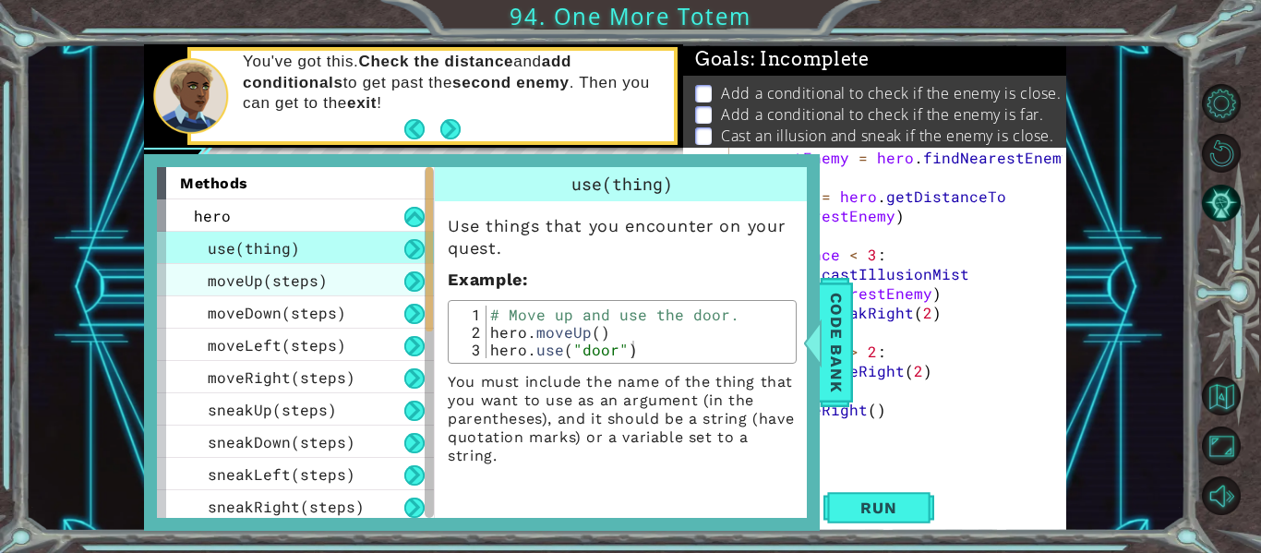
click at [285, 278] on span "moveUp(steps)" at bounding box center [268, 280] width 120 height 19
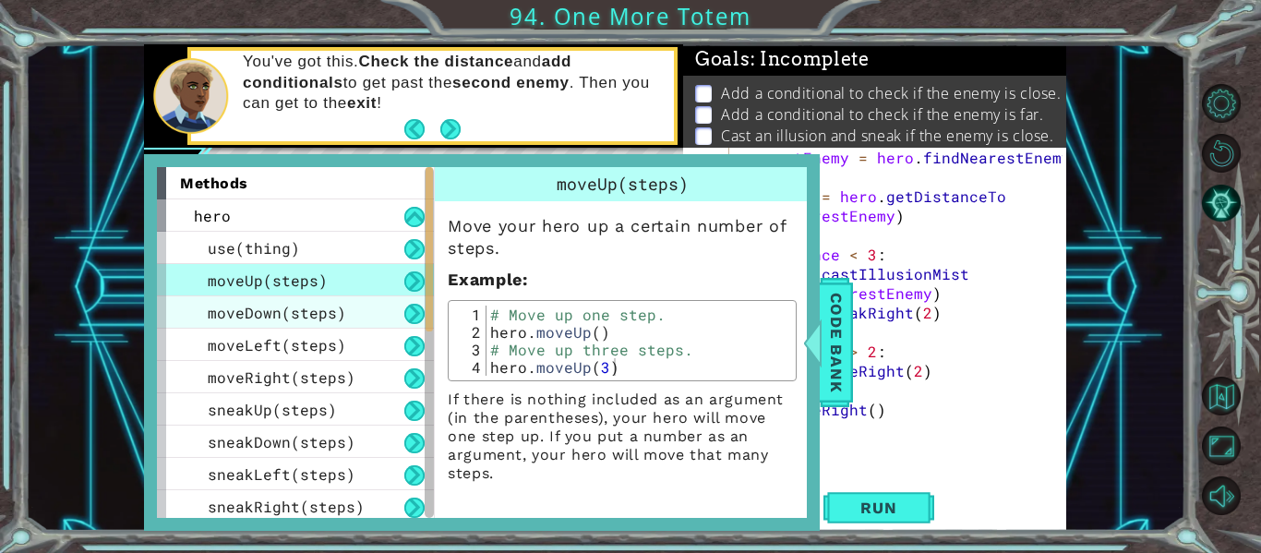
click at [297, 315] on span "moveDown(steps)" at bounding box center [277, 312] width 138 height 19
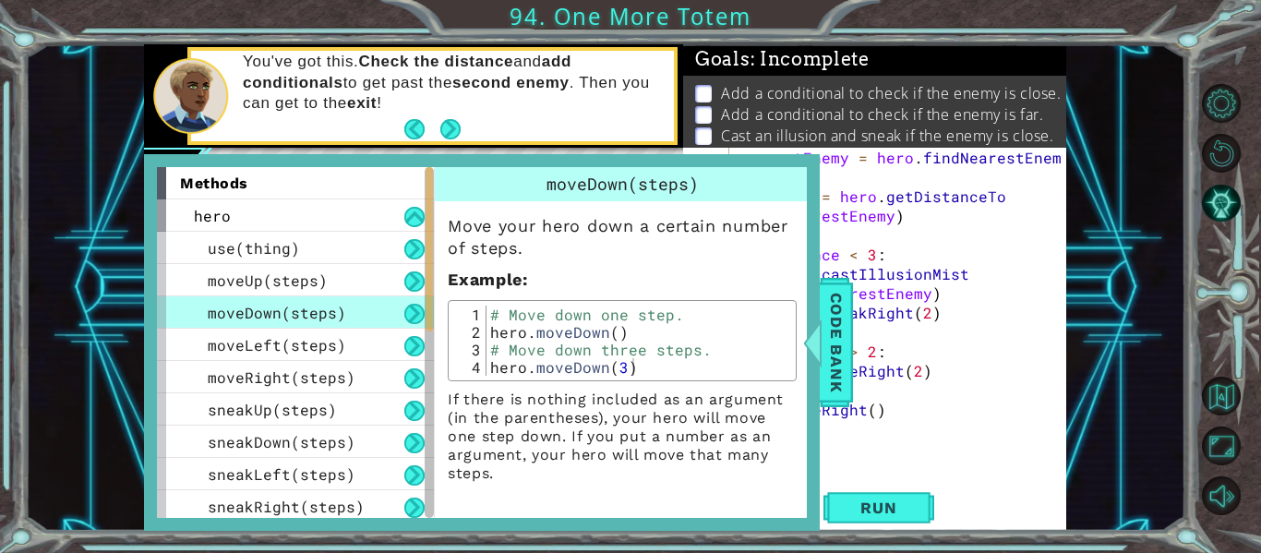
click at [101, 321] on div "1 ההההההההההההההההההההההההההההההההההההההההההההההההההההההההההההההההההההההההההההה…" at bounding box center [605, 287] width 1161 height 487
click at [817, 295] on div "methods hero use(thing) moveUp(steps) moveDown(steps) moveLeft(steps) moveRight…" at bounding box center [482, 342] width 676 height 377
click at [836, 319] on span "Code Bank" at bounding box center [837, 342] width 30 height 113
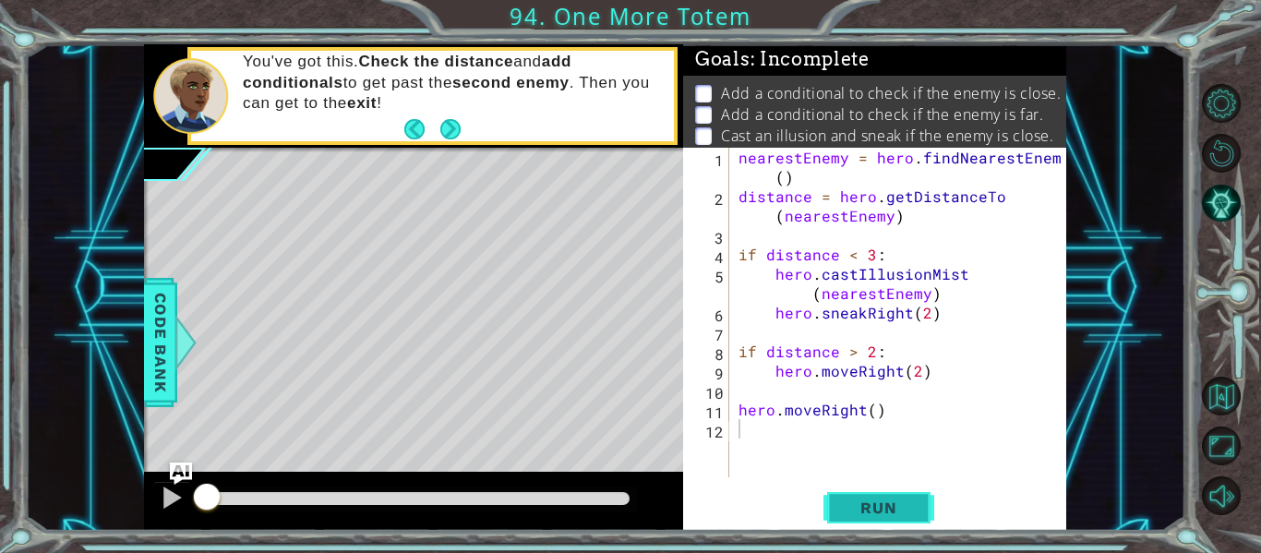
click at [852, 499] on span "Run" at bounding box center [878, 508] width 73 height 18
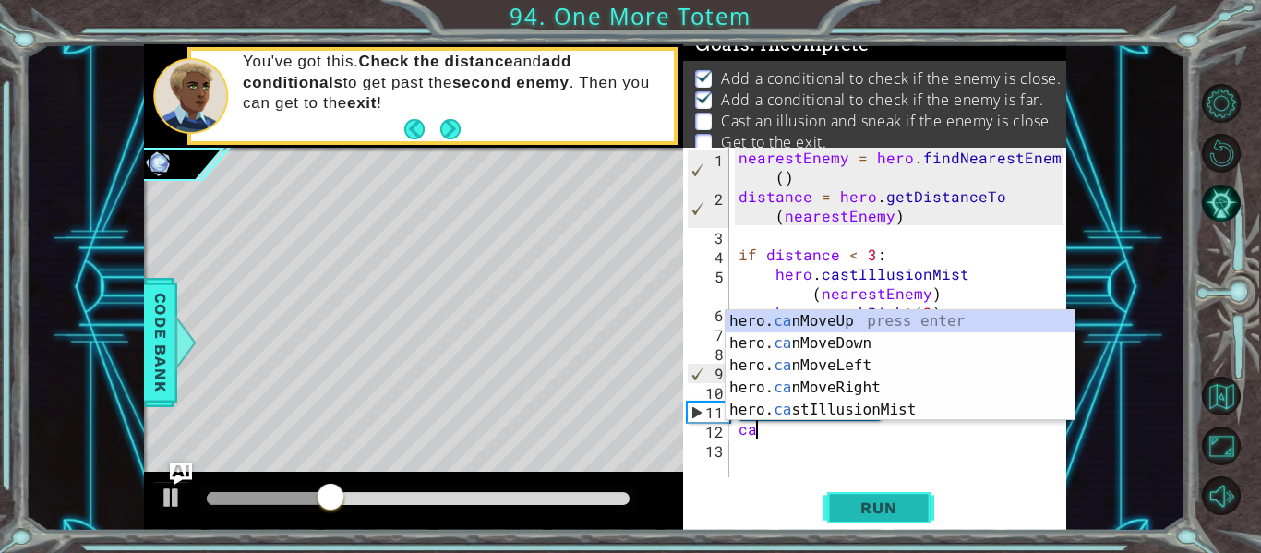
scroll to position [0, 1]
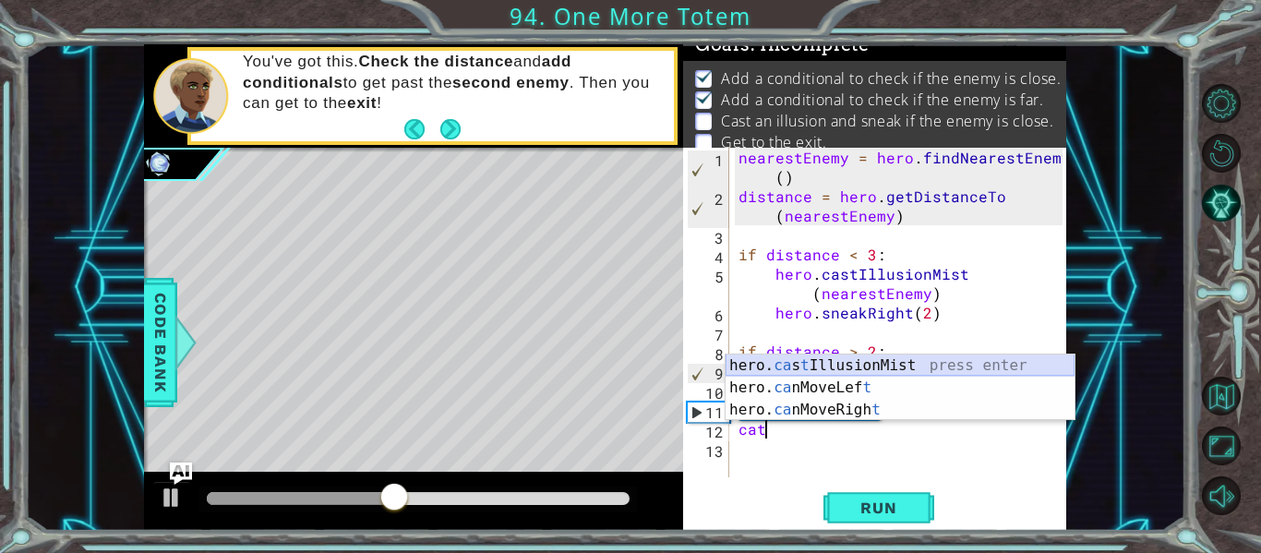
click at [863, 365] on div "hero. ca s t IllusionMist press enter hero. ca nMoveLef t press enter hero. ca …" at bounding box center [900, 410] width 349 height 111
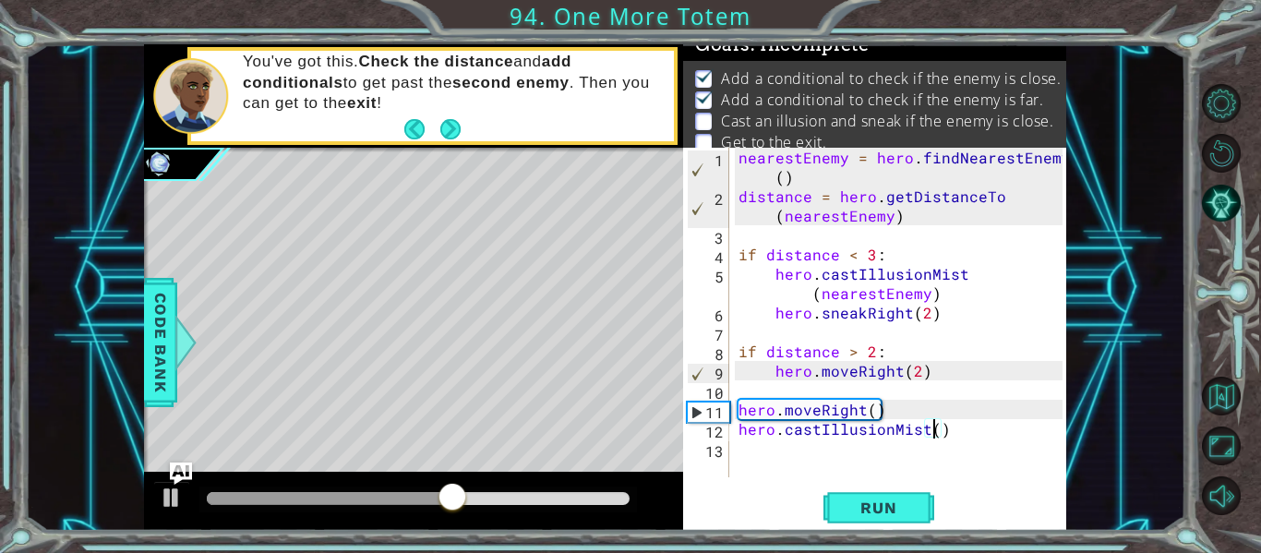
click at [904, 528] on div "hero.castIllusionMist() 1 2 3 4 5 6 7 8 9 10 11 12 13 nearestEnemy = hero . fin…" at bounding box center [874, 339] width 383 height 383
click at [890, 499] on span "Run" at bounding box center [878, 508] width 73 height 18
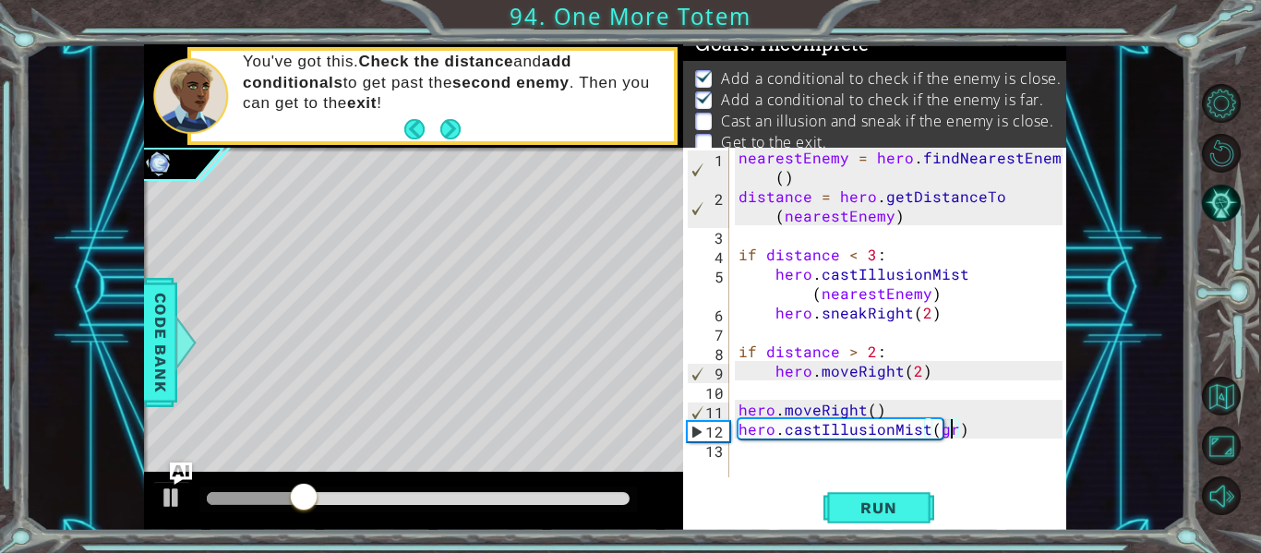
scroll to position [0, 14]
click at [922, 498] on button "Run" at bounding box center [879, 508] width 111 height 38
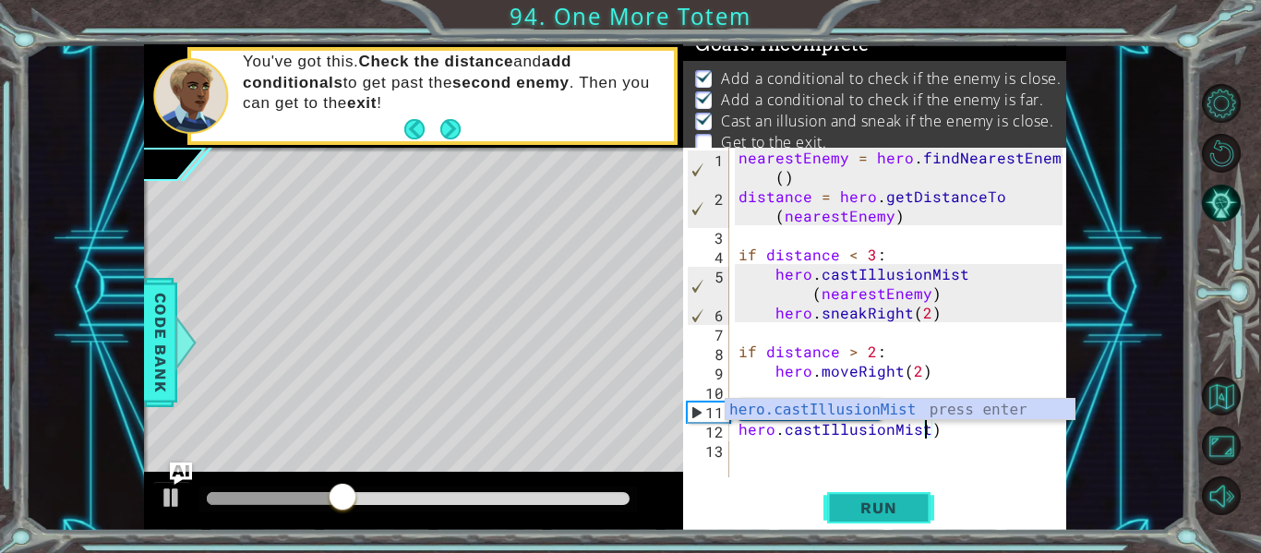
scroll to position [0, 11]
click at [938, 427] on div "nearestEnemy = hero . findNearestEnemy ( ) distance = hero . getDistanceTo ( ne…" at bounding box center [903, 342] width 337 height 388
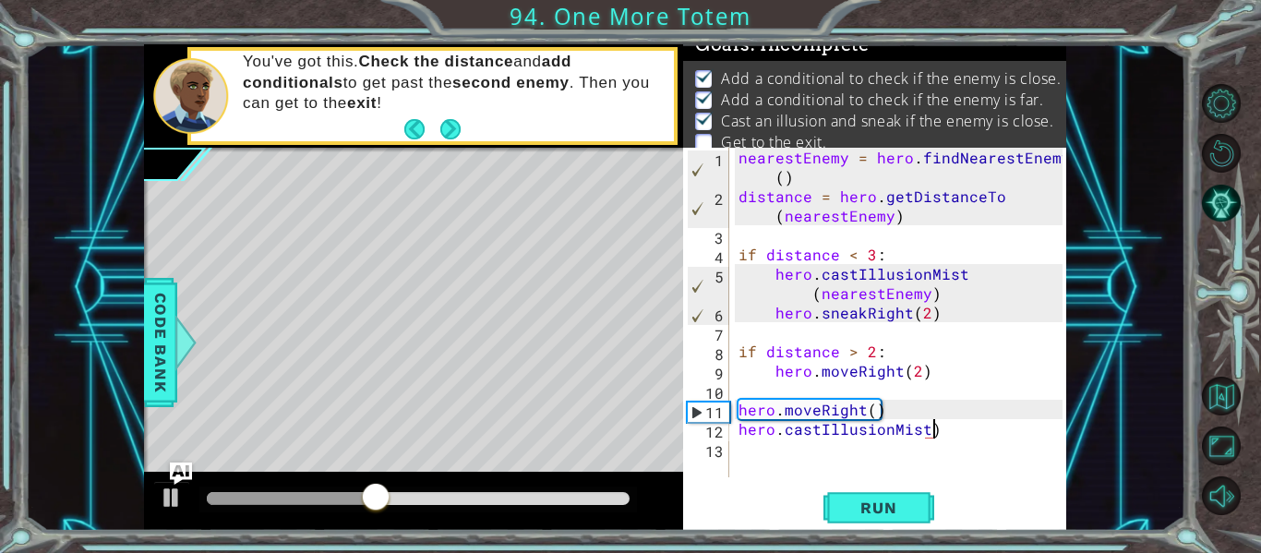
type textarea "hero.castIllusionMist"
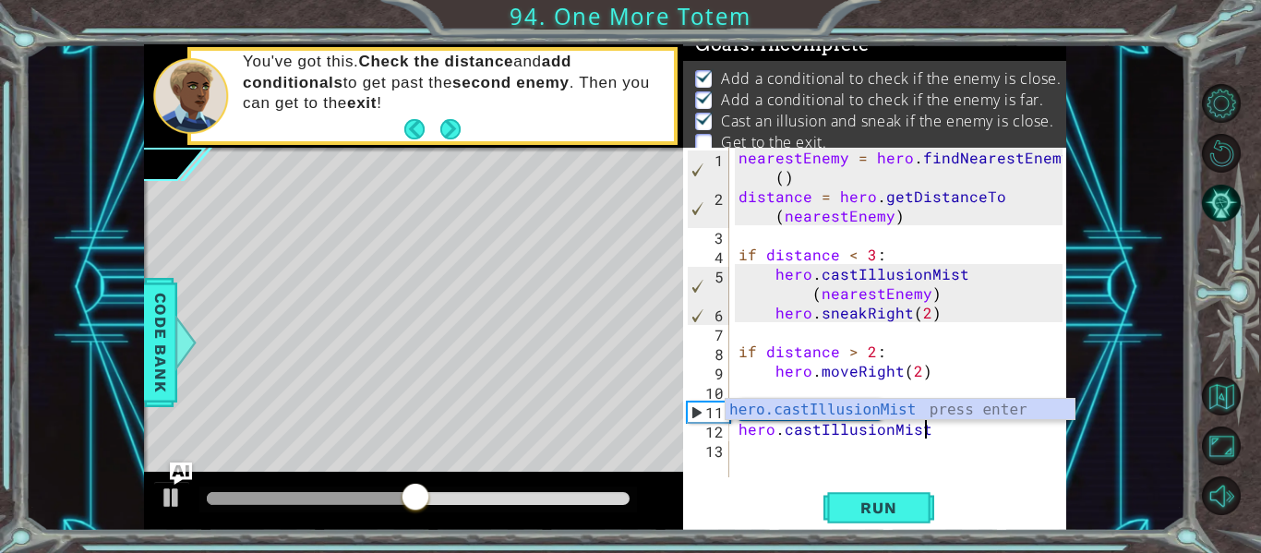
click at [742, 452] on div "nearestEnemy = hero . findNearestEnemy ( ) distance = hero . getDistanceTo ( ne…" at bounding box center [903, 342] width 337 height 388
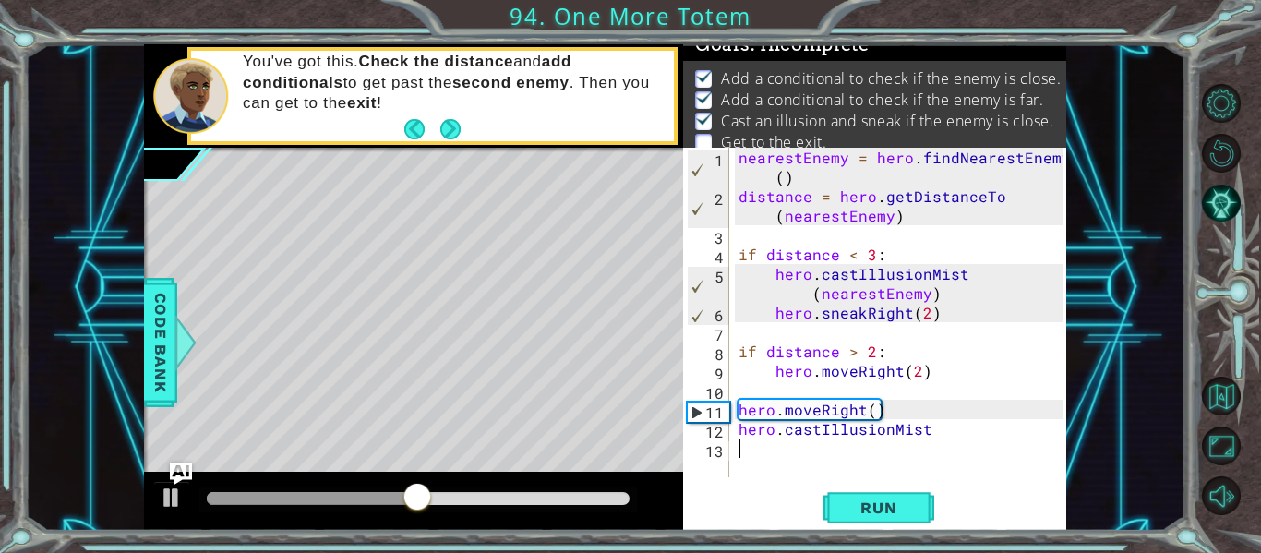
scroll to position [0, 0]
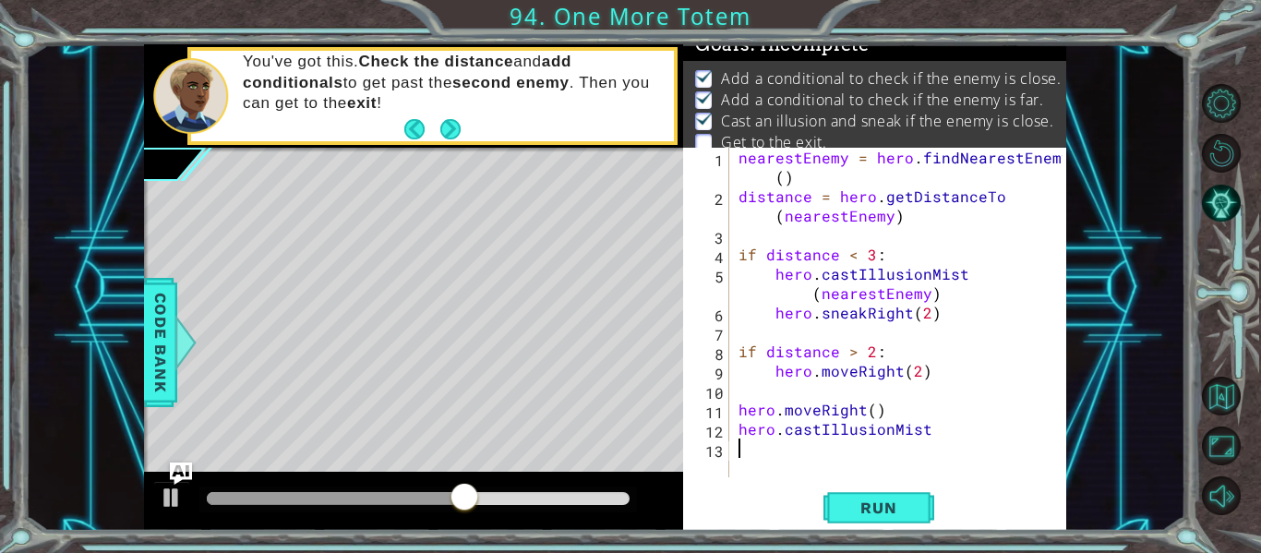
type textarea "hero.castIllusionMist"
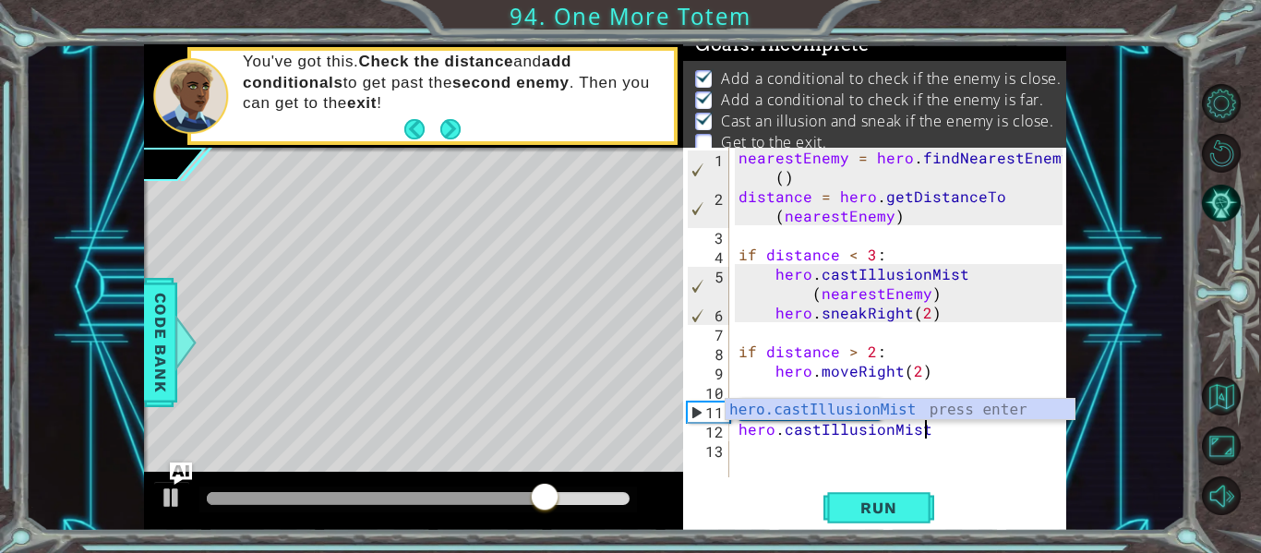
click at [738, 447] on div "nearestEnemy = hero . findNearestEnemy ( ) distance = hero . getDistanceTo ( ne…" at bounding box center [903, 342] width 337 height 388
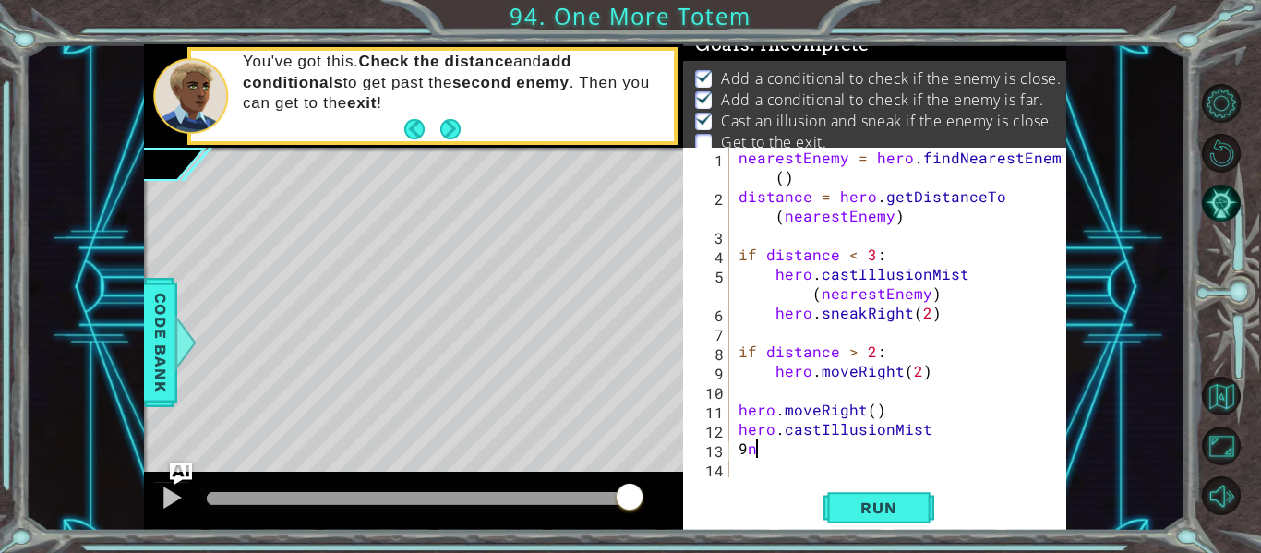
type textarea "9"
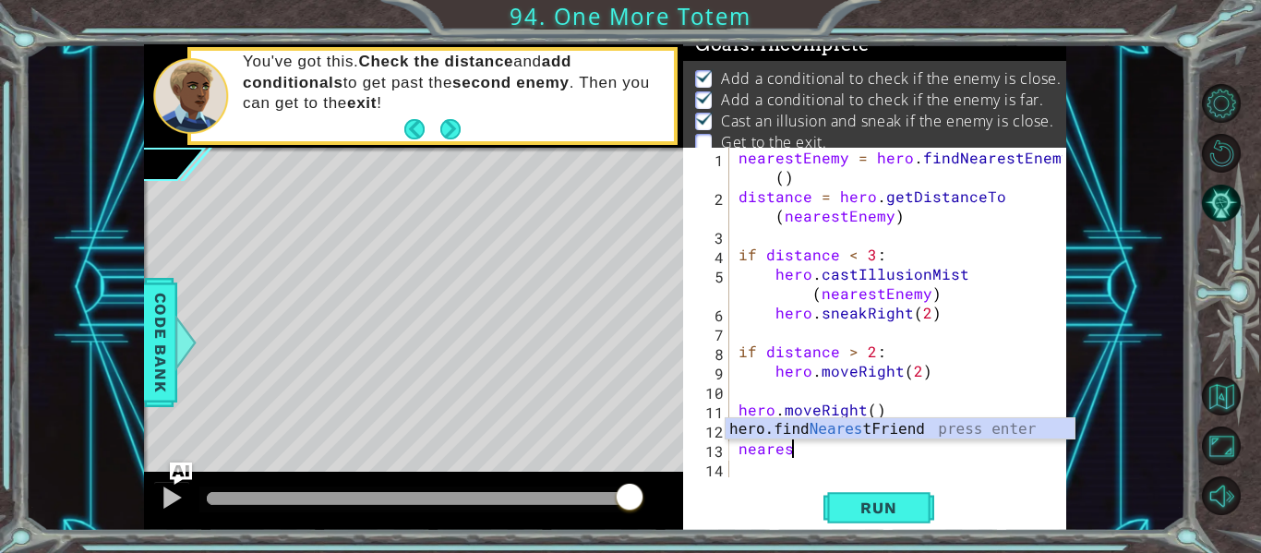
scroll to position [0, 3]
click at [731, 446] on div "nearest 1 2 3 4 5 6 7 8 9 10 11 12 13 14 nearestEnemy = hero . findNearestEnemy…" at bounding box center [872, 313] width 379 height 330
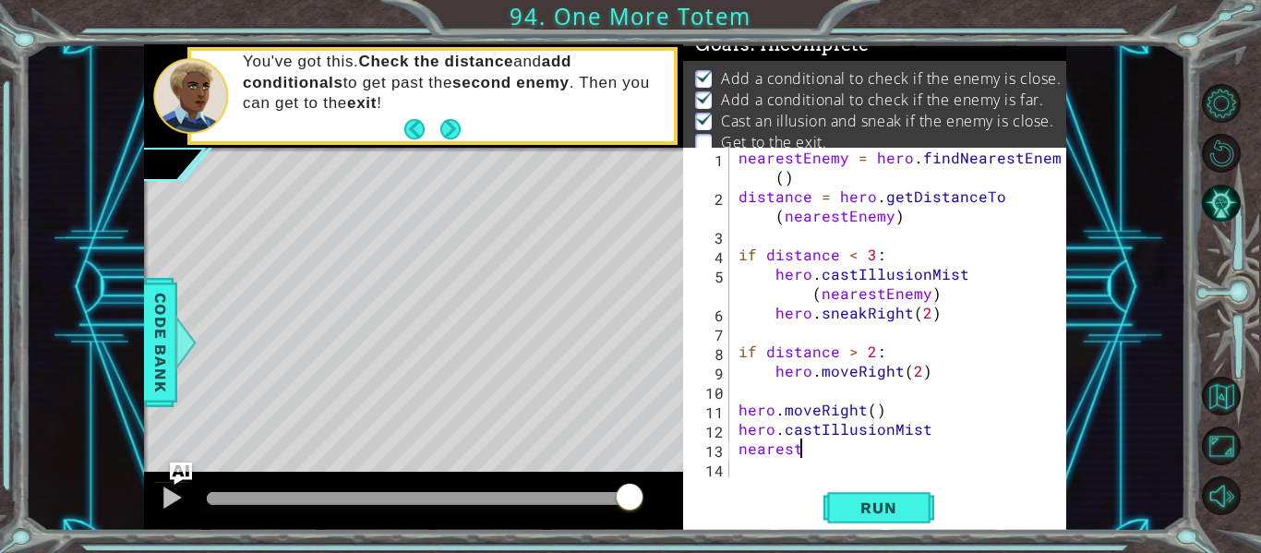
scroll to position [0, 4]
click at [730, 444] on div "nearest( 1 2 3 4 5 6 7 8 9 10 11 12 13 14 nearestEnemy = hero . findNearestEnem…" at bounding box center [872, 313] width 379 height 330
click at [735, 447] on div "nearestEnemy = hero . findNearestEnemy ( ) distance = hero . getDistanceTo ( ne…" at bounding box center [903, 342] width 337 height 388
click at [816, 450] on div "nearestEnemy = hero . findNearestEnemy ( ) distance = hero . getDistanceTo ( ne…" at bounding box center [903, 342] width 337 height 388
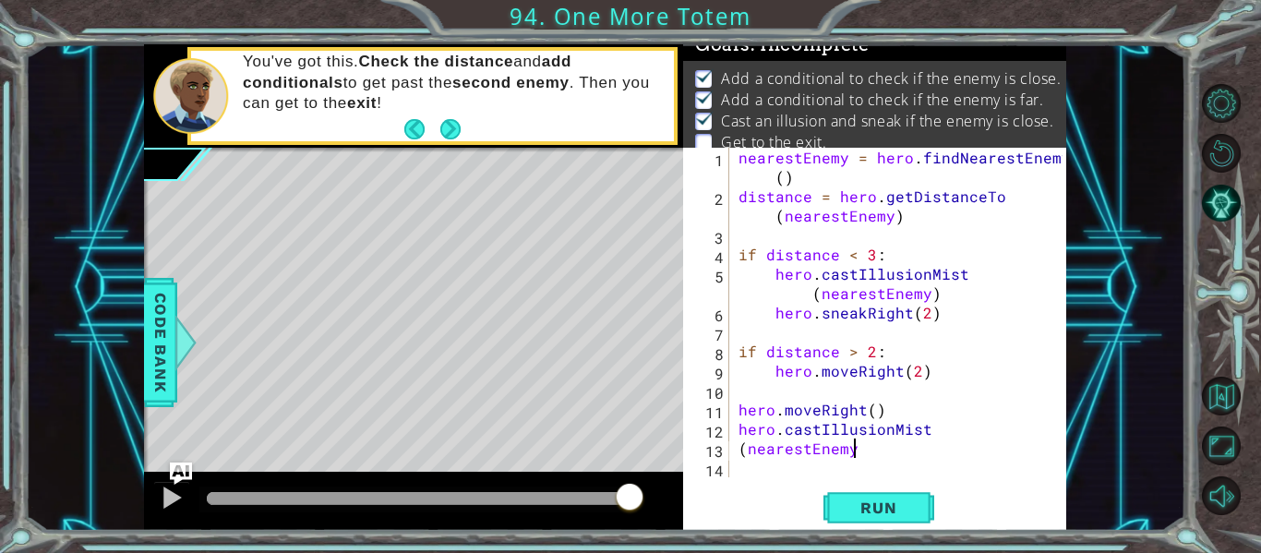
scroll to position [0, 6]
click at [859, 484] on div "(nearestEnemy) 1 2 3 4 5 6 7 8 9 10 11 12 13 14 nearestEnemy = hero . findNeare…" at bounding box center [874, 339] width 383 height 383
click at [866, 496] on button "Run" at bounding box center [879, 508] width 111 height 38
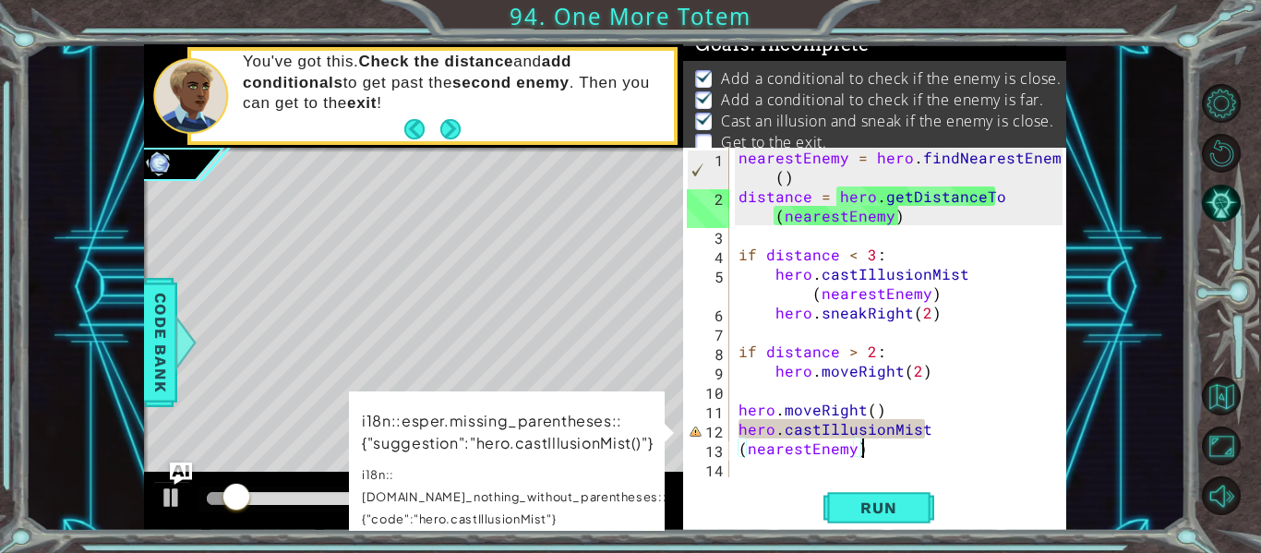
click at [923, 430] on div "nearestEnemy = hero . findNearestEnemy ( ) distance = hero . getDistanceTo ( ne…" at bounding box center [903, 342] width 337 height 388
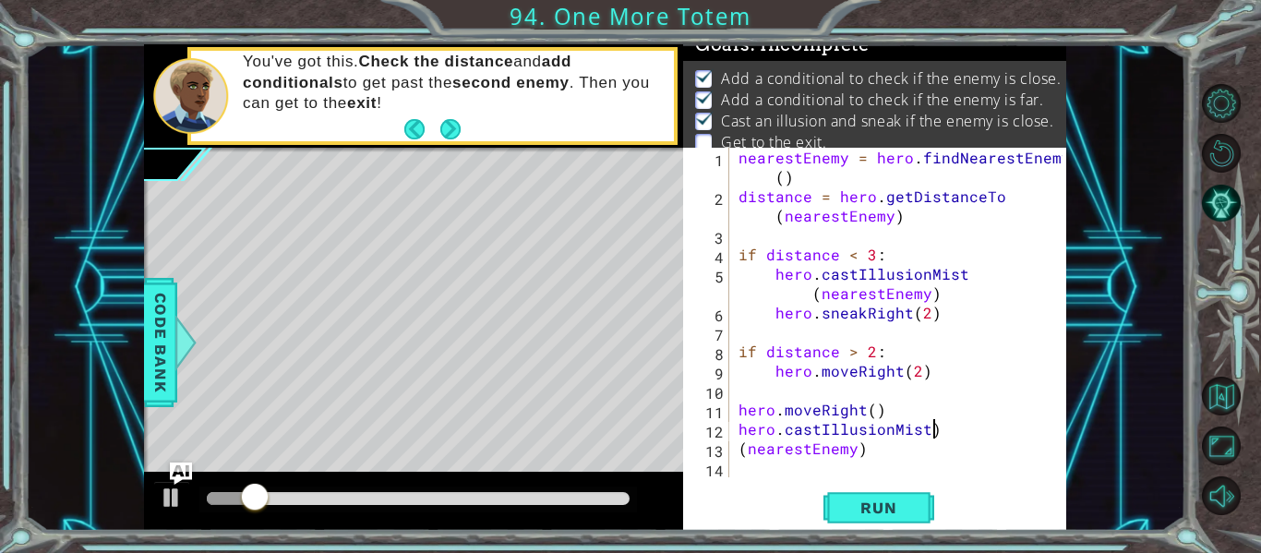
scroll to position [0, 11]
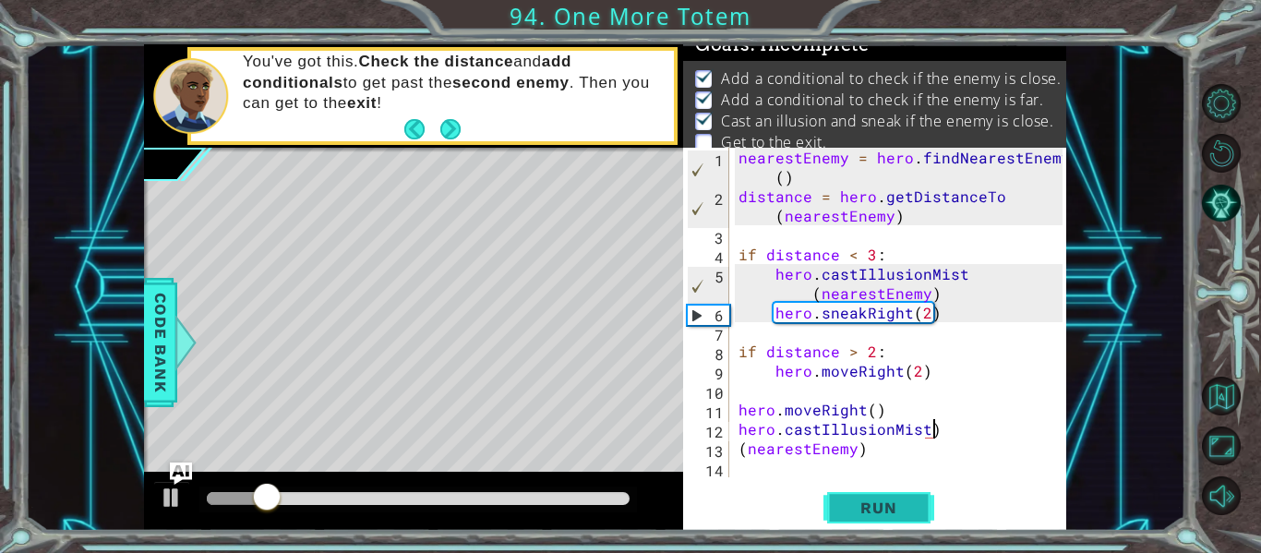
click at [908, 495] on button "Run" at bounding box center [879, 508] width 111 height 38
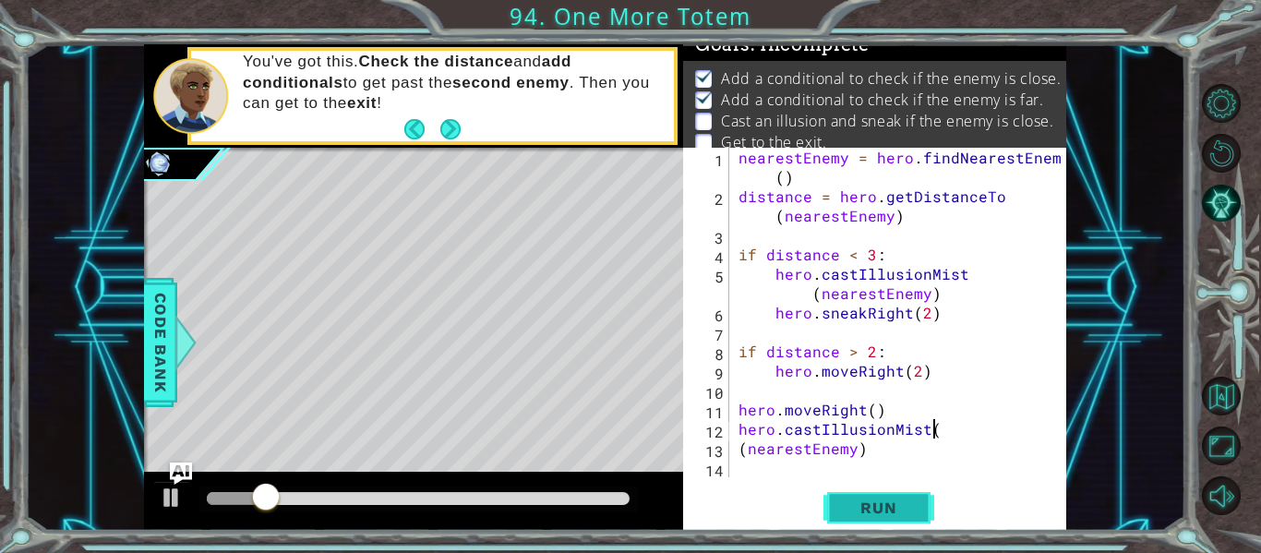
type textarea "hero.castIllusionMist()"
click at [892, 506] on span "Run" at bounding box center [878, 508] width 73 height 18
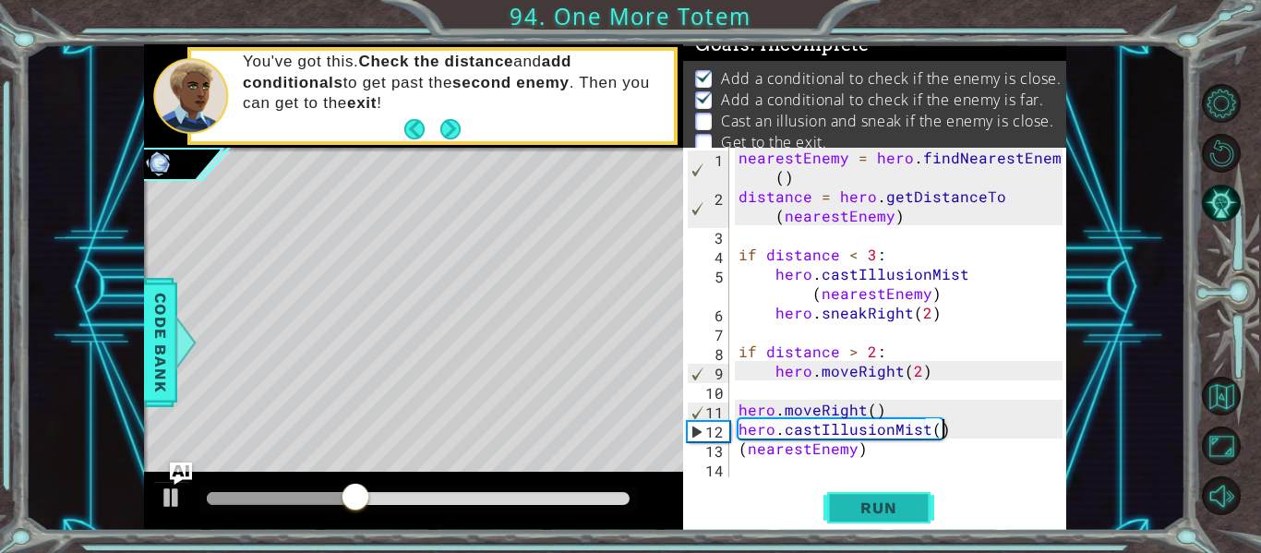
click at [872, 490] on button "Run" at bounding box center [879, 508] width 111 height 38
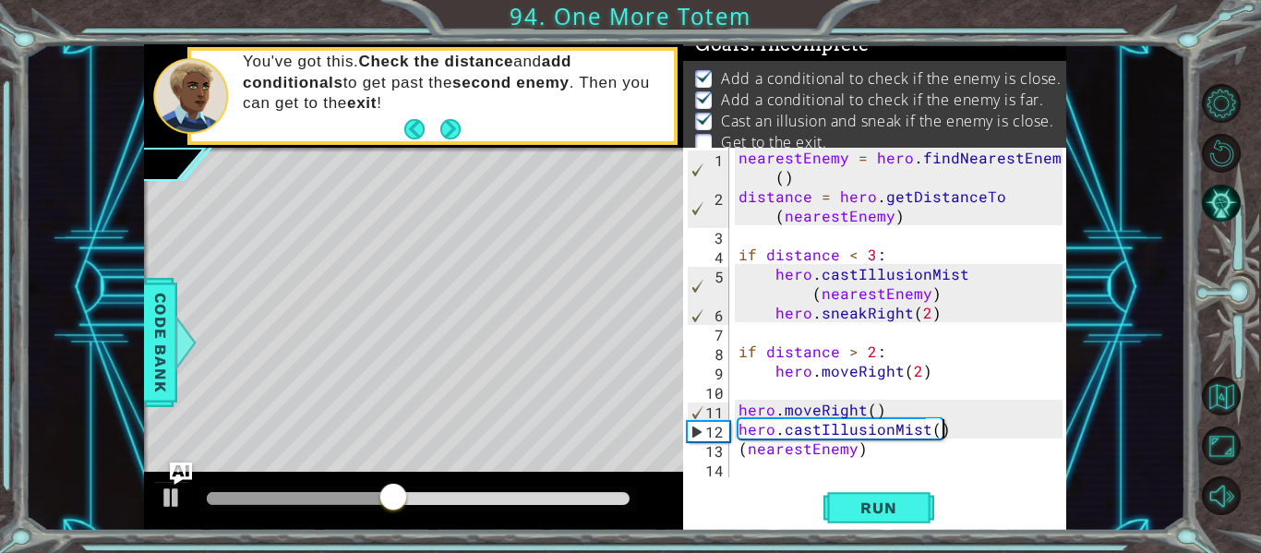
click at [462, 119] on div "You've got this. Check the distance and add conditionals to get past the second…" at bounding box center [452, 95] width 444 height 106
click at [458, 121] on button "Next" at bounding box center [450, 129] width 20 height 20
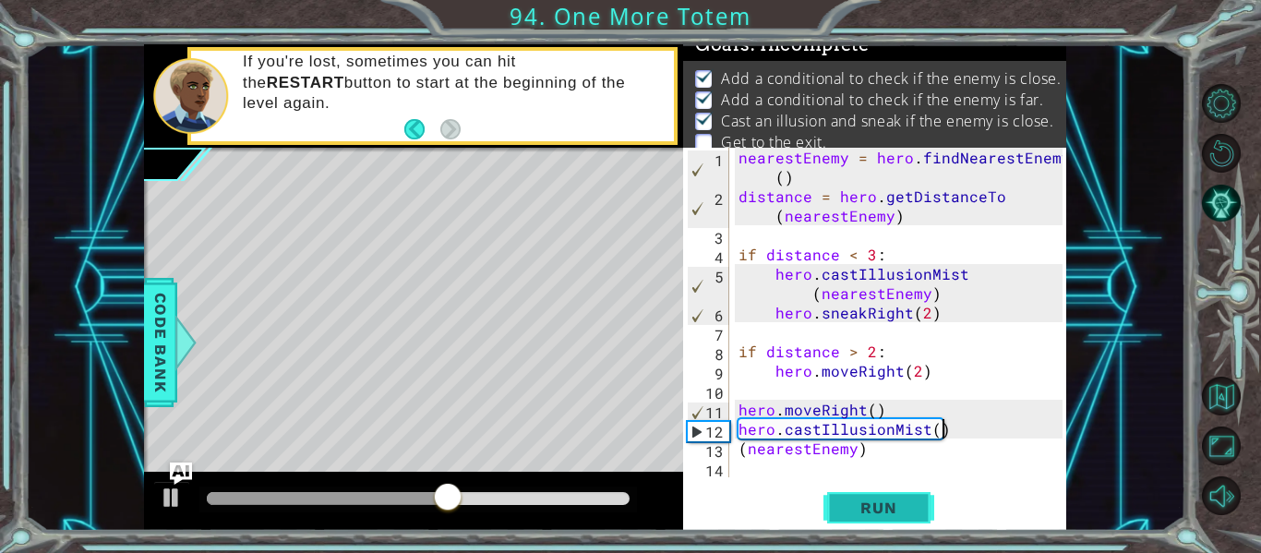
click at [876, 495] on button "Run" at bounding box center [879, 508] width 111 height 38
click at [943, 431] on div "nearestEnemy = hero . findNearestEnemy ( ) distance = hero . getDistanceTo ( ne…" at bounding box center [903, 342] width 337 height 388
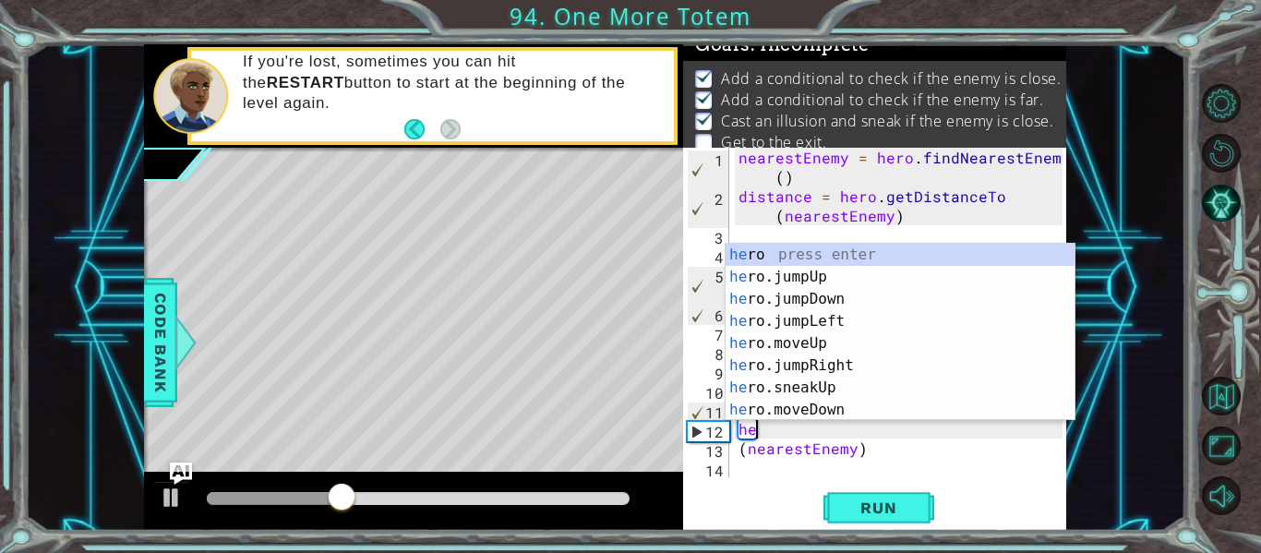
type textarea "h"
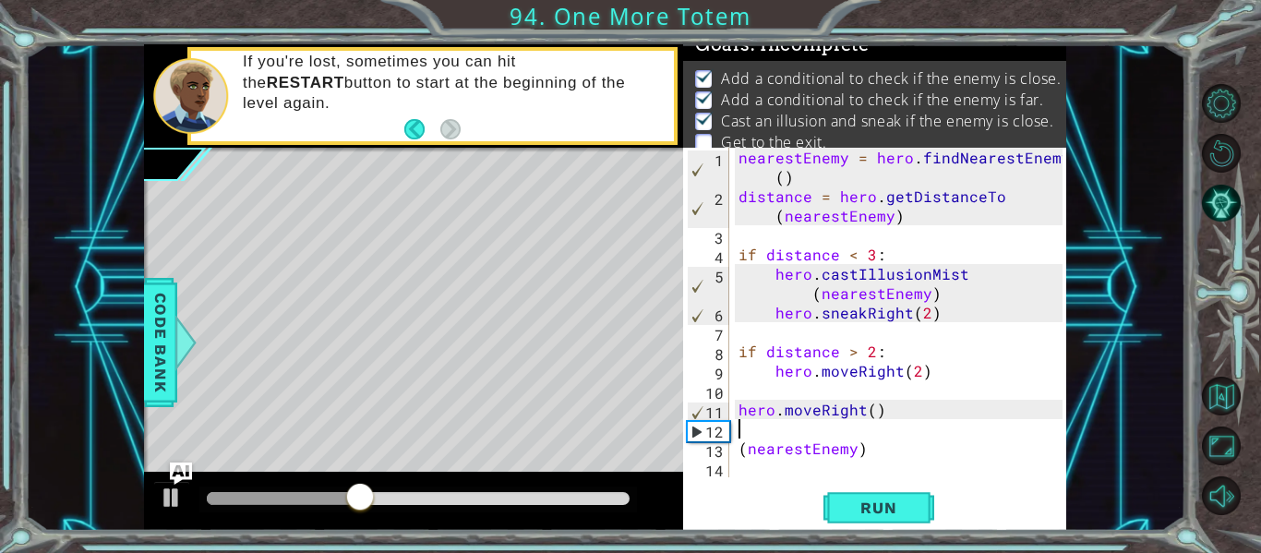
click at [865, 455] on div "nearestEnemy = hero . findNearestEnemy ( ) distance = hero . getDistanceTo ( ne…" at bounding box center [903, 342] width 337 height 388
type textarea "("
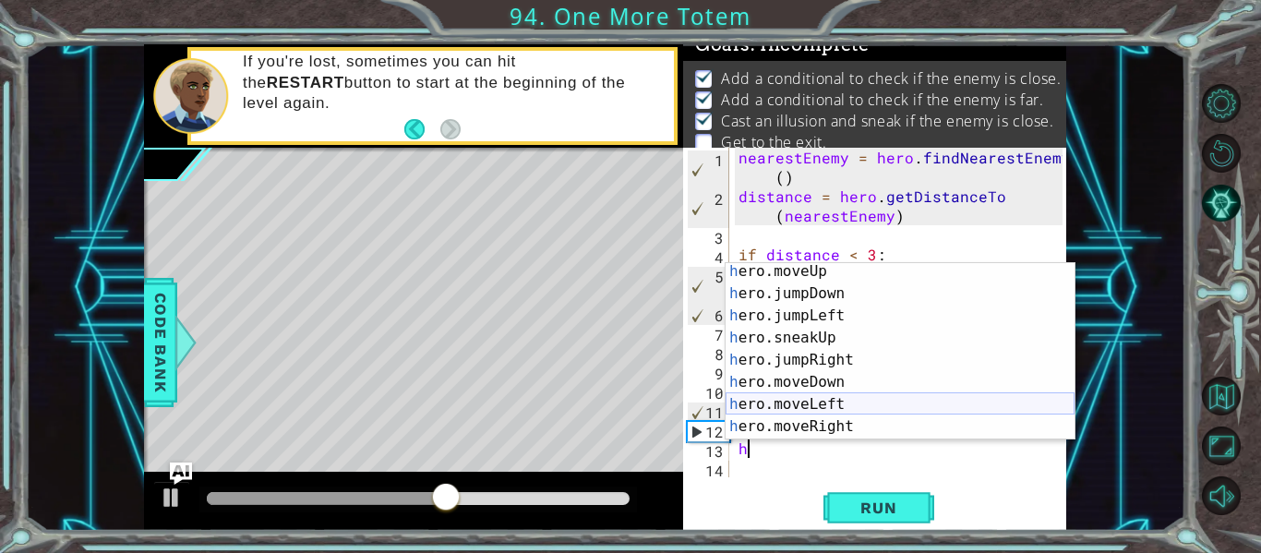
scroll to position [54, 0]
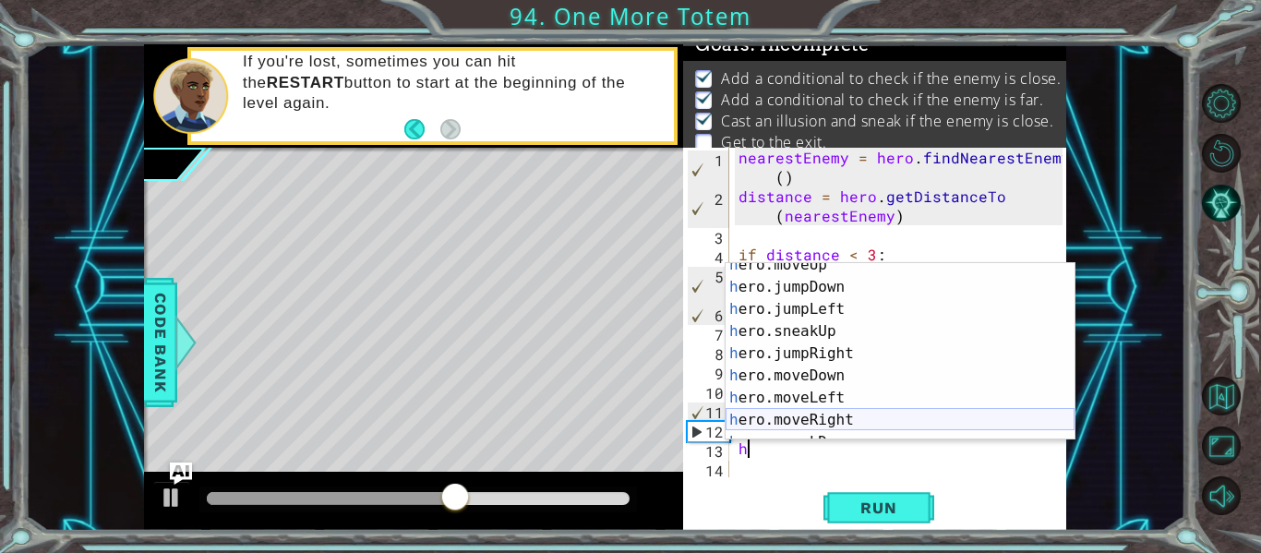
click at [843, 414] on div "h ero.moveUp press enter h ero.jumpDown press enter h ero.jumpLeft press enter …" at bounding box center [900, 365] width 349 height 222
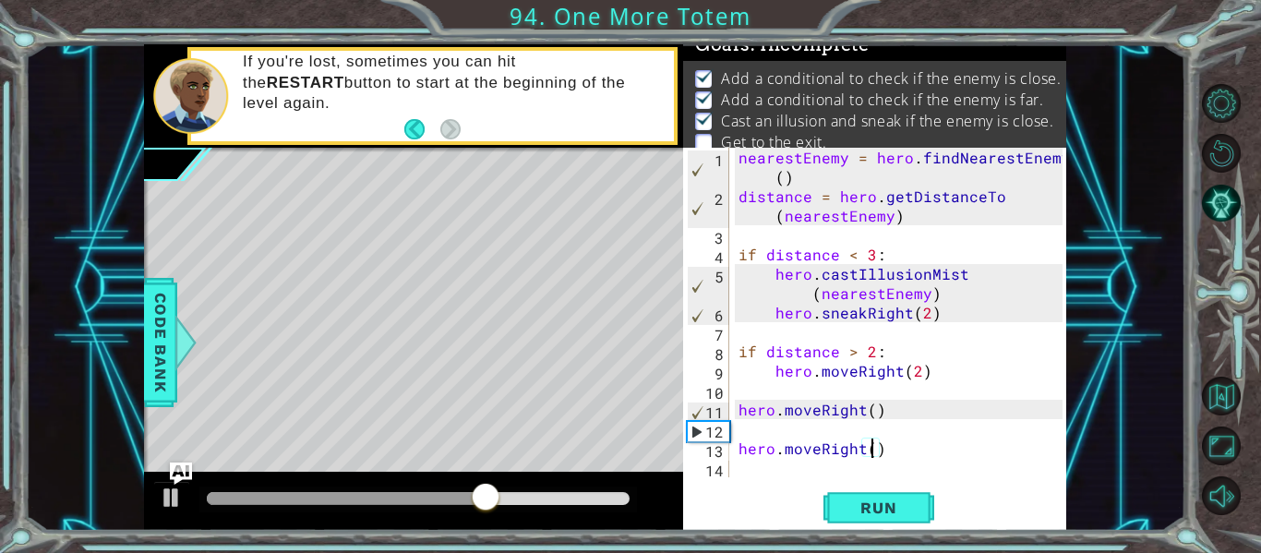
type textarea "hero.moveRight(3)"
click at [745, 465] on div "nearestEnemy = hero . findNearestEnemy ( ) distance = hero . getDistanceTo ( ne…" at bounding box center [903, 342] width 337 height 388
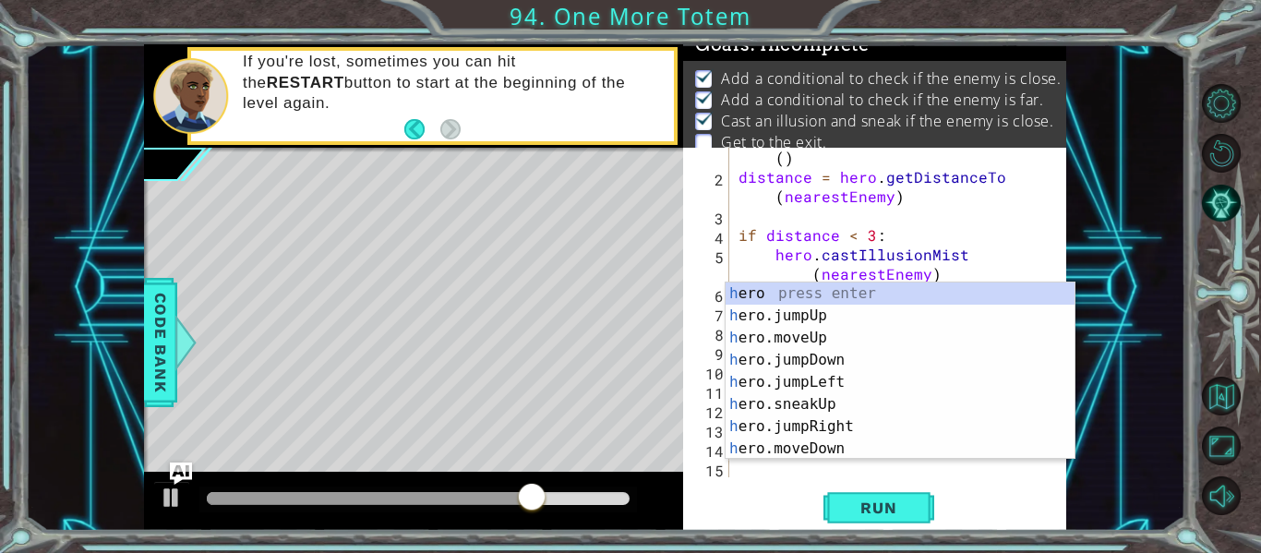
scroll to position [19, 0]
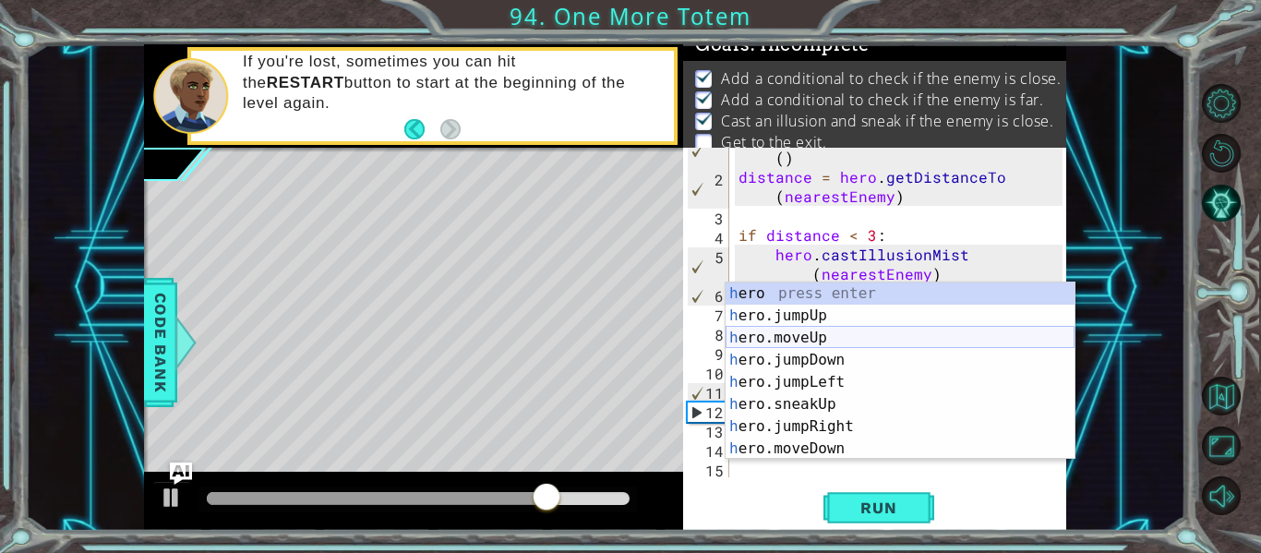
click at [784, 343] on div "h ero press enter h ero.jumpUp press enter h ero.moveUp press enter h ero.jumpD…" at bounding box center [900, 394] width 349 height 222
type textarea "hero.moveUp(1)"
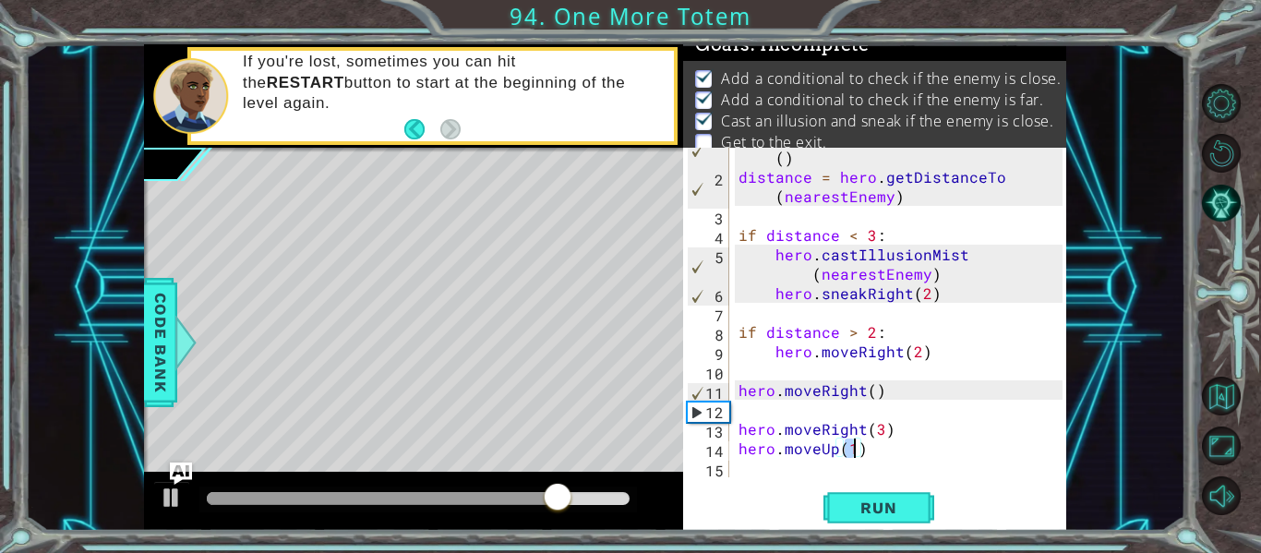
click at [745, 471] on div "nearestEnemy = hero . findNearestEnemy ( ) distance = hero . getDistanceTo ( ne…" at bounding box center [903, 322] width 337 height 388
type textarea "h"
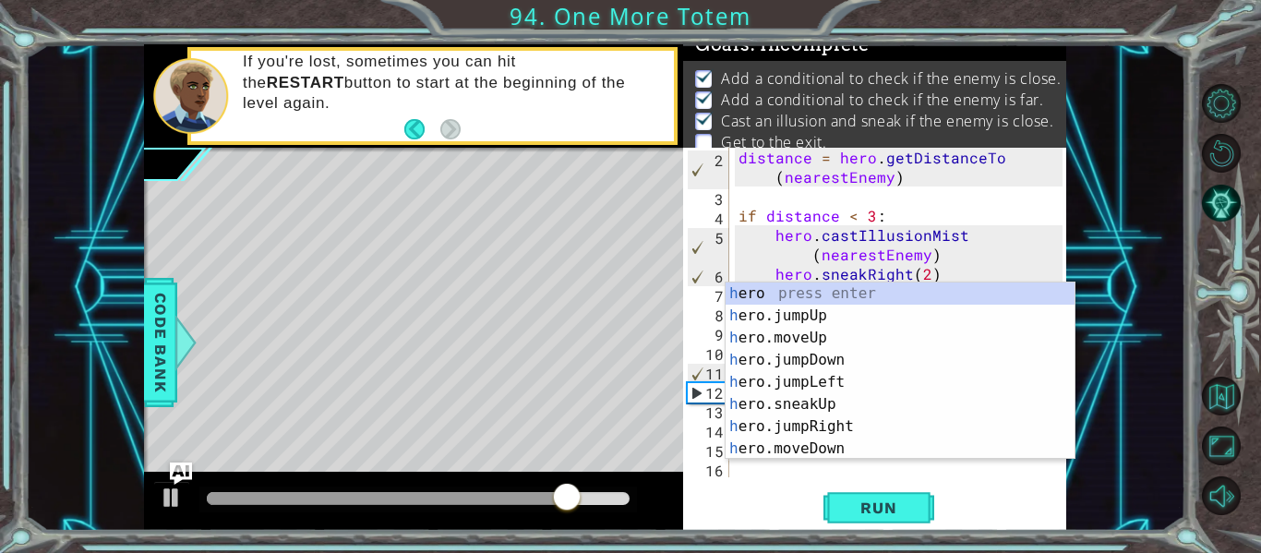
scroll to position [39, 0]
click at [810, 311] on div "h ero press enter h ero.jumpUp press enter h ero.moveUp press enter h ero.jumpD…" at bounding box center [900, 394] width 349 height 222
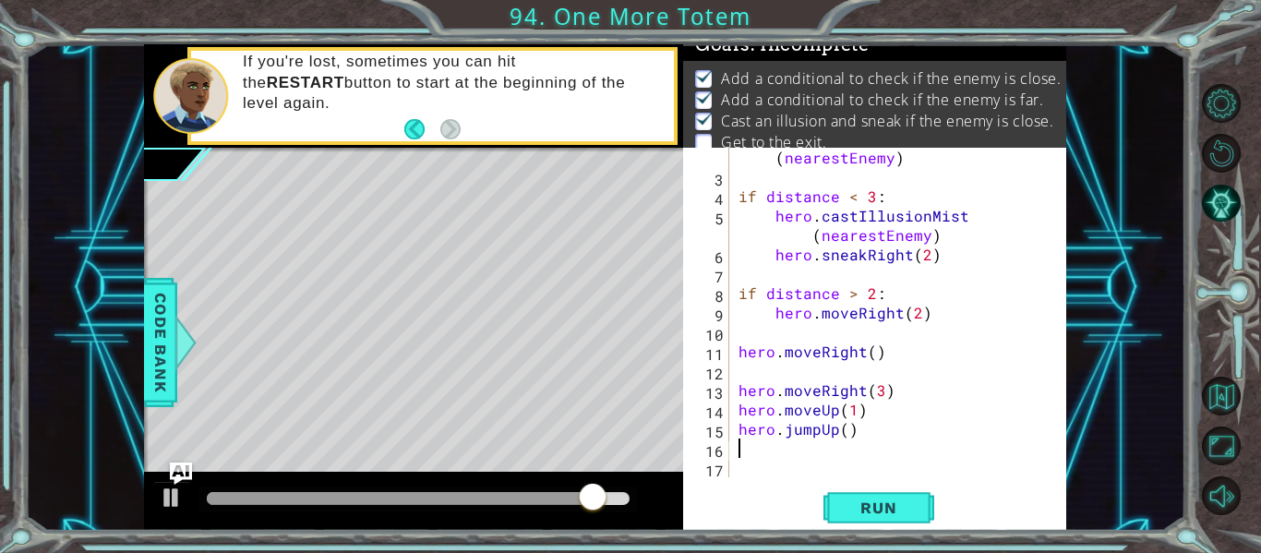
scroll to position [58, 0]
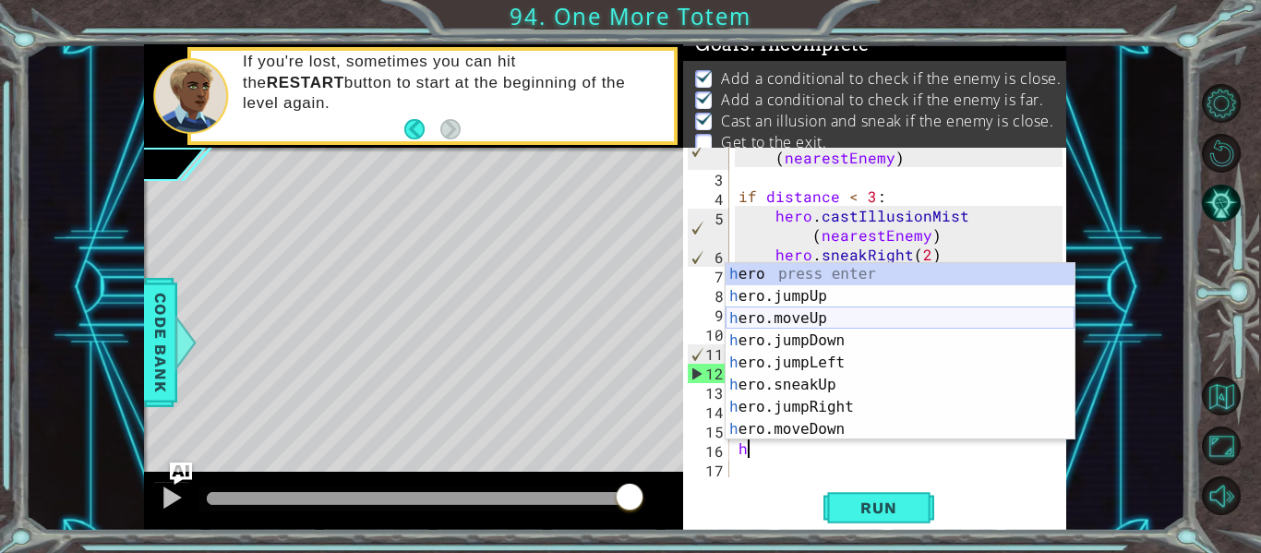
click at [803, 316] on div "h ero press enter h ero.jumpUp press enter h ero.moveUp press enter h ero.jumpD…" at bounding box center [900, 374] width 349 height 222
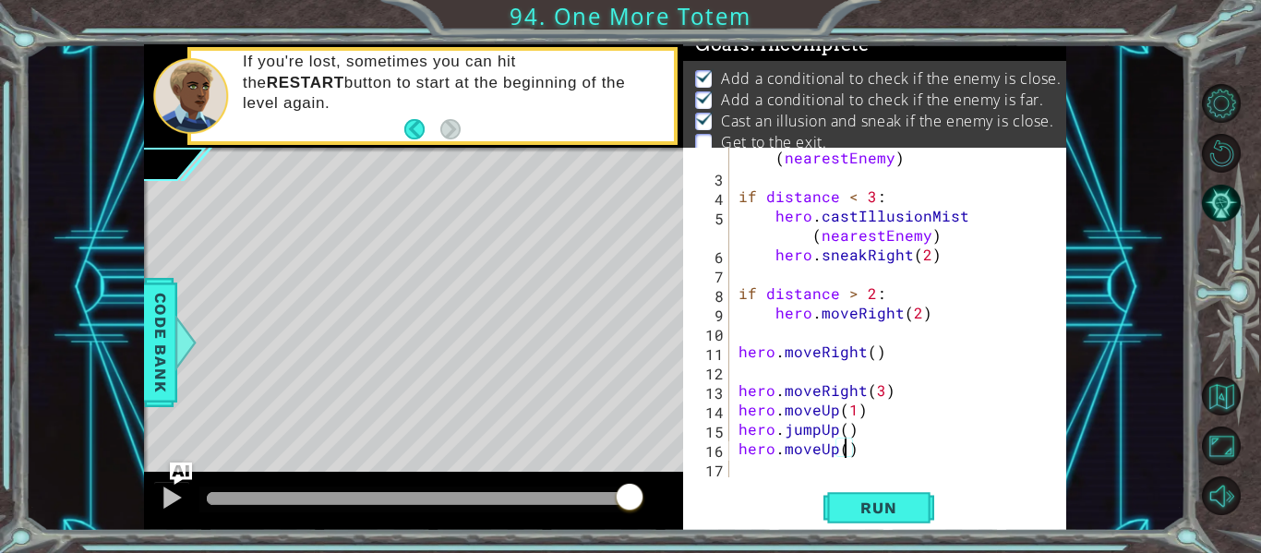
scroll to position [0, 6]
type textarea "hero.moveUp(2)"
click at [896, 506] on span "Run" at bounding box center [878, 508] width 73 height 18
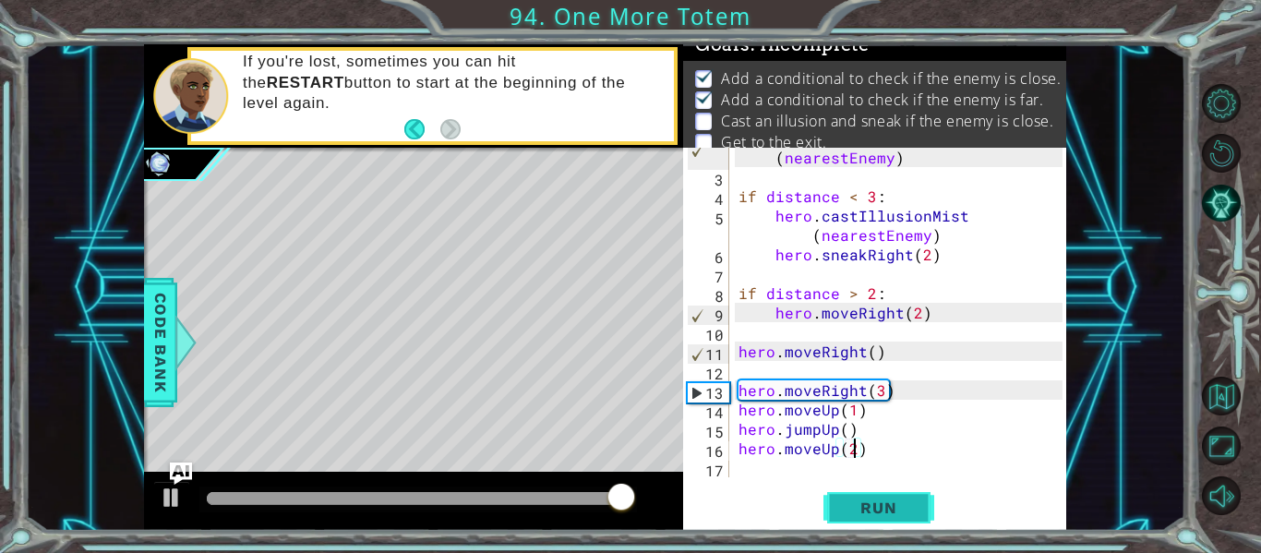
click at [896, 506] on span "Run" at bounding box center [878, 508] width 73 height 18
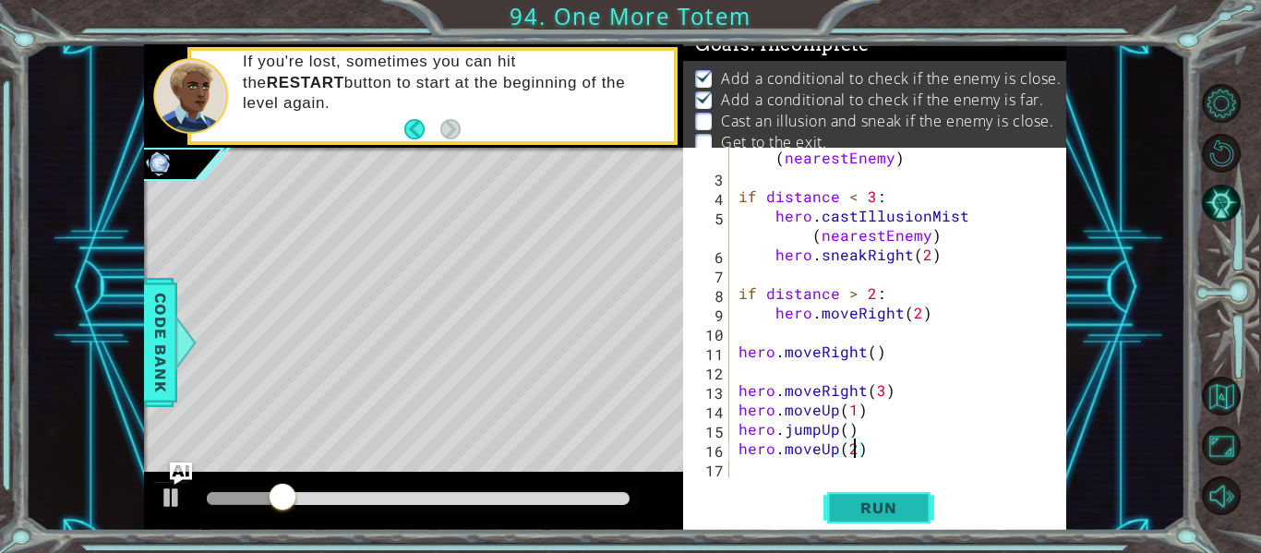
click at [896, 506] on span "Run" at bounding box center [878, 508] width 73 height 18
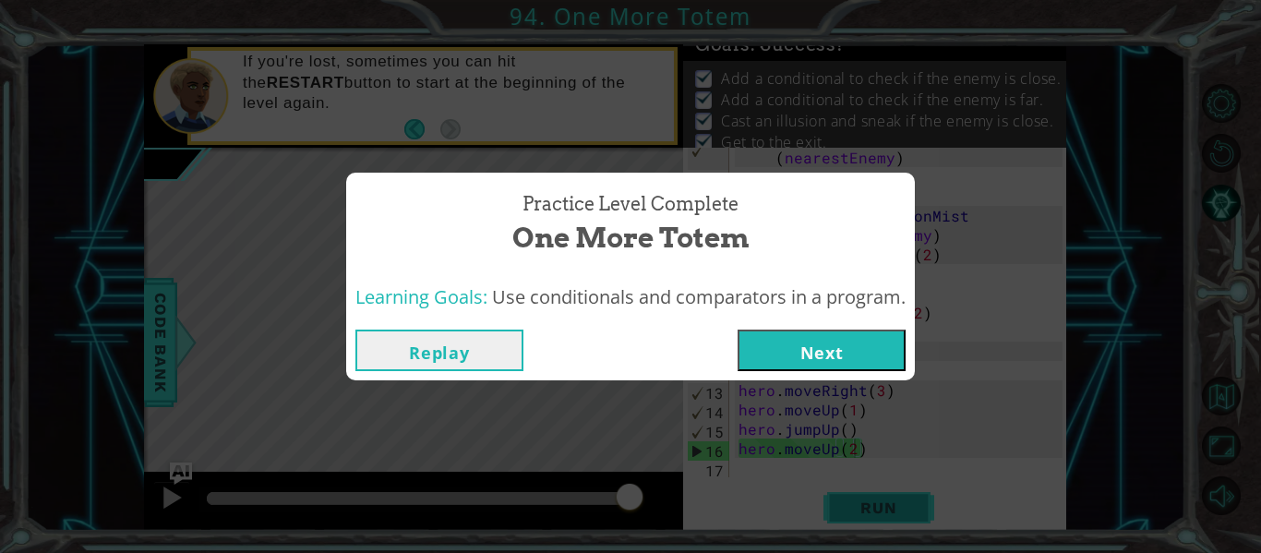
click at [896, 506] on div "Practice Level Complete One More Totem Learning Goals: Use conditionals and com…" at bounding box center [630, 276] width 1261 height 553
click at [830, 353] on button "Next" at bounding box center [822, 351] width 168 height 42
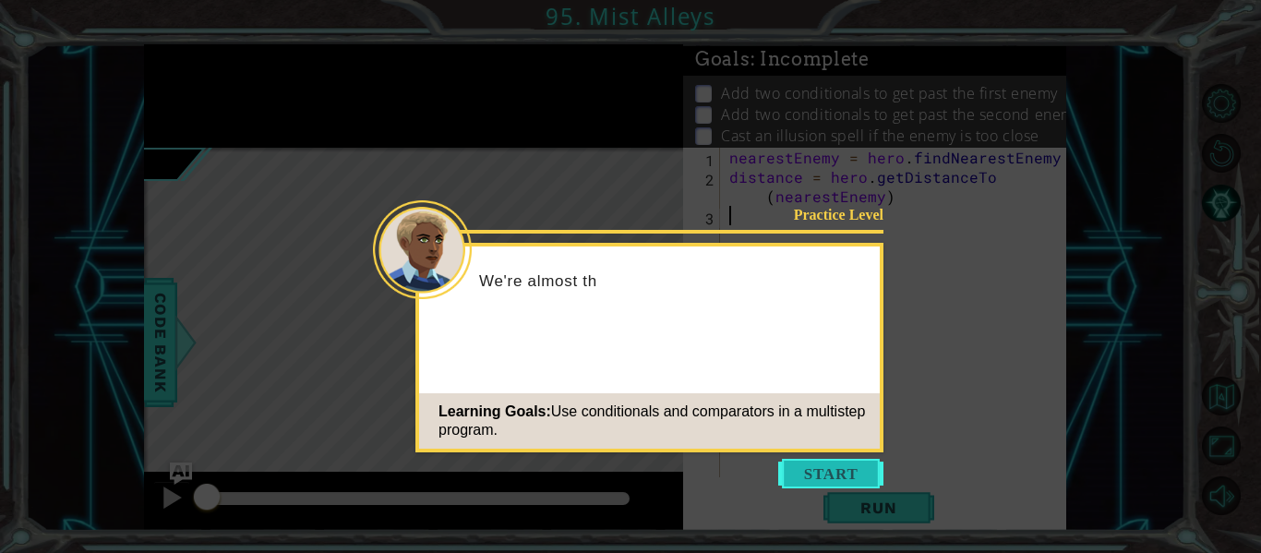
click at [835, 463] on button "Start" at bounding box center [830, 474] width 105 height 30
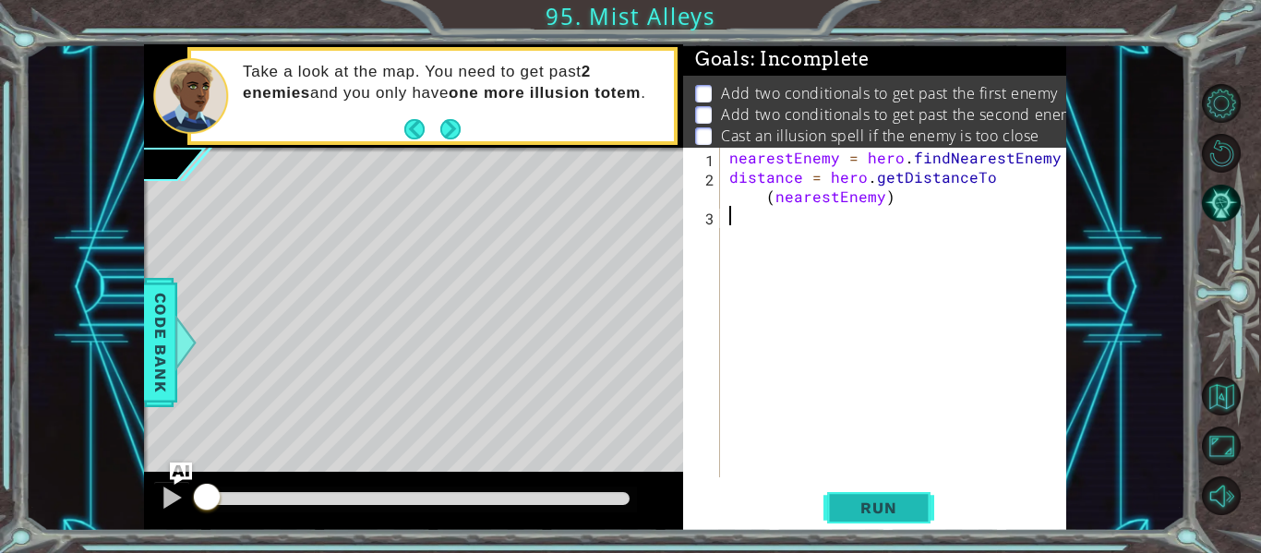
click at [834, 497] on button "Run" at bounding box center [879, 508] width 111 height 38
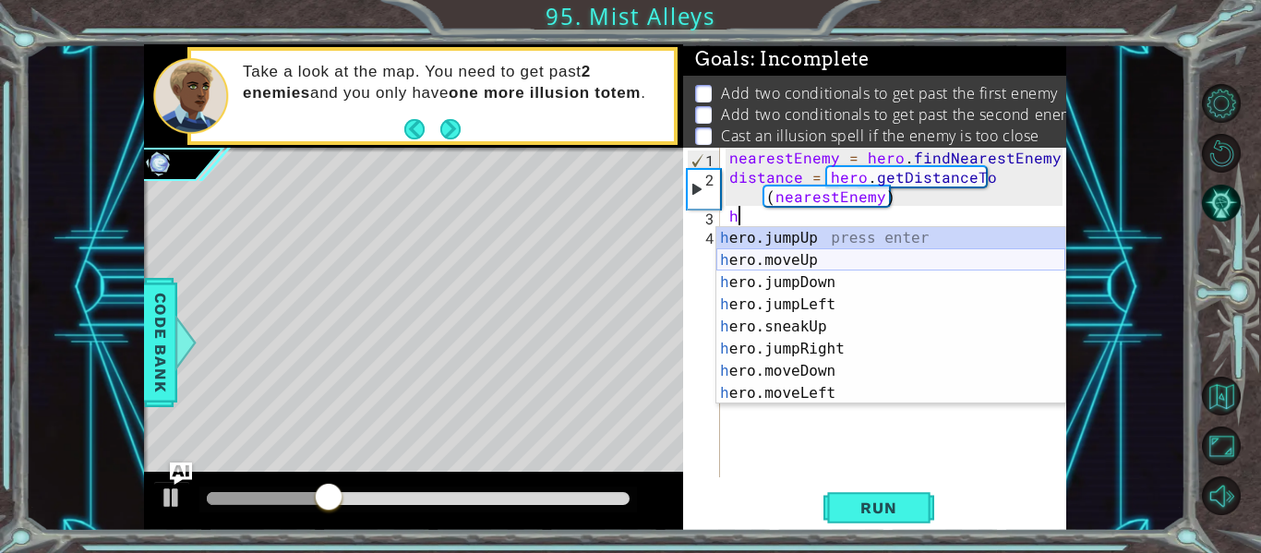
click at [774, 259] on div "h ero.jumpUp press enter h ero.moveUp press enter h ero.jumpDown press enter h …" at bounding box center [890, 338] width 349 height 222
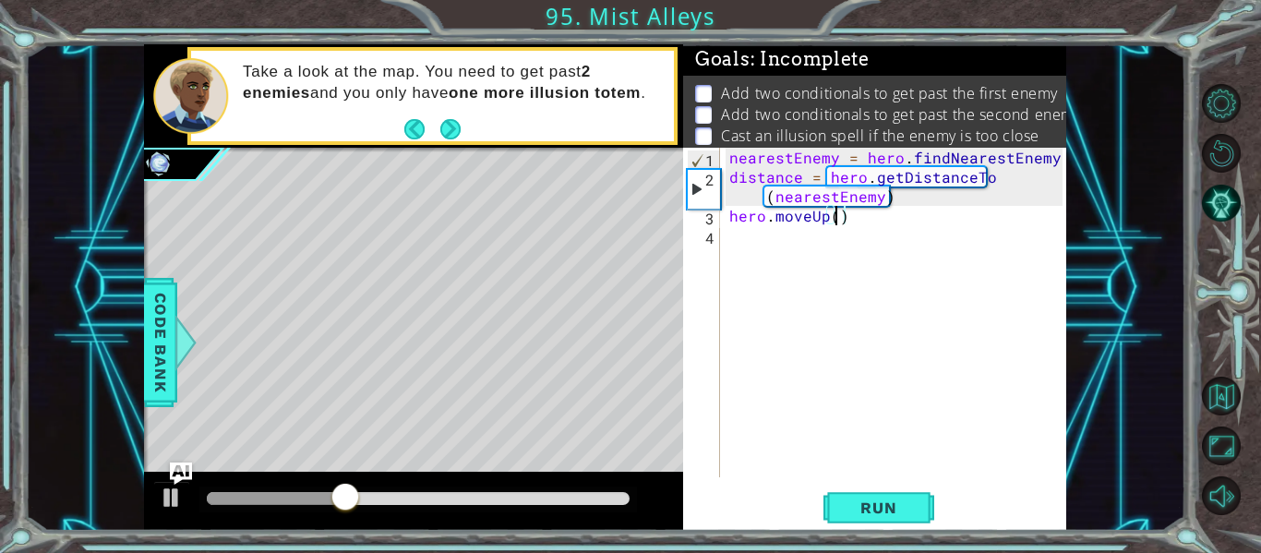
type textarea "hero.moveUp(2)"
click at [728, 242] on div "nearestEnemy = hero . findNearestEnemy ( ) distance = hero . getDistanceTo ( ne…" at bounding box center [899, 332] width 346 height 368
type textarea "h"
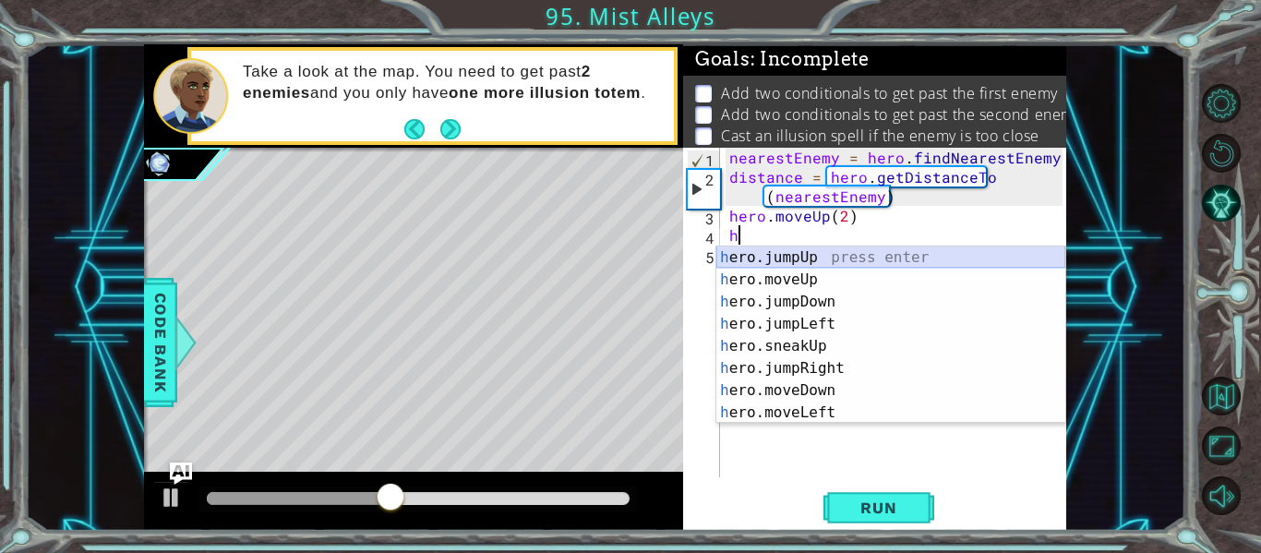
click at [774, 259] on div "h ero.jumpUp press enter h ero.moveUp press enter h ero.jumpDown press enter h …" at bounding box center [890, 358] width 349 height 222
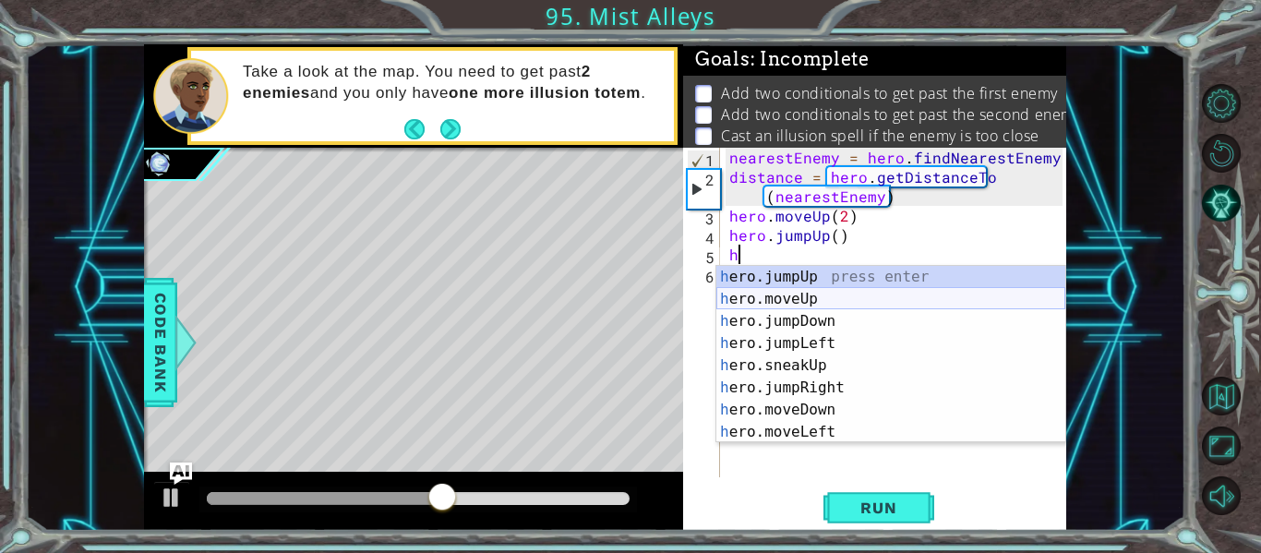
click at [767, 294] on div "h ero.jumpUp press enter h ero.moveUp press enter h ero.jumpDown press enter h …" at bounding box center [890, 377] width 349 height 222
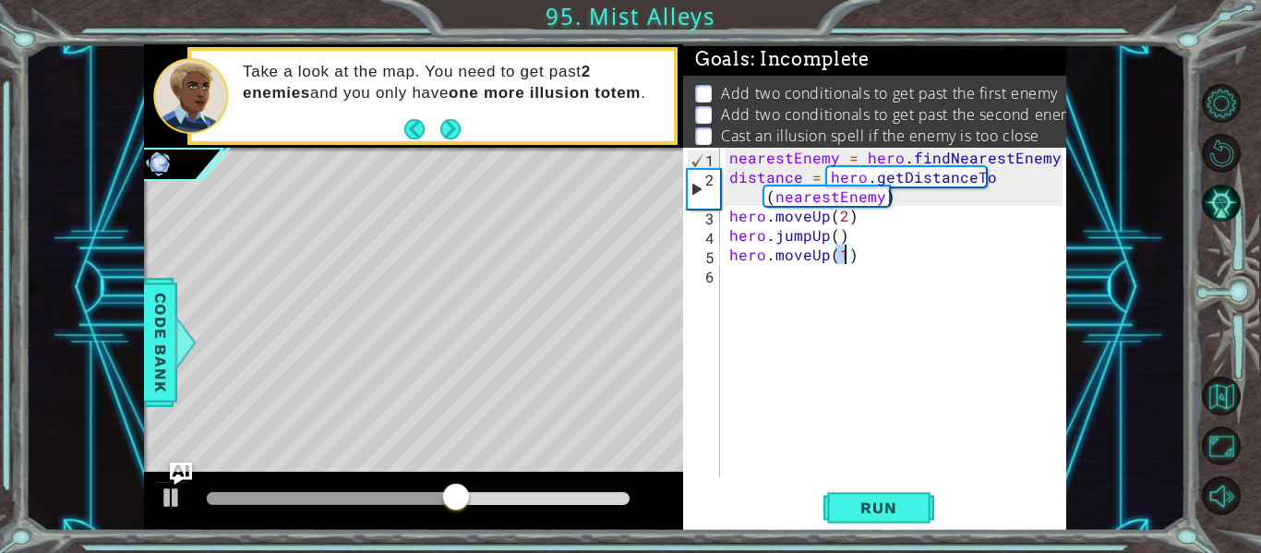
type textarea "hero.moveUp(1)"
click at [724, 273] on div "hero.moveUp(1) 1 2 3 4 5 6 nearestEnemy = hero . findNearestEnemy ( ) distance …" at bounding box center [872, 313] width 379 height 330
click at [731, 272] on div "nearestEnemy = hero . findNearestEnemy ( ) distance = hero . getDistanceTo ( ne…" at bounding box center [899, 332] width 346 height 368
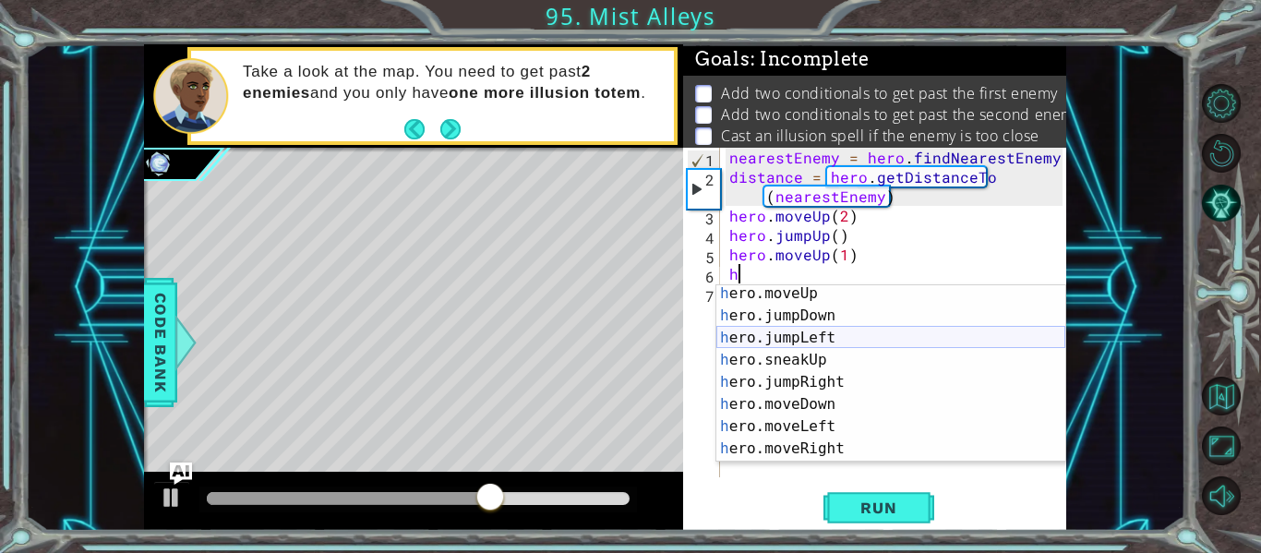
scroll to position [28, 0]
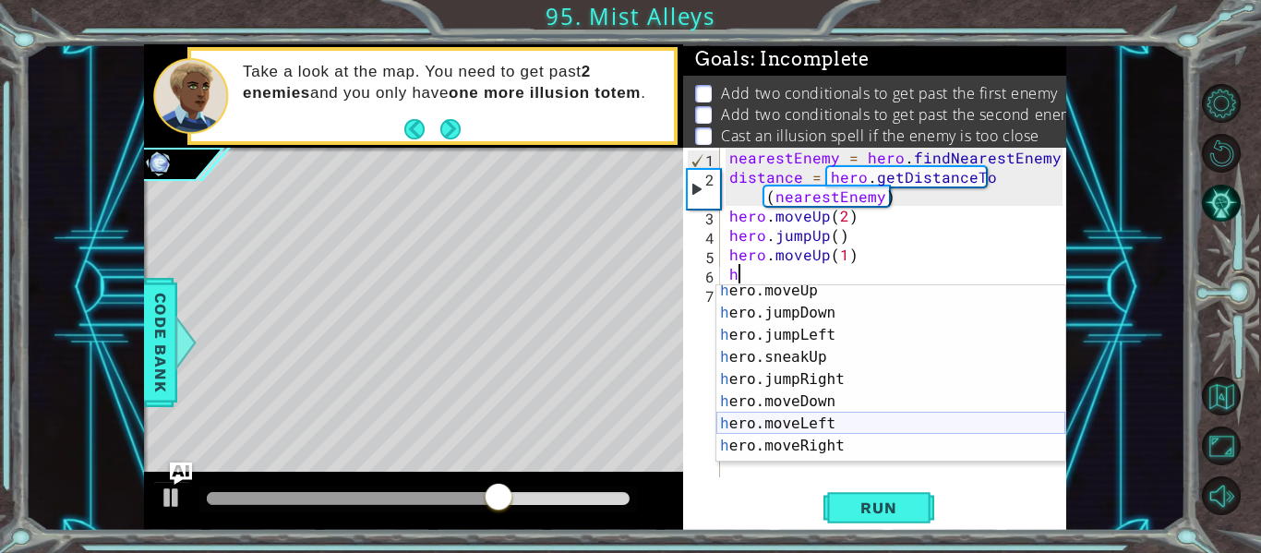
click at [810, 439] on div "h ero.moveUp press enter h ero.jumpDown press enter h ero.jumpLeft press enter …" at bounding box center [890, 391] width 349 height 222
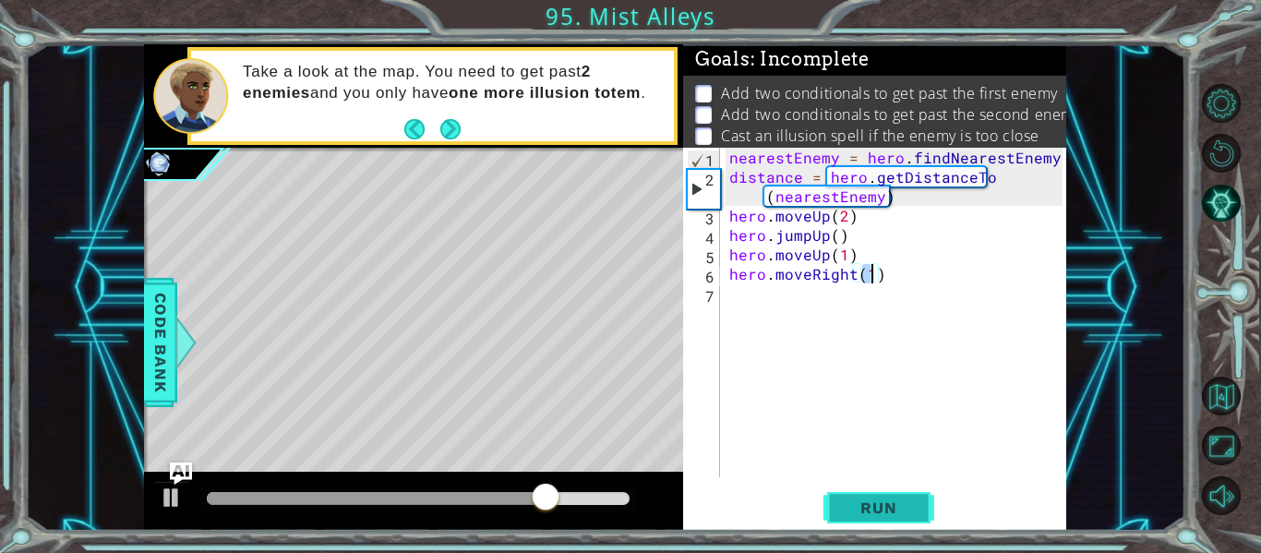
click at [855, 505] on span "Run" at bounding box center [878, 508] width 73 height 18
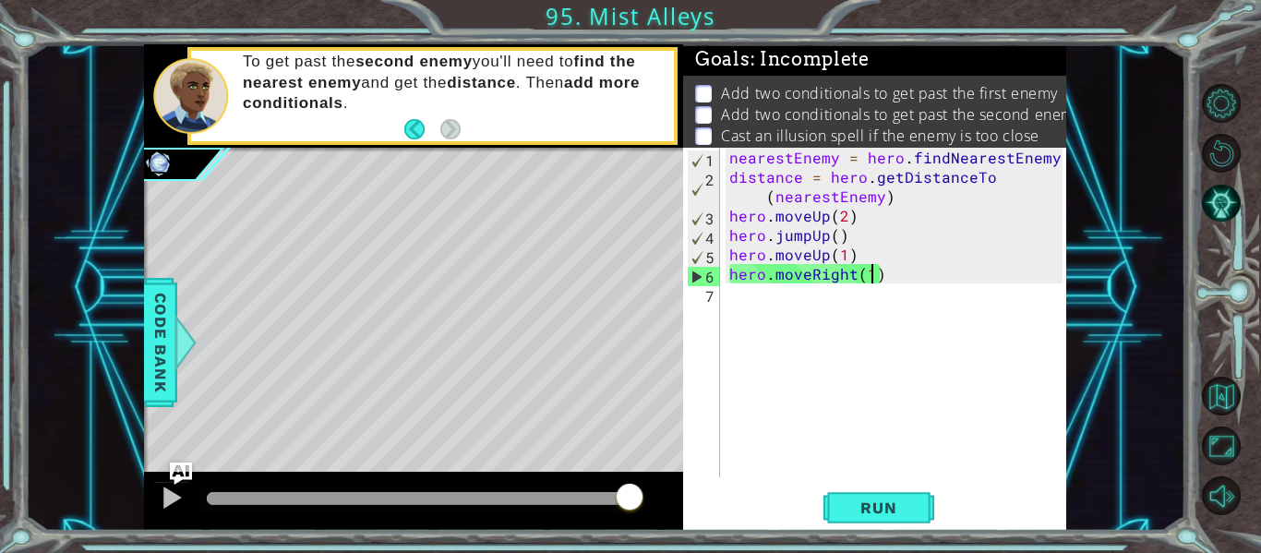
click at [889, 201] on div "nearestEnemy = hero . findNearestEnemy ( ) distance = hero . getDistanceTo ( ne…" at bounding box center [899, 332] width 346 height 368
type textarea "distance = hero.getDistanceTo(nearestEnemy)"
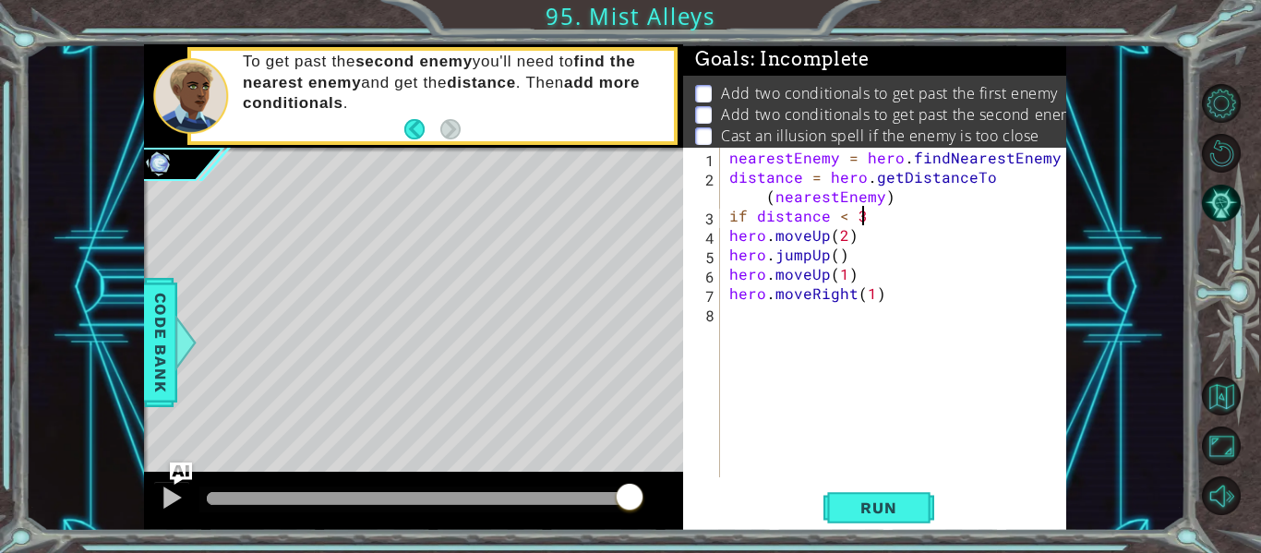
type textarea "if distance < 3:"
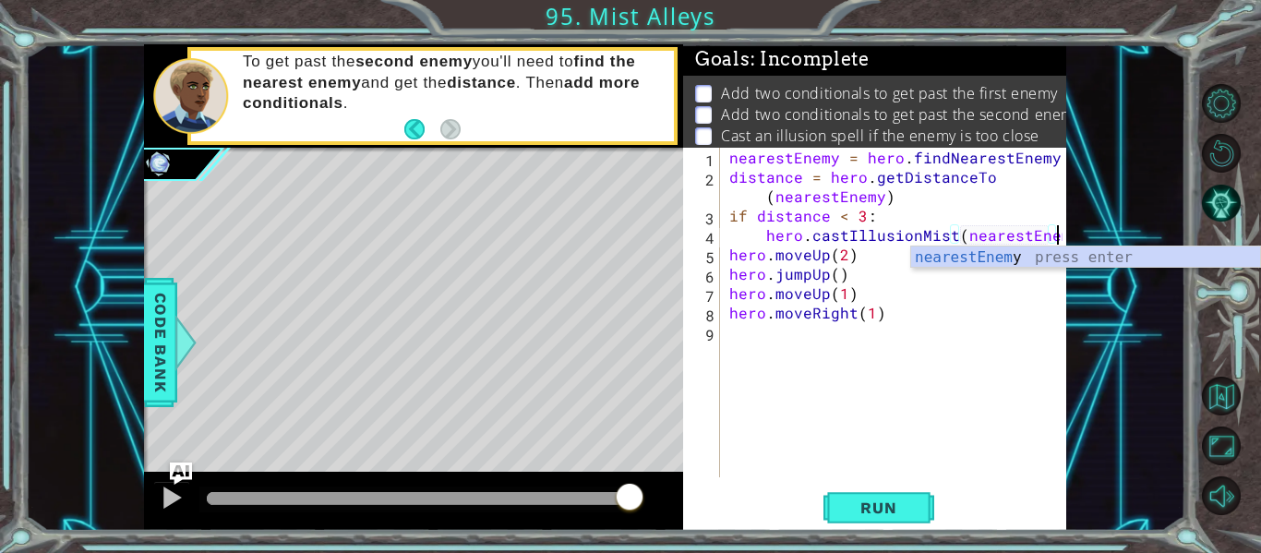
scroll to position [0, 20]
type textarea "hero.castIllusionMist(nearestEnemy)"
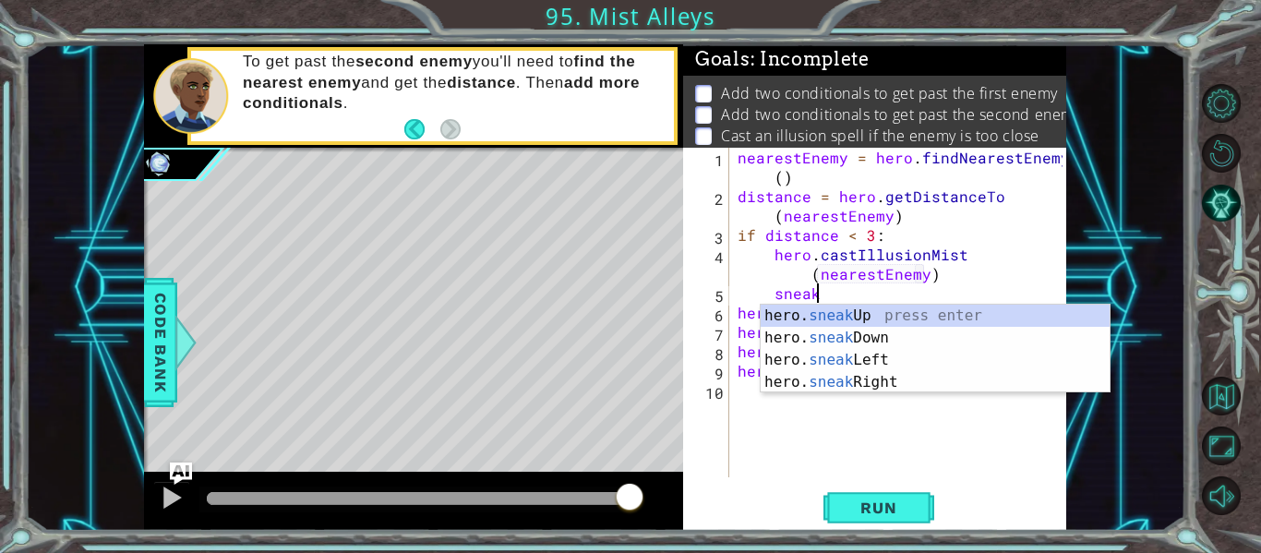
scroll to position [0, 6]
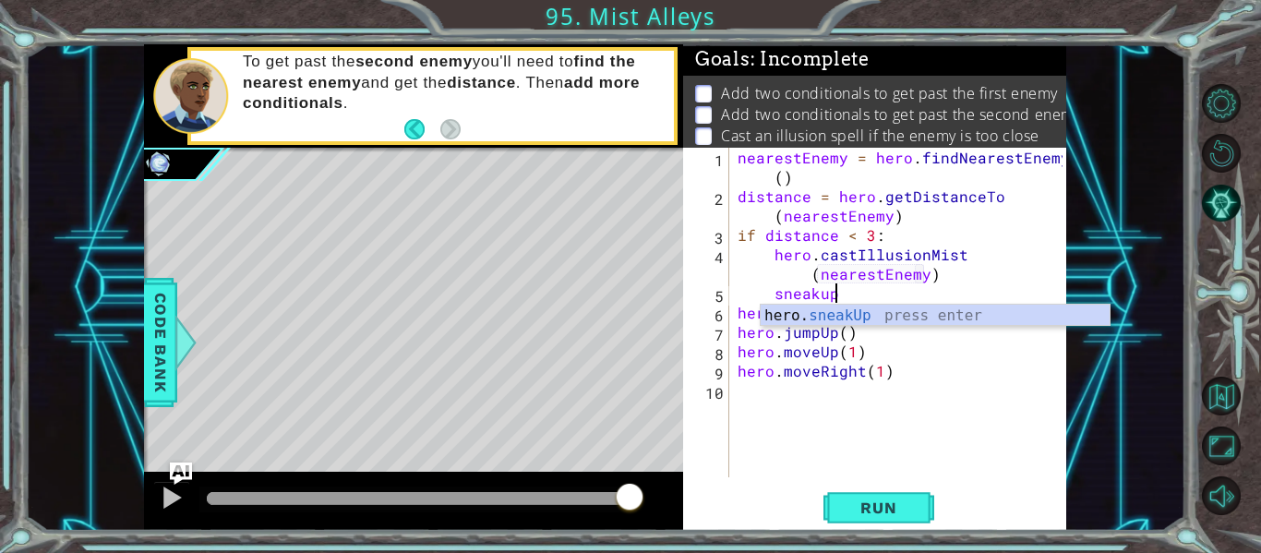
type textarea "hero.sneakUp(1)"
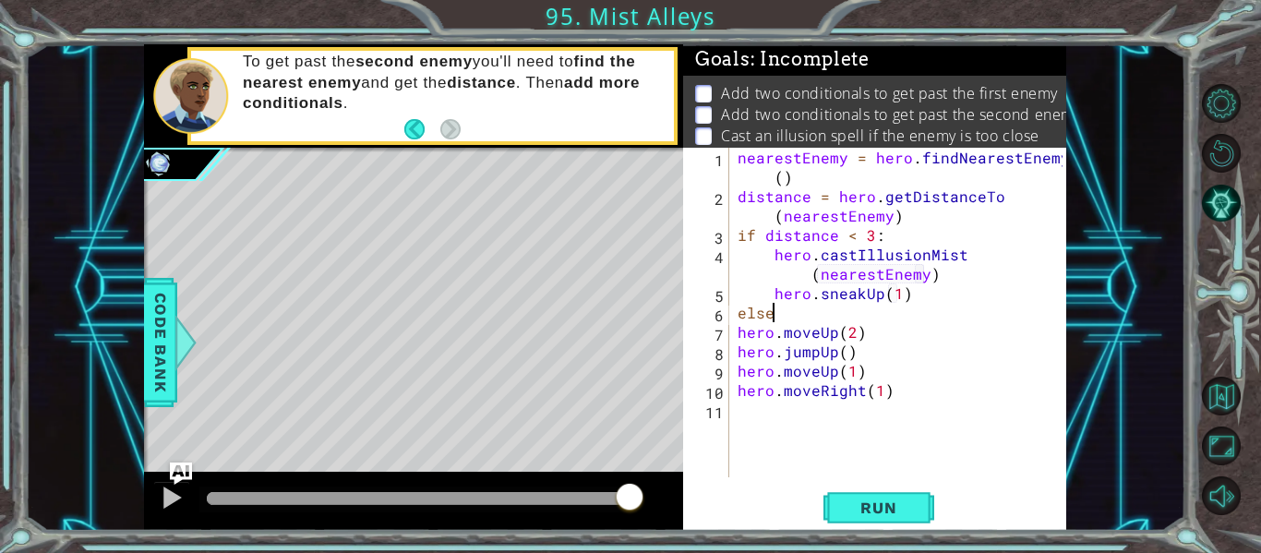
scroll to position [0, 2]
type textarea "else:"
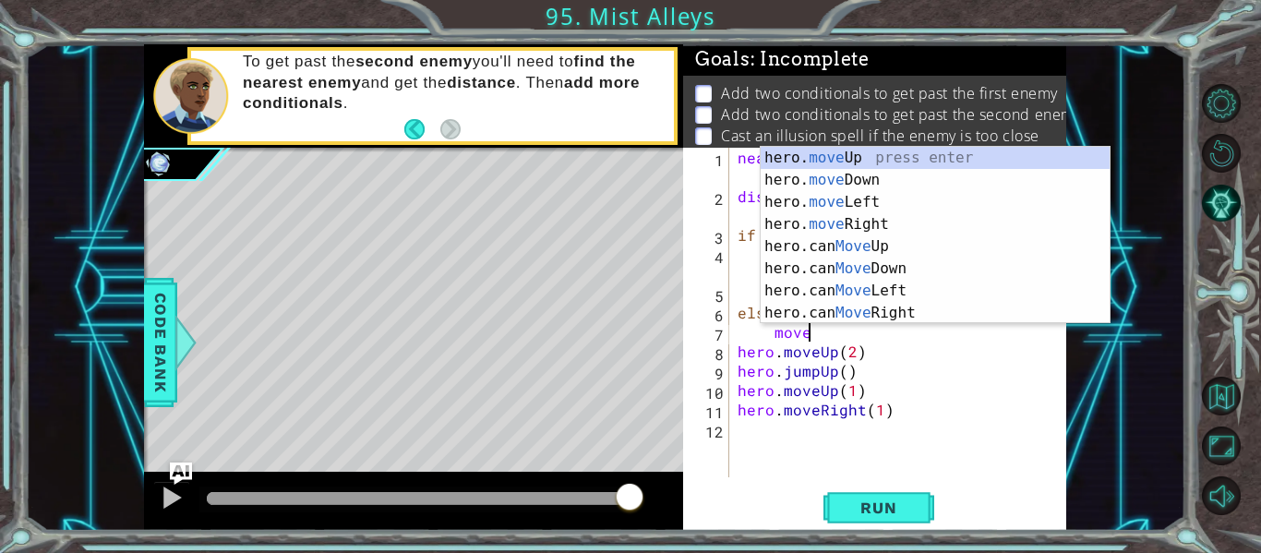
scroll to position [0, 4]
click at [902, 158] on div "hero. move Up press enter hero. move Down press enter hero. move Left press ent…" at bounding box center [935, 258] width 349 height 222
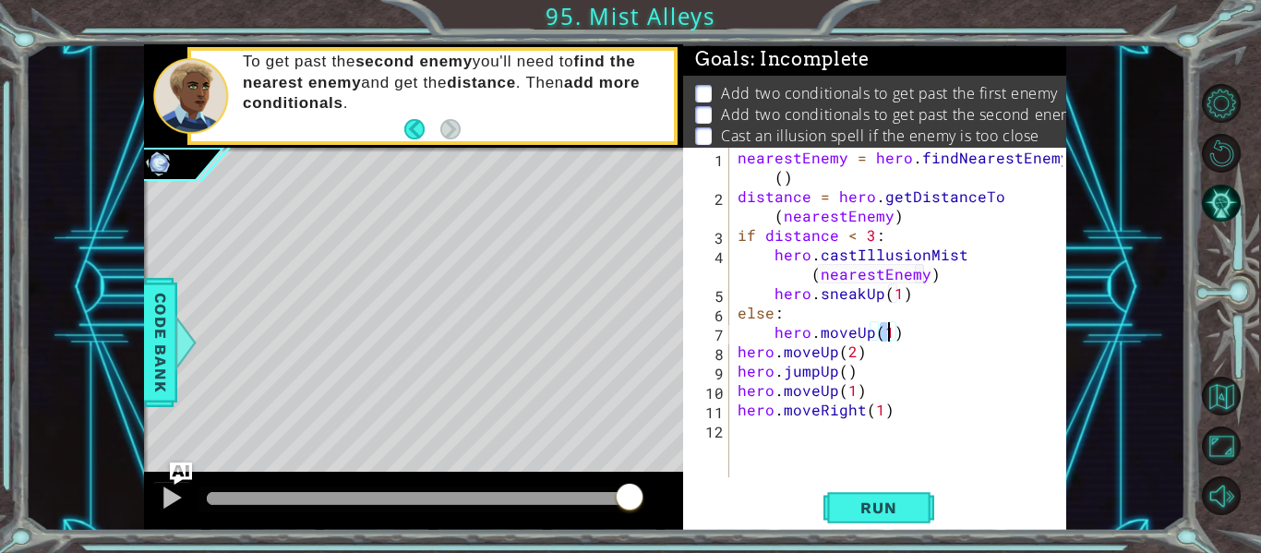
click at [896, 288] on div "nearestEnemy = hero . findNearestEnemy ( ) distance = hero . getDistanceTo ( ne…" at bounding box center [903, 342] width 338 height 388
click at [886, 329] on div "nearestEnemy = hero . findNearestEnemy ( ) distance = hero . getDistanceTo ( ne…" at bounding box center [903, 342] width 338 height 388
type textarea "hero.moveUp(2)"
